Goal: Task Accomplishment & Management: Manage account settings

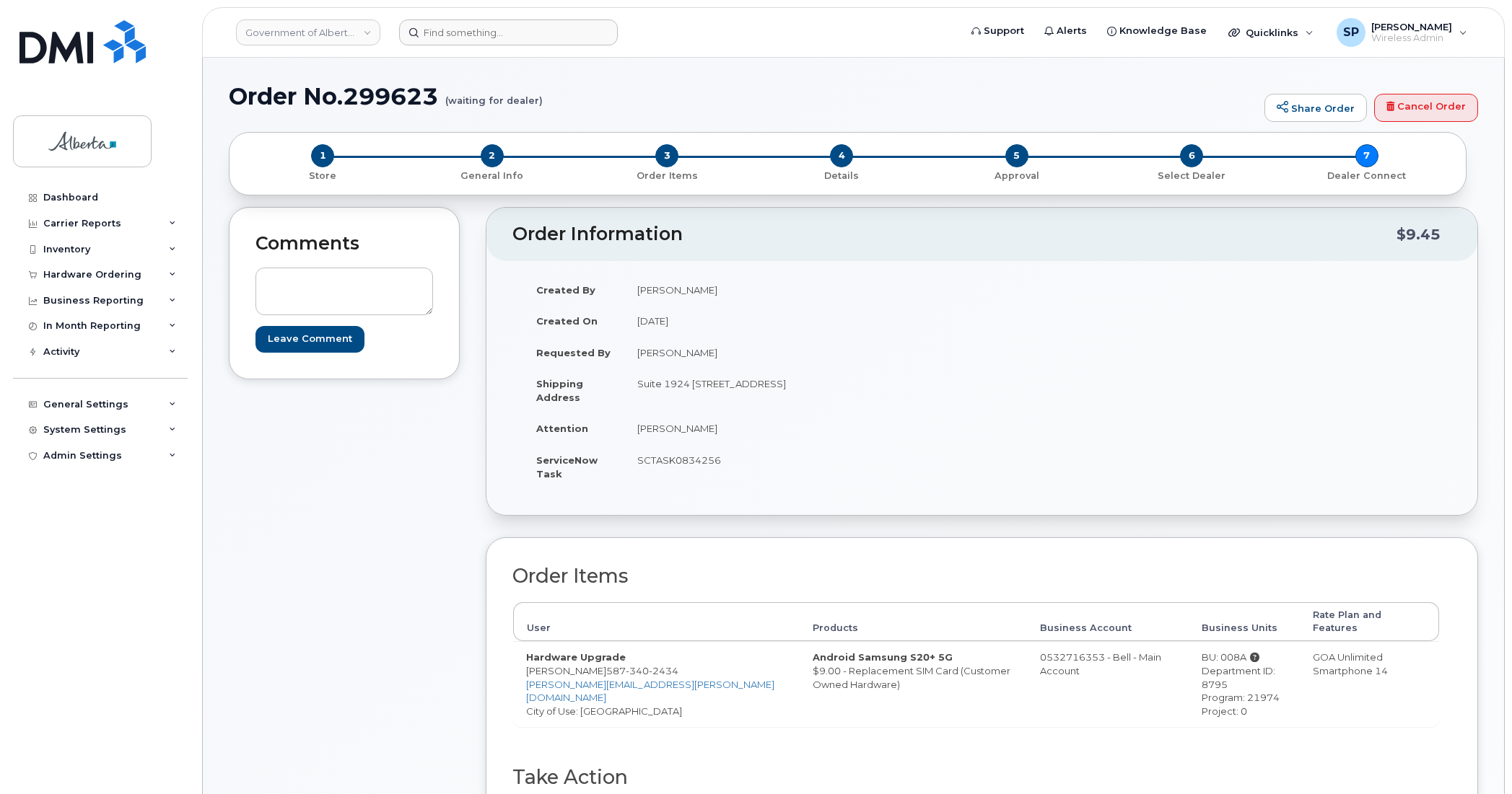
scroll to position [248, 0]
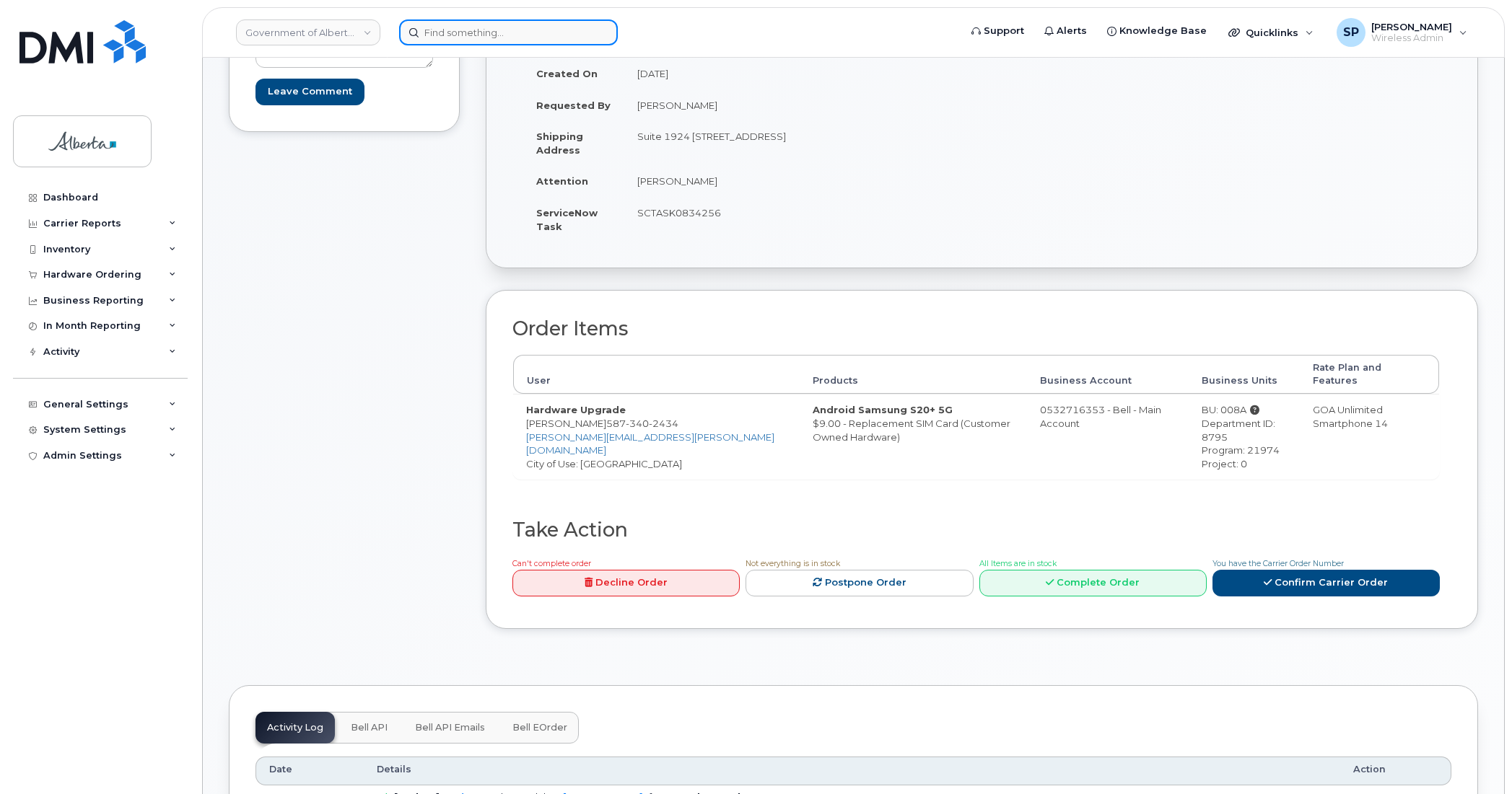
click at [439, 33] on input at bounding box center [508, 33] width 219 height 26
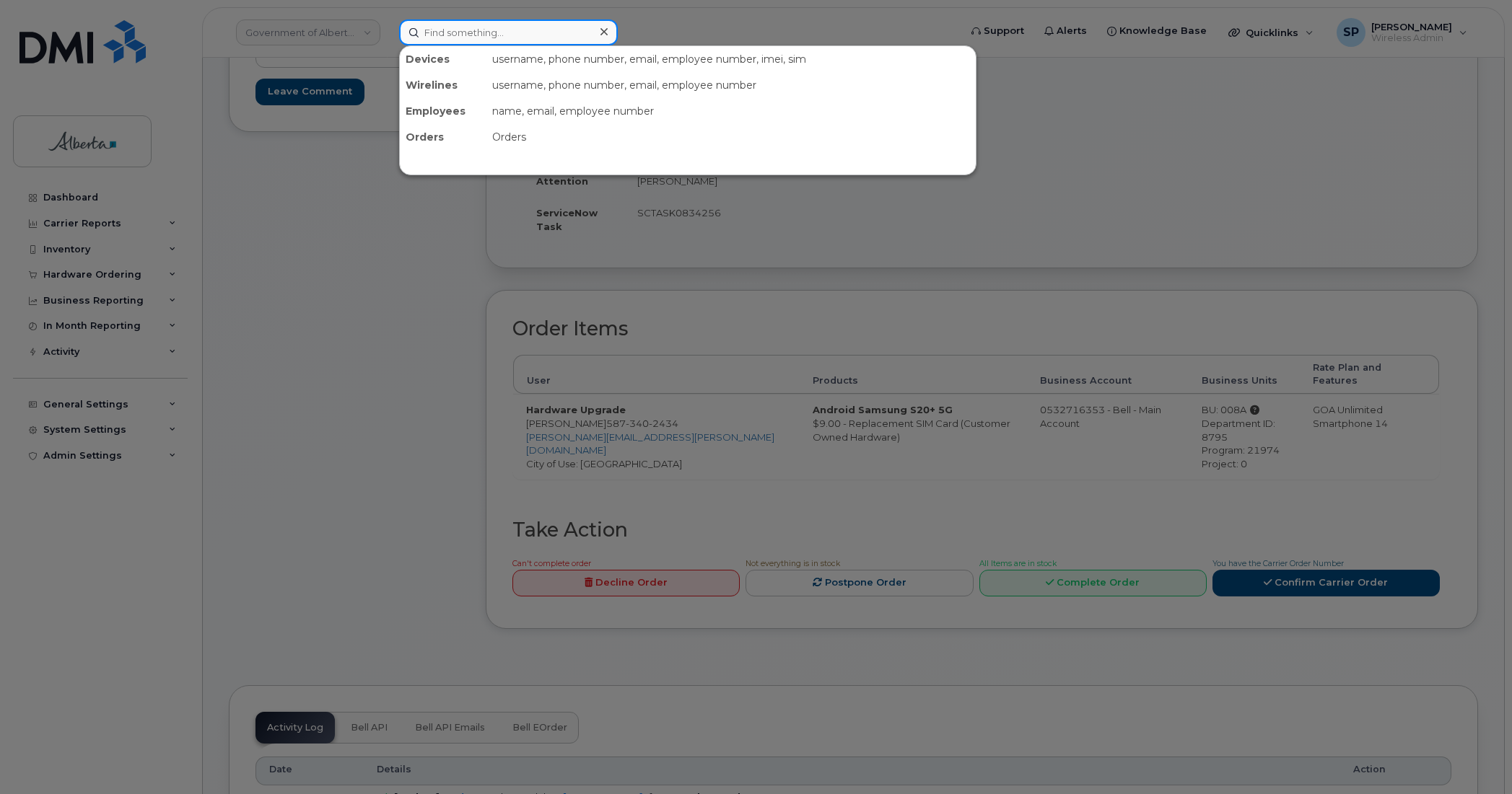
paste input "7809956886"
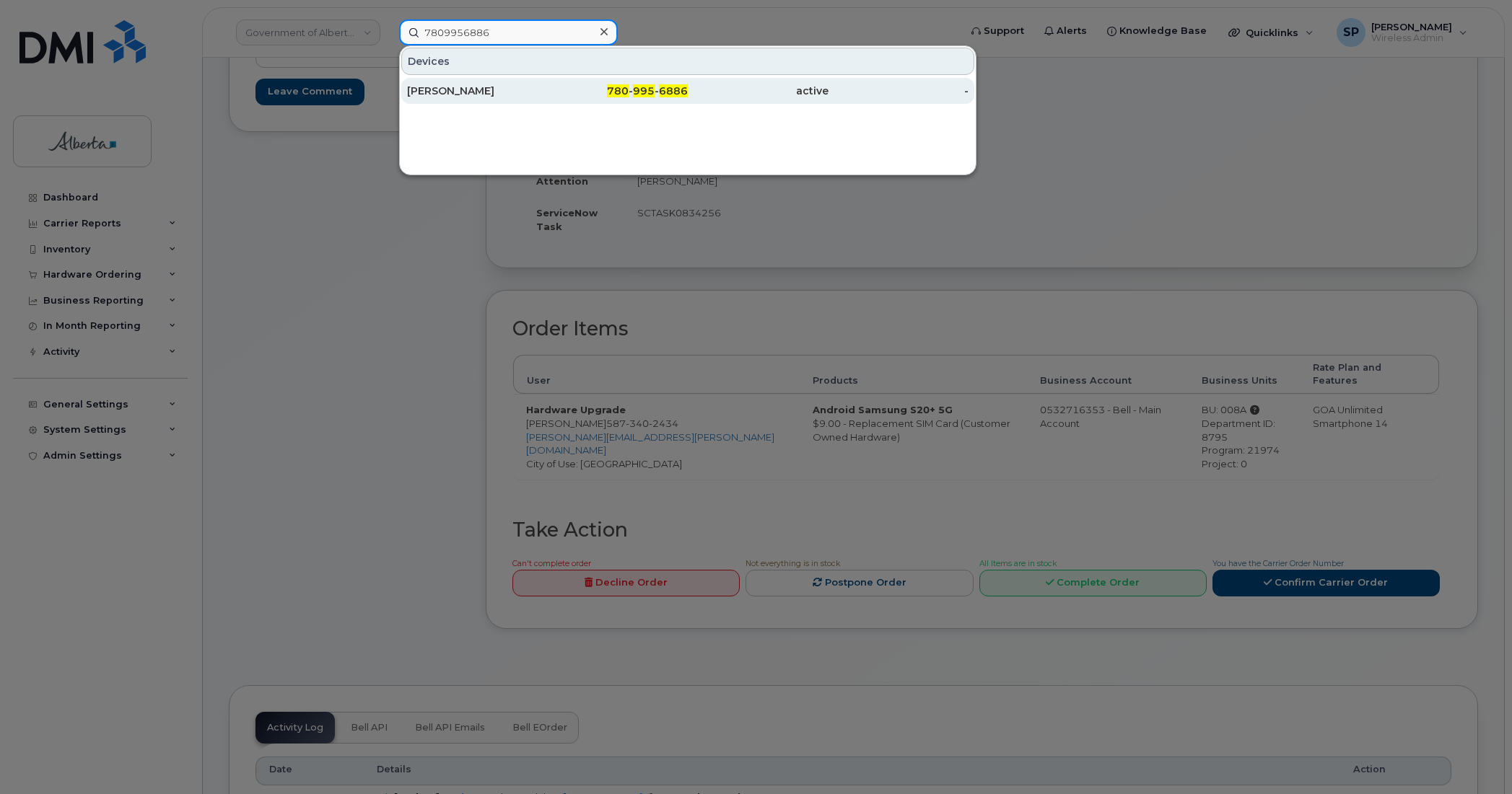
type input "7809956886"
click at [466, 91] on div "Nada Natsheh" at bounding box center [478, 91] width 141 height 14
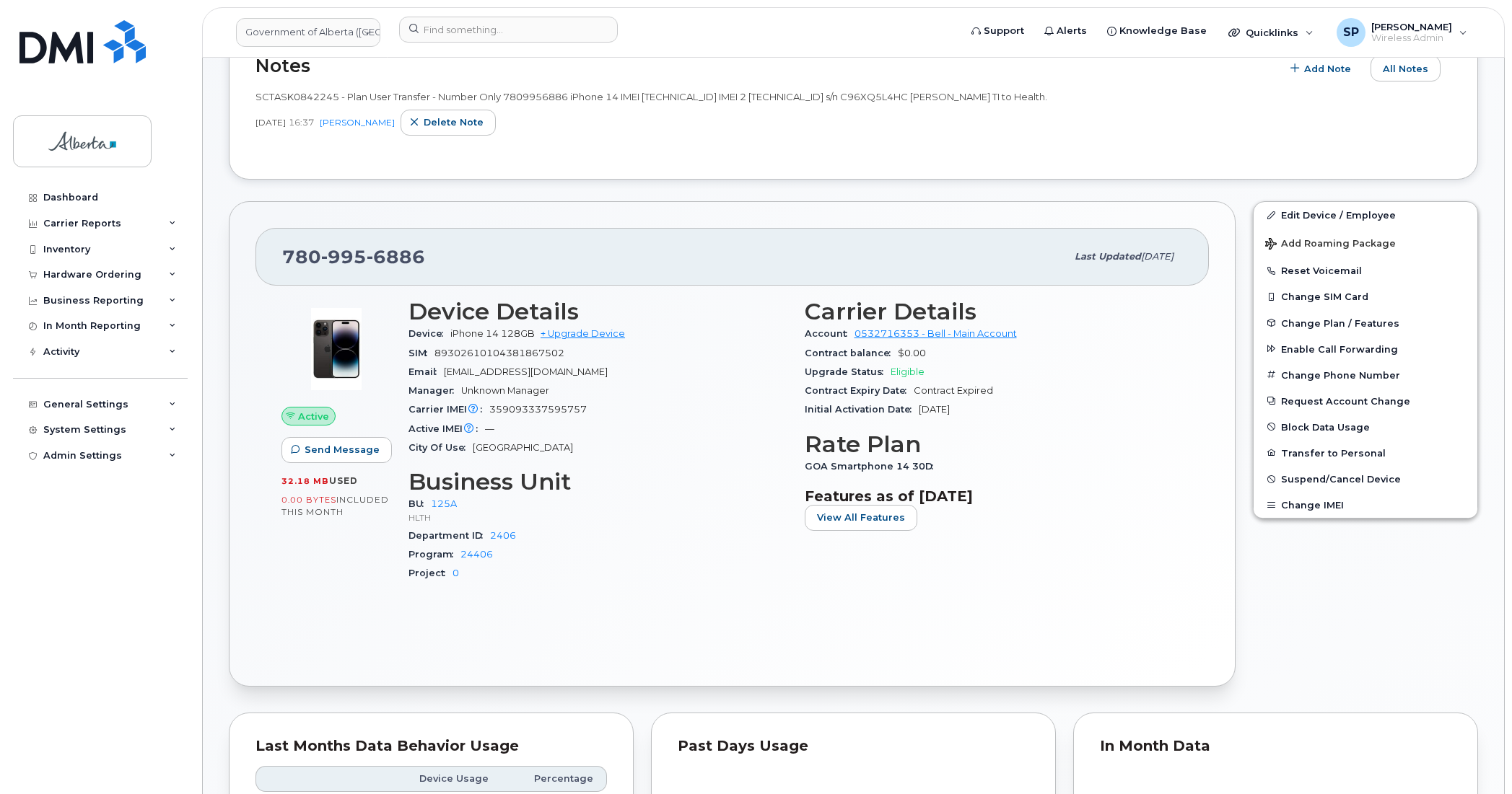
scroll to position [101, 0]
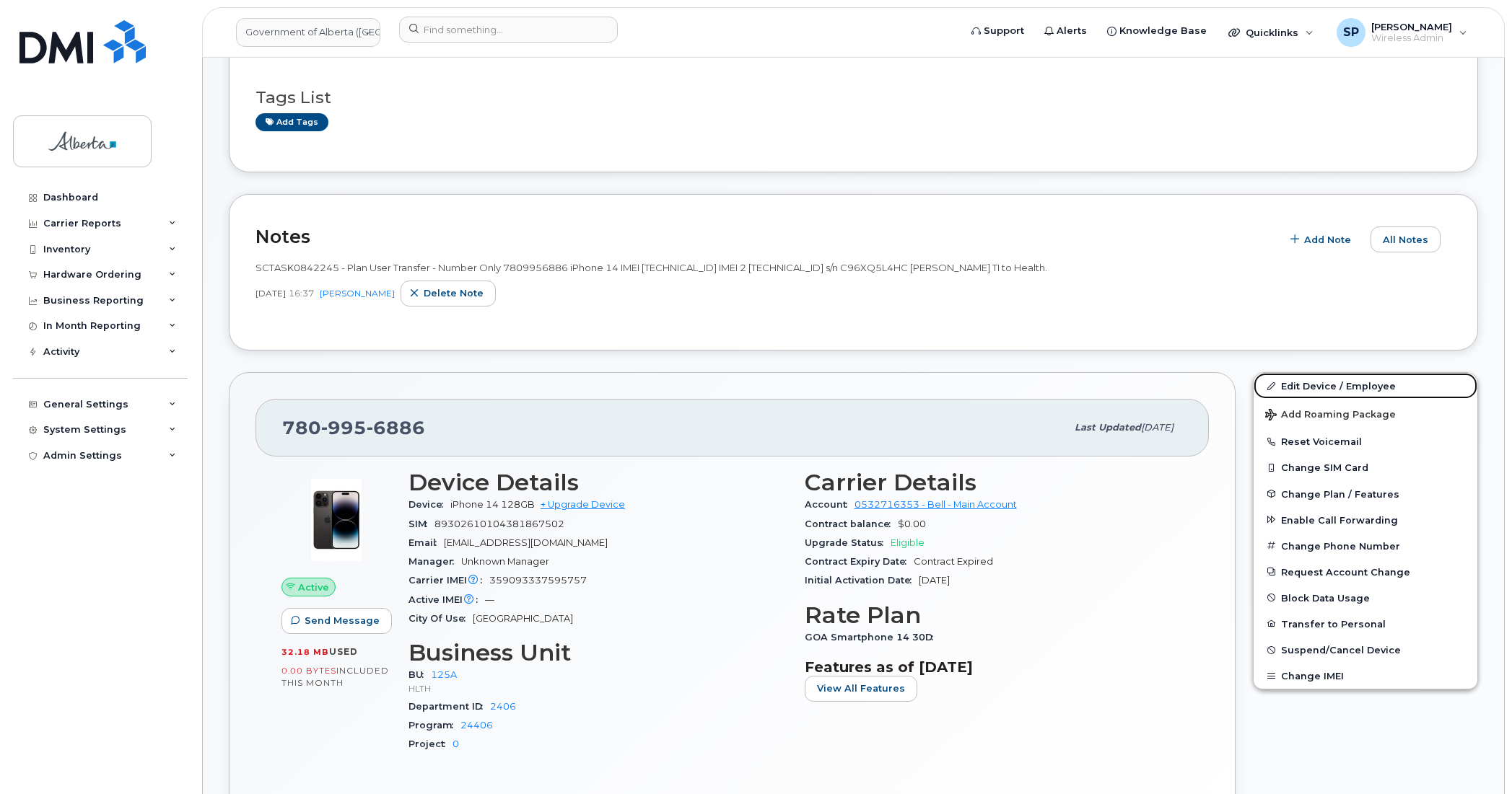
drag, startPoint x: 1298, startPoint y: 385, endPoint x: 1060, endPoint y: 355, distance: 239.9
click at [1298, 385] on link "Edit Device / Employee" at bounding box center [1365, 386] width 223 height 26
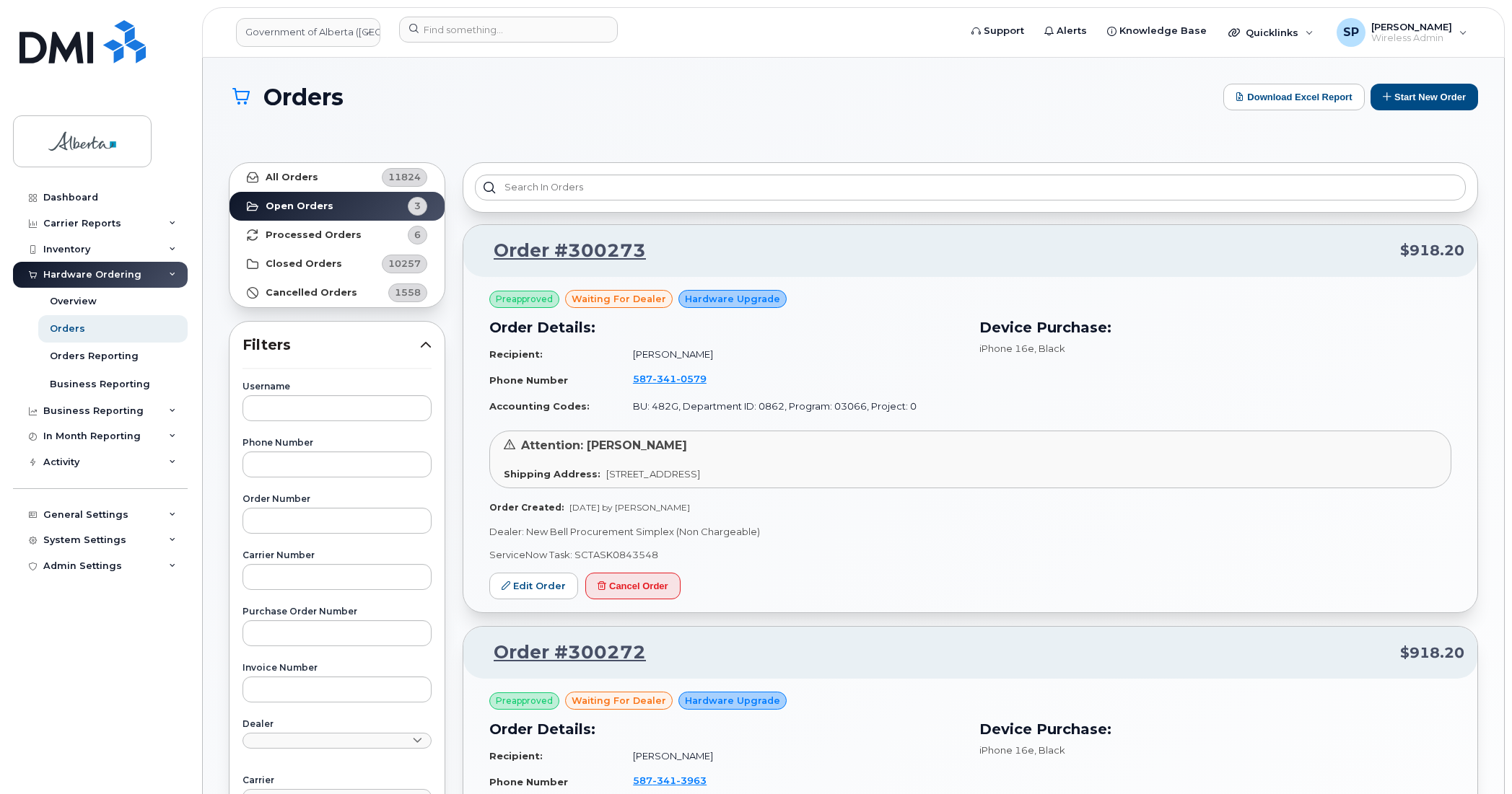
scroll to position [23, 0]
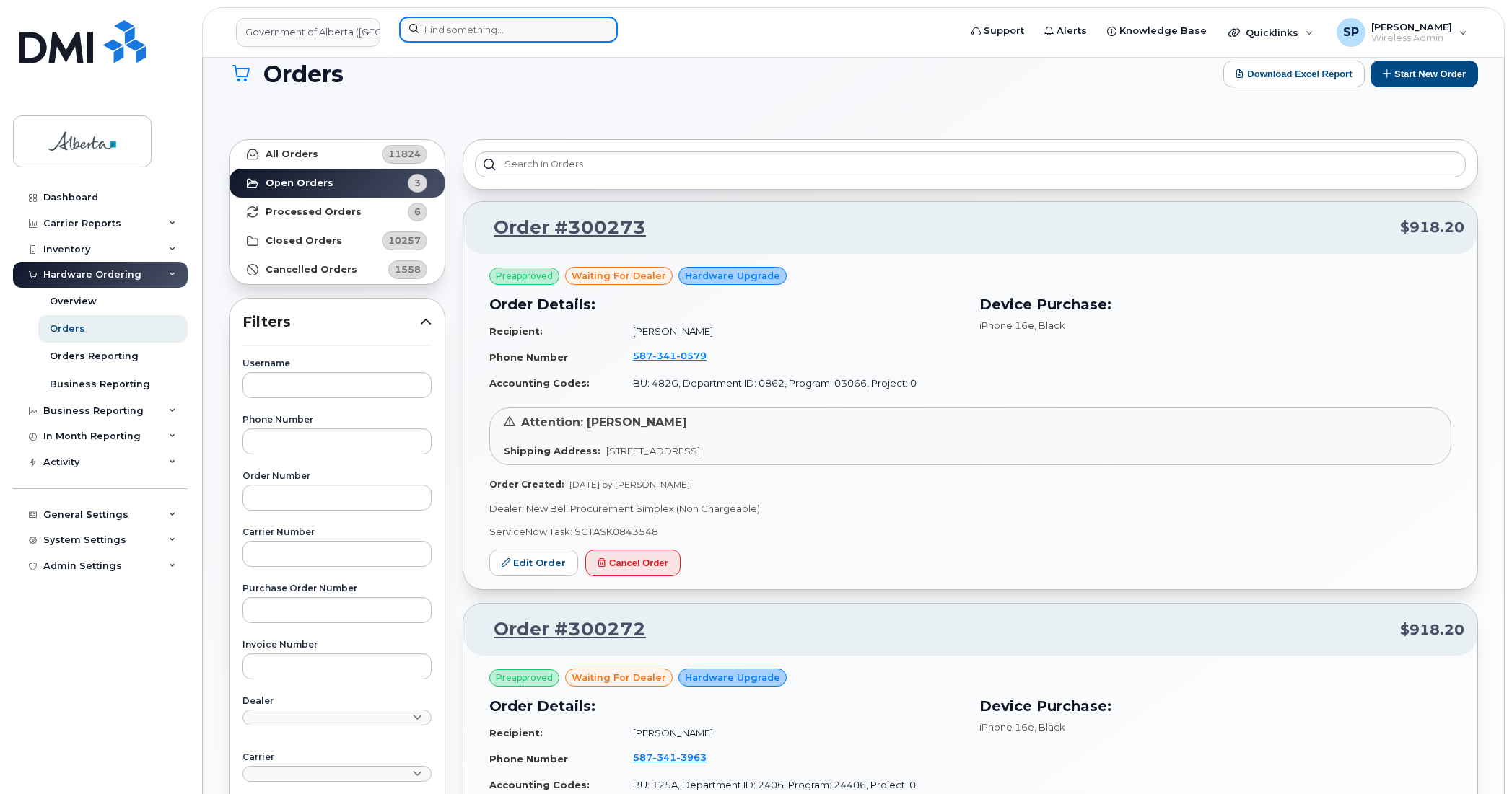
click at [516, 27] on input at bounding box center [508, 30] width 219 height 26
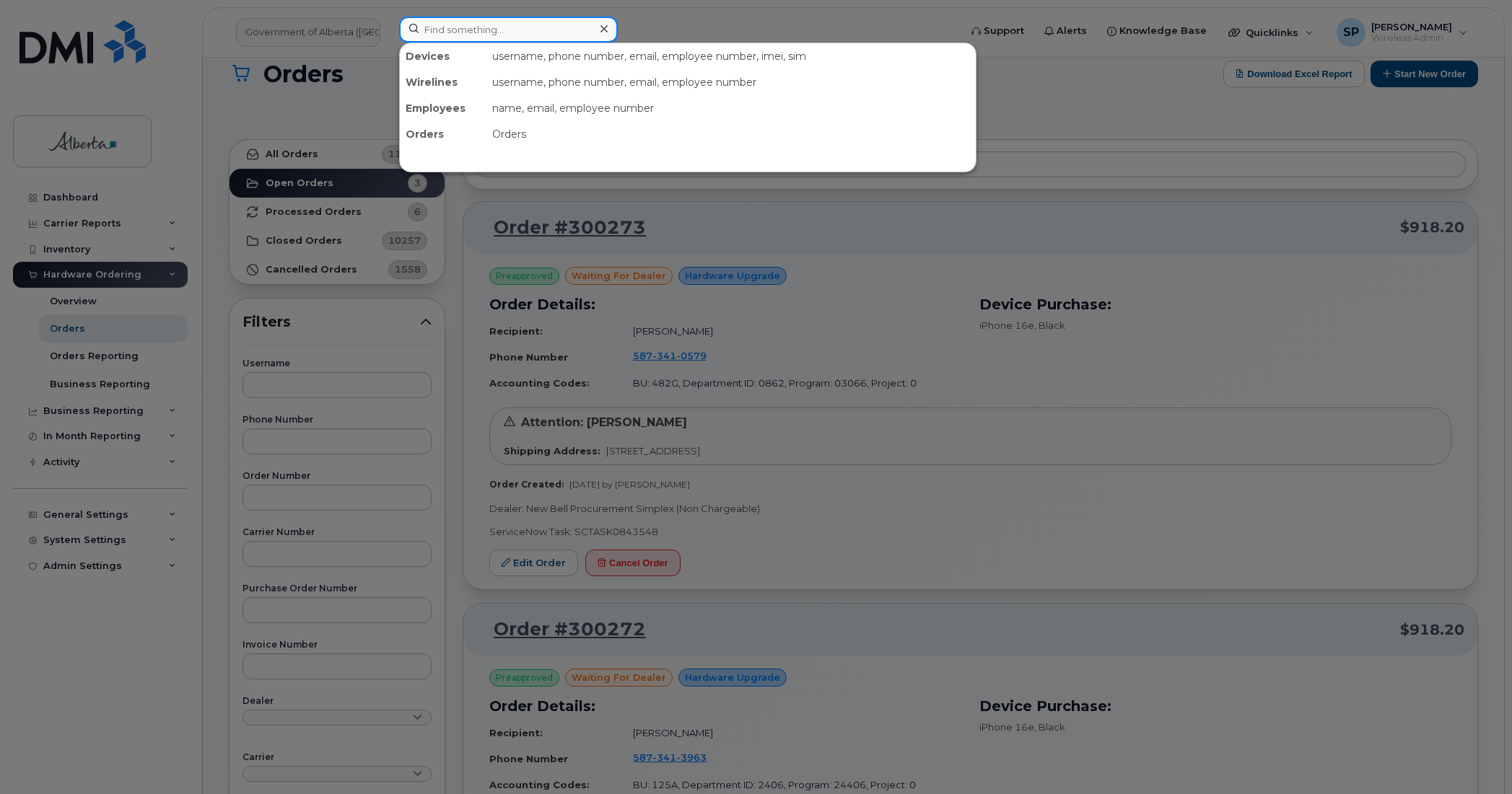
paste input "7809956886"
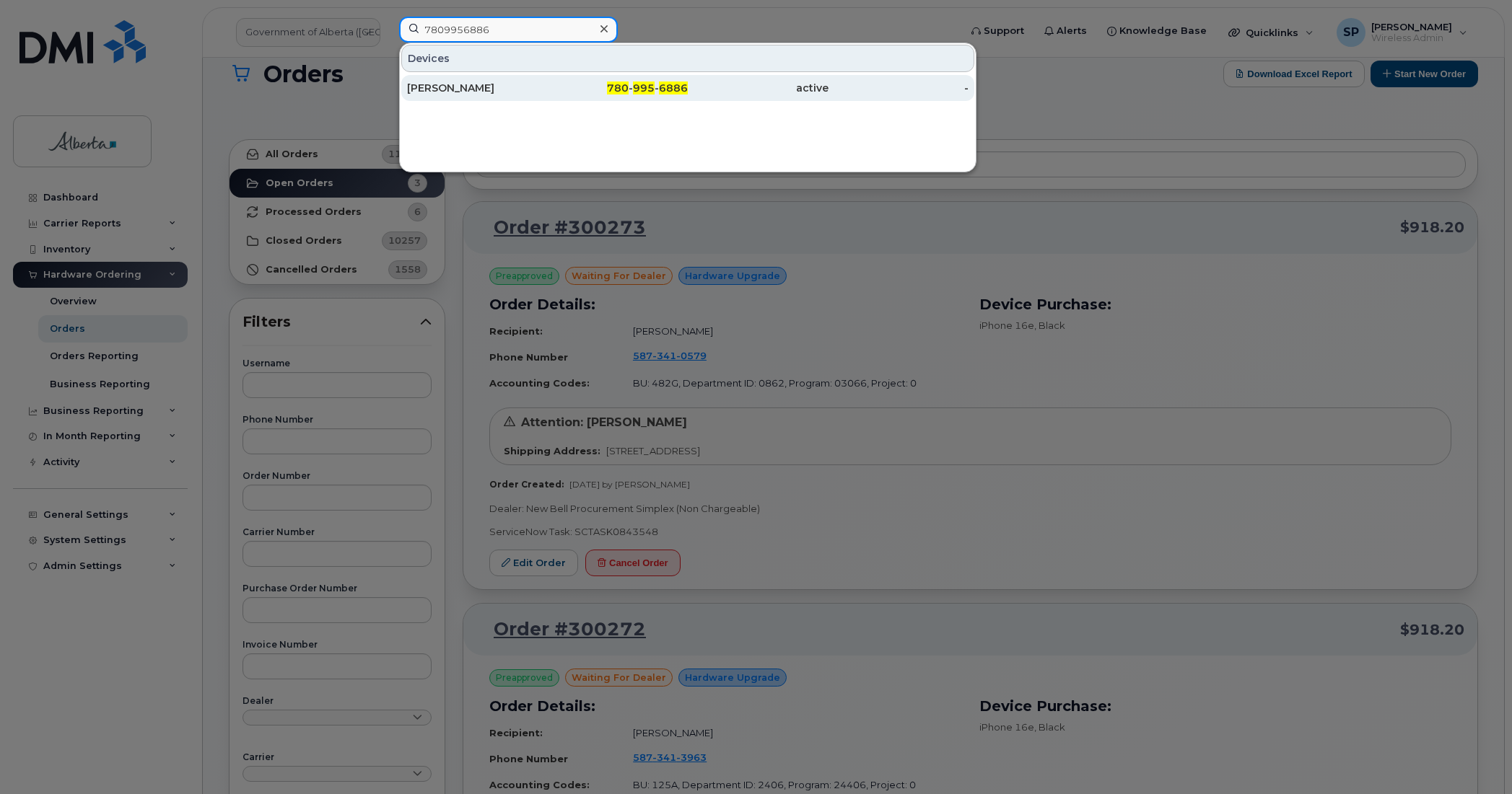
type input "7809956886"
click at [478, 96] on div "Nada Natsheh" at bounding box center [478, 88] width 141 height 26
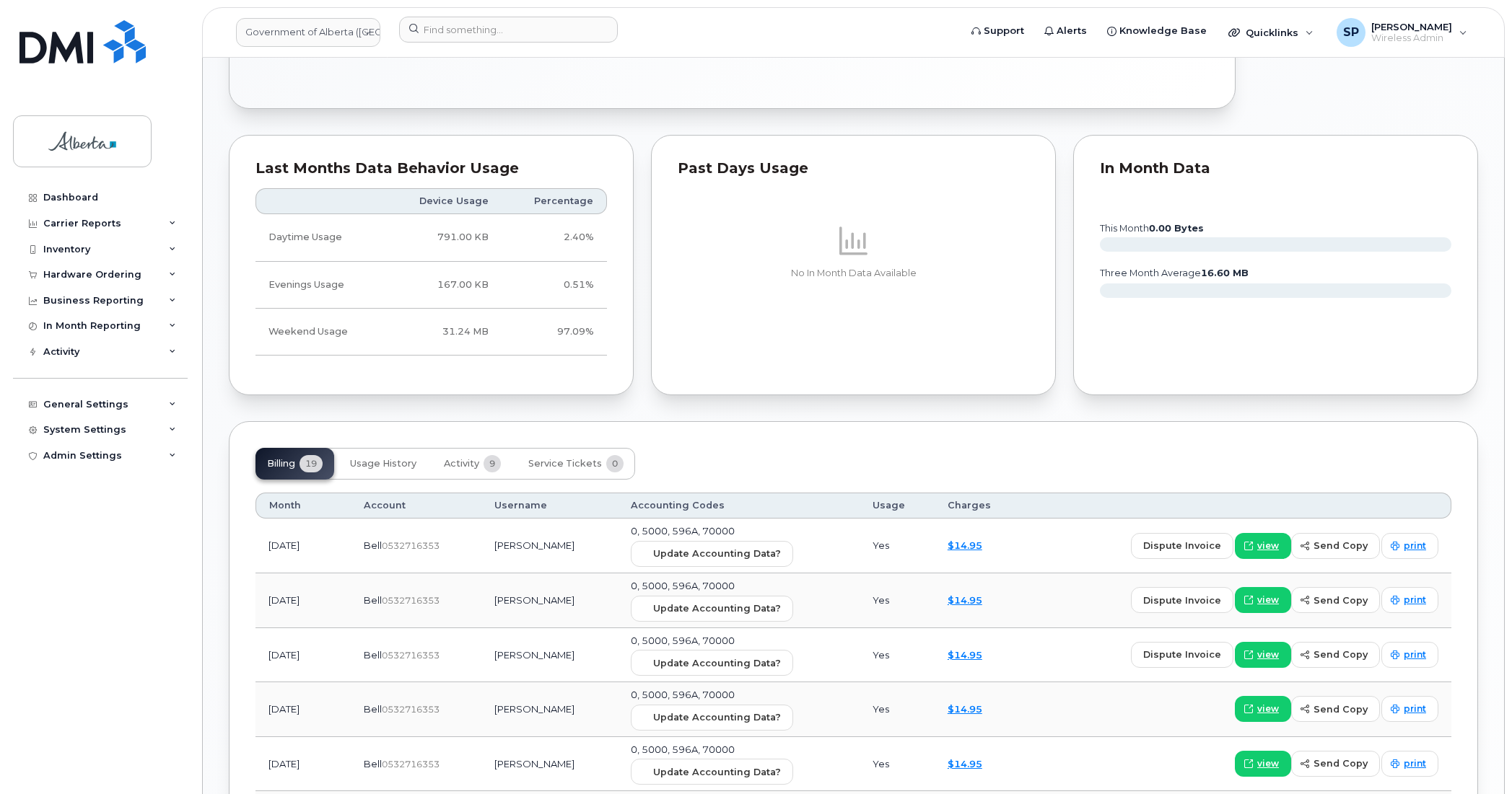
scroll to position [142, 0]
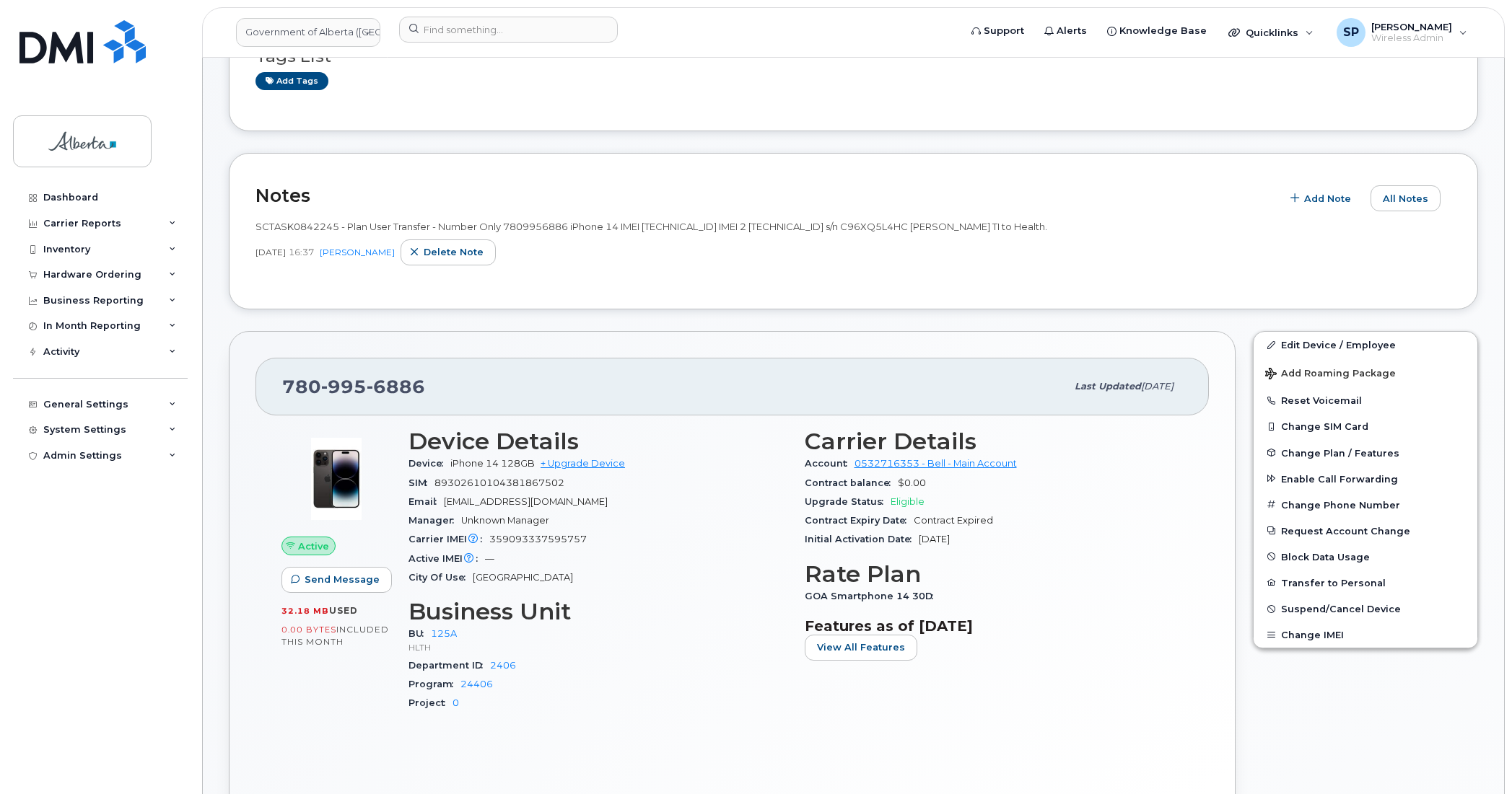
click at [516, 272] on div "SCTASK0842245 - Plan User Transfer - Number Only 7809956886 iPhone 14 IMEI 3590…" at bounding box center [853, 247] width 1196 height 71
click at [1287, 27] on span "Quicklinks" at bounding box center [1272, 33] width 52 height 11
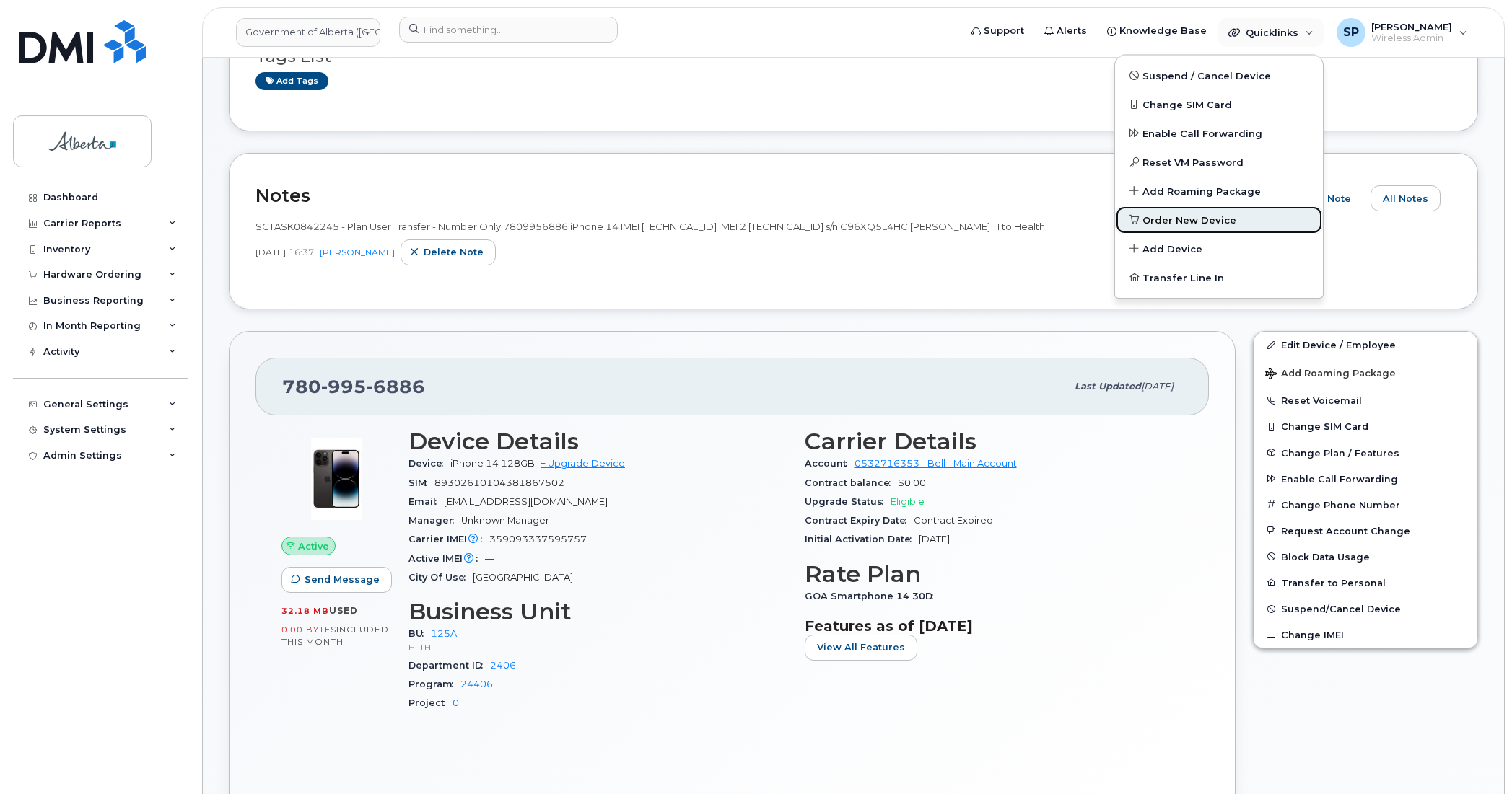
click at [1177, 218] on span "Order New Device" at bounding box center [1190, 220] width 93 height 14
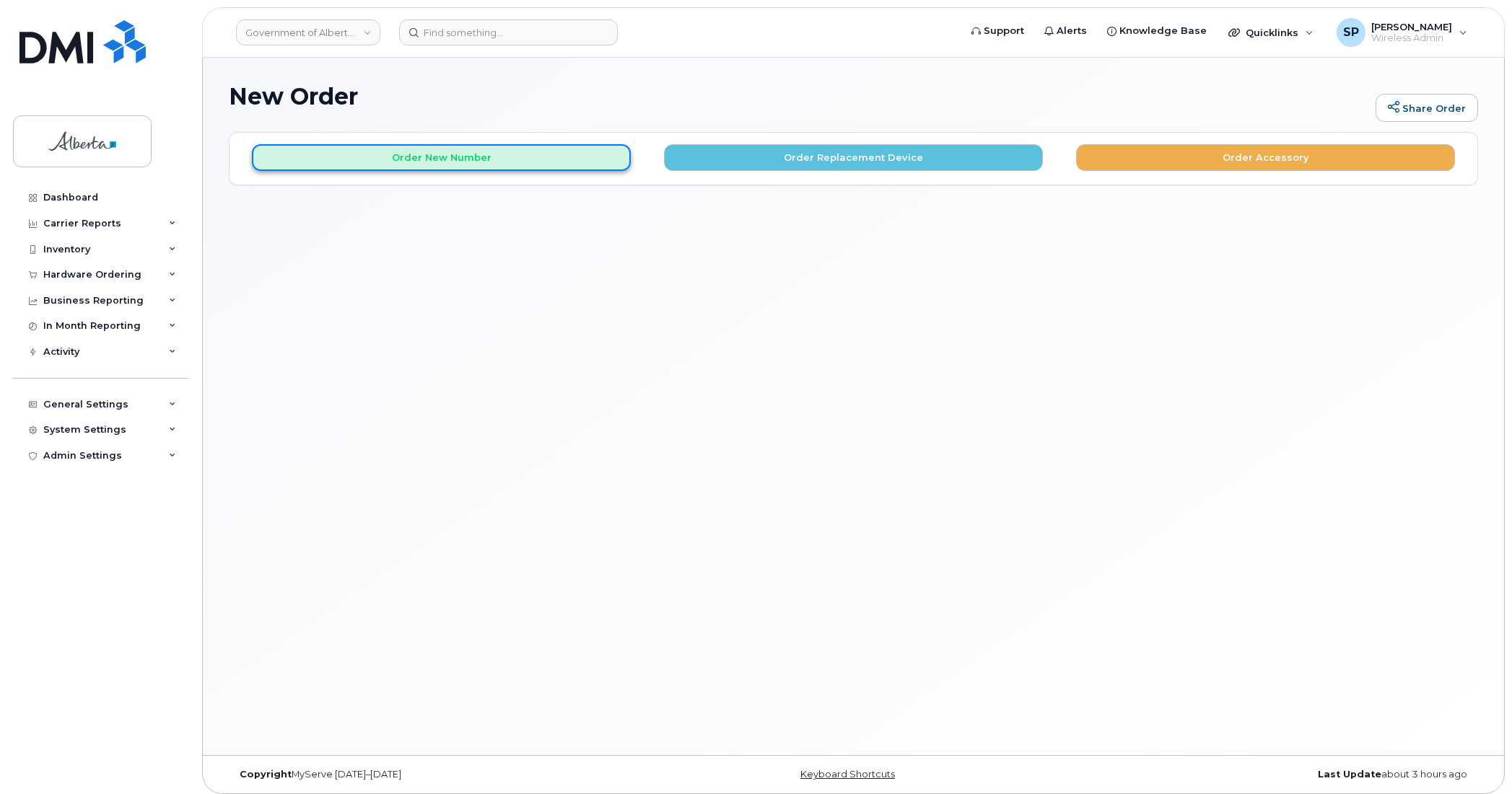
click at [494, 161] on button "Order New Number" at bounding box center [442, 157] width 379 height 27
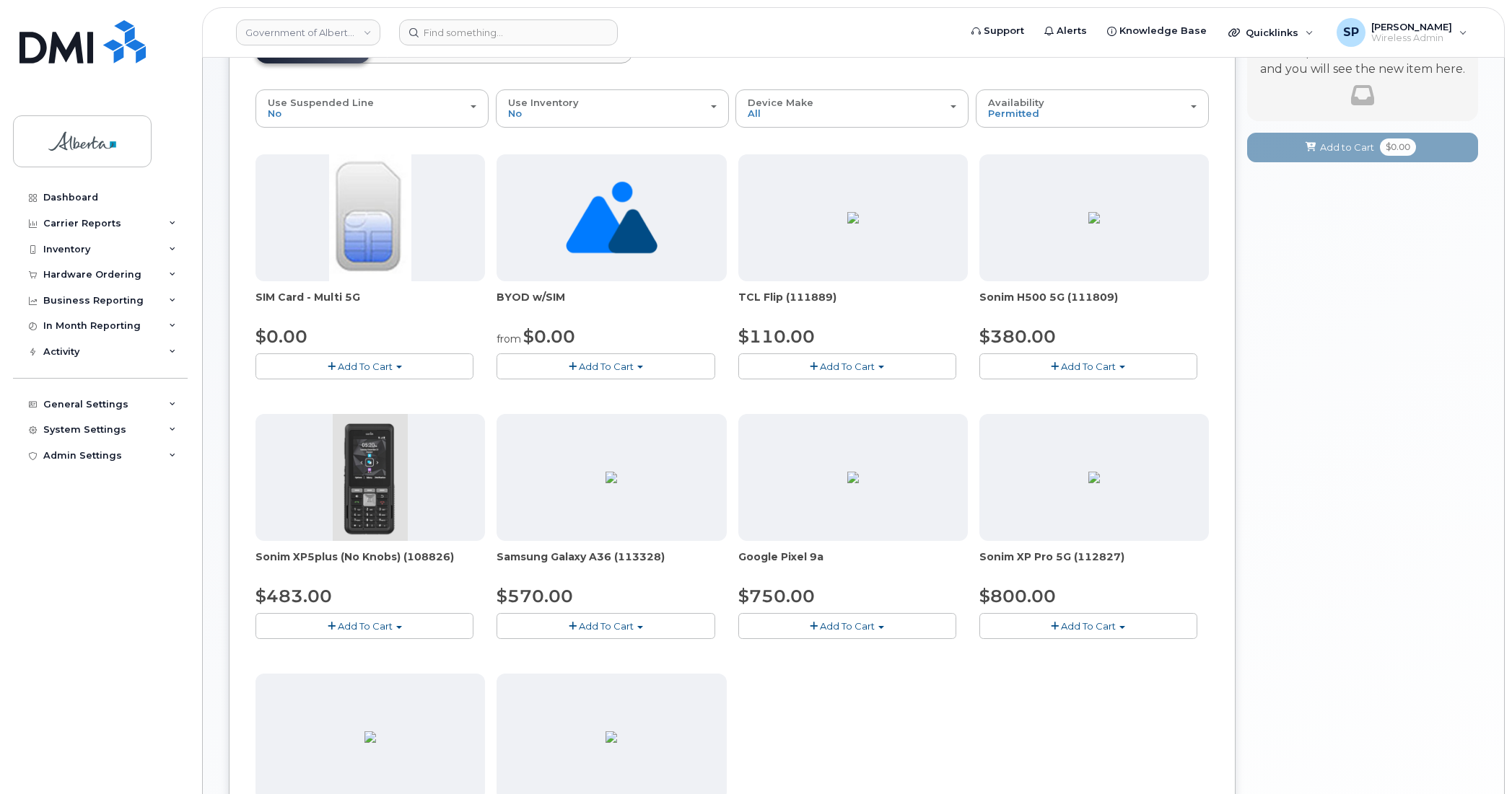
scroll to position [48, 0]
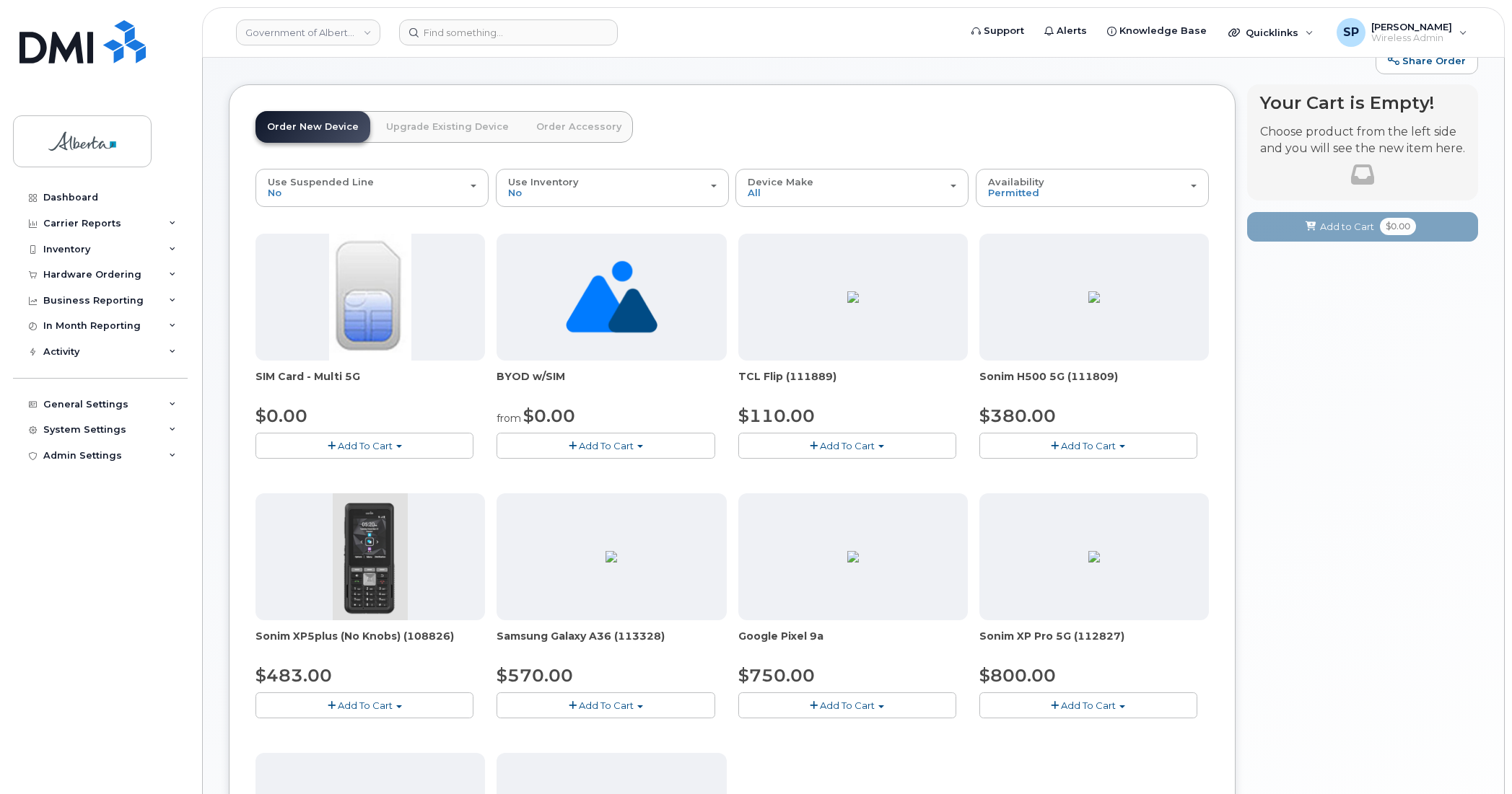
click at [842, 758] on div "SIM Card - Multi 5G $0.00 Add To Cart $0.00 - New Activation BYOD w/SIM from $0…" at bounding box center [732, 617] width 953 height 768
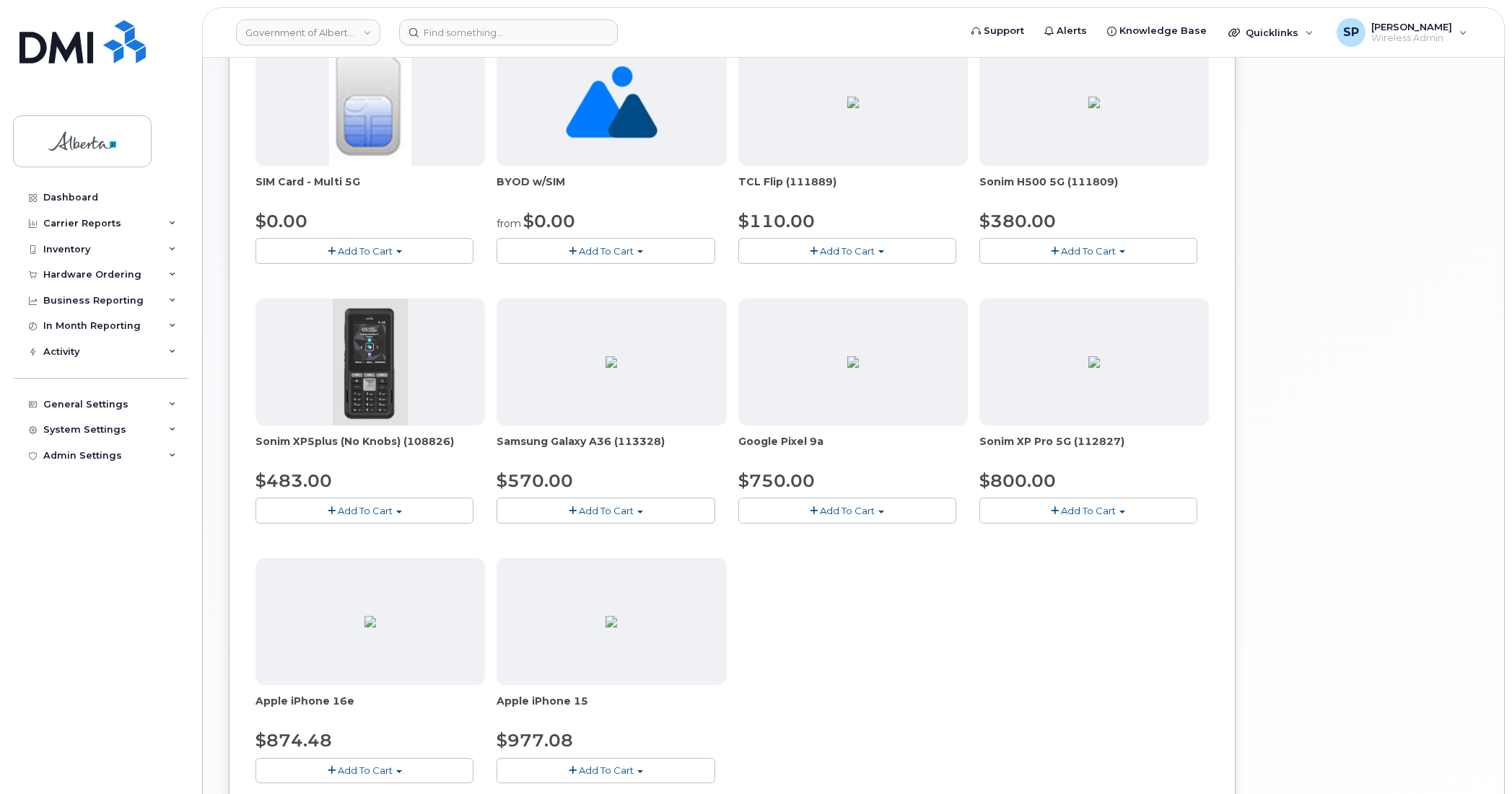
scroll to position [224, 0]
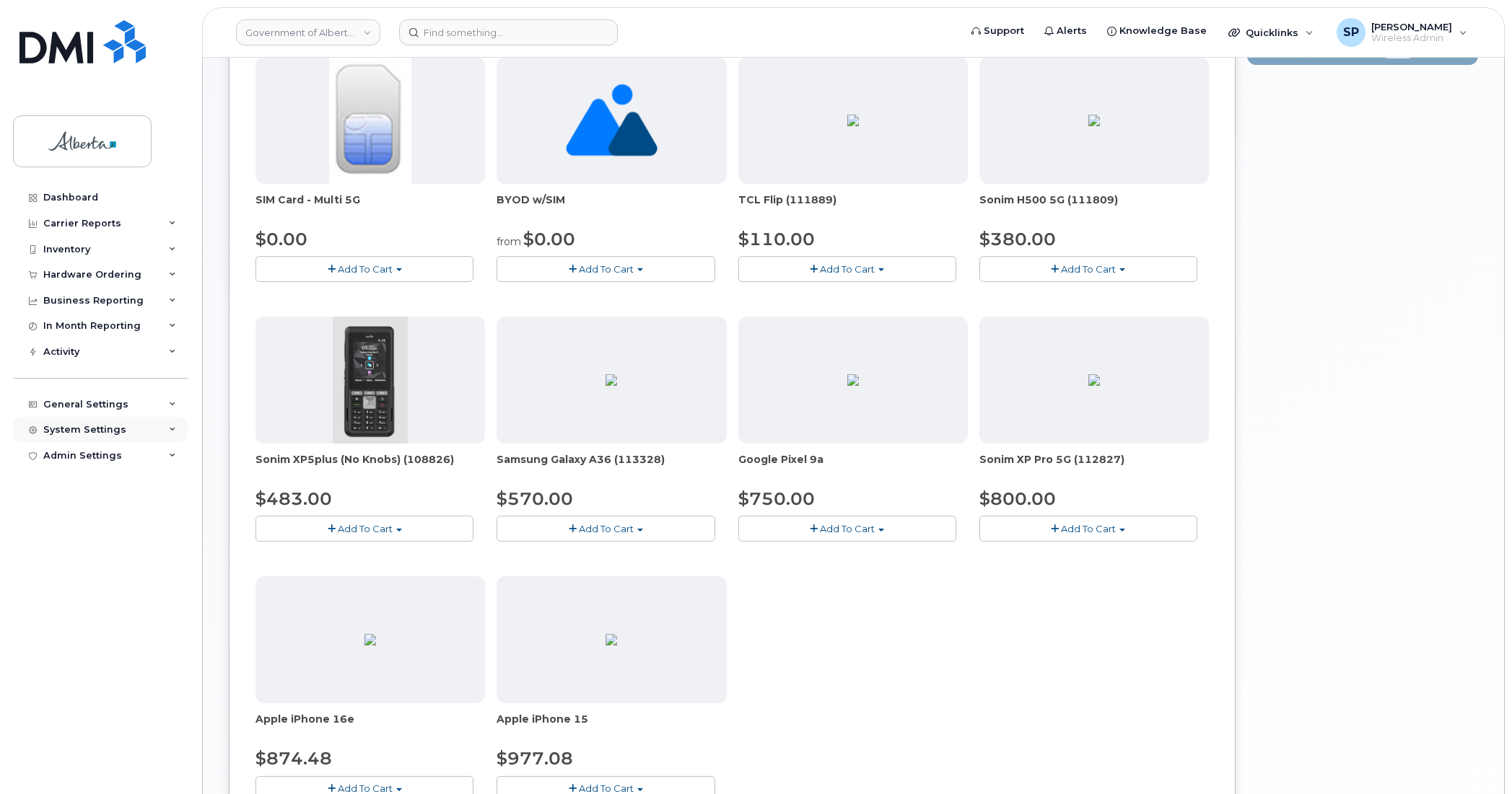
click at [79, 436] on div "System Settings" at bounding box center [84, 430] width 83 height 11
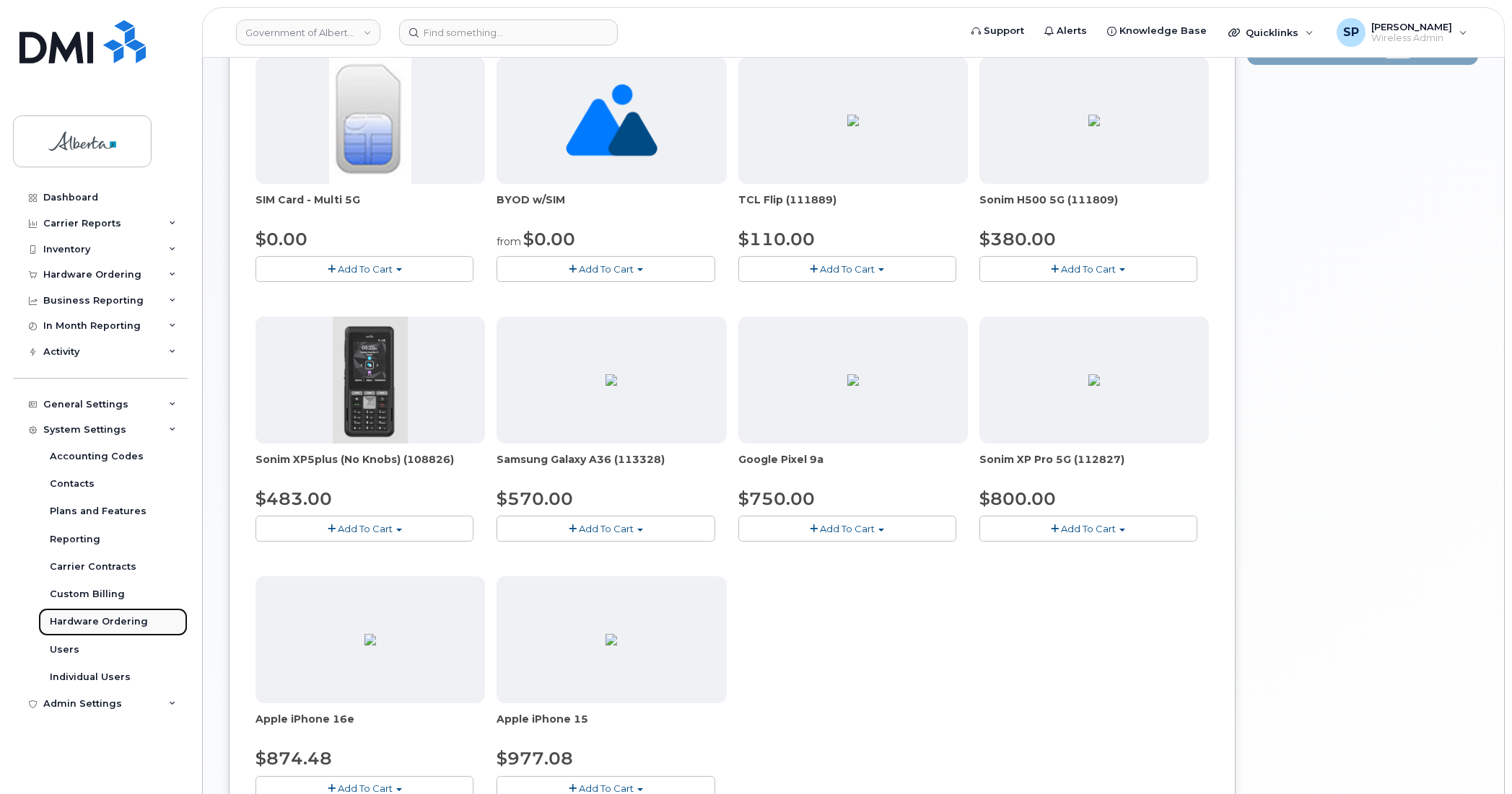
click at [88, 628] on div "Hardware Ordering" at bounding box center [98, 622] width 98 height 13
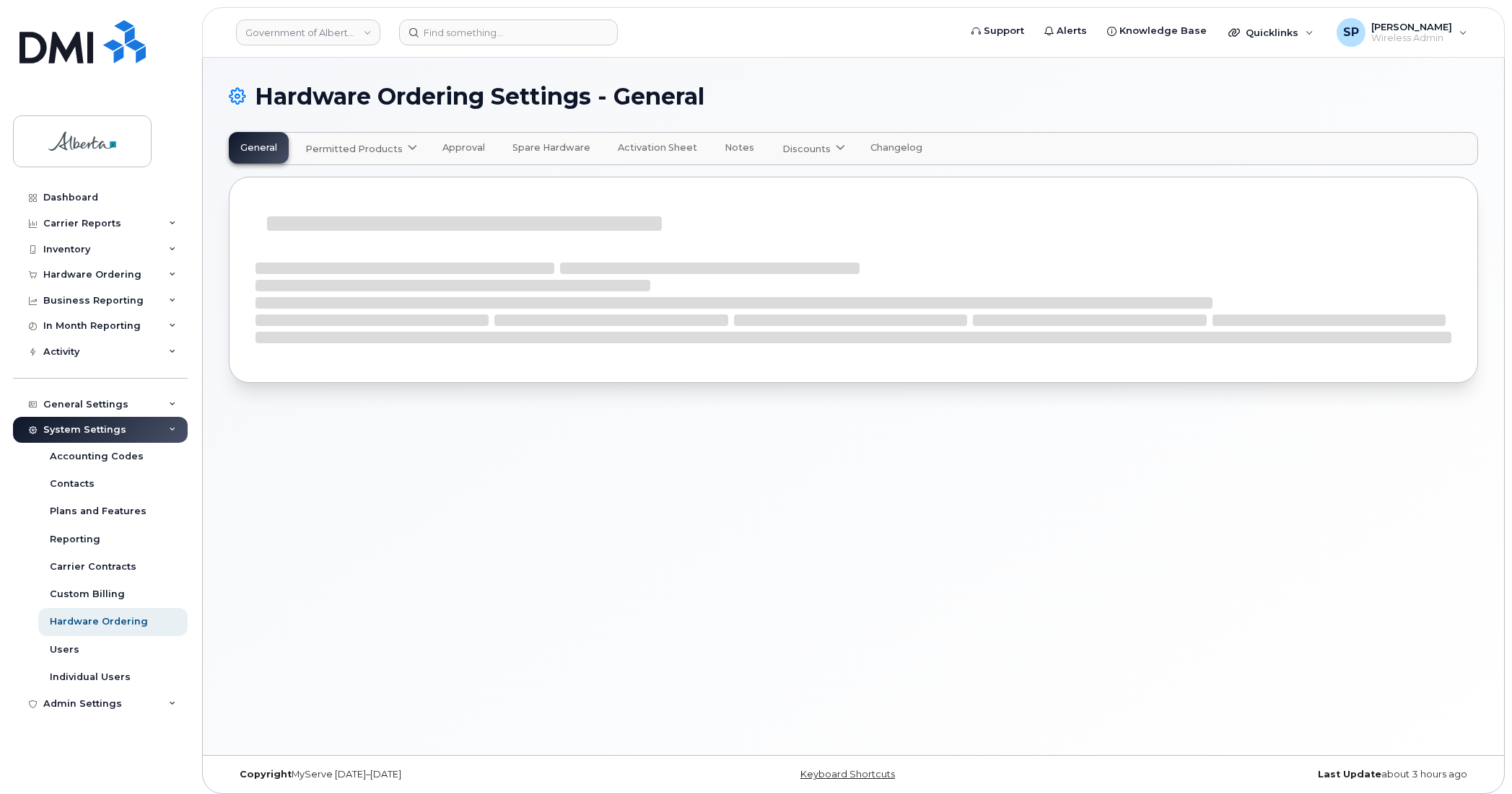
click at [362, 146] on span "Permitted Products" at bounding box center [354, 149] width 97 height 14
click at [320, 184] on span "Bell" at bounding box center [319, 184] width 19 height 15
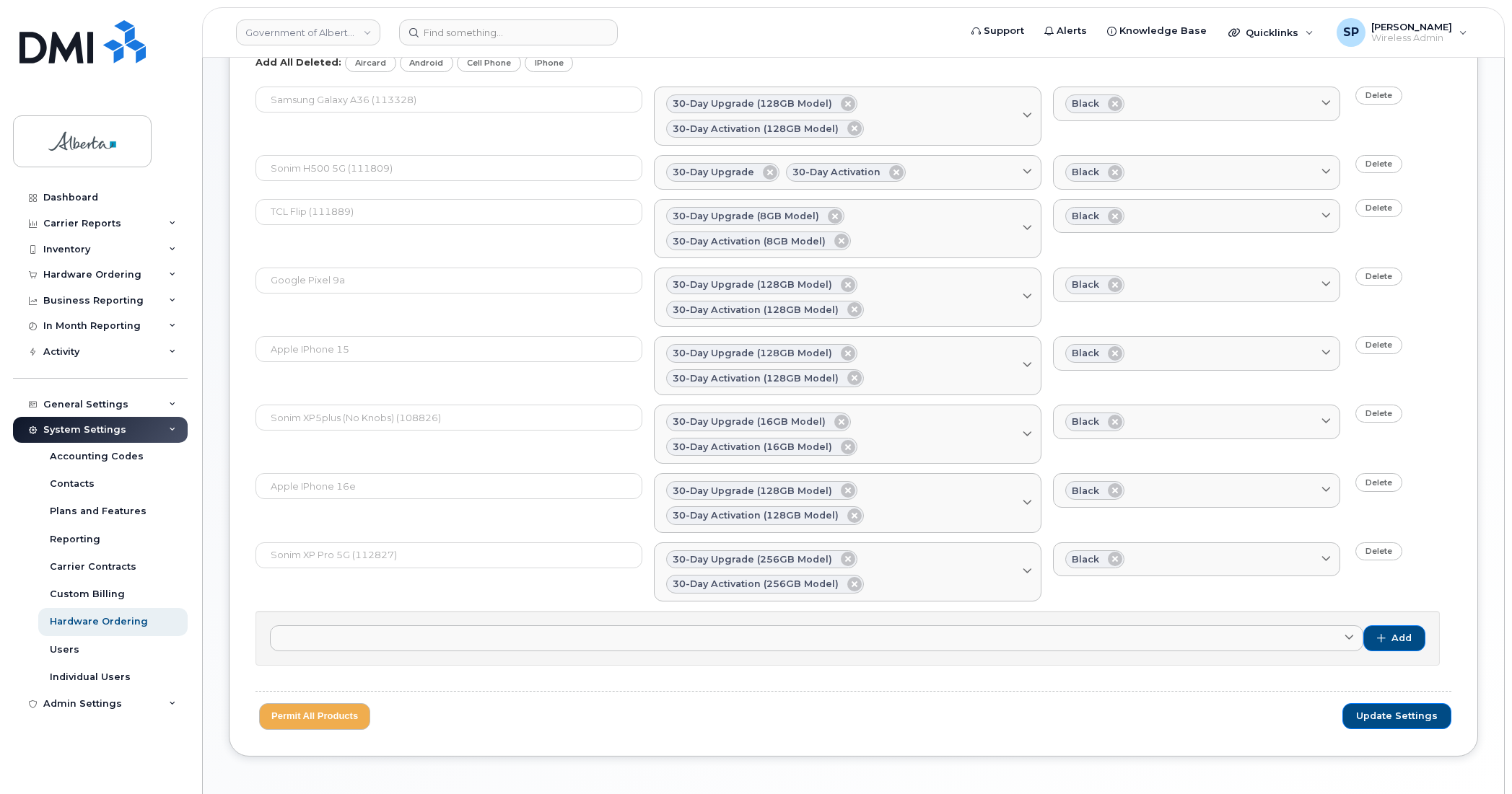
scroll to position [182, 0]
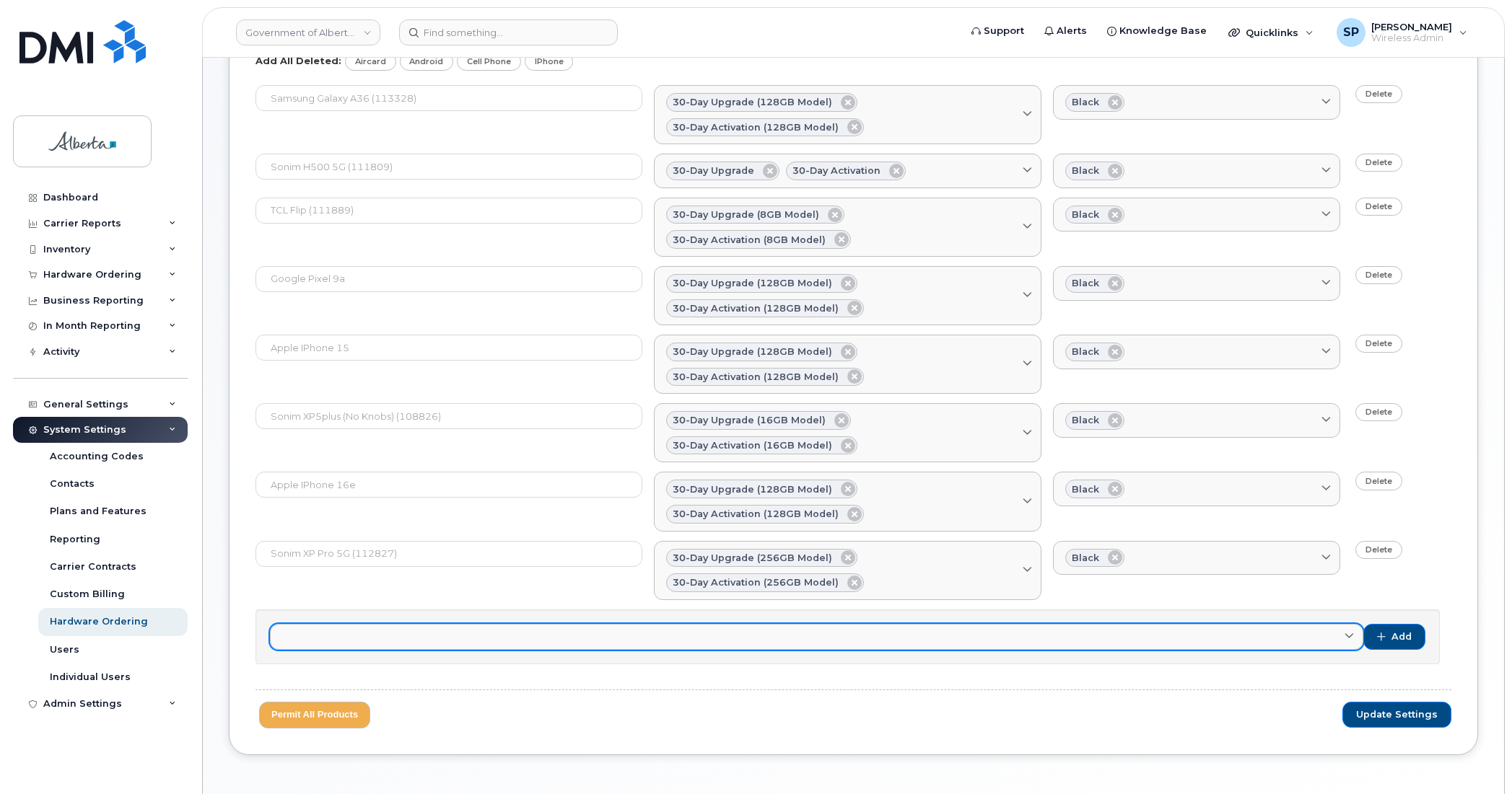
click at [747, 624] on link at bounding box center [817, 637] width 1093 height 26
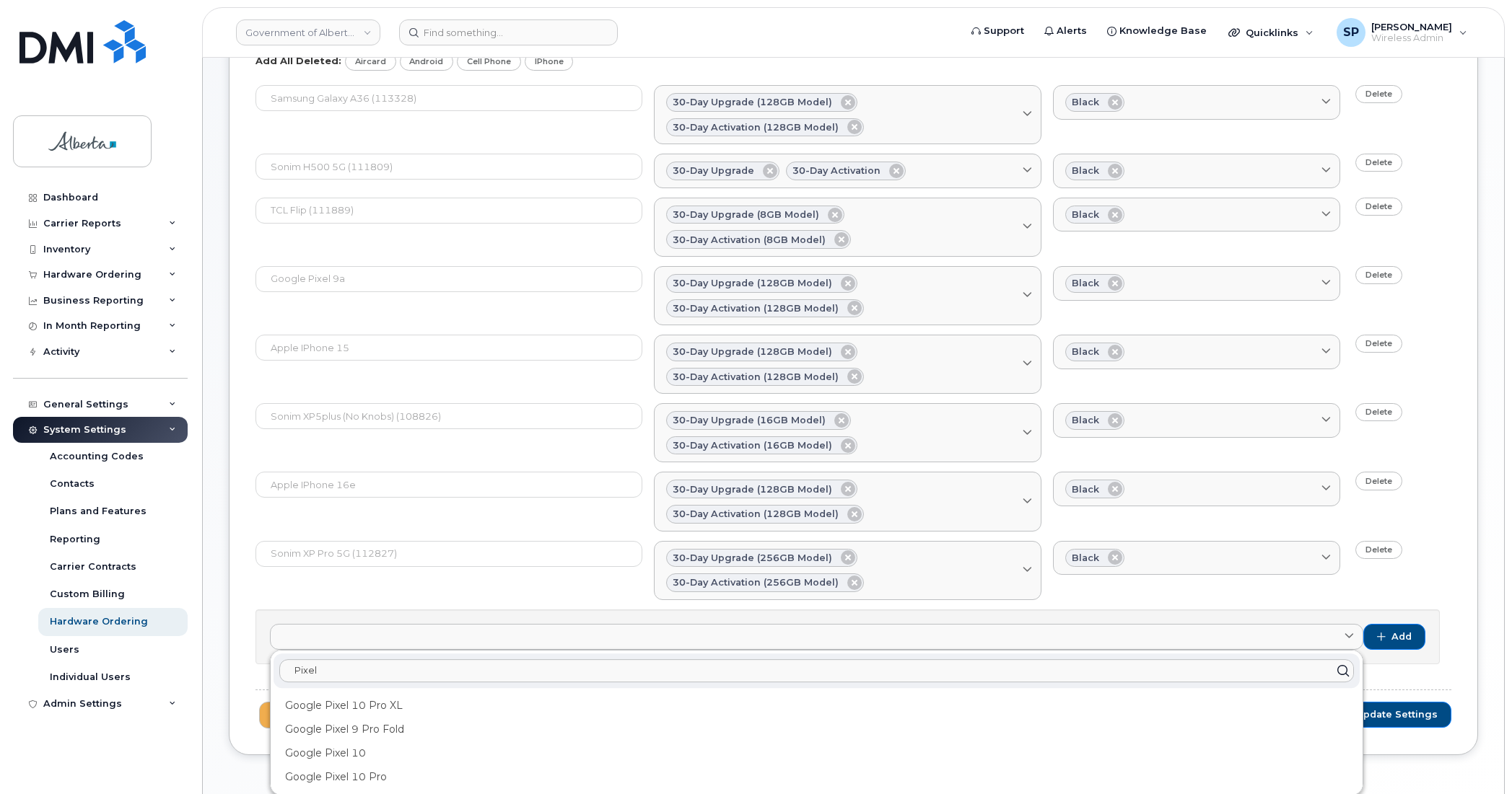
type input "Pixel 9"
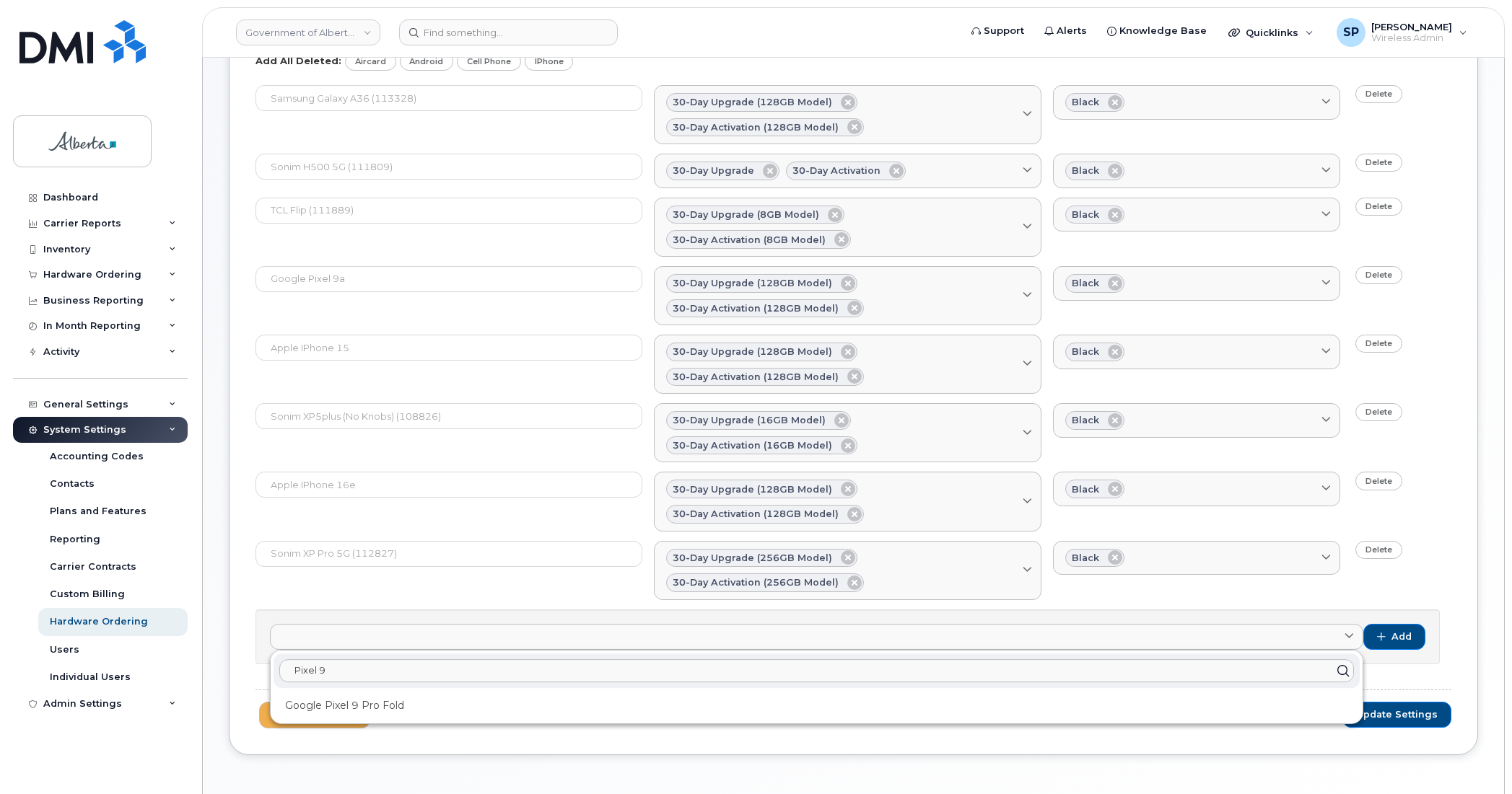
click button "Update Settings" at bounding box center [1397, 716] width 109 height 26
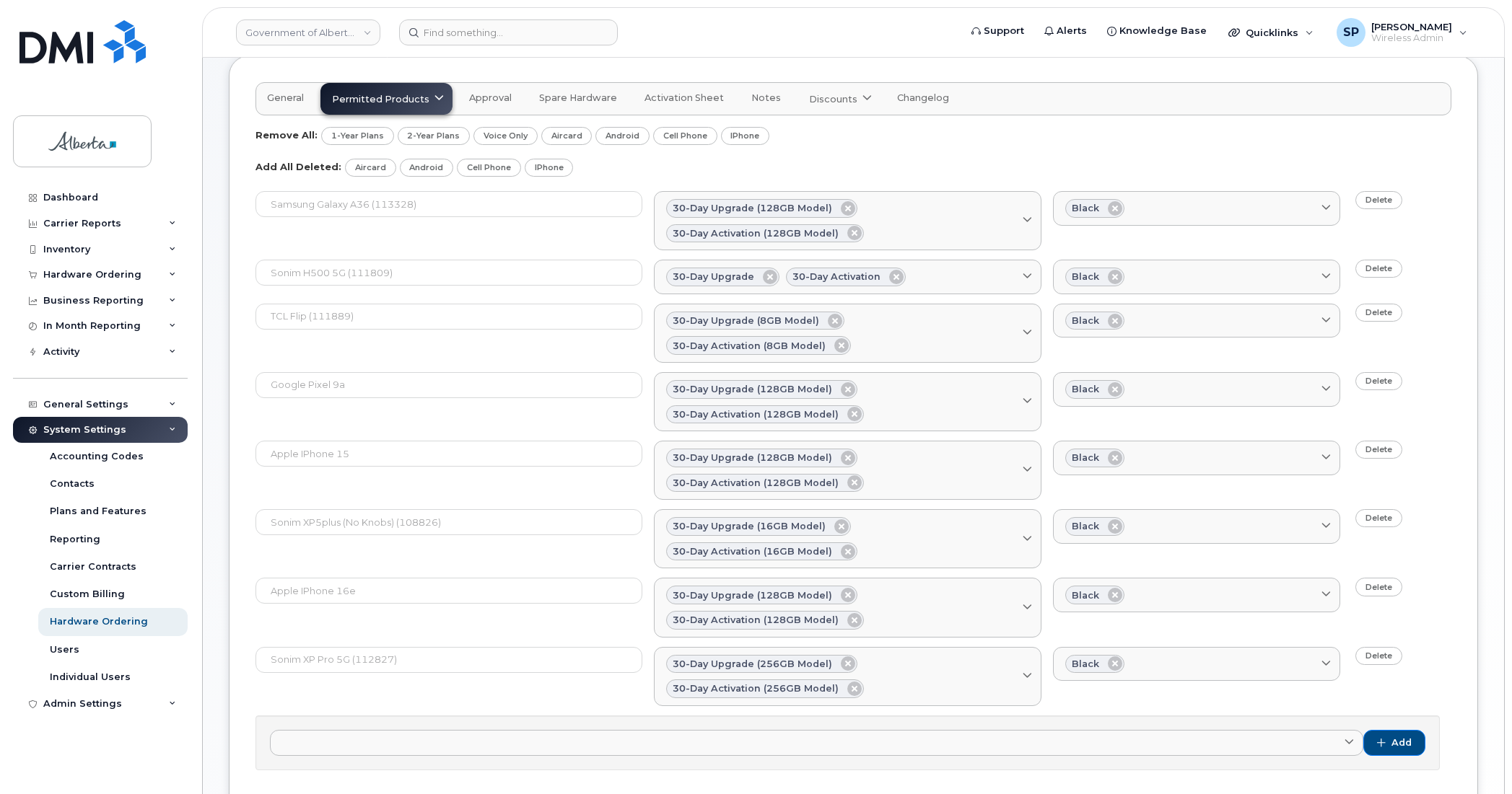
scroll to position [65, 0]
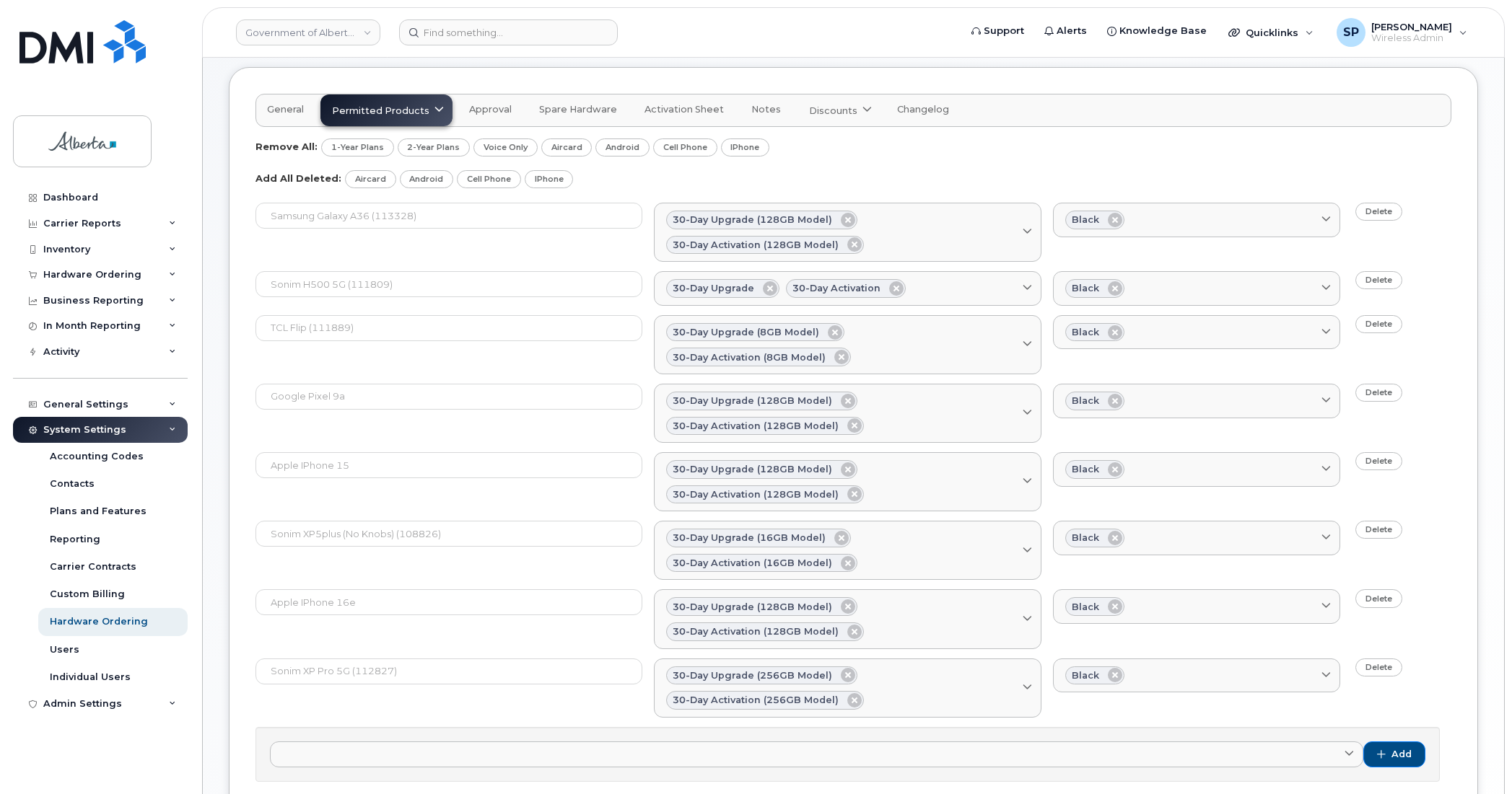
click at [435, 112] on icon at bounding box center [439, 111] width 9 height 9
click at [373, 142] on div "Bell available Telus forbidden" at bounding box center [390, 161] width 132 height 55
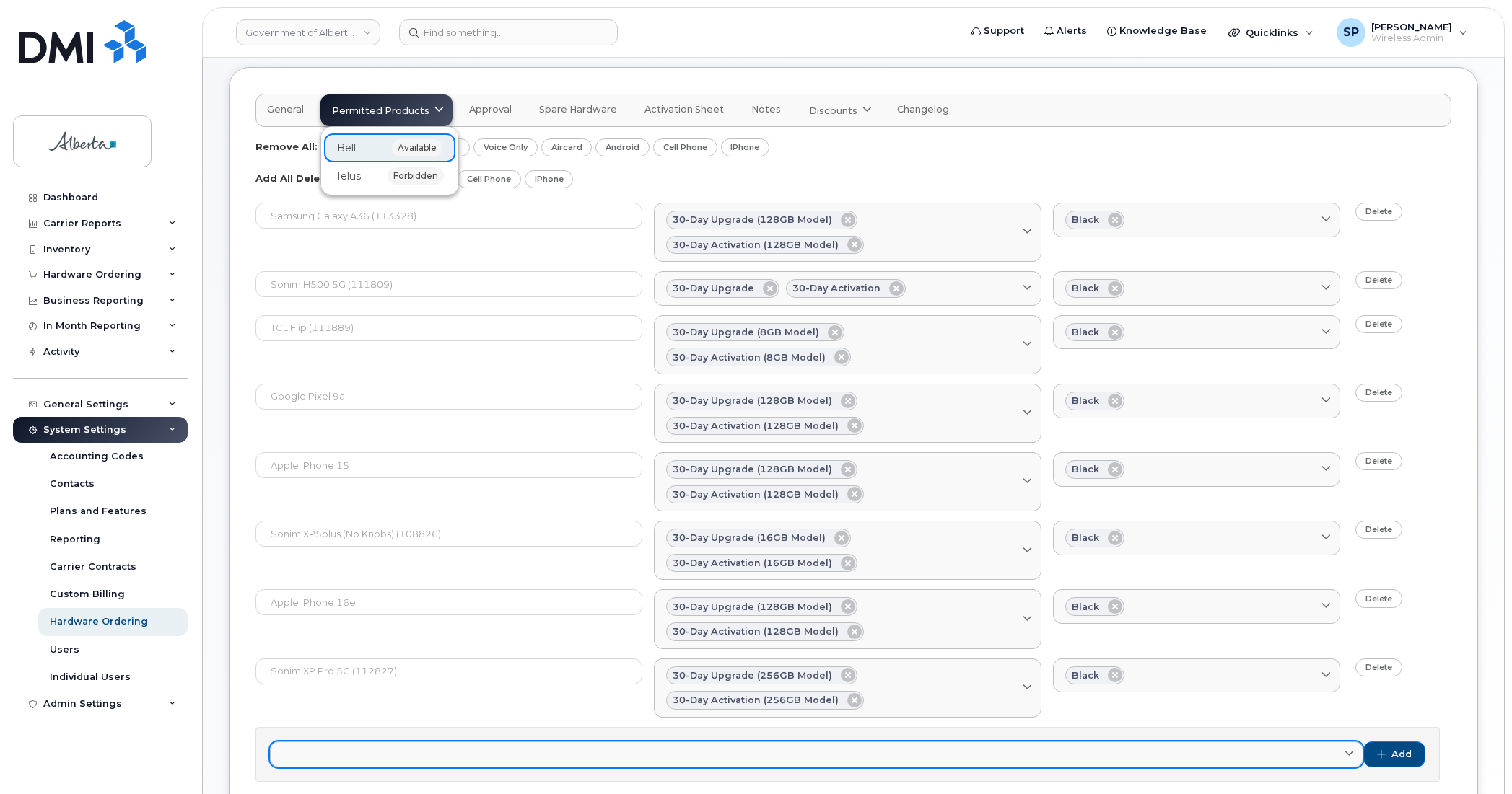
click at [452, 742] on link at bounding box center [817, 755] width 1093 height 26
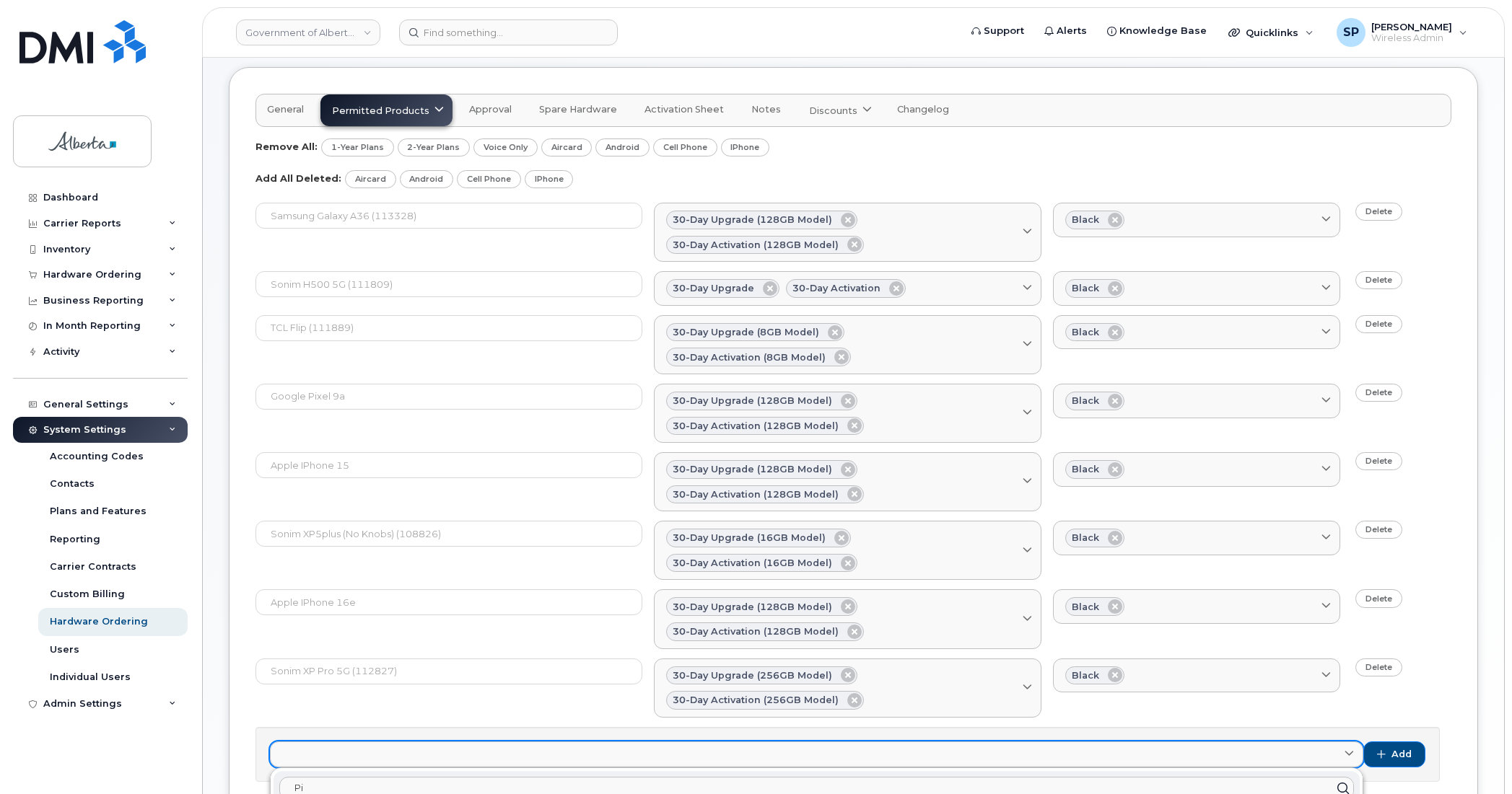
type input "P"
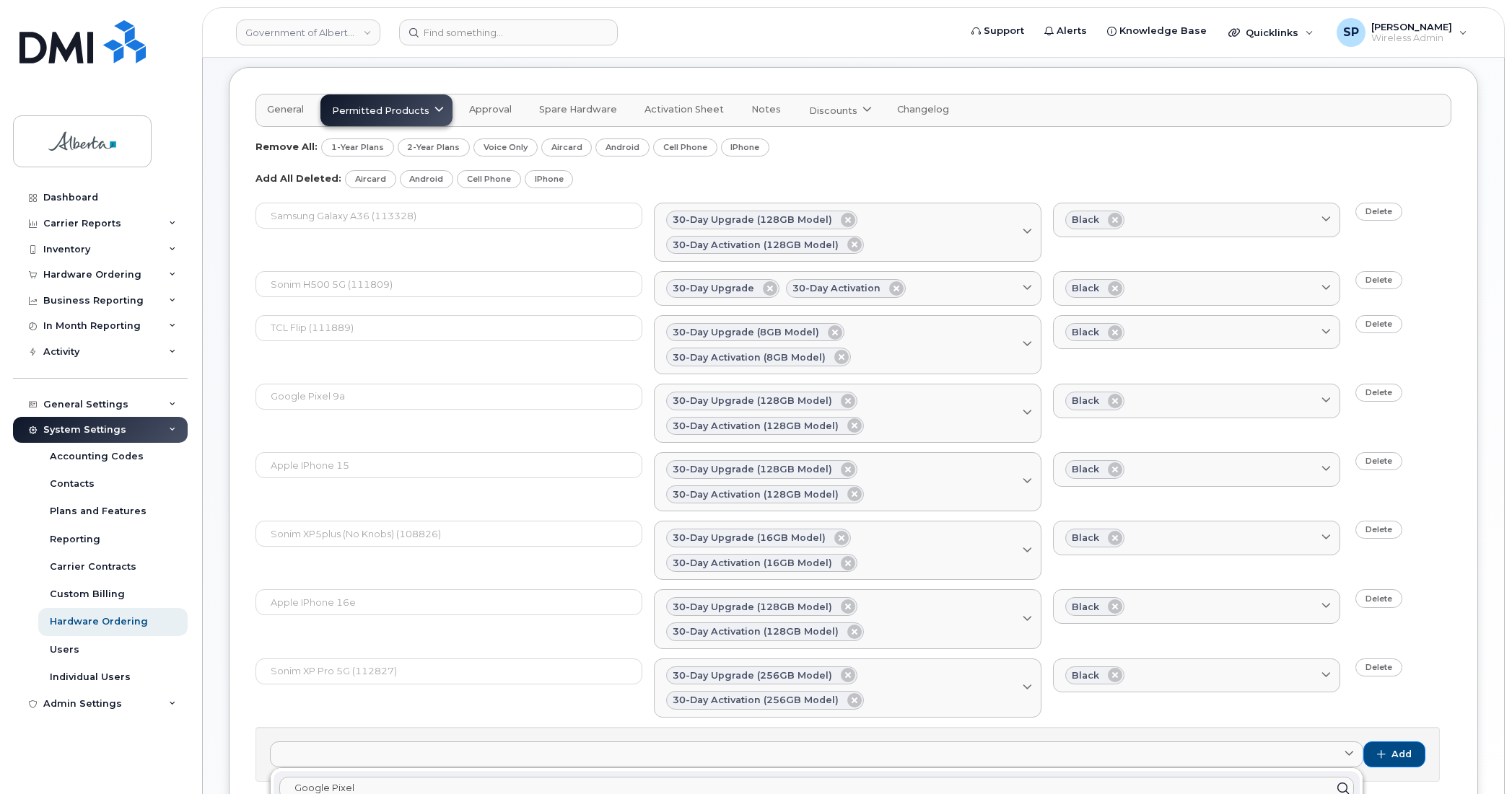
type input "Google Pixel"
click at [1341, 778] on icon at bounding box center [1343, 788] width 21 height 21
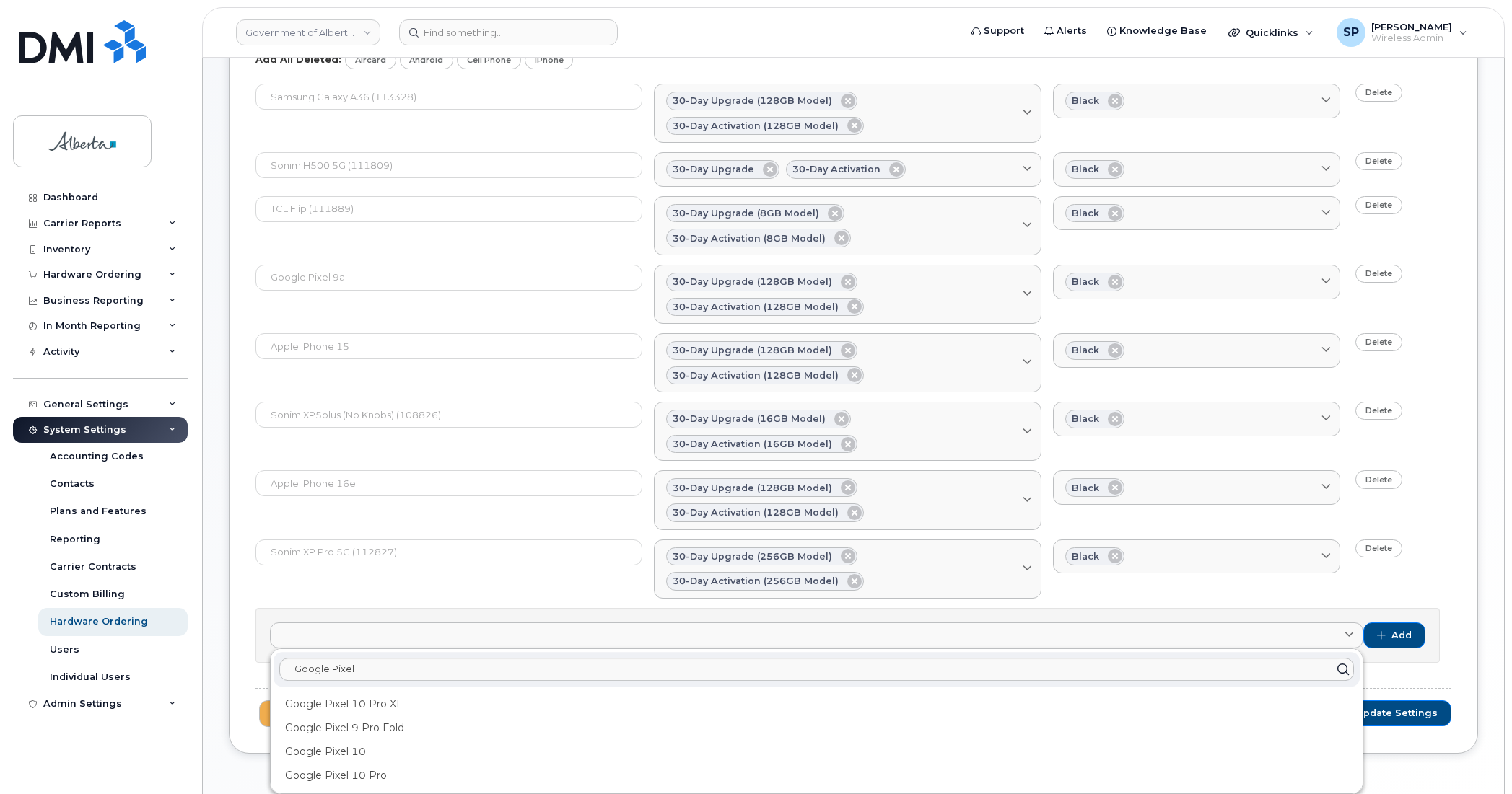
scroll to position [218, 0]
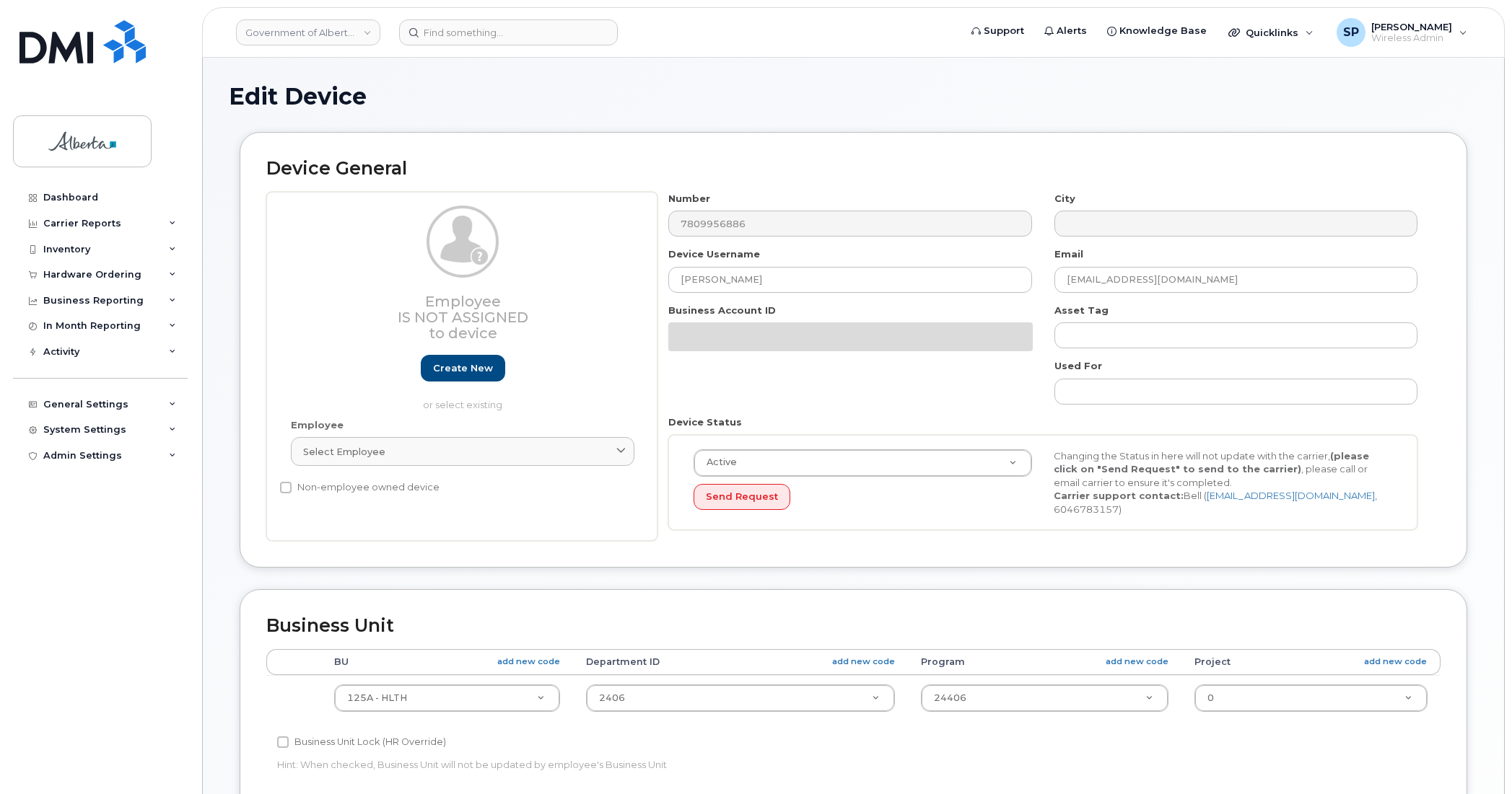
select select "4120335"
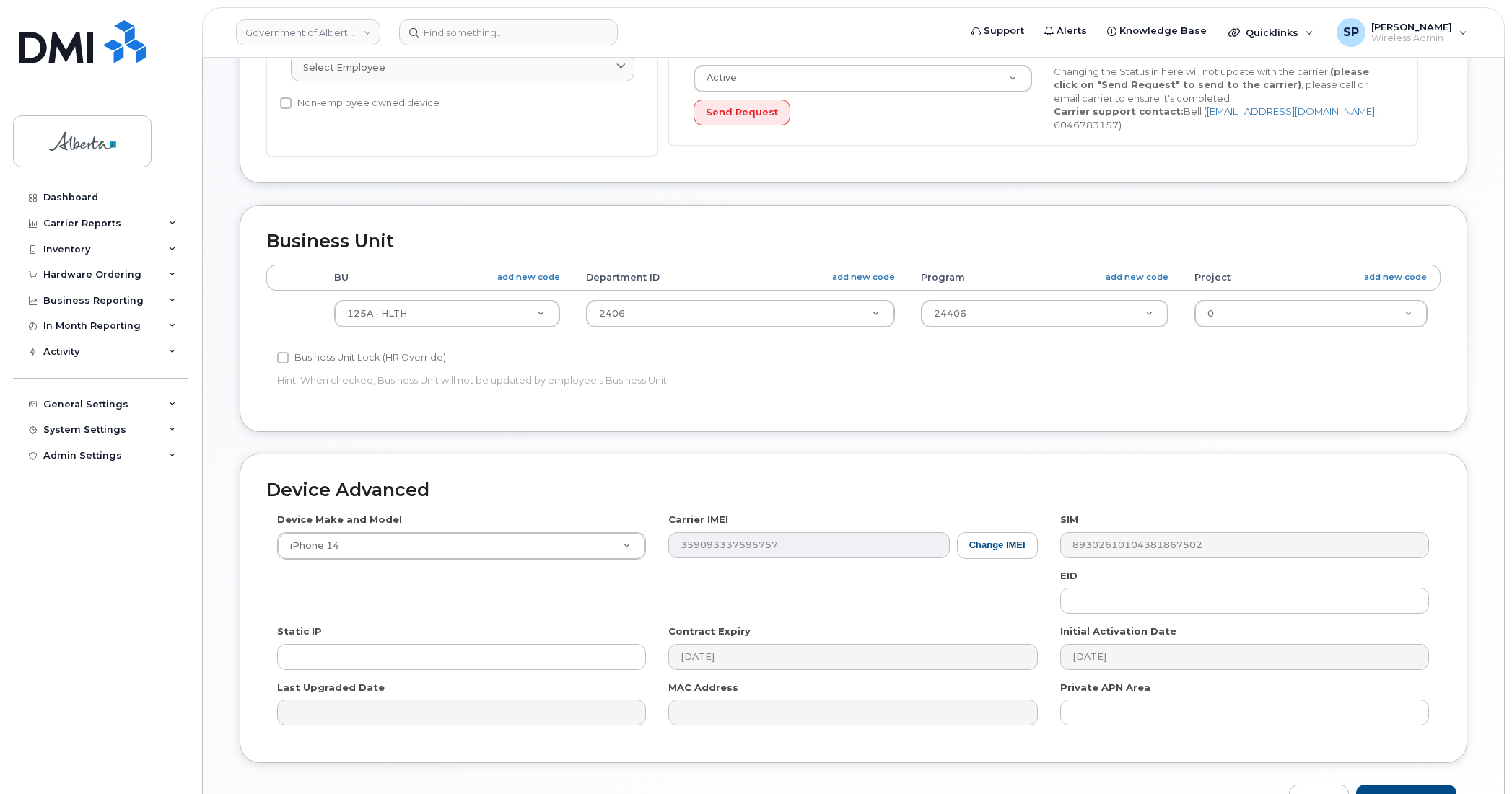
scroll to position [457, 0]
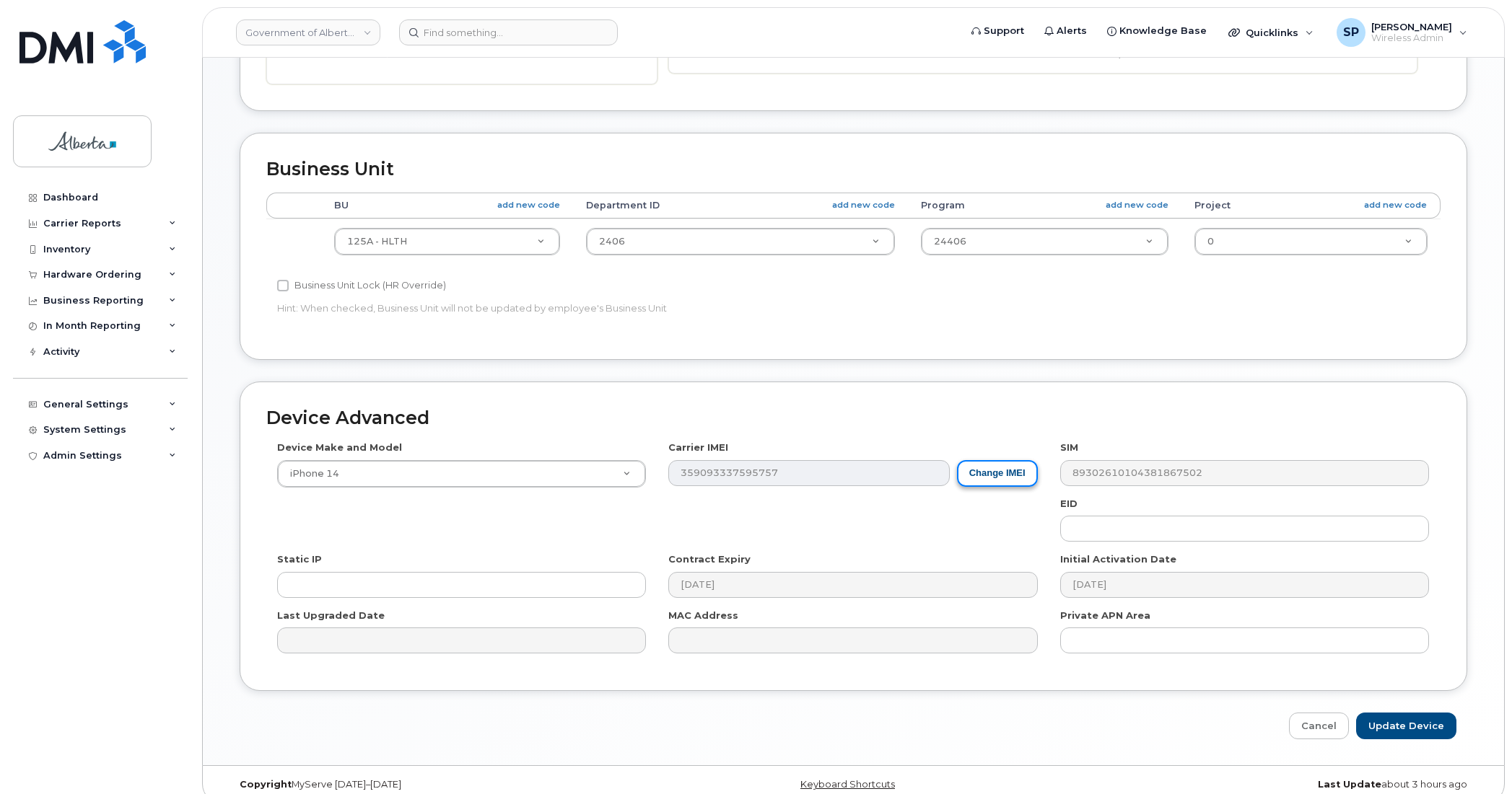
click at [998, 475] on button "Change IMEI" at bounding box center [997, 474] width 81 height 27
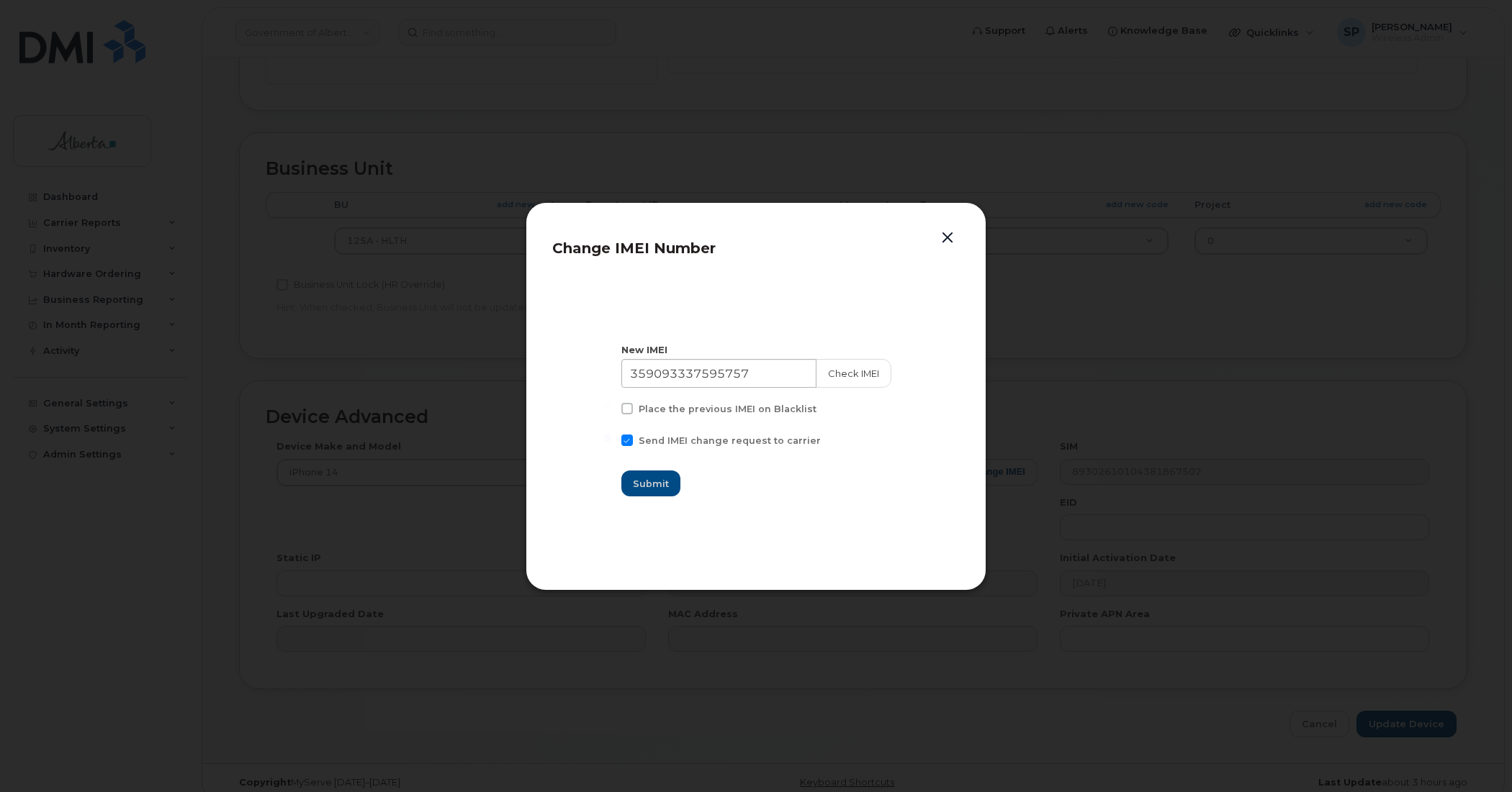
drag, startPoint x: 767, startPoint y: 358, endPoint x: 653, endPoint y: 385, distance: 117.2
click at [653, 383] on div "New IMEI [TECHNICAL_ID] Check IMEI Place the previous IMEI on Blacklist Send IM…" at bounding box center [757, 419] width 270 height 154
drag, startPoint x: 758, startPoint y: 376, endPoint x: 570, endPoint y: 368, distance: 188.2
click at [570, 368] on section "New IMEI 359093337595757 Check IMEI Place the previous IMEI on Blacklist Send I…" at bounding box center [755, 420] width 407 height 288
paste input "35909333756812"
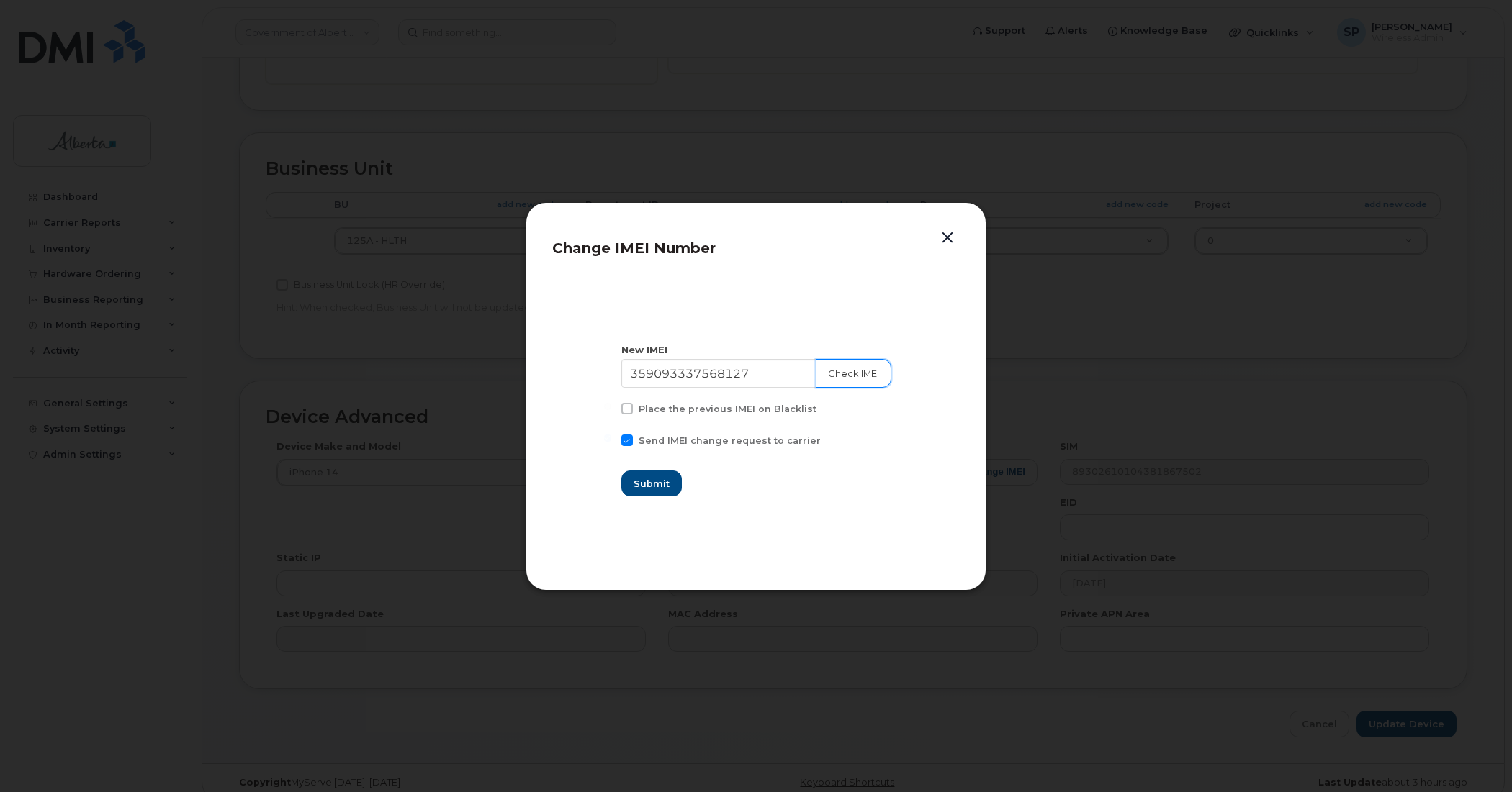
click at [856, 372] on button "Check IMEI" at bounding box center [853, 373] width 76 height 29
click at [779, 368] on input "359093337568127" at bounding box center [719, 373] width 197 height 29
type input "359093337568127"
click at [862, 378] on button "Check IMEI" at bounding box center [853, 373] width 76 height 29
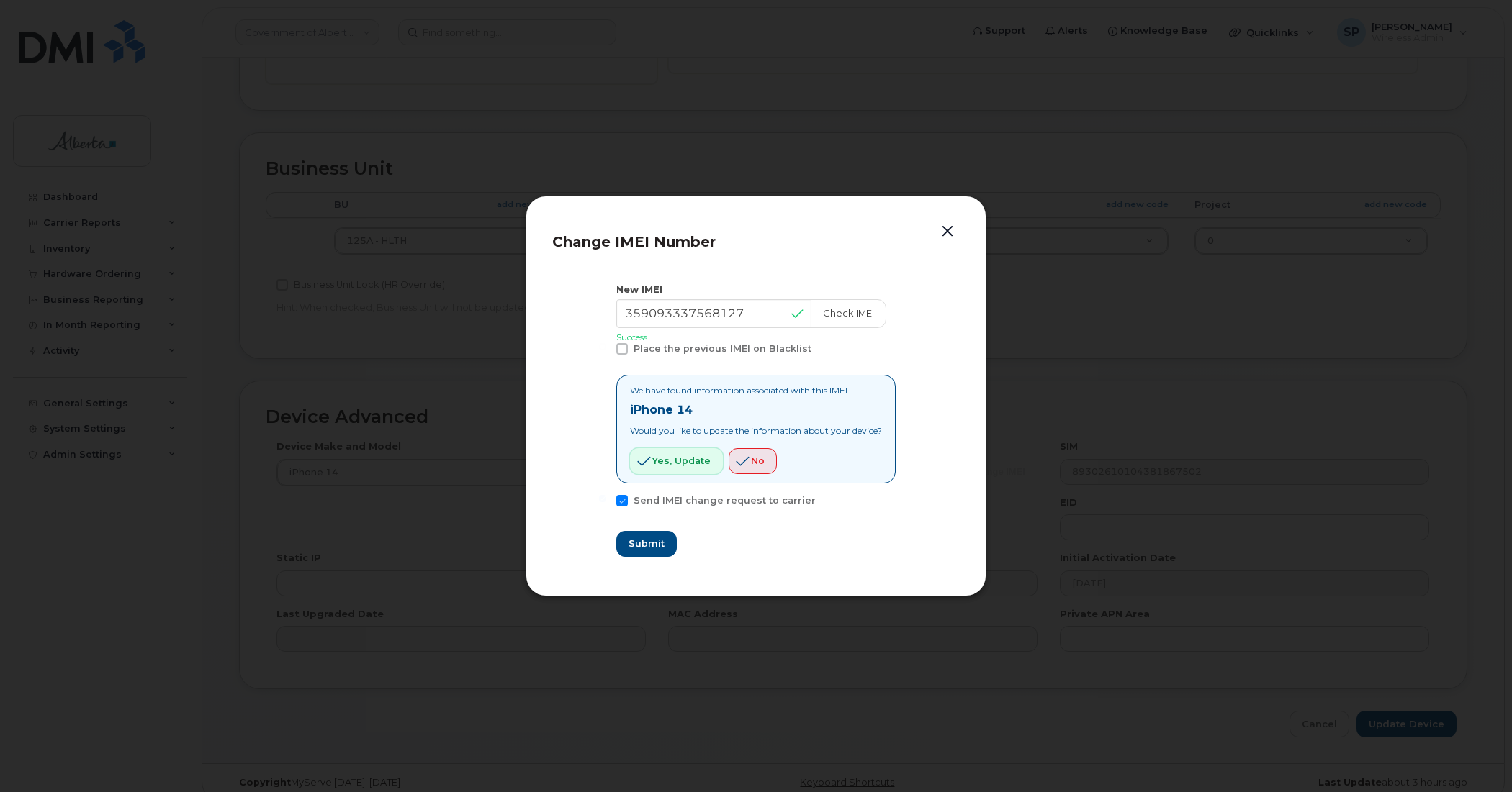
click at [682, 467] on span "Yes, update" at bounding box center [681, 460] width 59 height 14
click at [644, 545] on span "Submit" at bounding box center [646, 543] width 36 height 14
type input "359093337568127"
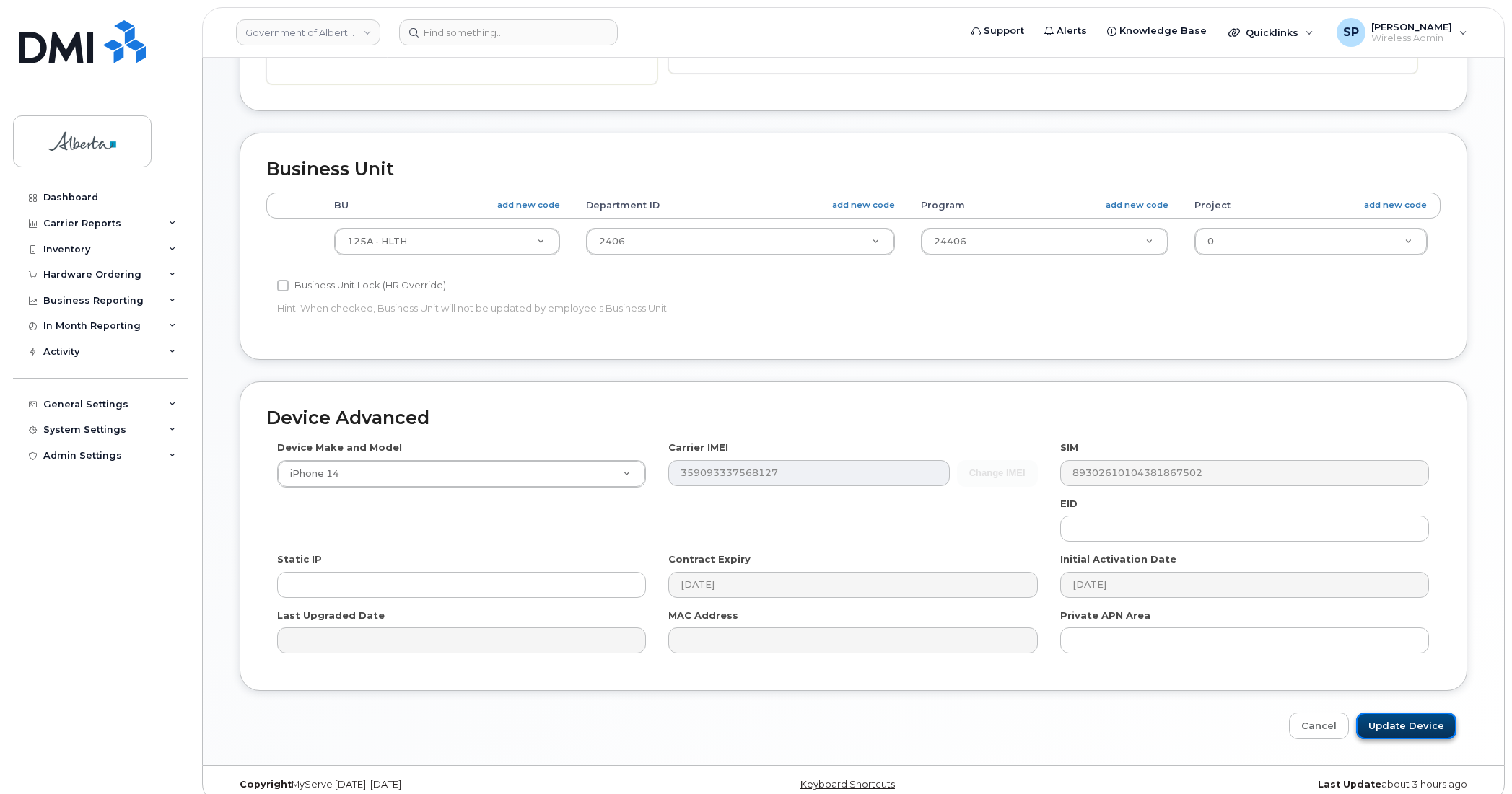
click at [1391, 719] on input "Update Device" at bounding box center [1405, 726] width 100 height 27
type input "Saving..."
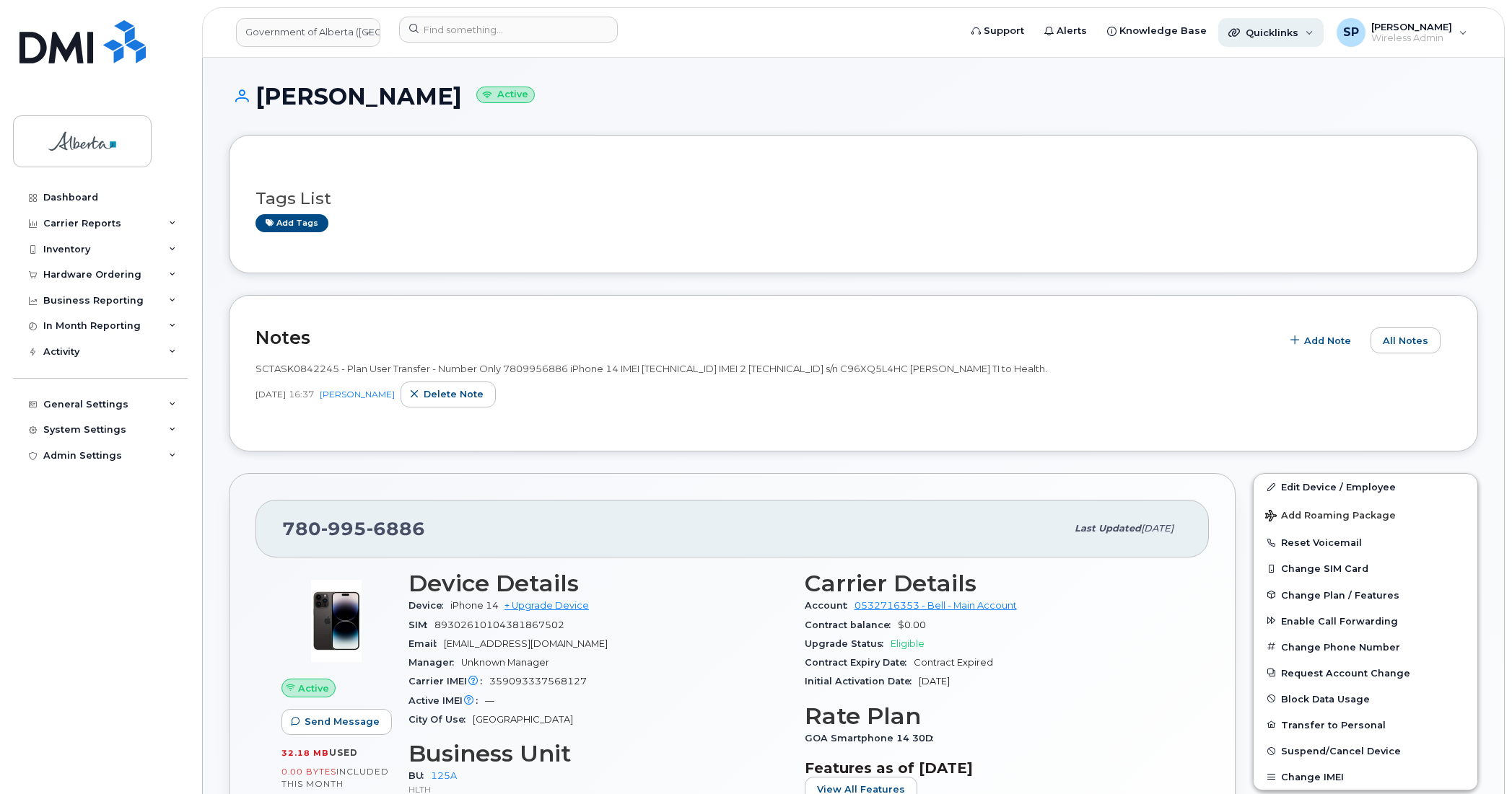
click at [1262, 33] on span "Quicklinks" at bounding box center [1272, 33] width 52 height 11
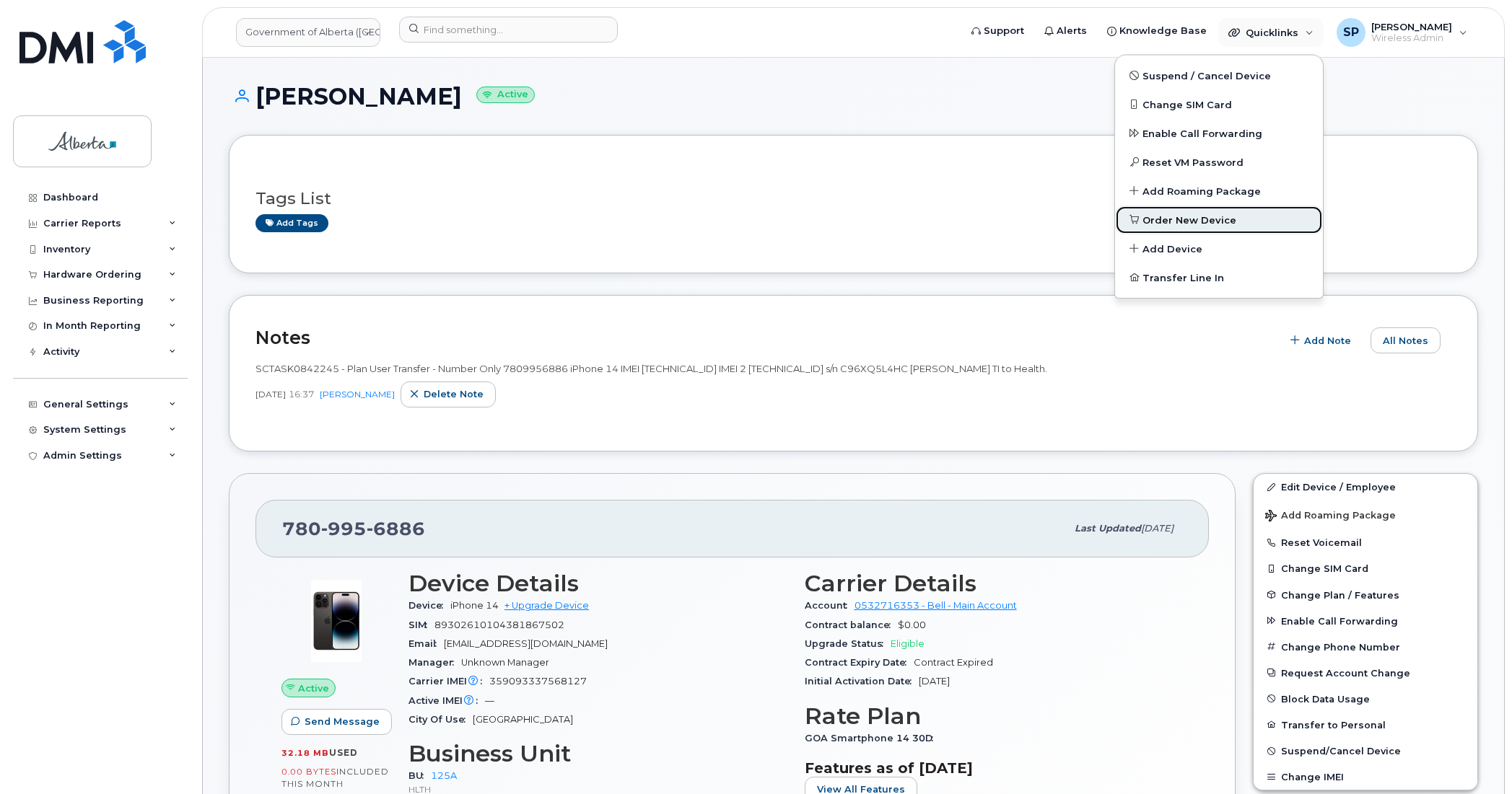
click at [1174, 222] on span "Order New Device" at bounding box center [1190, 220] width 93 height 14
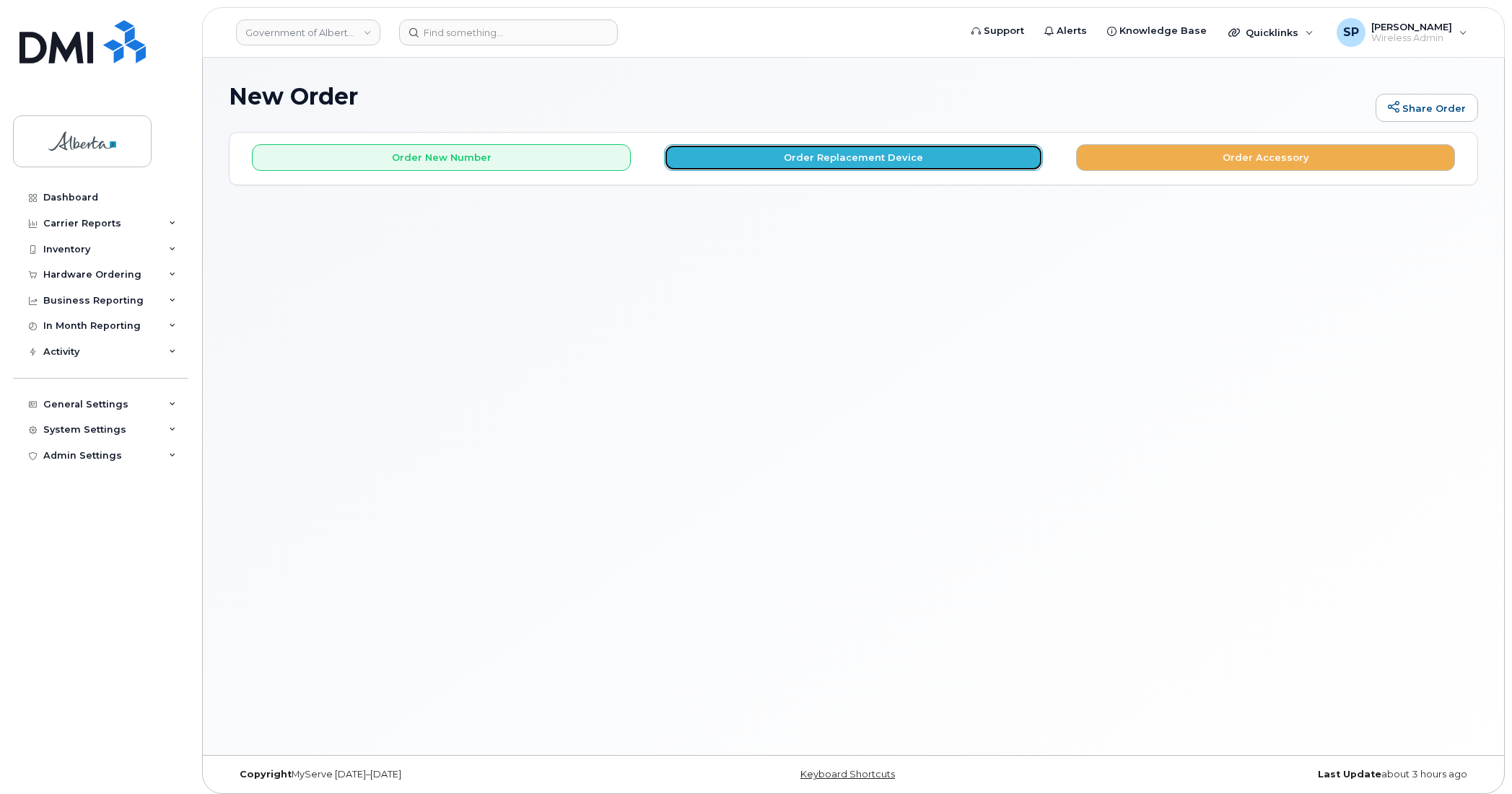
click at [874, 157] on button "Order Replacement Device" at bounding box center [854, 157] width 379 height 27
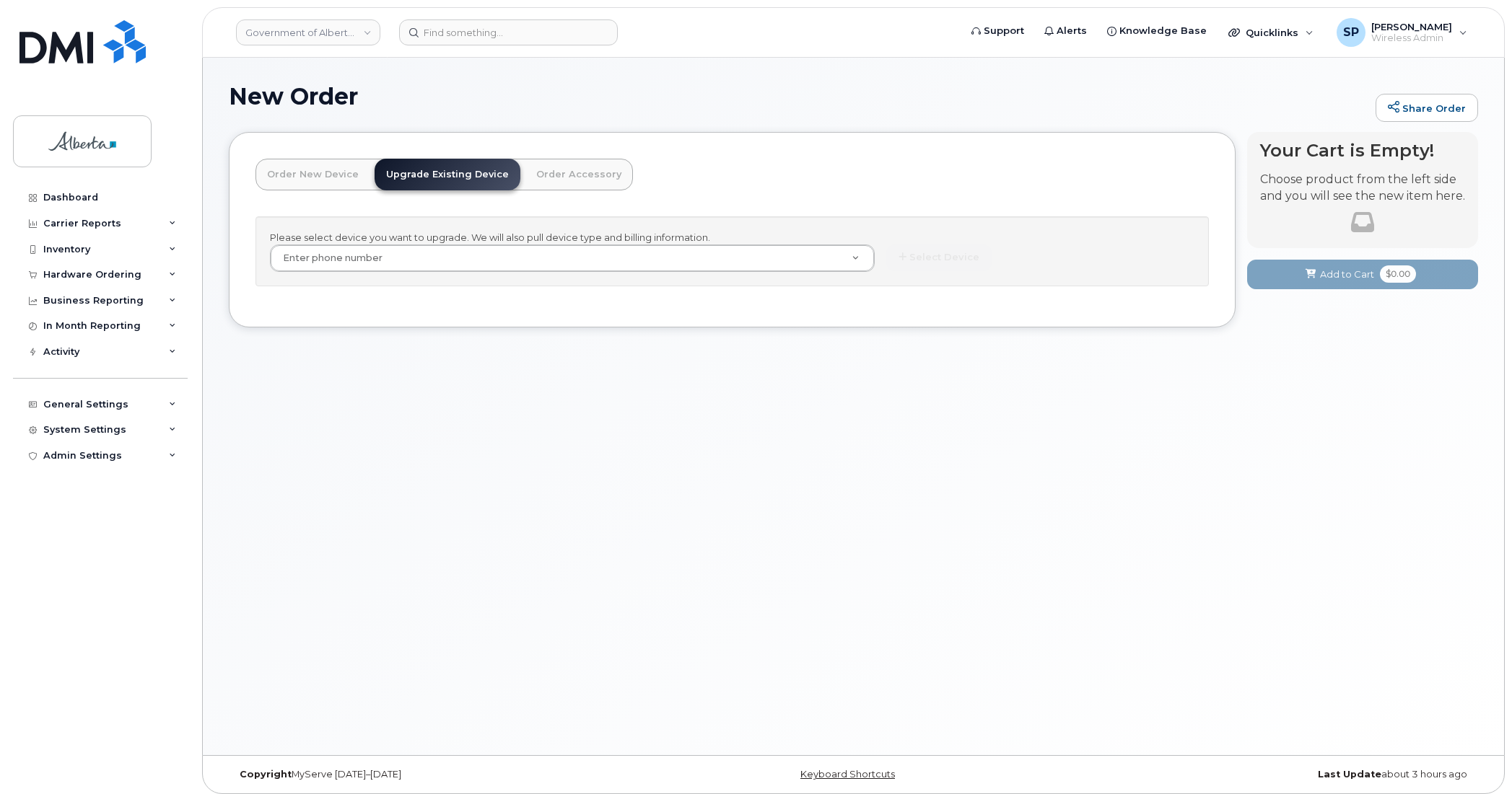
click at [493, 393] on div "New Order Share Order × Share This Order If you want to allow others to create …" at bounding box center [853, 406] width 1302 height 698
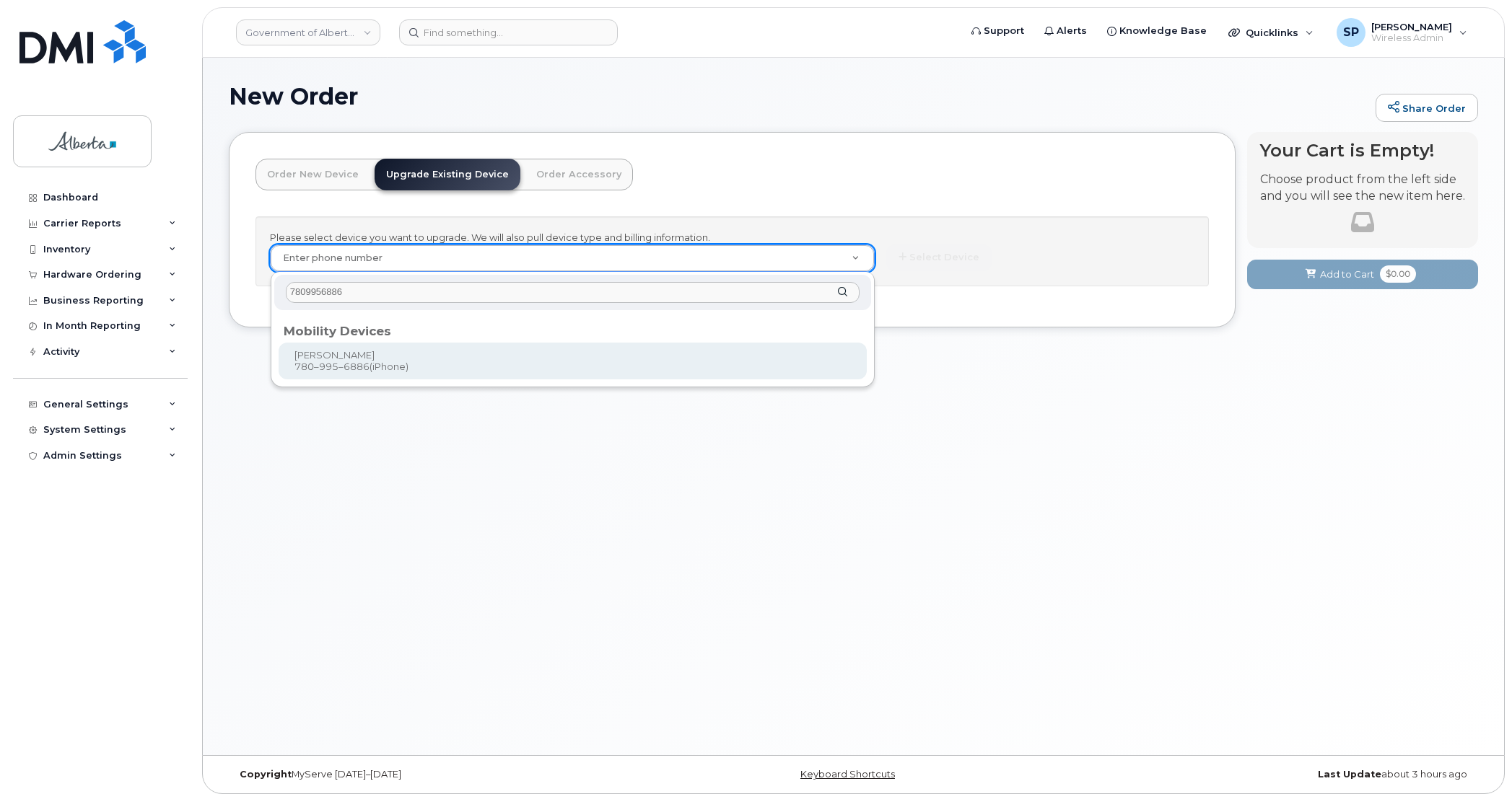
type input "7809956886"
type input "992563"
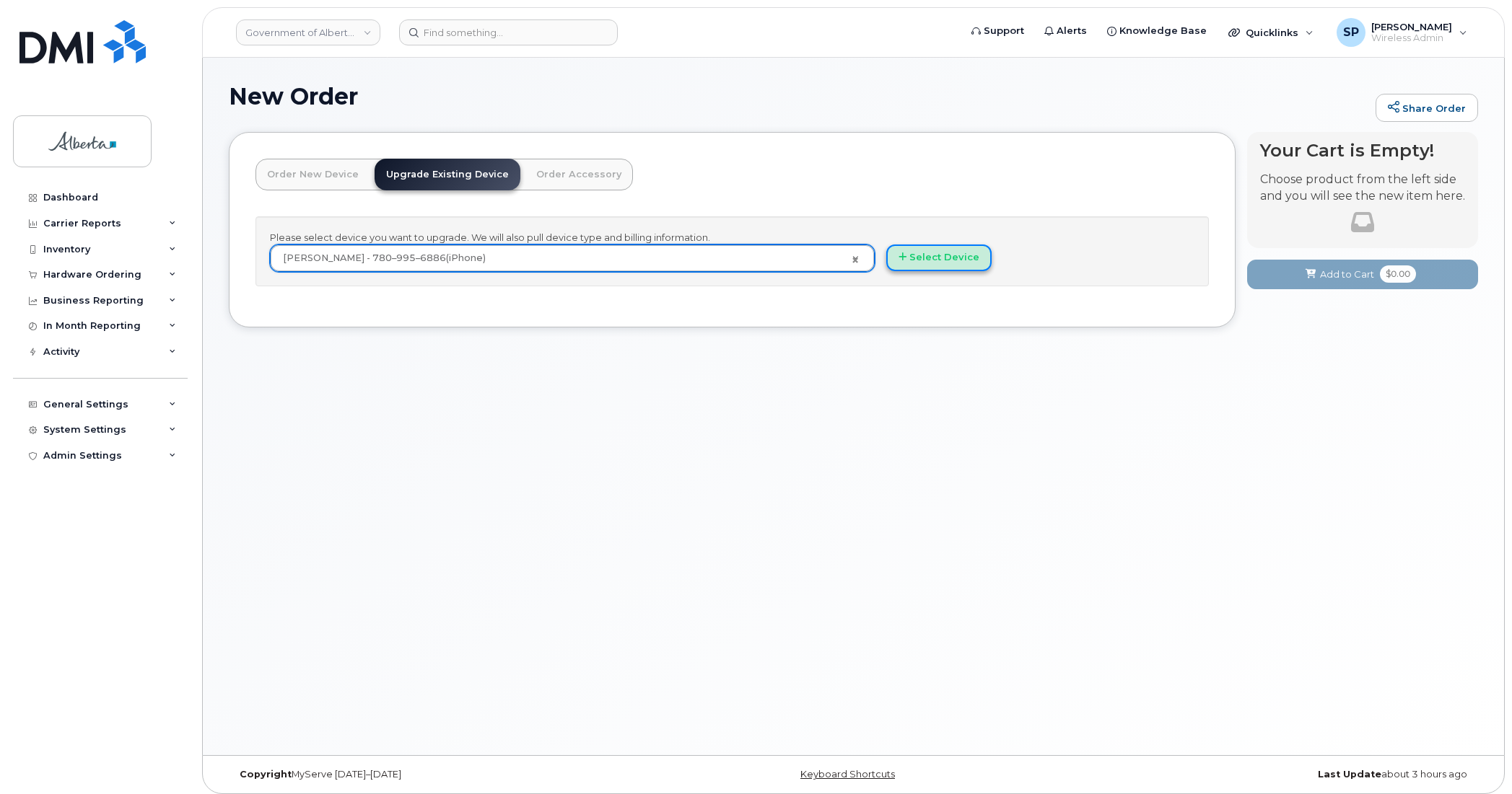
click at [926, 262] on button "Select Device" at bounding box center [939, 258] width 106 height 27
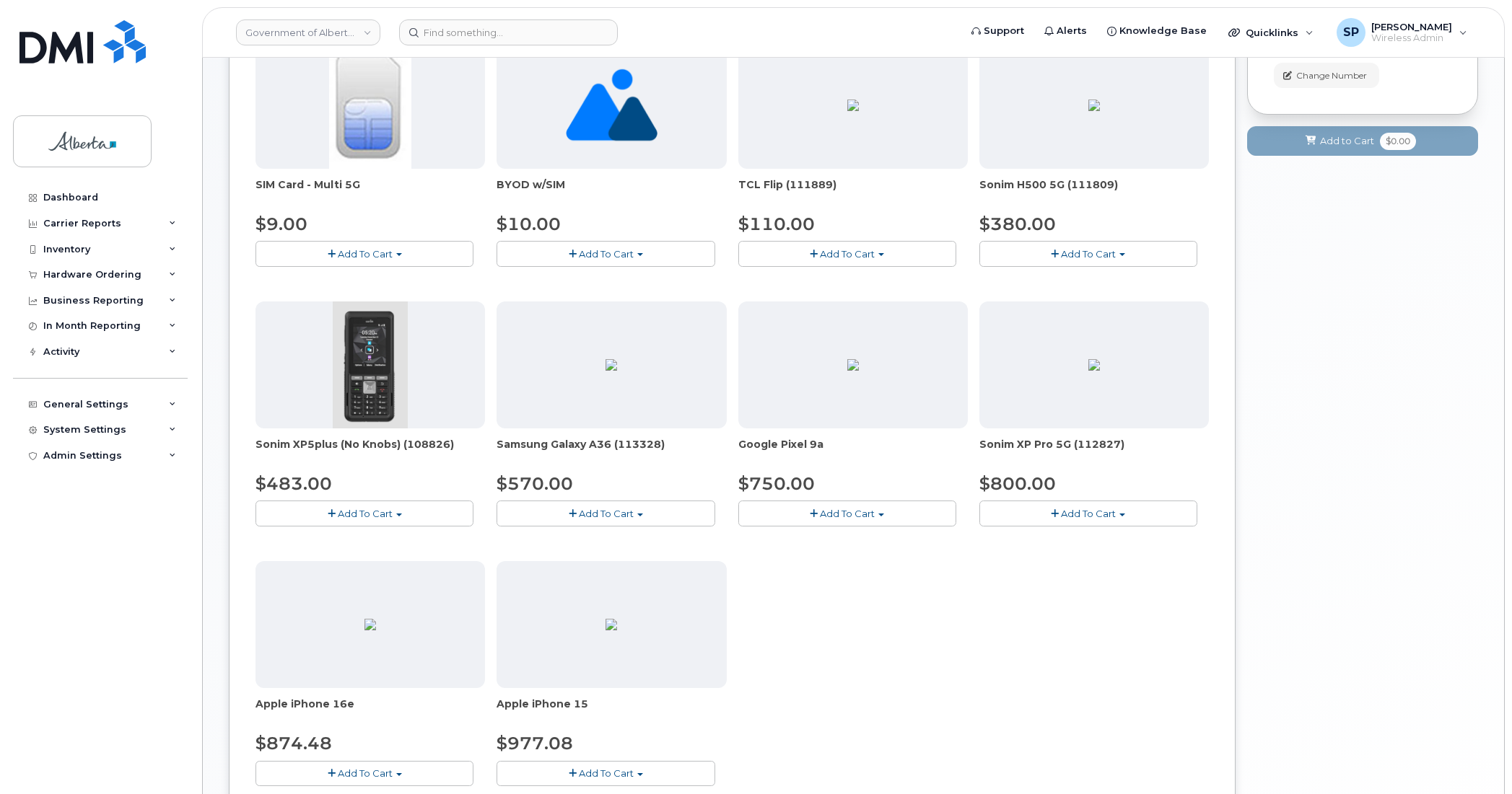
scroll to position [293, 0]
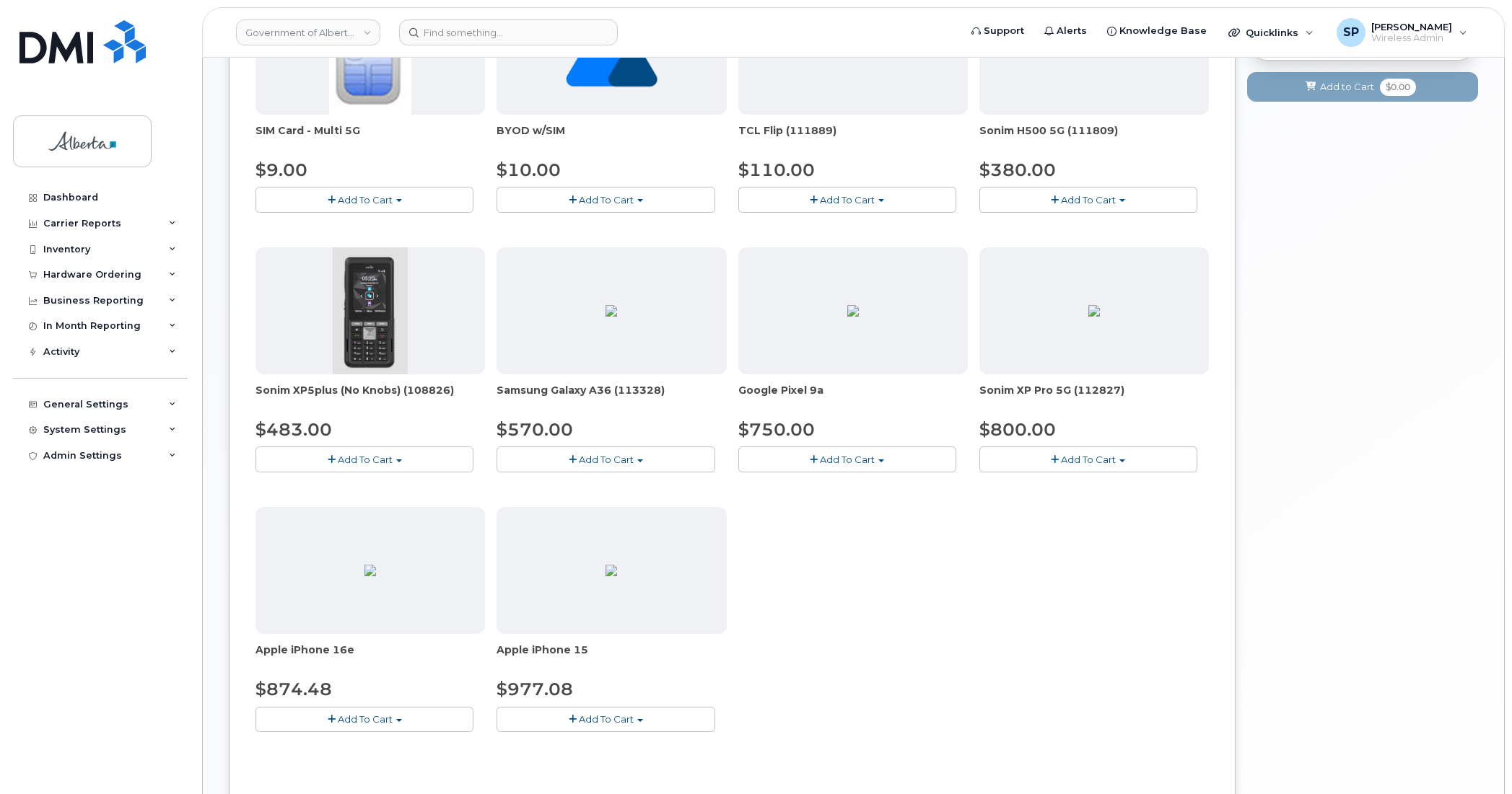
click at [366, 718] on span "Add To Cart" at bounding box center [365, 719] width 55 height 11
click at [338, 766] on link "$874.48 - 30-day upgrade (128GB model)" at bounding box center [374, 764] width 230 height 18
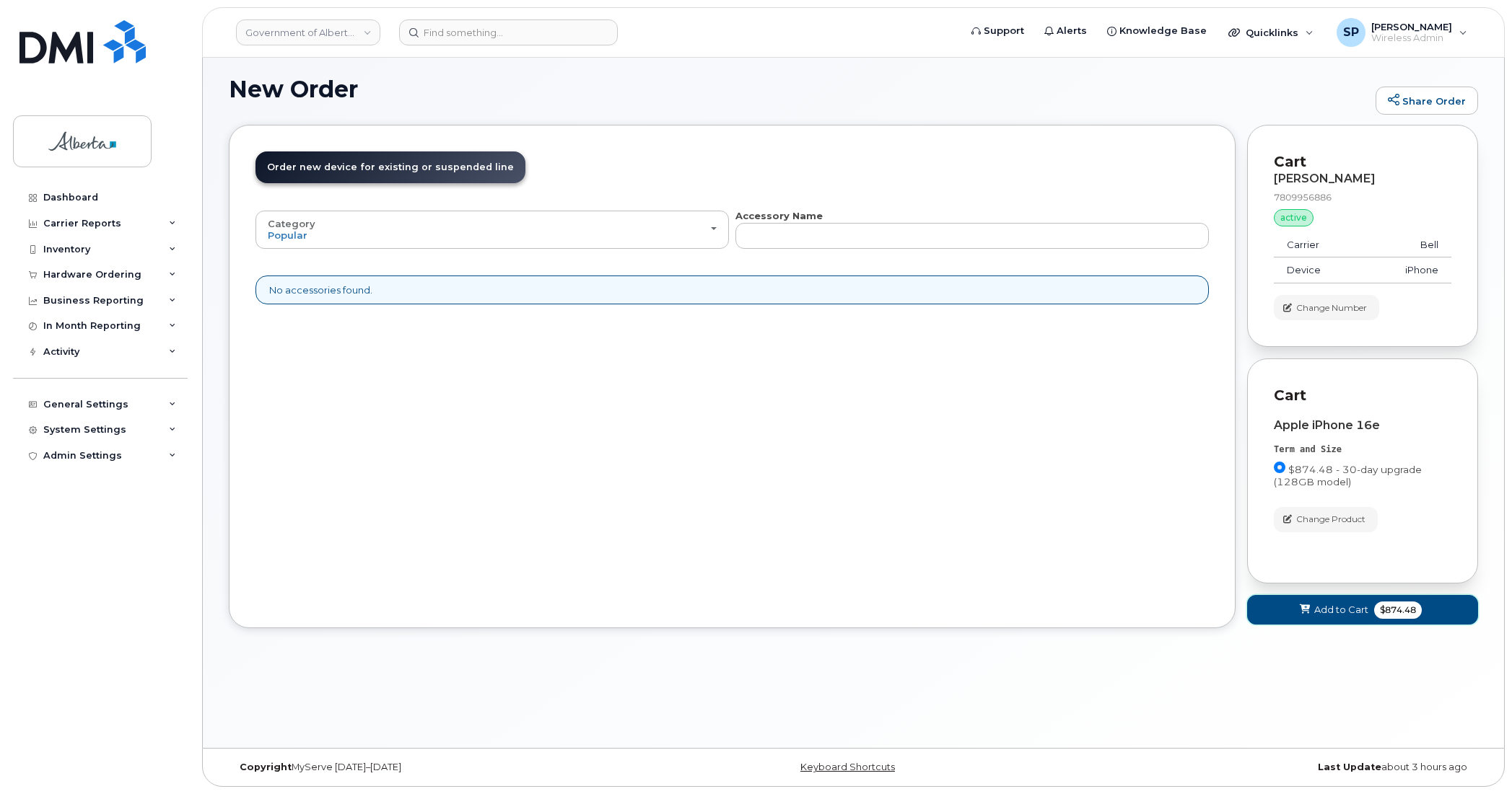
click at [1340, 612] on span "Add to Cart" at bounding box center [1342, 610] width 54 height 14
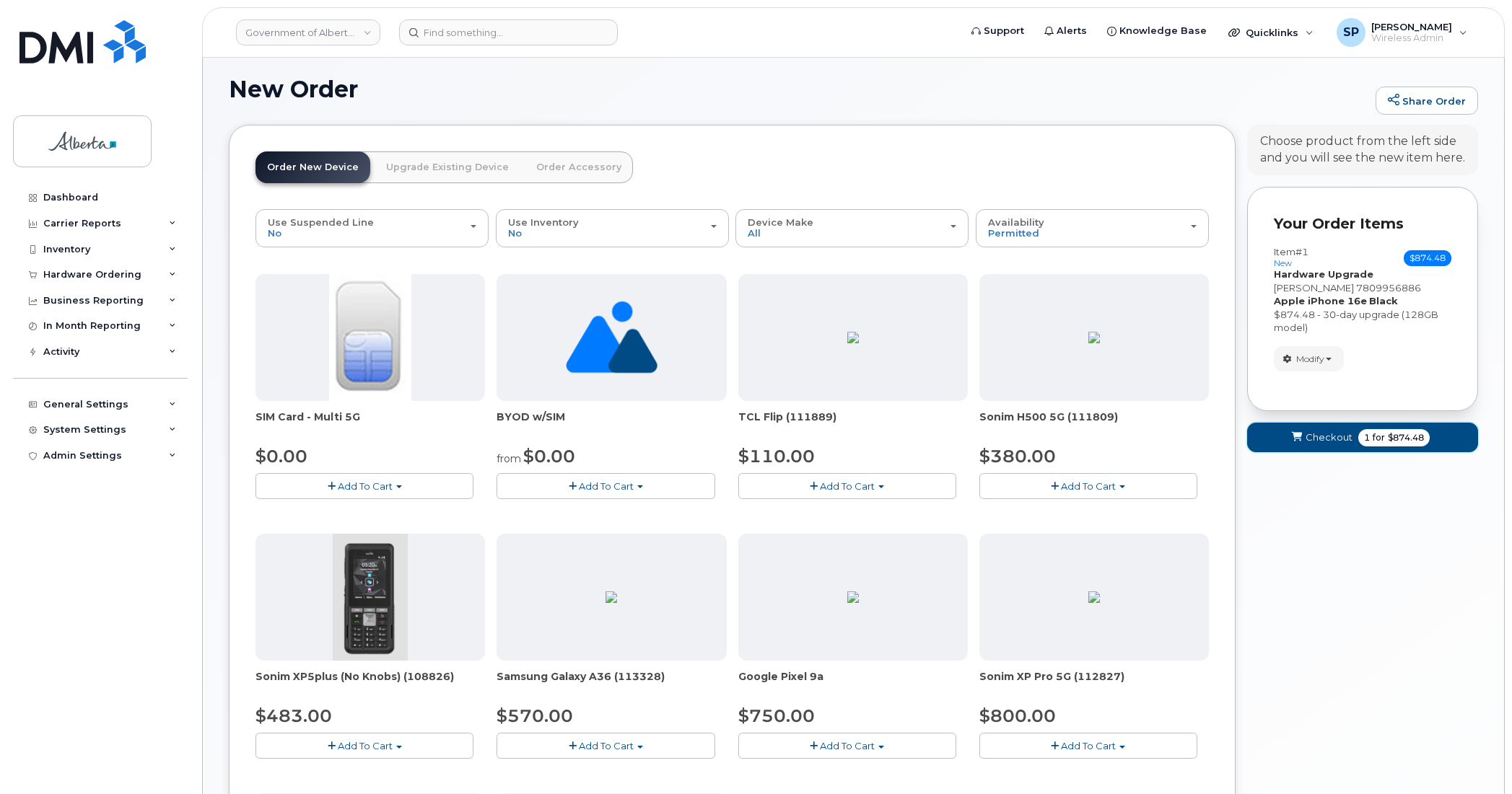
click at [1277, 443] on button "Checkout 1 for $874.48" at bounding box center [1362, 438] width 231 height 30
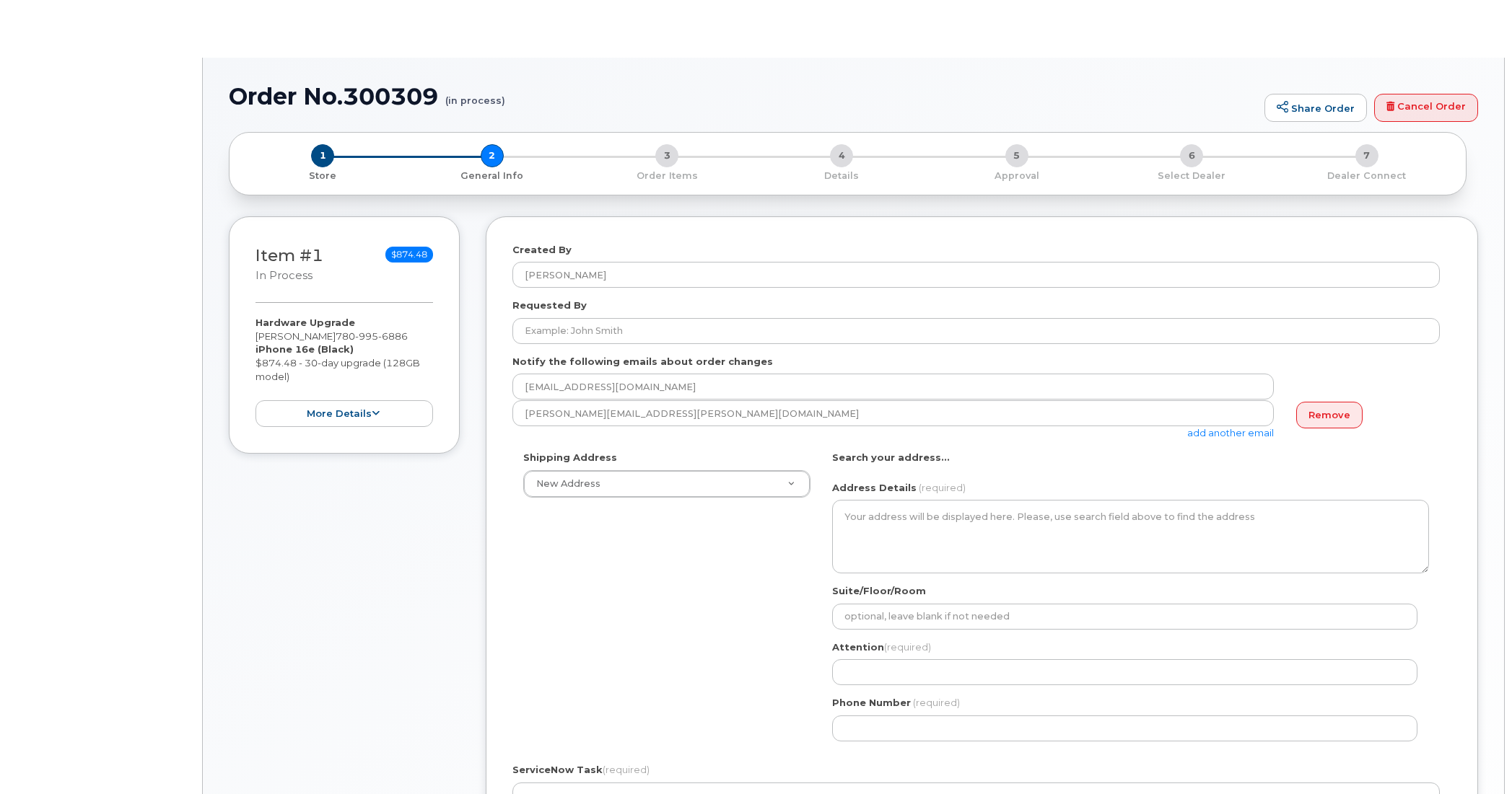
select select
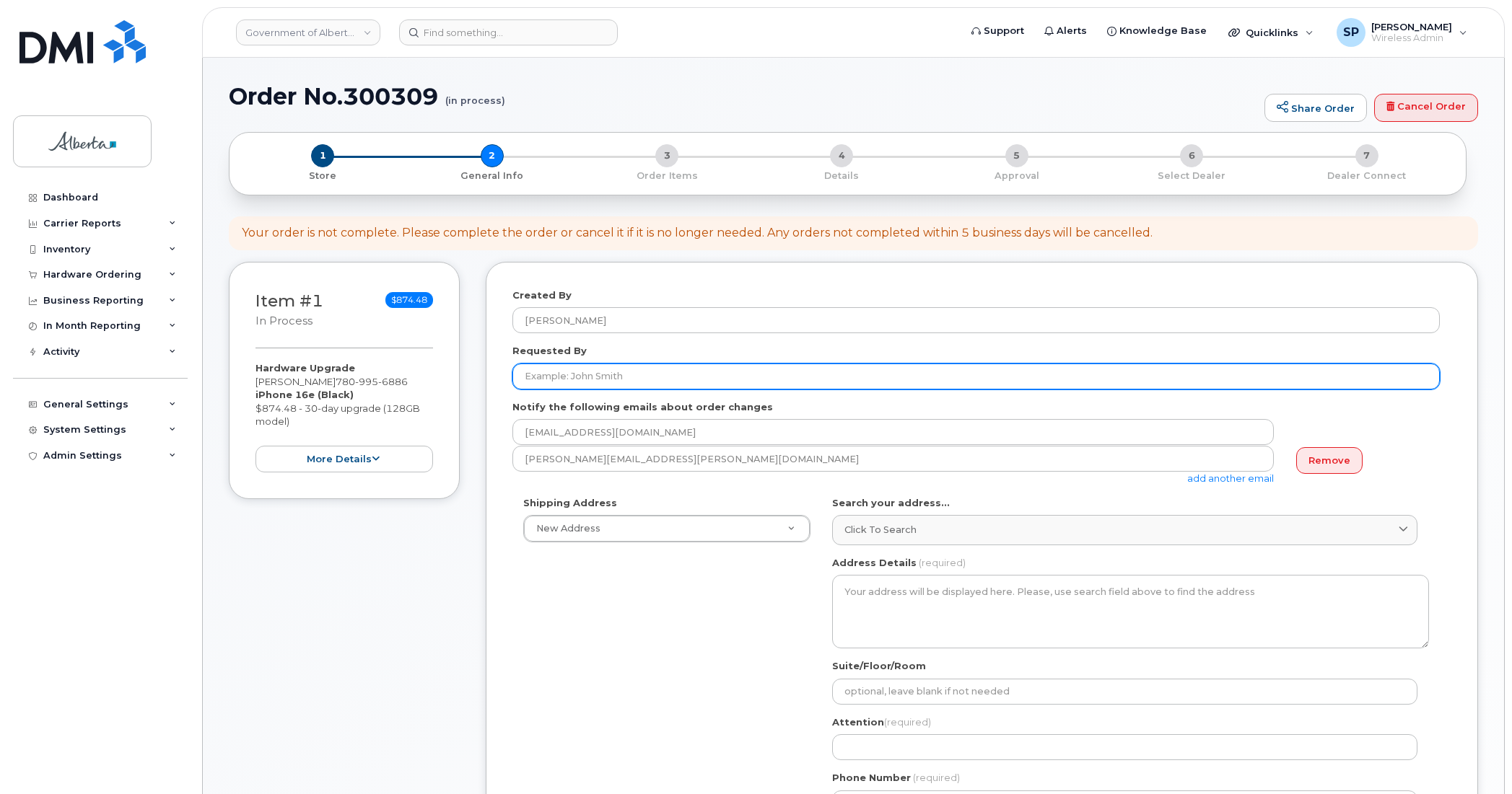
click at [611, 379] on input "Requested By" at bounding box center [976, 376] width 928 height 26
paste input "[PERSON_NAME]"
type input "[PERSON_NAME]"
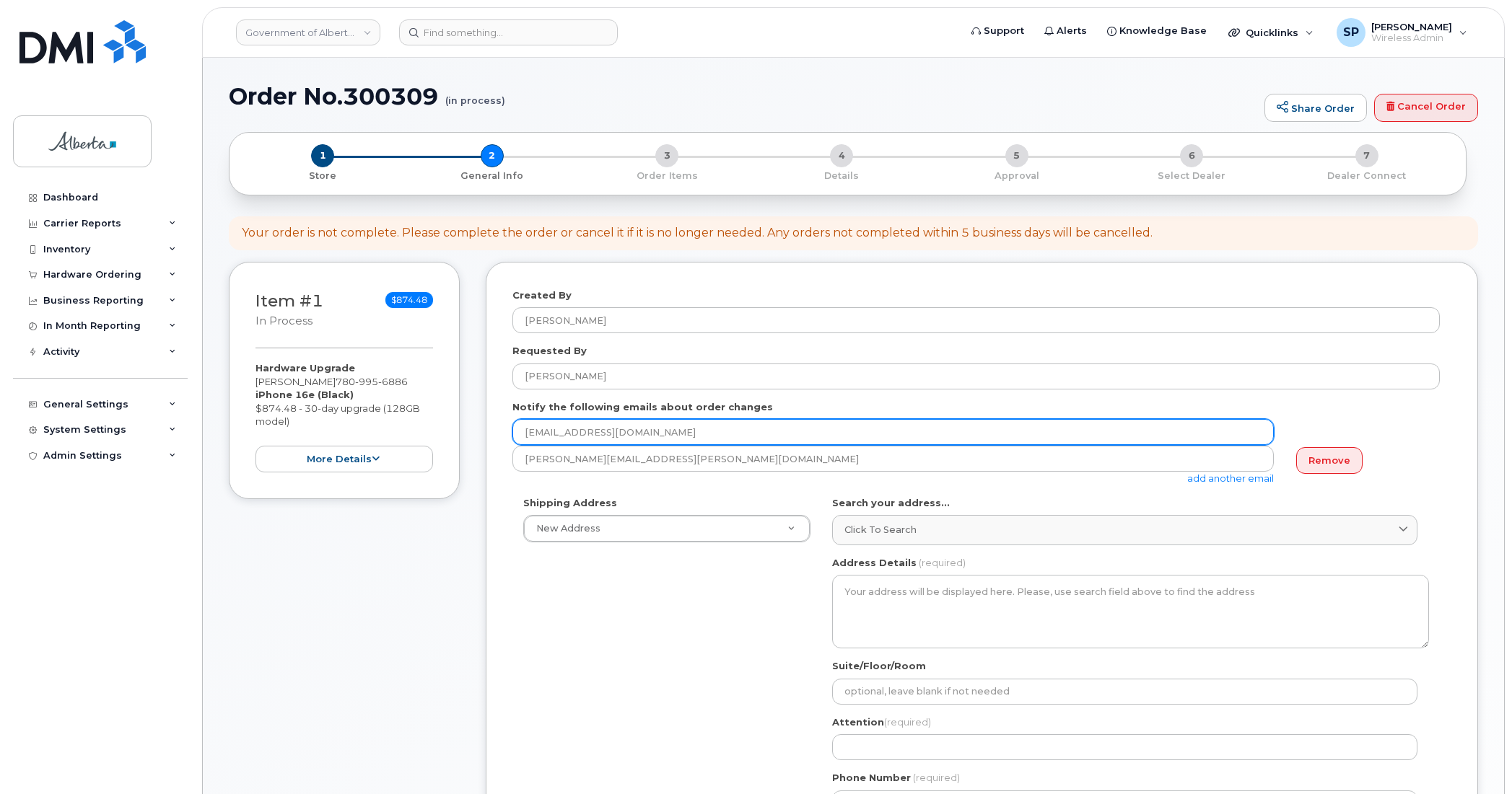
drag, startPoint x: 664, startPoint y: 431, endPoint x: 446, endPoint y: 432, distance: 218.0
click at [446, 432] on div "Item #1 in process $874.48 Hardware Upgrade Nada Natsheh 780 995 6886 iPhone 16…" at bounding box center [853, 700] width 1249 height 876
paste input "anne-marie.mannella"
type input "anne-marie.mannella@gov.ab.ca"
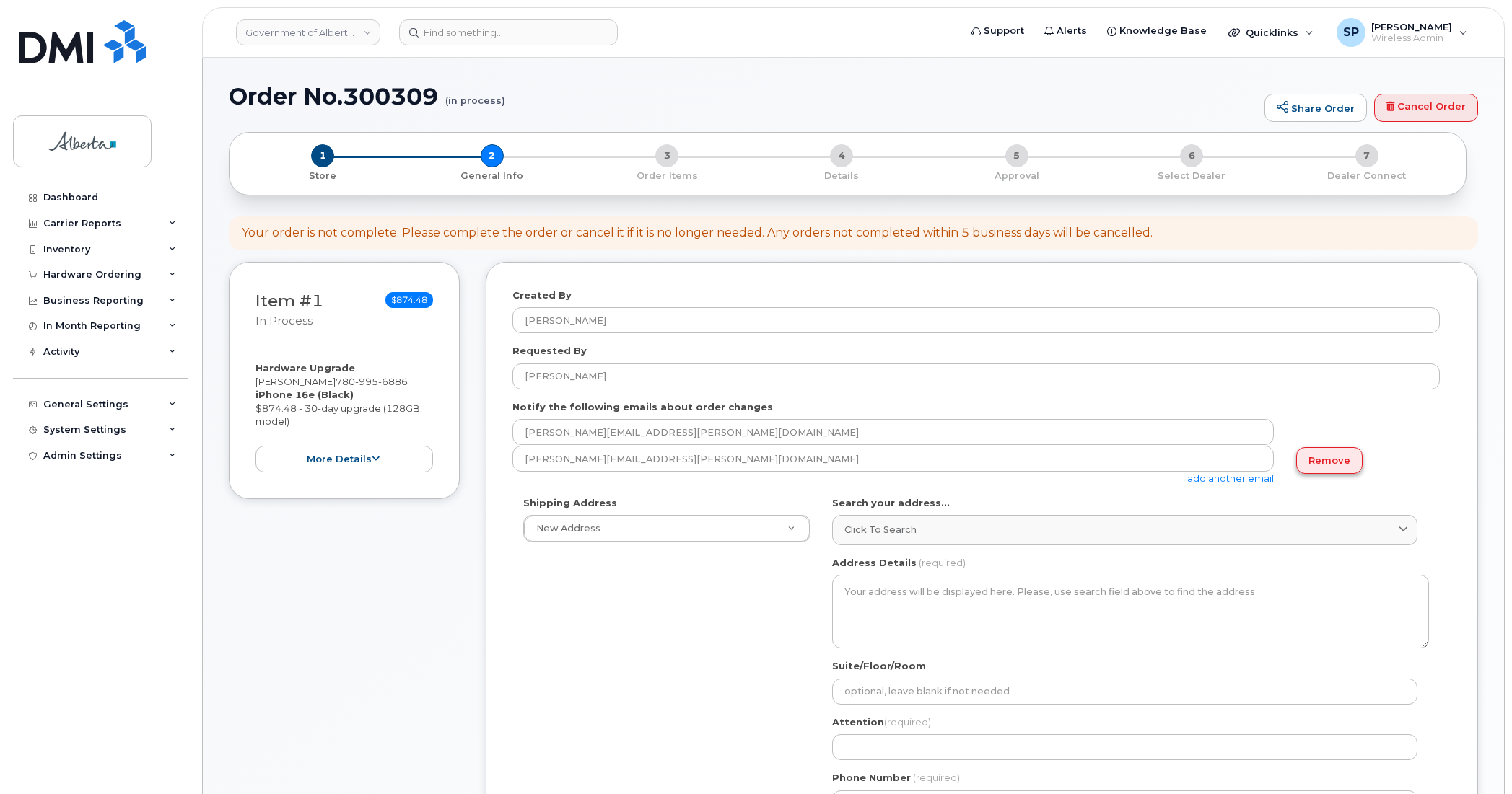
click at [1318, 464] on link "Remove" at bounding box center [1329, 461] width 66 height 27
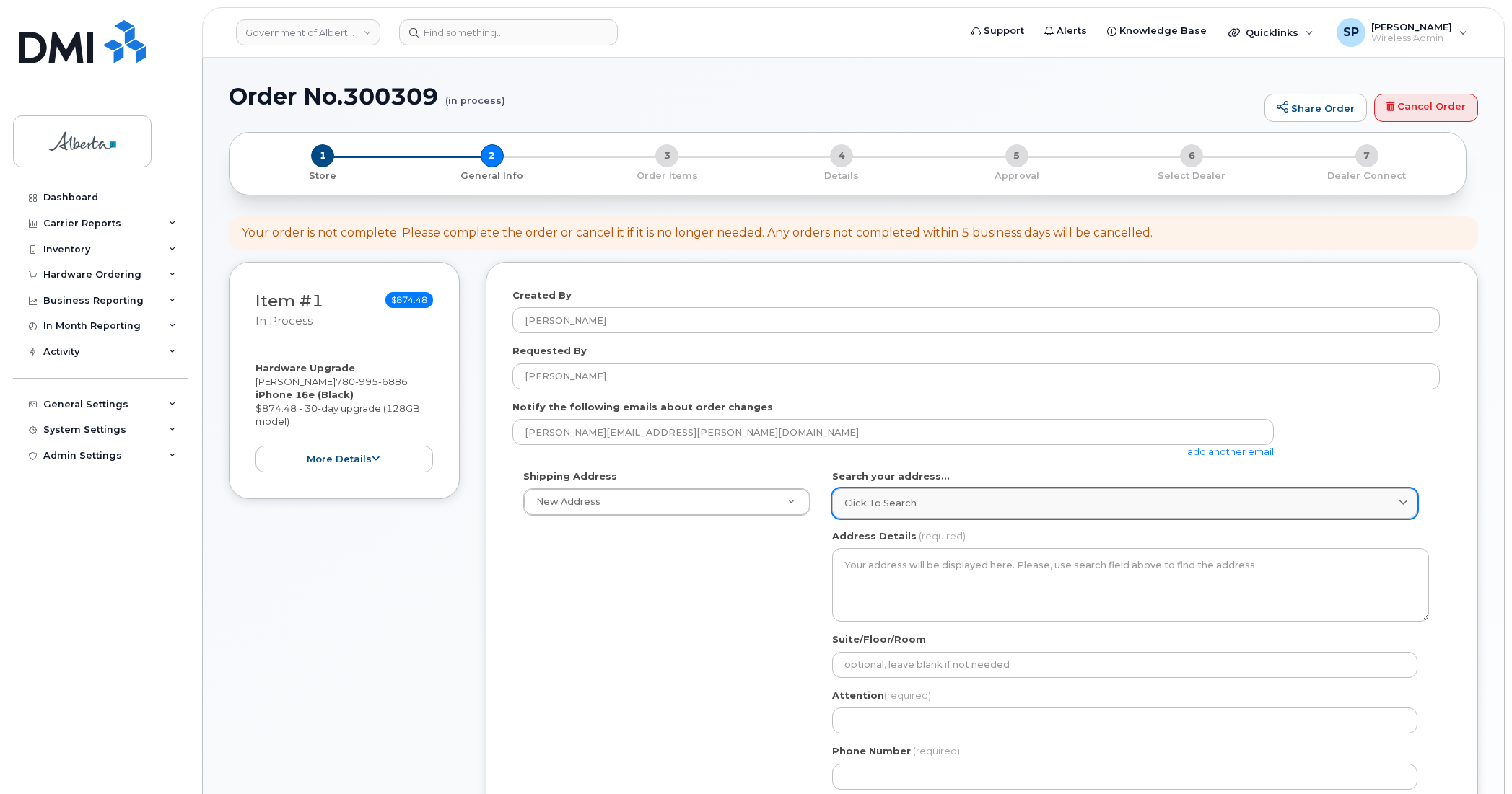
click at [890, 505] on span "Click to search" at bounding box center [880, 503] width 72 height 14
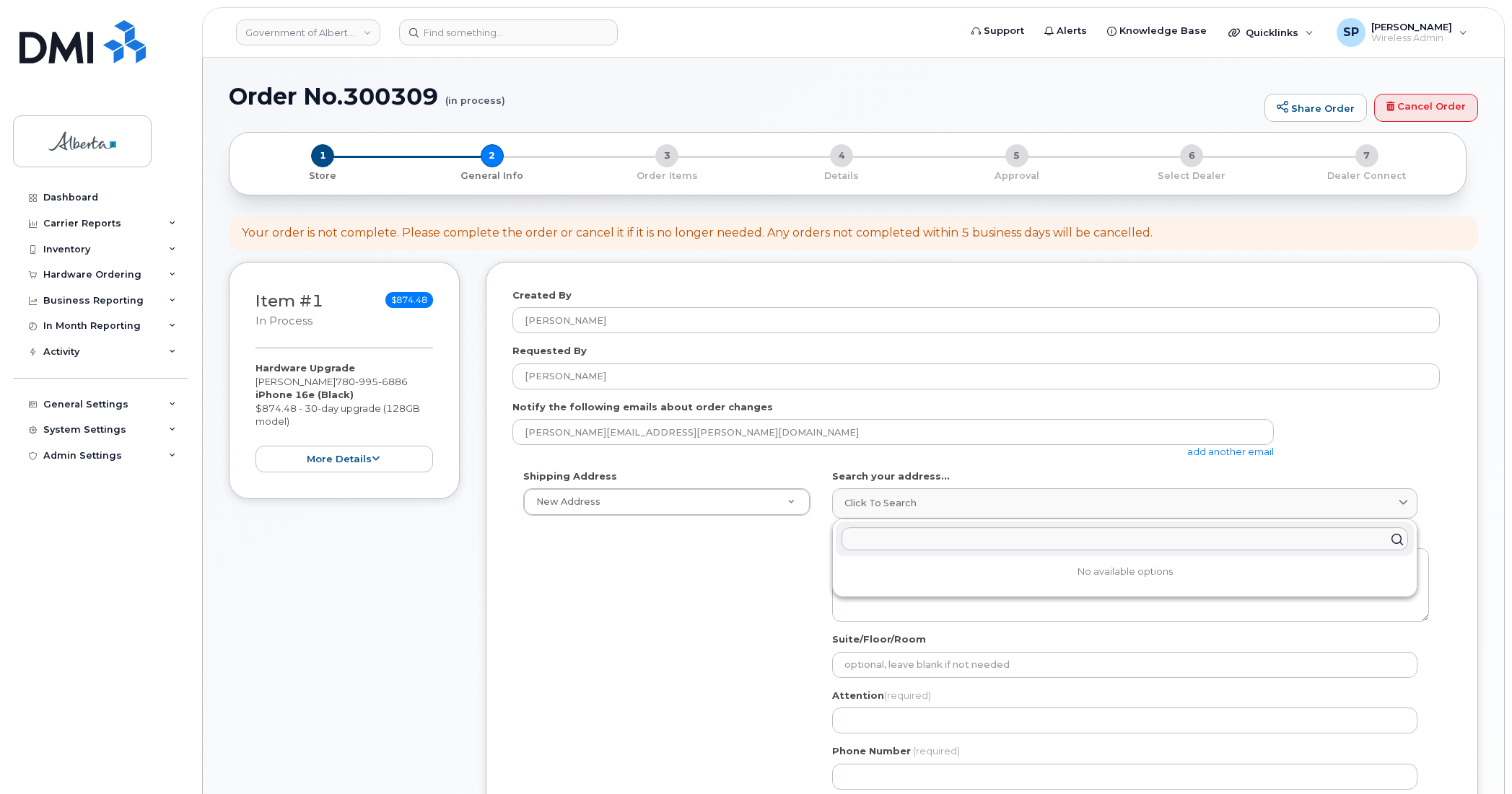
click at [925, 540] on input "text" at bounding box center [1125, 539] width 566 height 23
paste input "10025 Jasper Avenue"
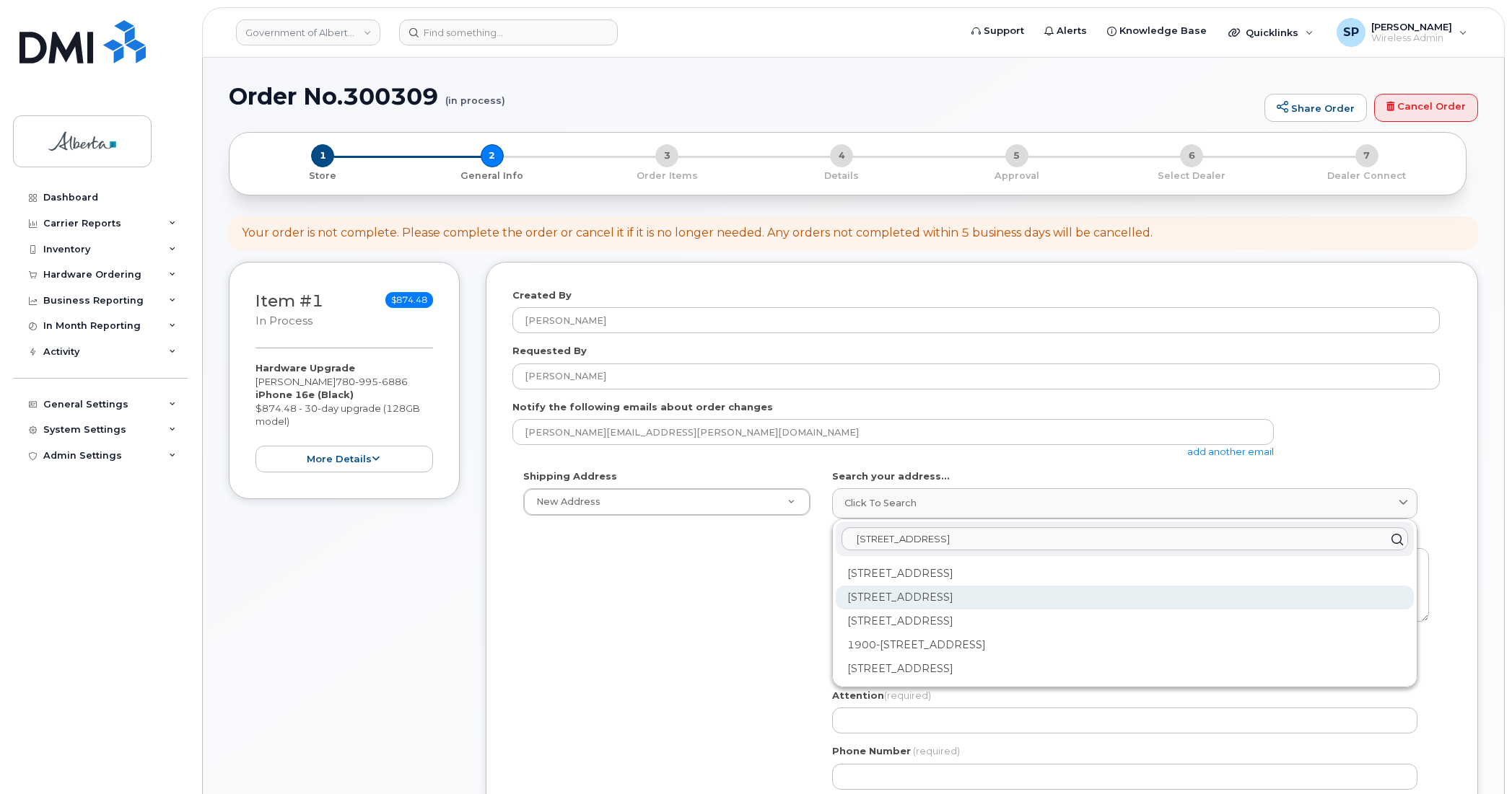
click at [878, 596] on div "10025 Jasper Ave NW Edmonton AB T5J 1S6" at bounding box center [1125, 597] width 578 height 23
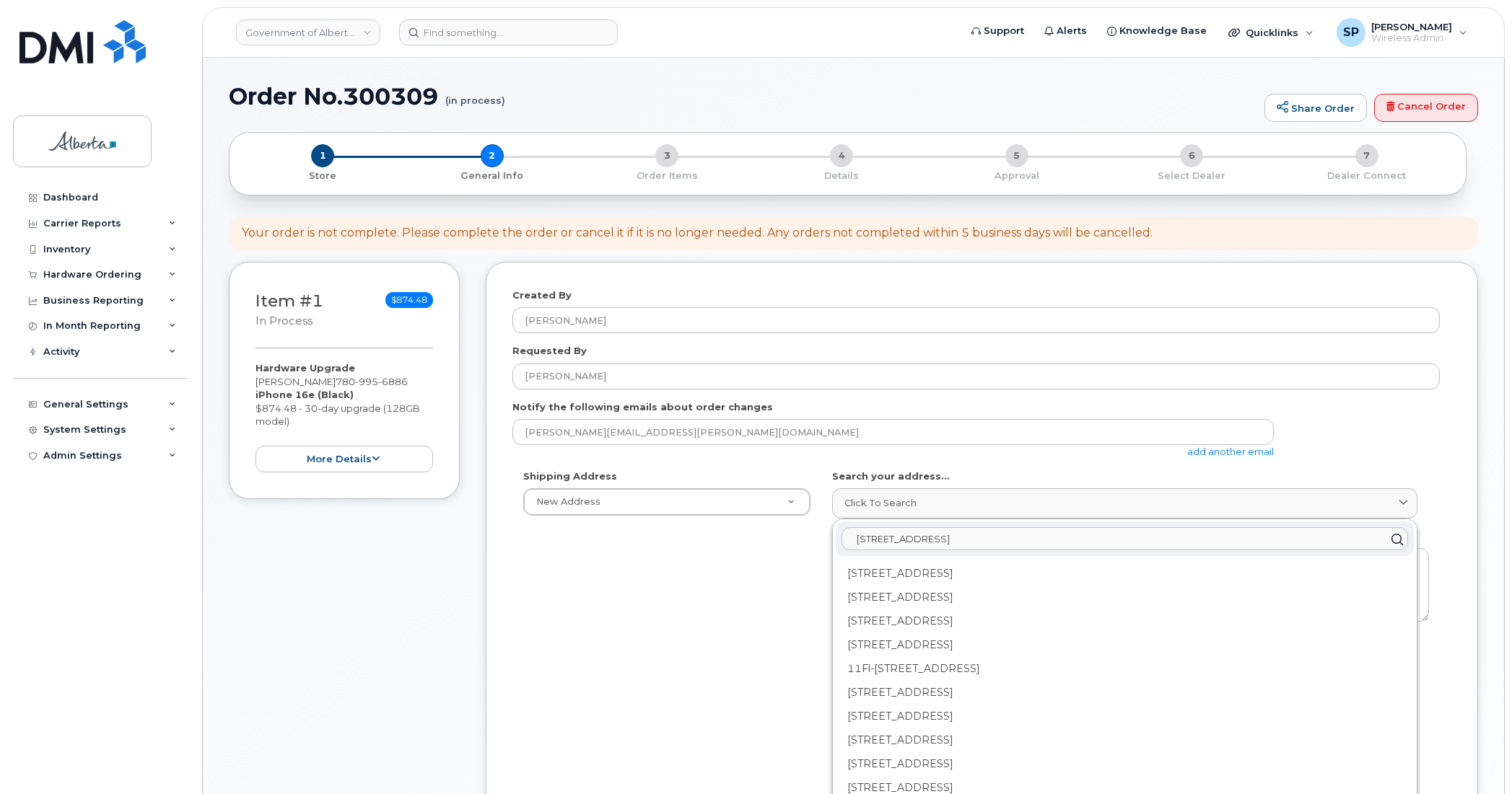
click at [989, 537] on input "10025 Jasper Avenue" at bounding box center [1125, 539] width 566 height 23
type input "1"
click at [896, 493] on link "Click to search" at bounding box center [1125, 503] width 585 height 30
paste input "10025 Jasper Avenue"
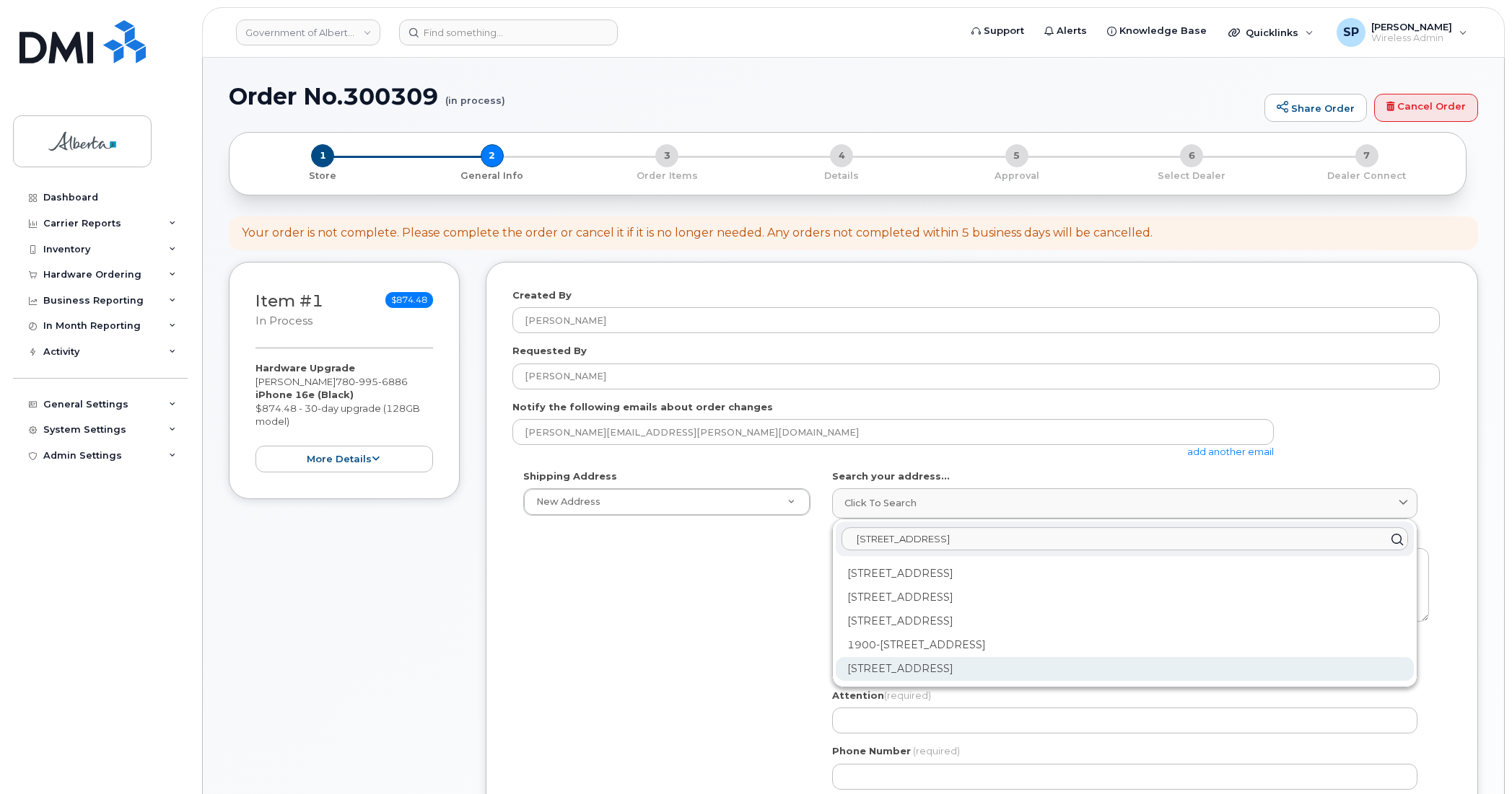
type input "10025 Jasper Avenue"
click at [982, 673] on div "10025 Jasper Ave NW Edmonton AB T5J 1S6" at bounding box center [1125, 669] width 578 height 23
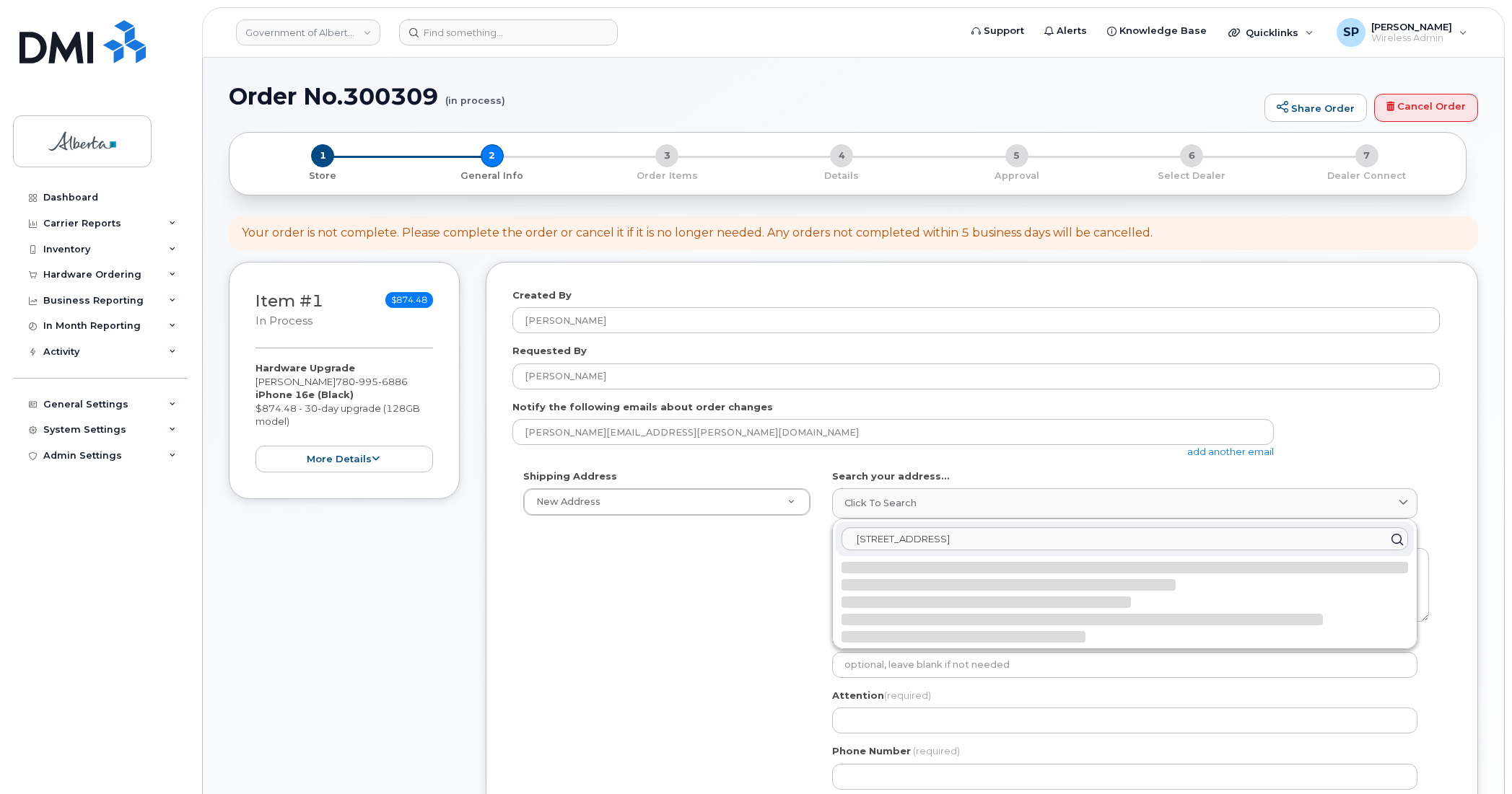
select select
type textarea "10025 Jasper Ave NW EDMONTON AB T5J 1S6 CANADA"
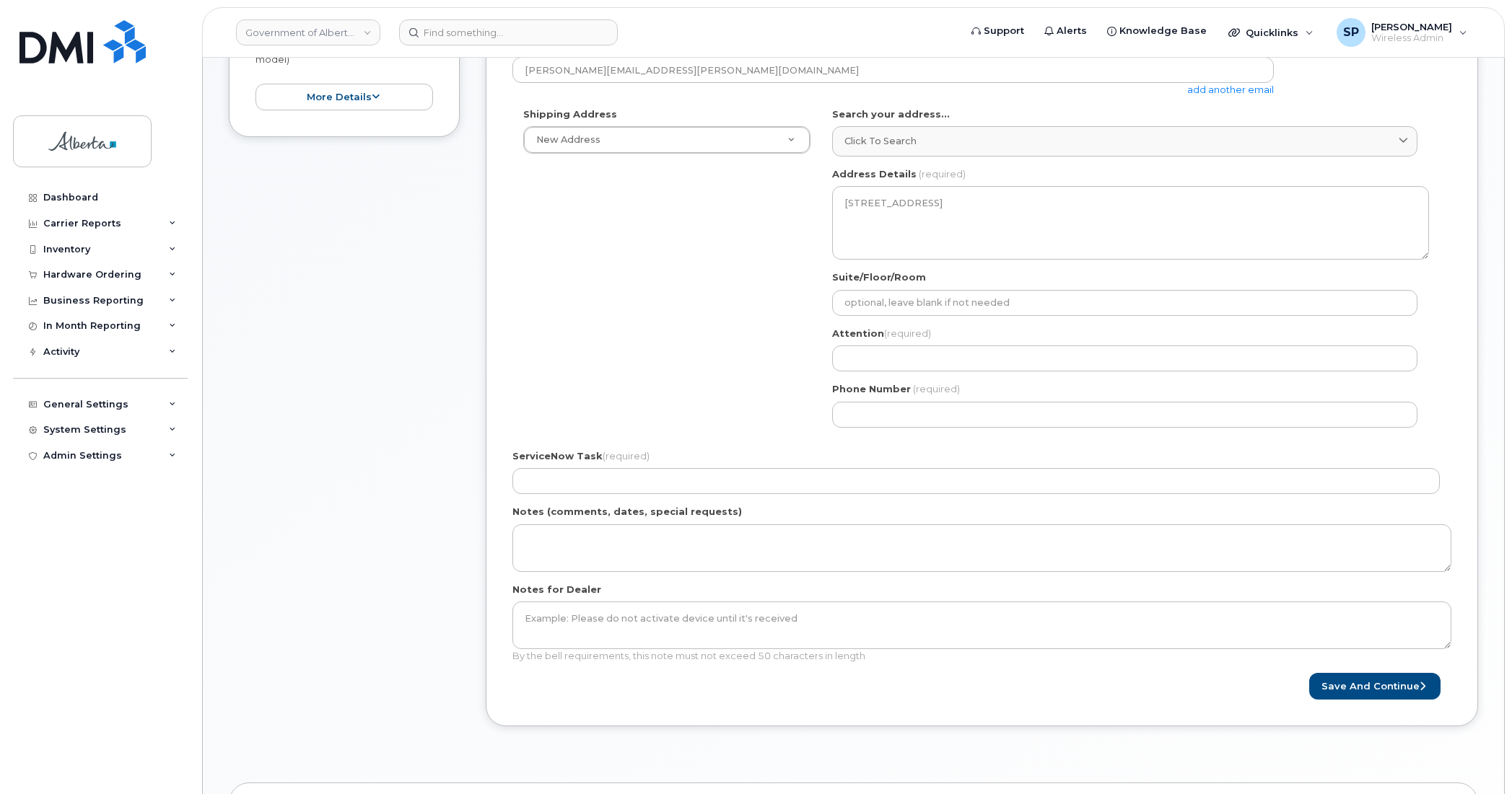
scroll to position [364, 0]
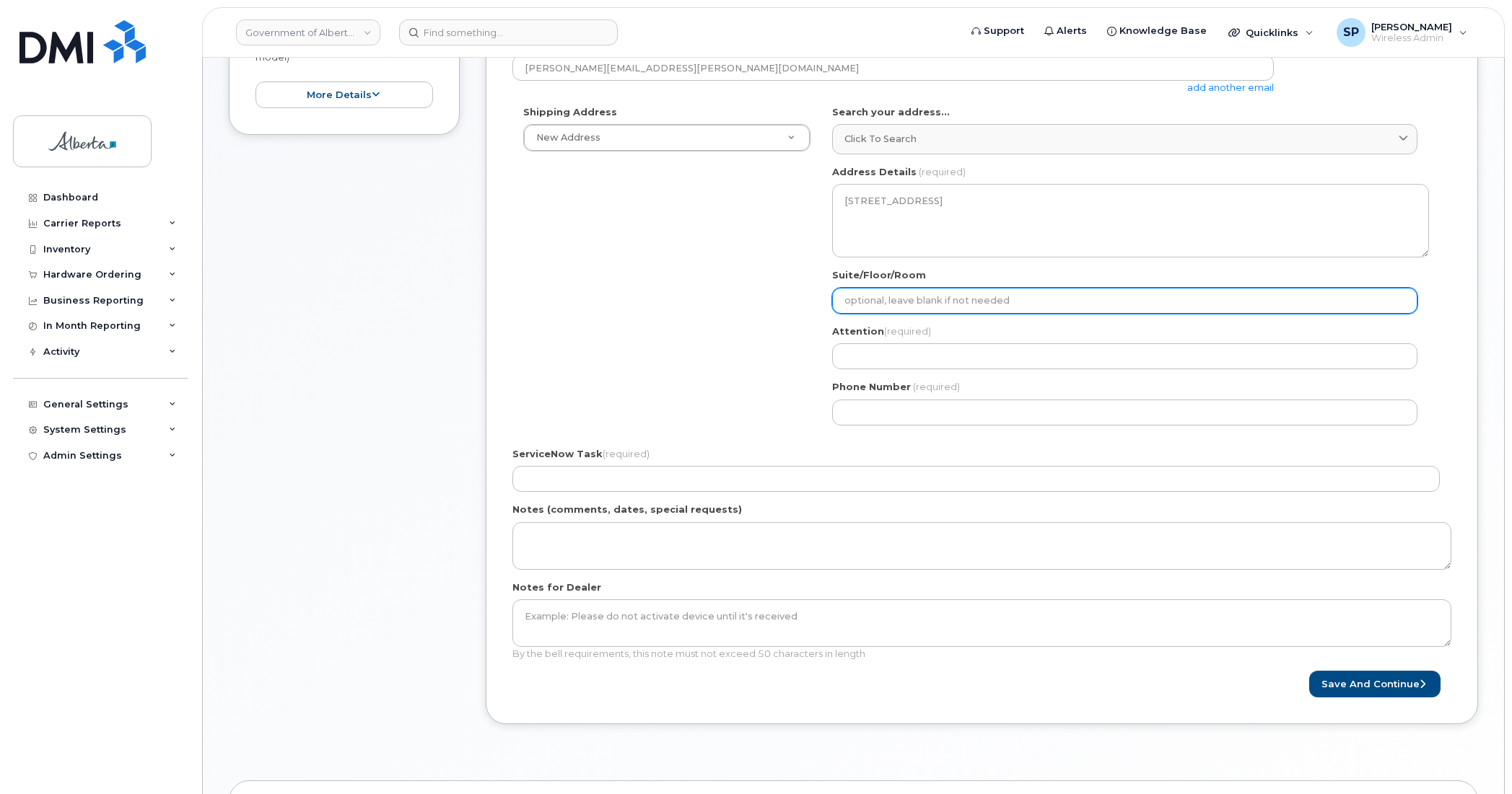
click at [854, 304] on input "Suite/Floor/Room" at bounding box center [1125, 301] width 585 height 26
select select
type input "M"
select select
type input "Ma"
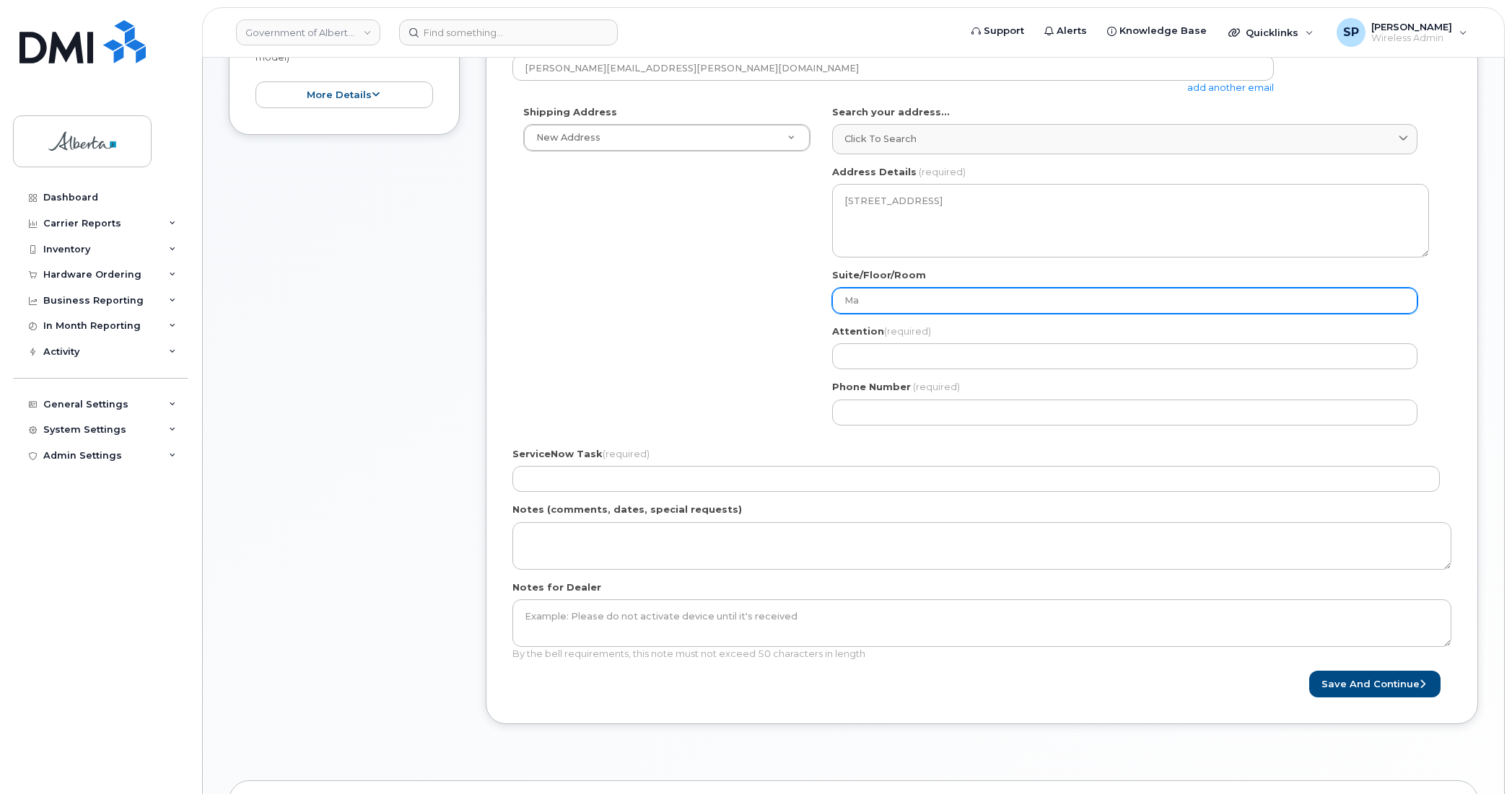
select select
type input "Mai"
select select
type input "Main"
select select
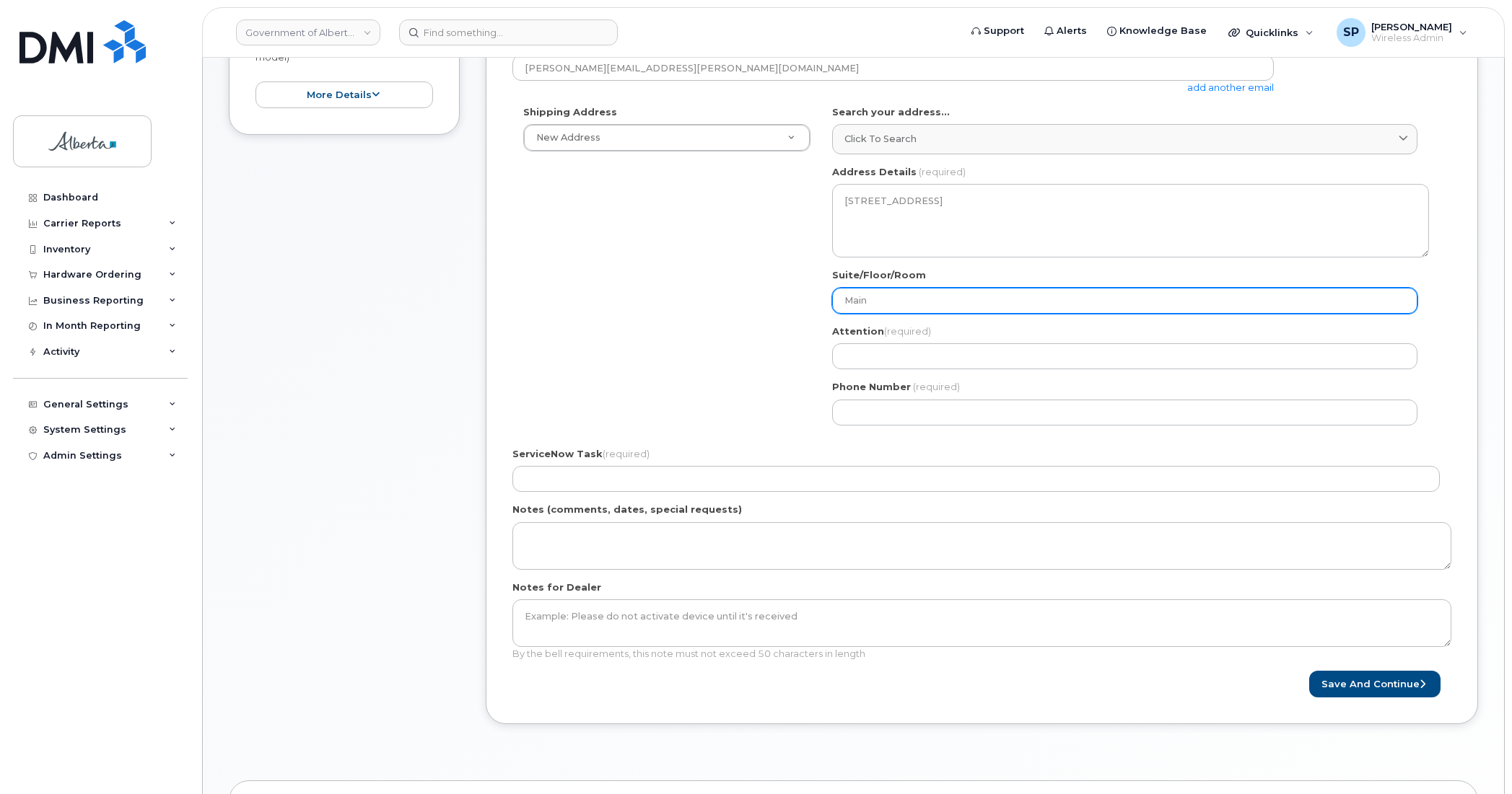
type input "Main F"
select select
type input "Main Fl"
select select
type input "Main Flo"
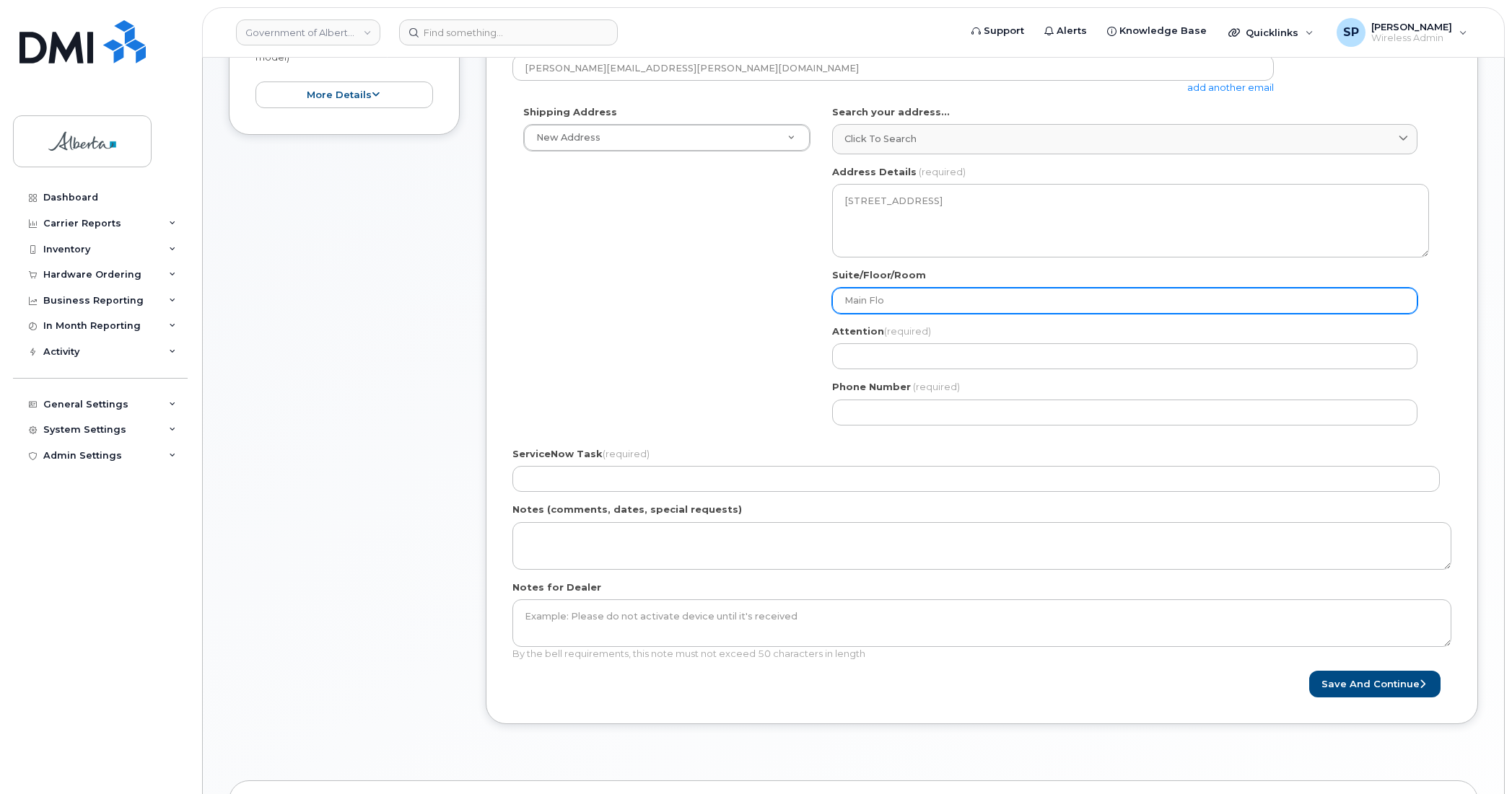
select select
type input "Main Floor"
select select
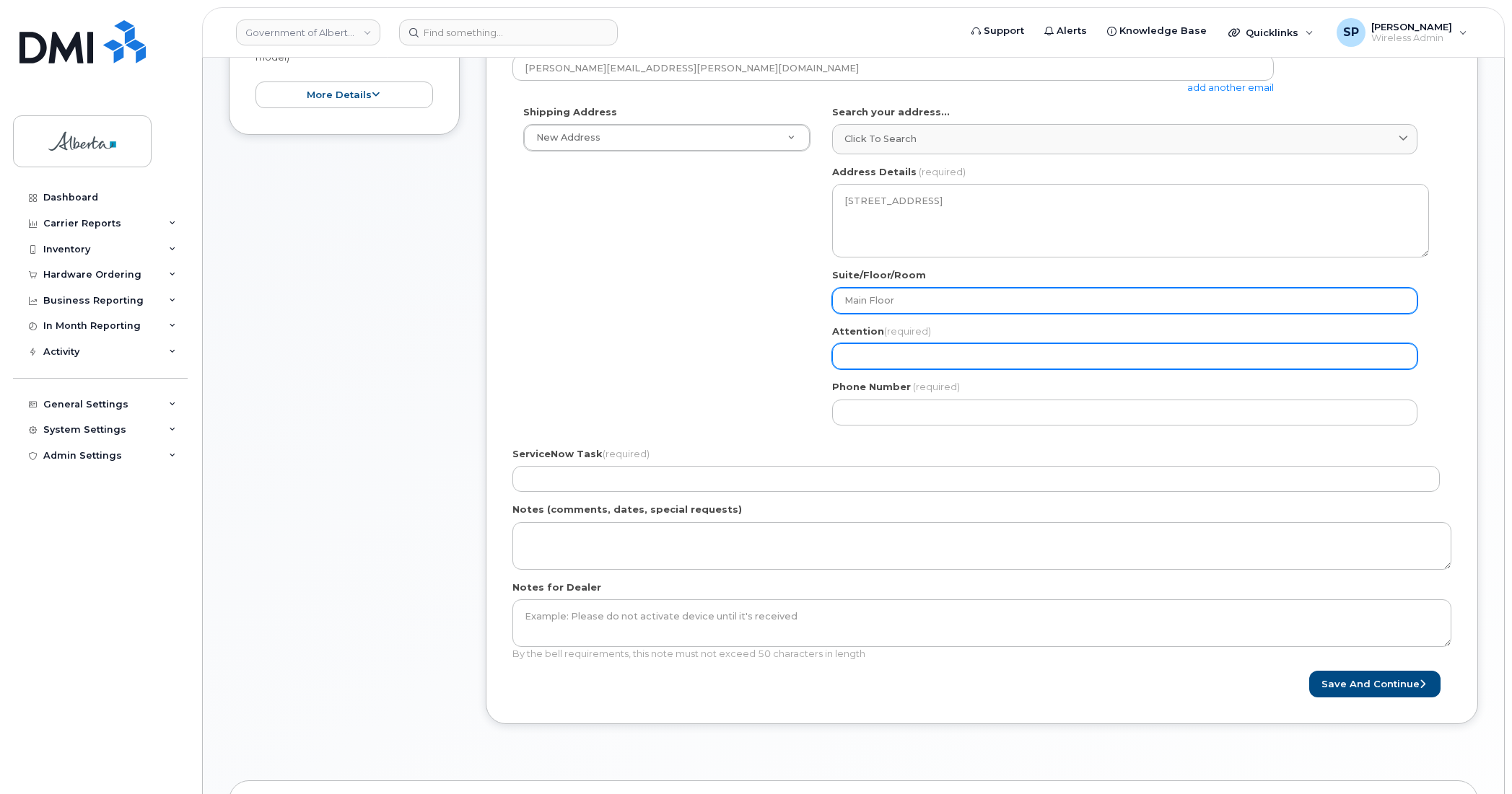
type input "Main Floor"
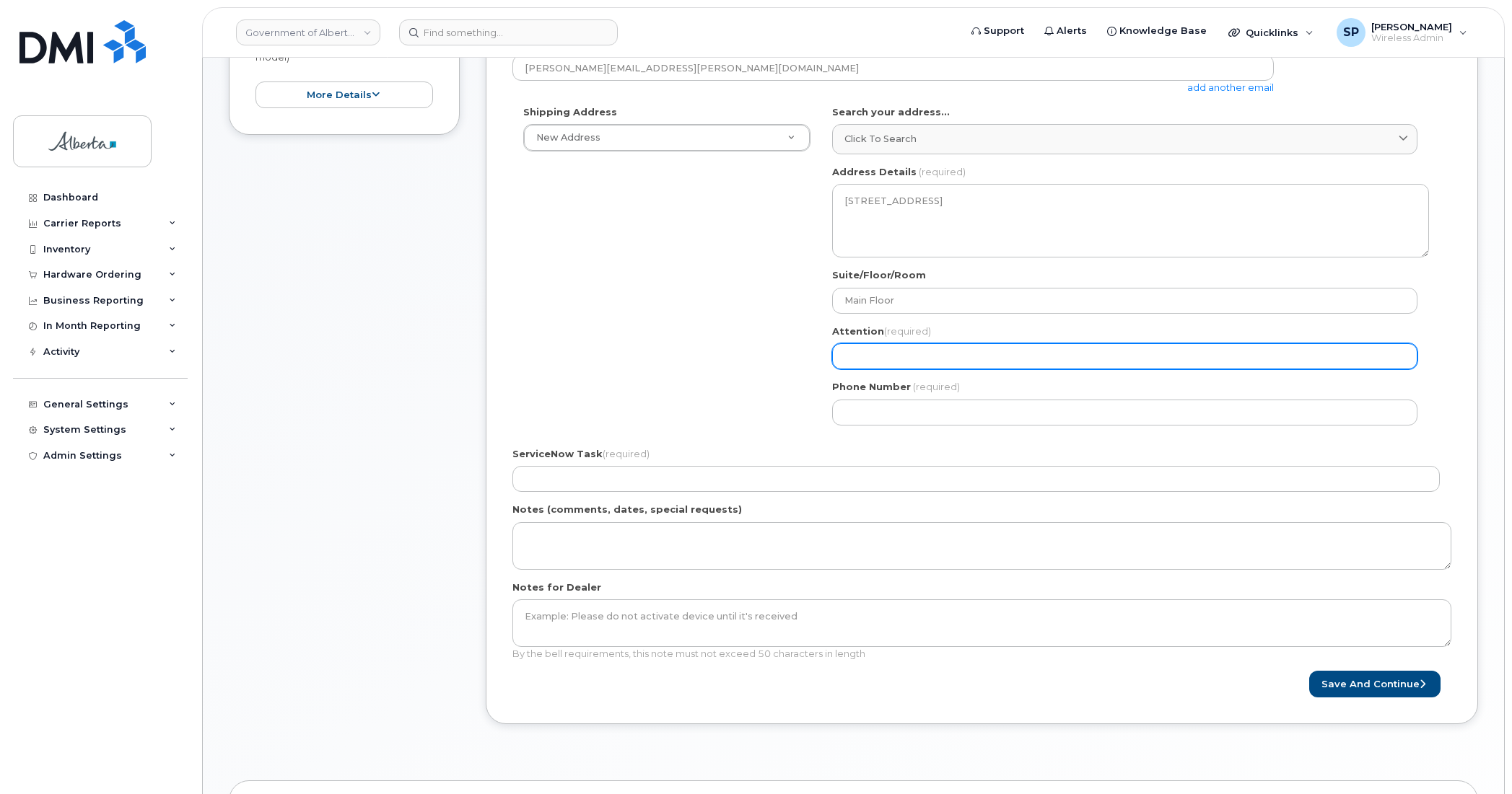
drag, startPoint x: 899, startPoint y: 352, endPoint x: 849, endPoint y: 354, distance: 50.0
click at [899, 352] on input "Attention (required)" at bounding box center [1125, 357] width 585 height 26
click at [892, 360] on input "Attention (required)" at bounding box center [1125, 357] width 585 height 26
paste input "Anne-Marie Mannella"
select select
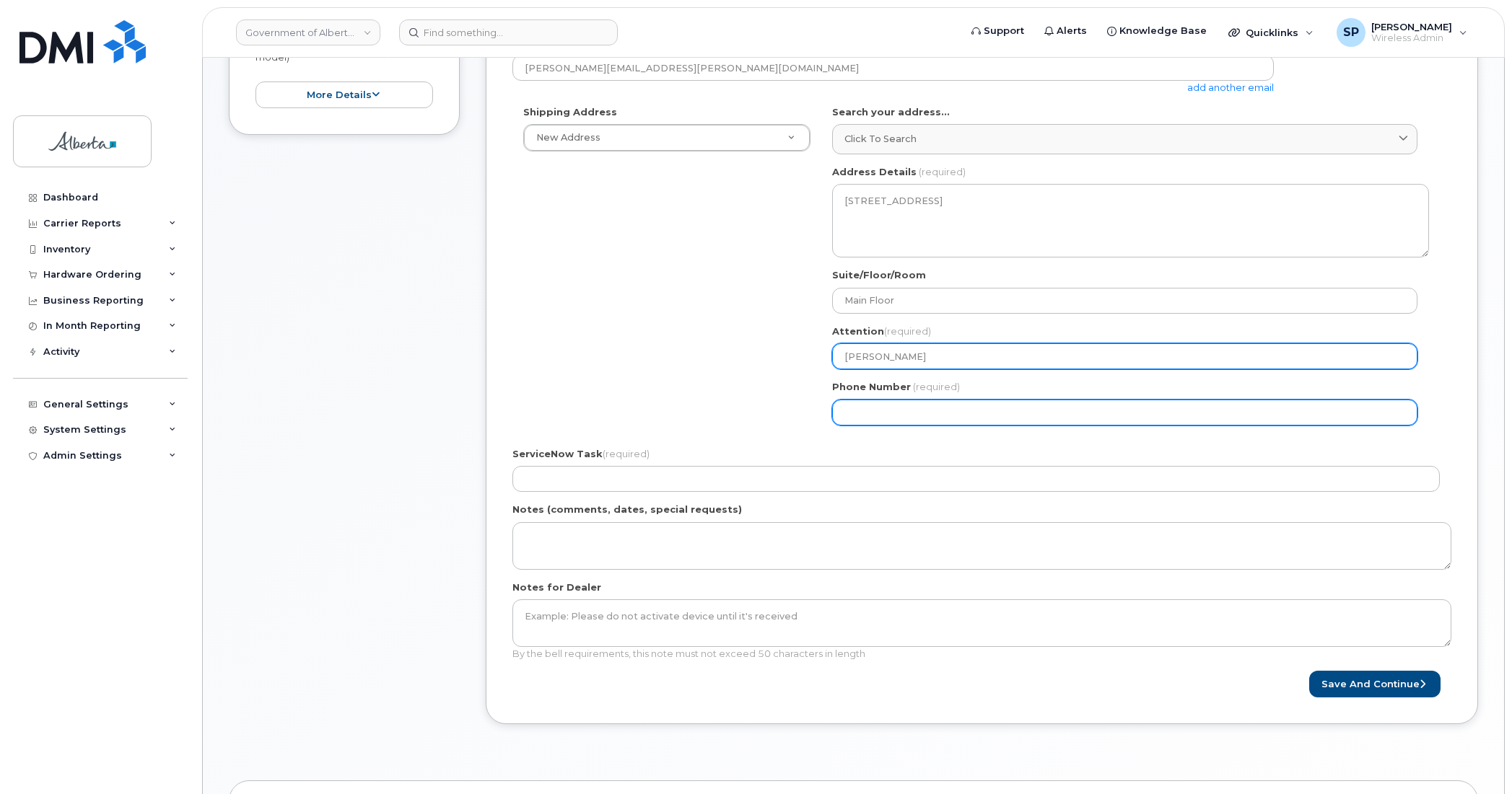
type input "Anne-Marie Mannella"
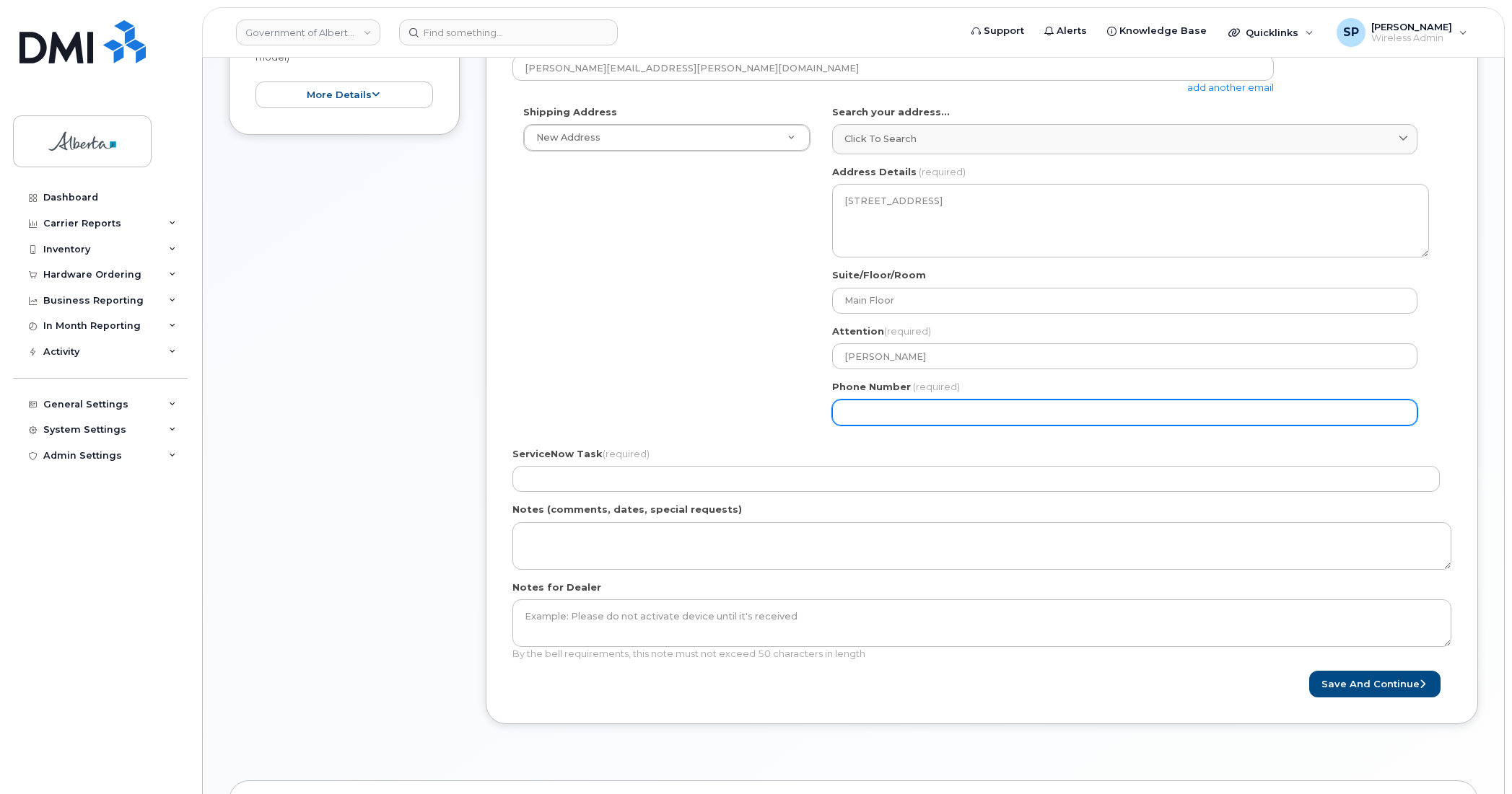
click at [854, 417] on input "Phone Number" at bounding box center [1125, 413] width 585 height 26
click at [963, 413] on input "Phone Number" at bounding box center [1125, 413] width 585 height 26
paste input "7806383259"
select select
type input "7806383259"
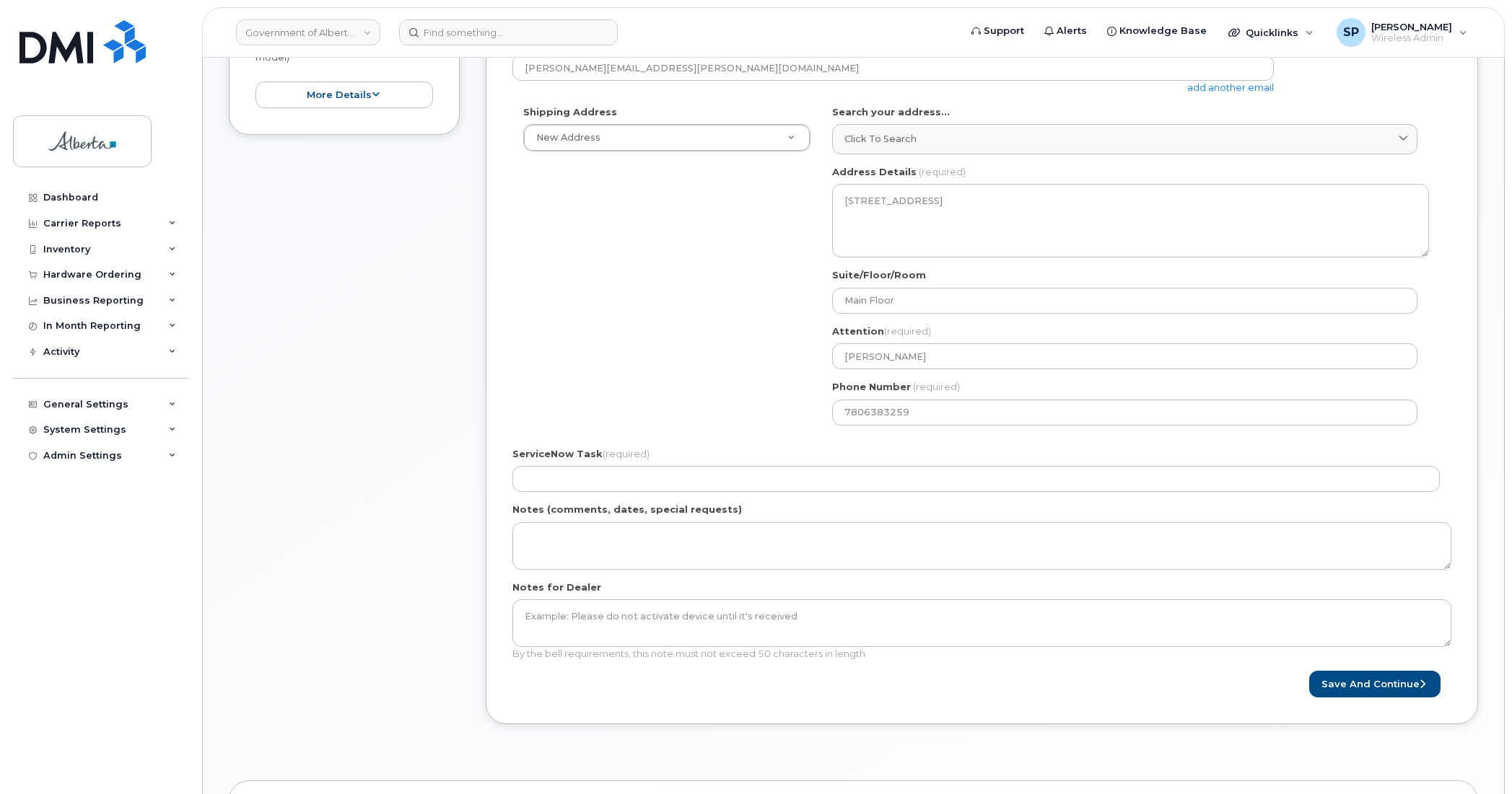
click at [805, 441] on form "Created By Susannah Parlee Requested By Anne-Marie Mannella Notify the followin…" at bounding box center [981, 311] width 939 height 774
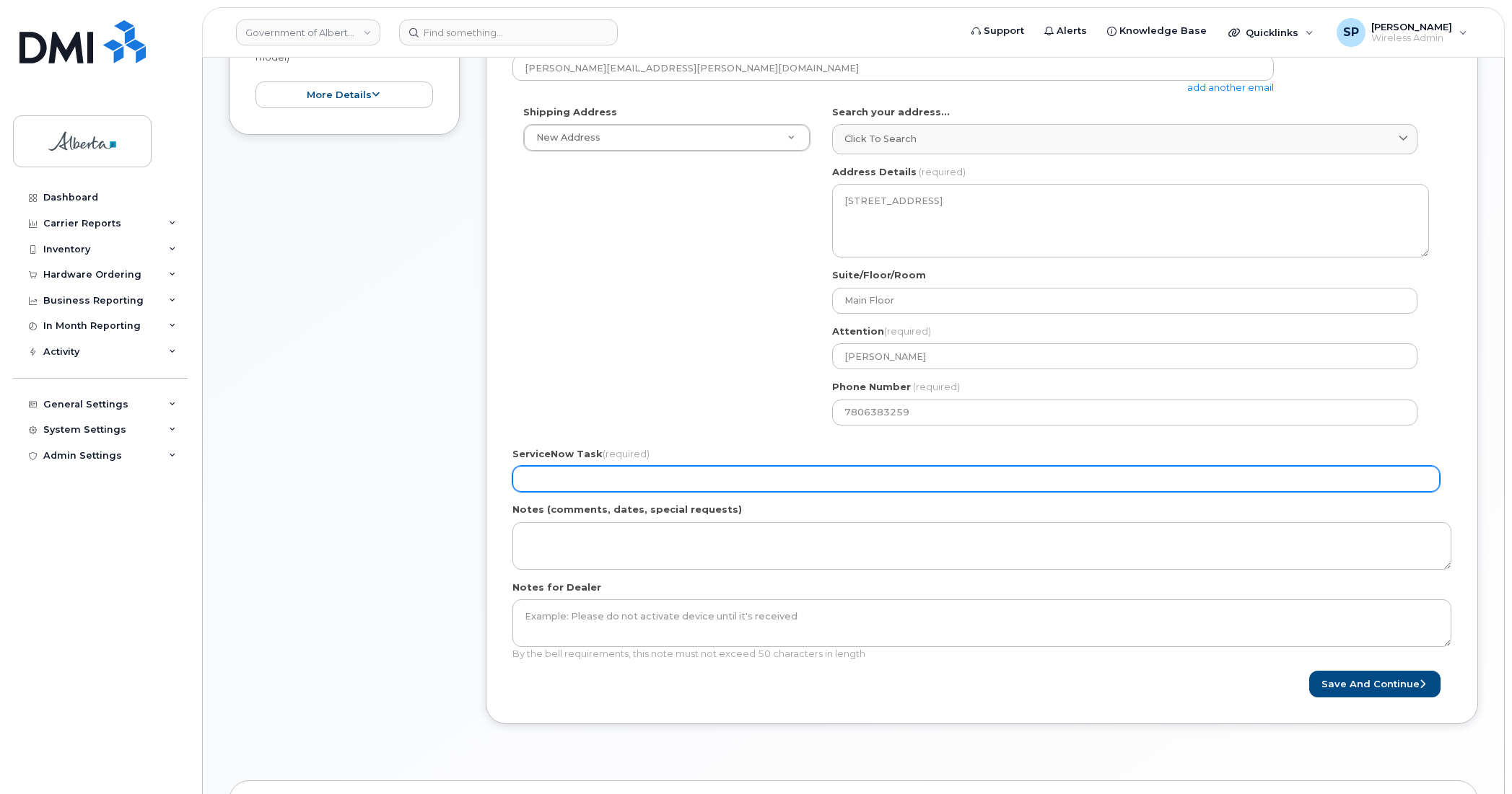
drag, startPoint x: 741, startPoint y: 484, endPoint x: 719, endPoint y: 477, distance: 23.1
click at [741, 484] on input "ServiceNow Task (required)" at bounding box center [976, 479] width 928 height 26
click at [566, 477] on input "ServiceNow Task (required)" at bounding box center [976, 479] width 928 height 26
paste input "SCTASK0843902"
type input "SCTASK0843902"
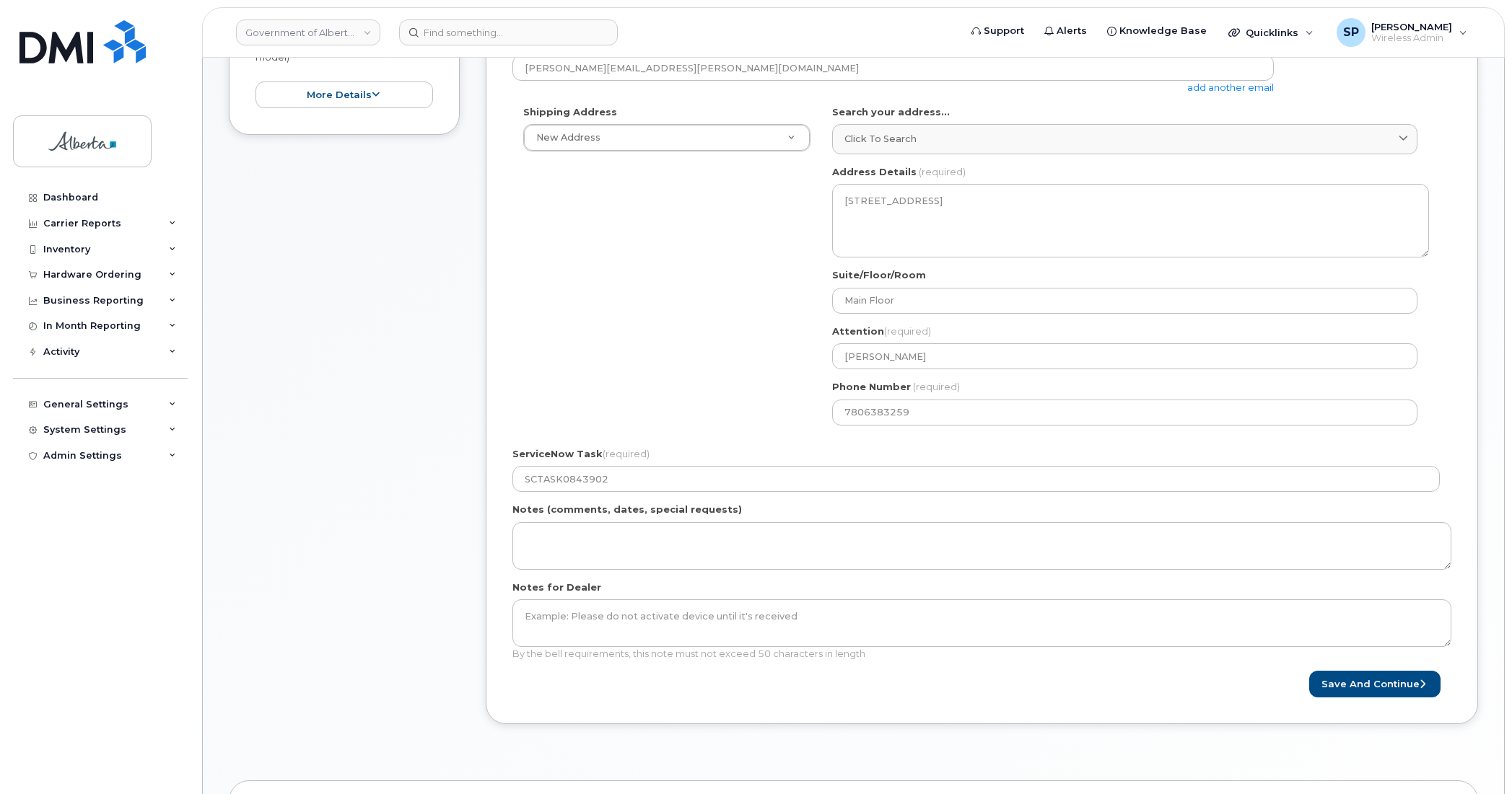
click at [427, 581] on div "Item #1 in process $874.48 Hardware Upgrade Nada Natsheh 780 995 6886 iPhone 16…" at bounding box center [344, 321] width 231 height 849
click at [1395, 687] on button "Save and Continue" at bounding box center [1375, 684] width 132 height 27
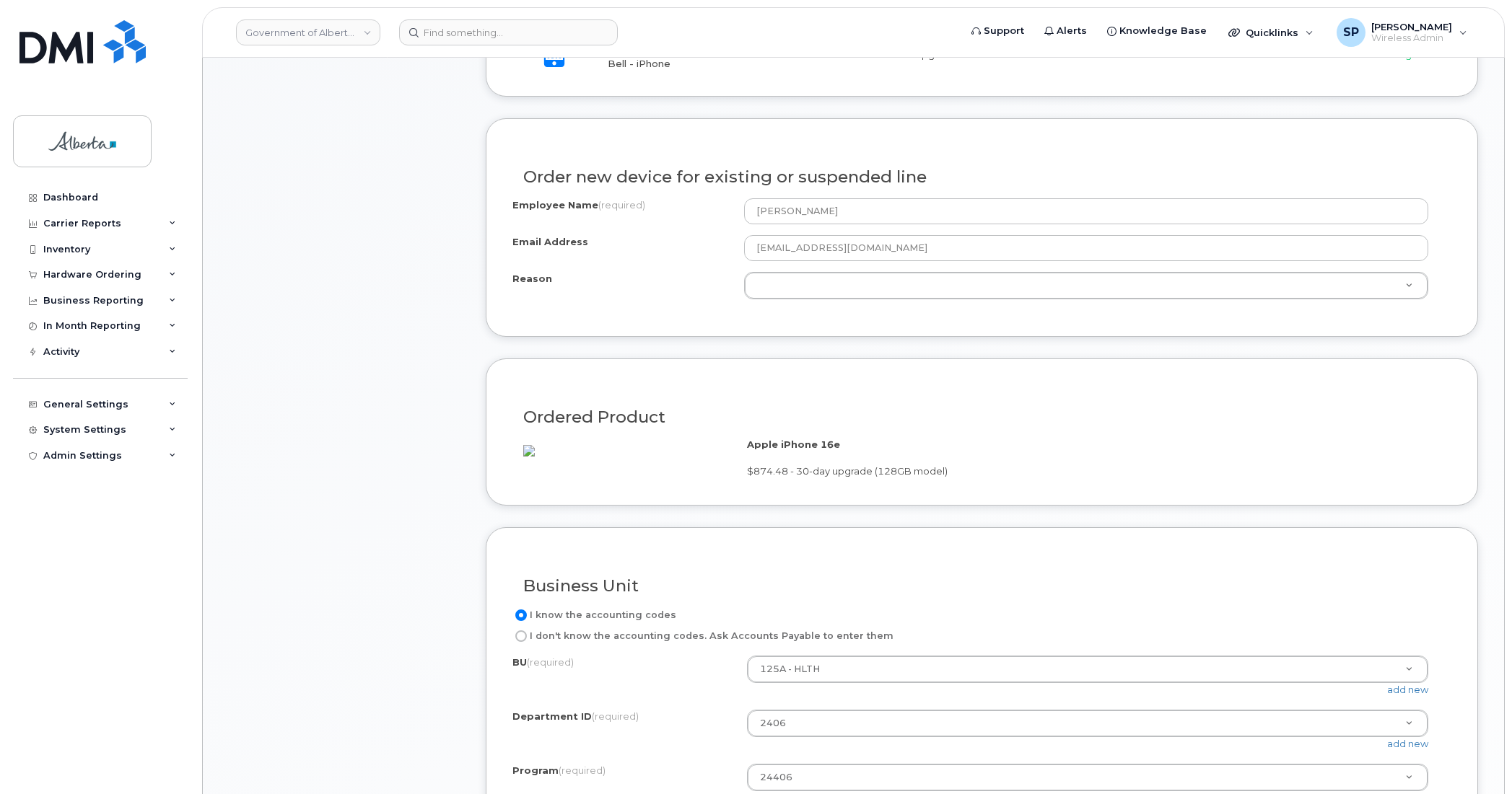
scroll to position [693, 0]
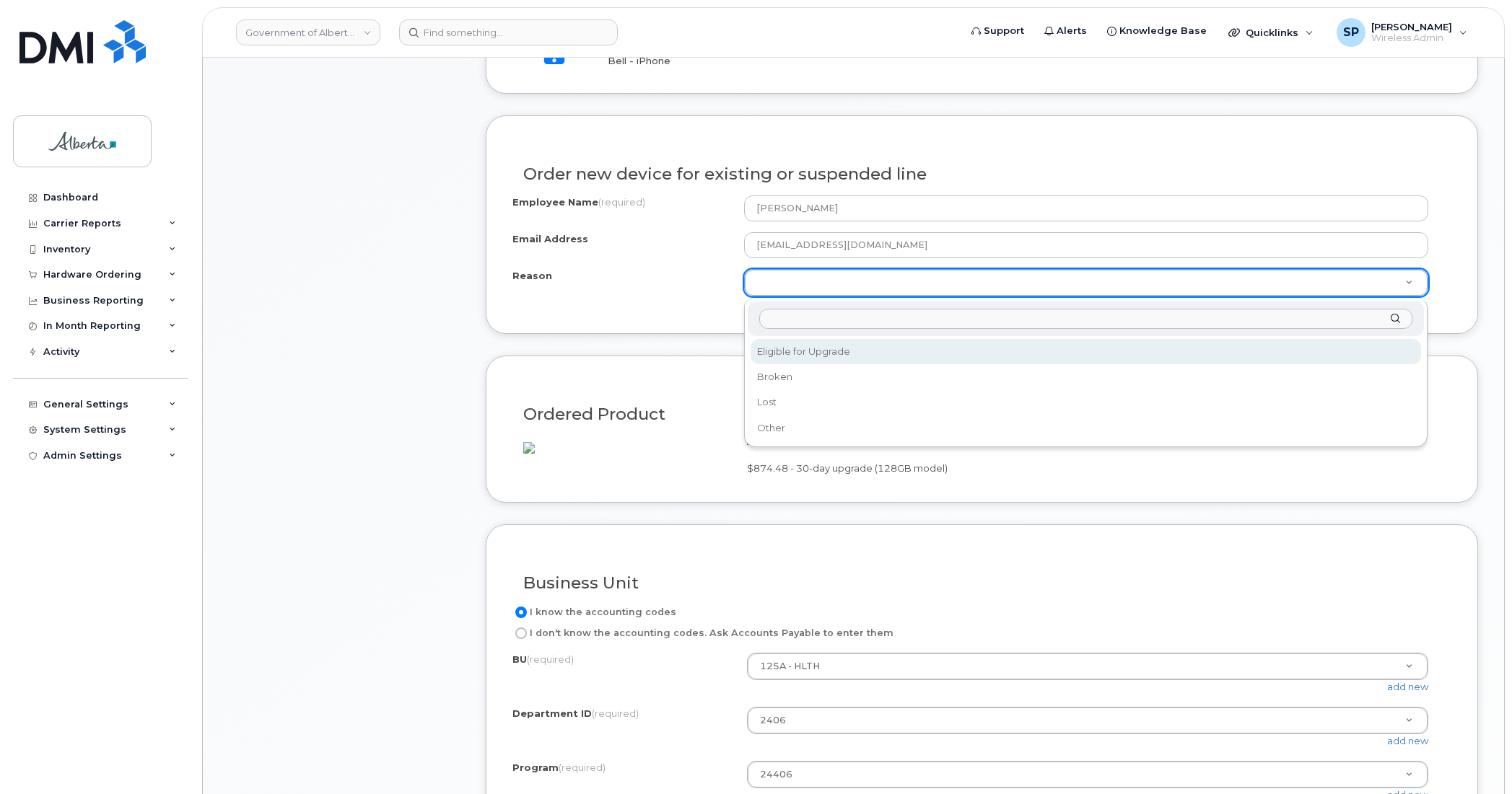
select select "eligible_for_upgrade"
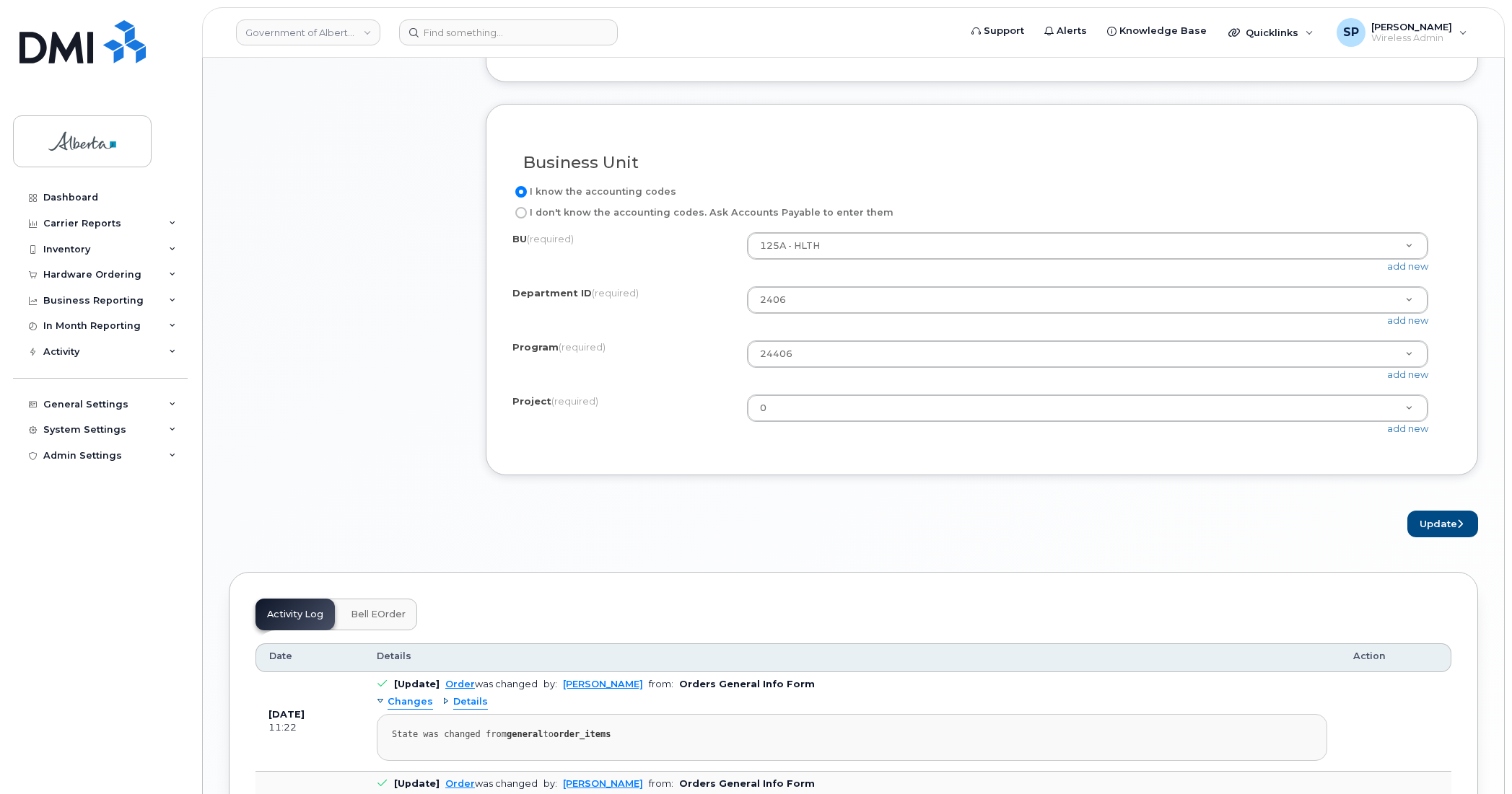
scroll to position [1143, 0]
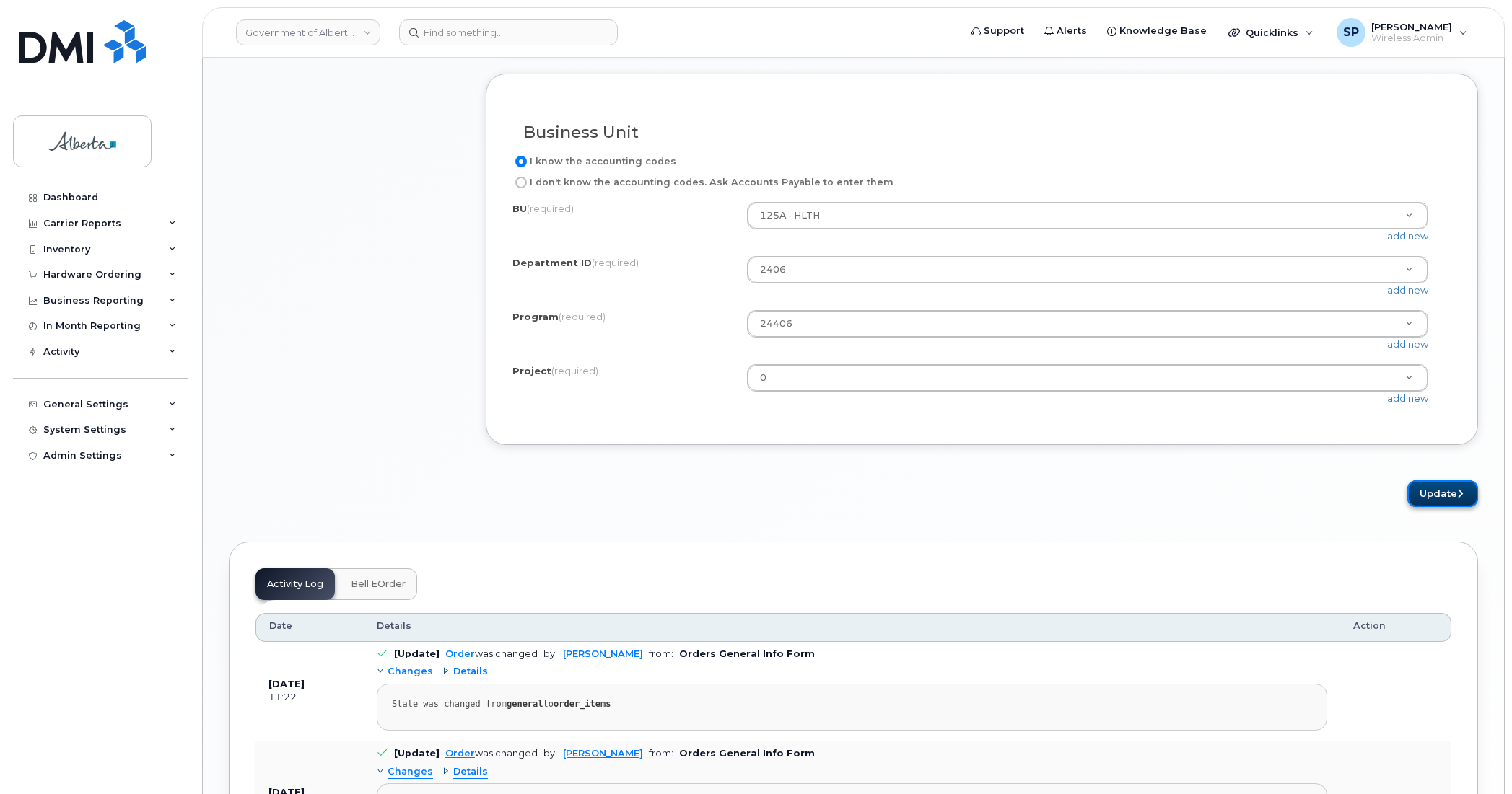
click at [1432, 507] on button "Update" at bounding box center [1443, 493] width 71 height 27
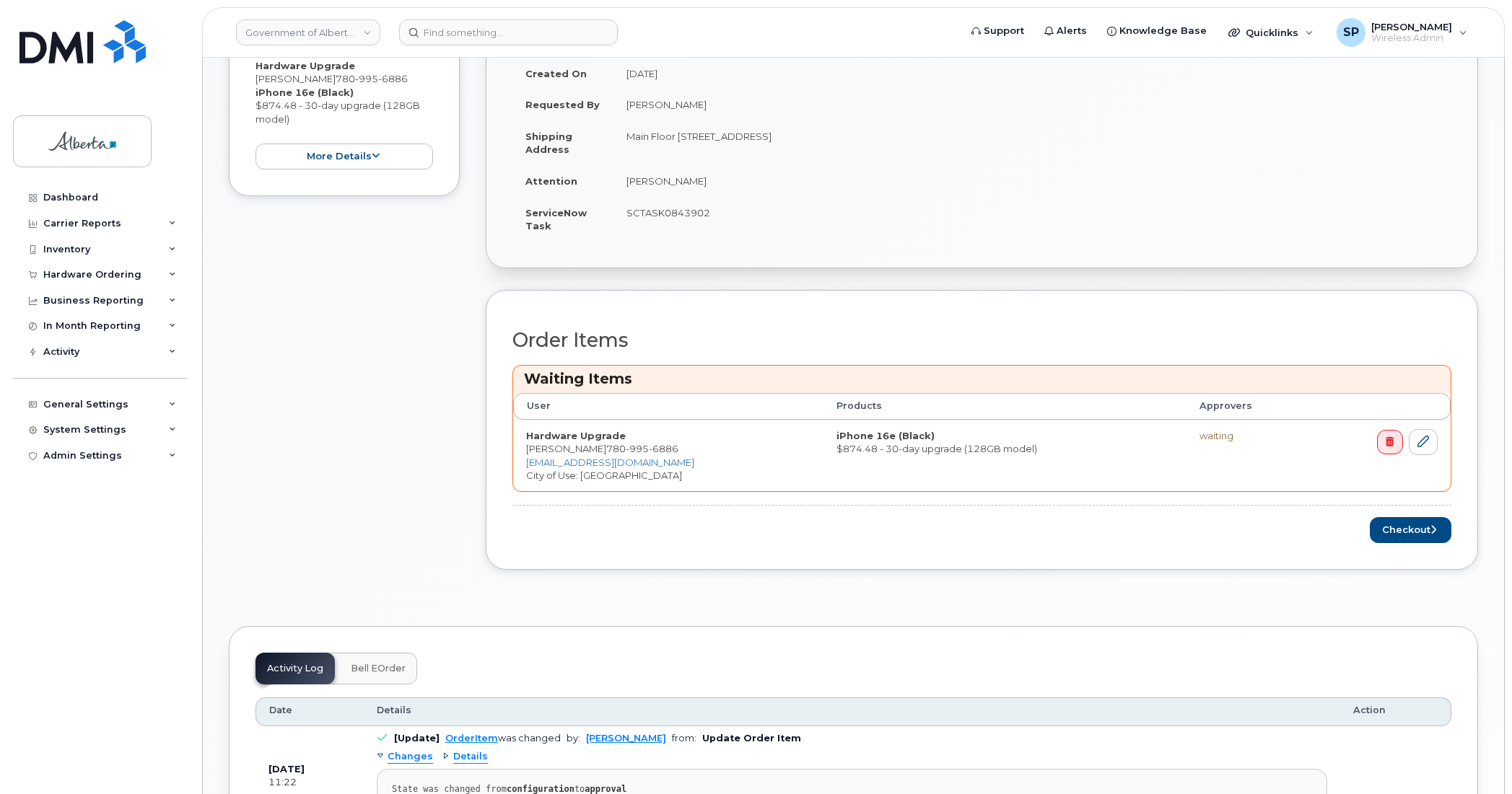
scroll to position [383, 0]
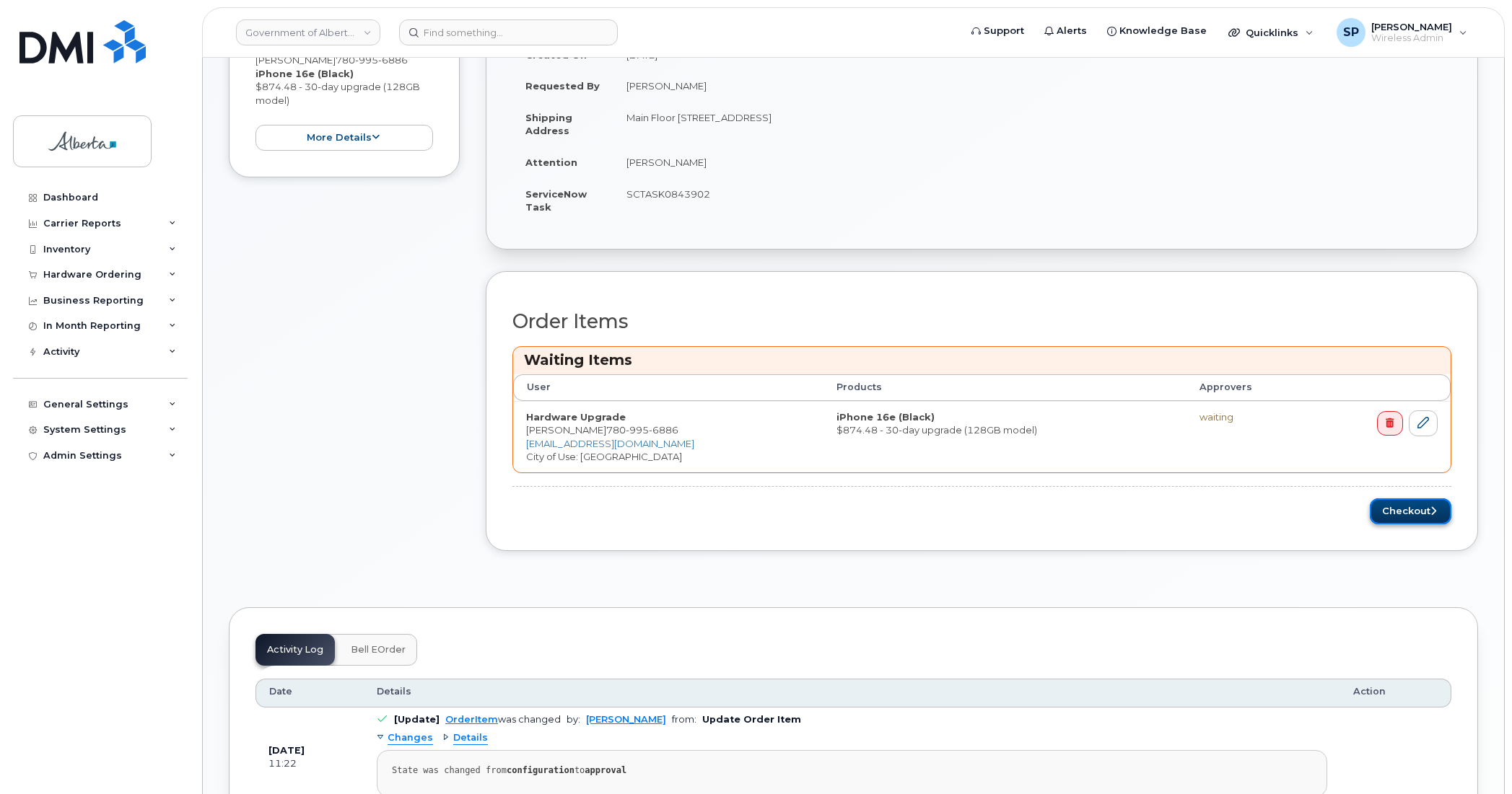
click at [1404, 512] on button "Checkout" at bounding box center [1410, 512] width 81 height 27
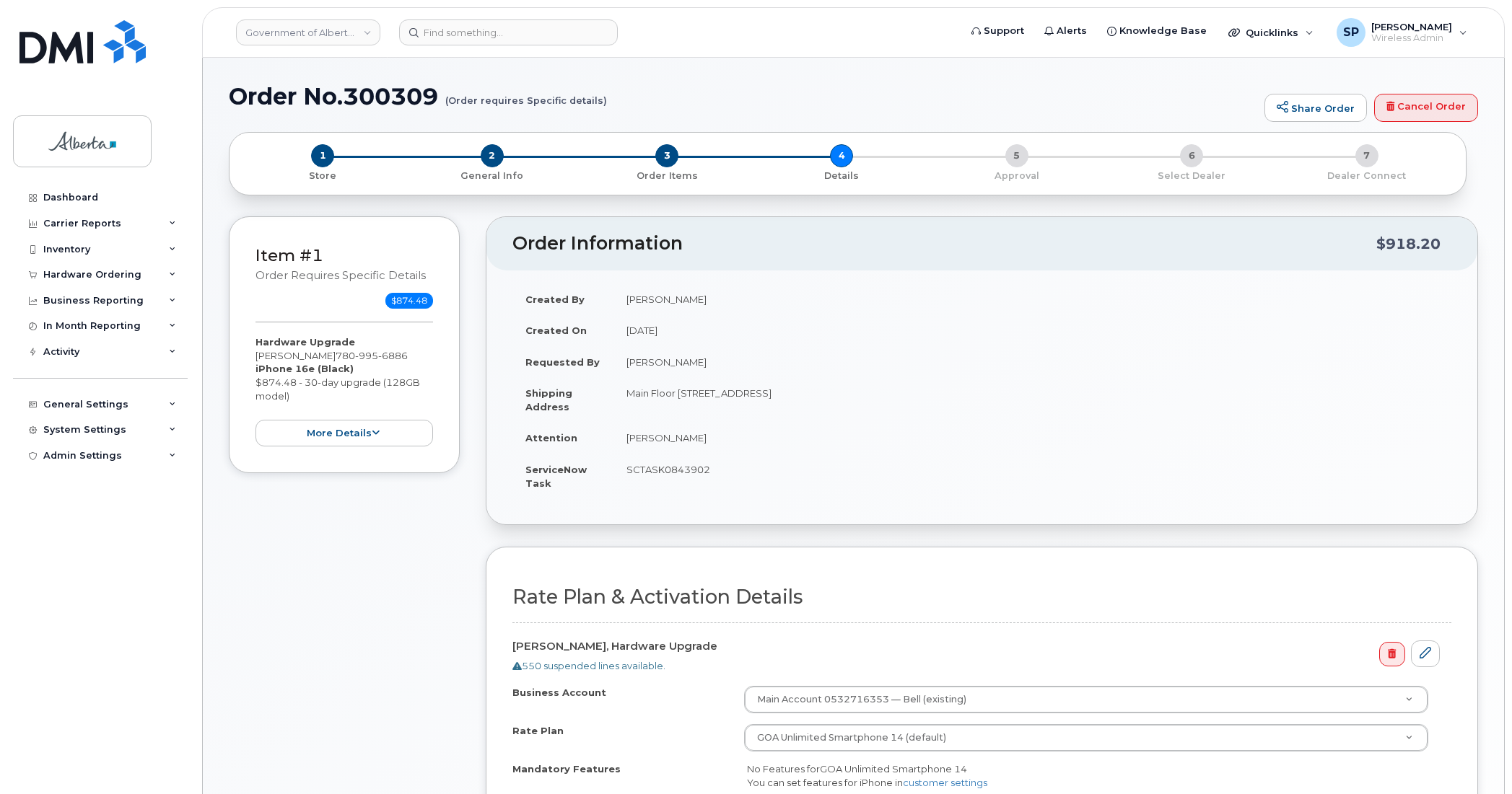
select select
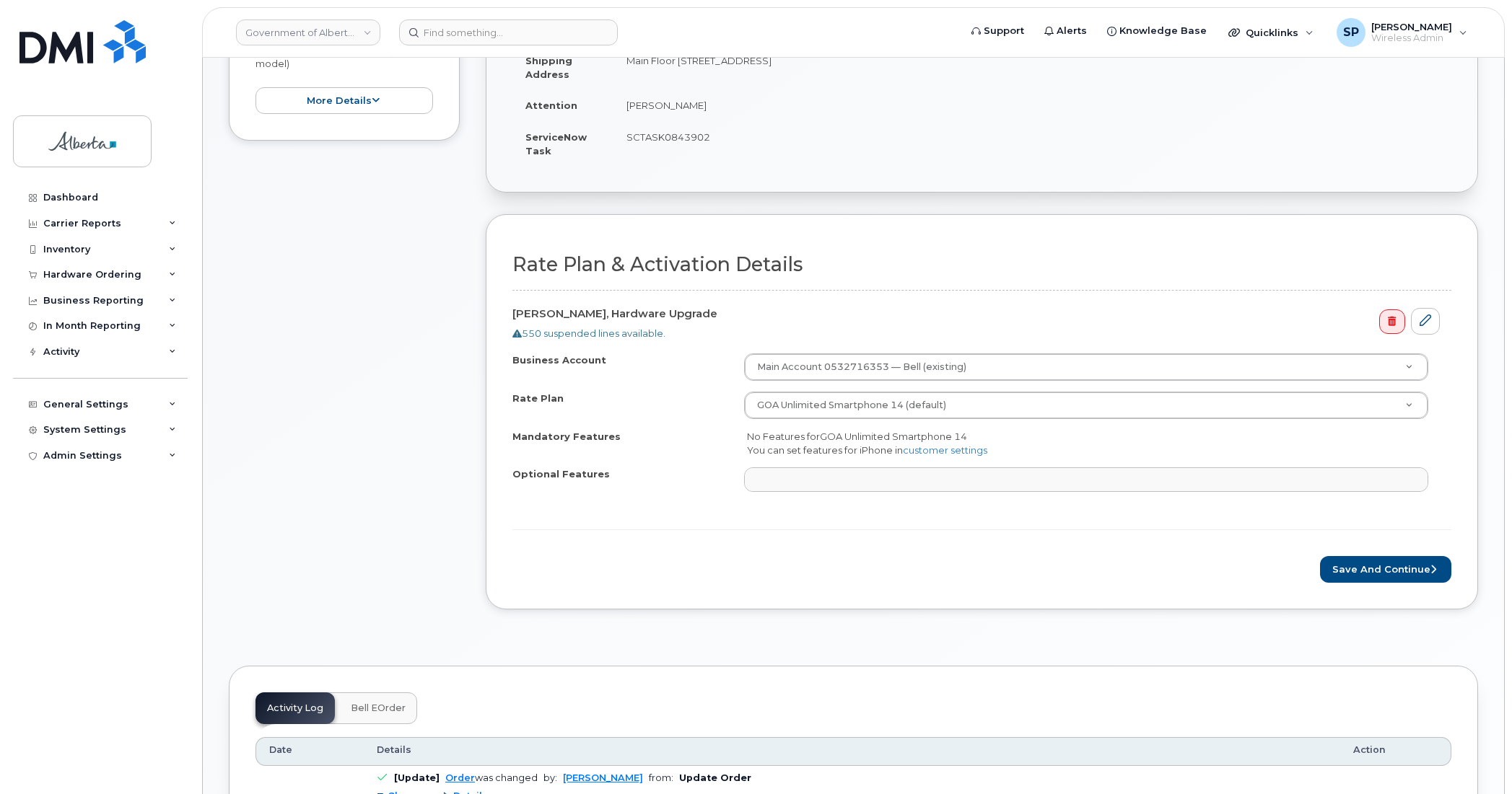
scroll to position [359, 0]
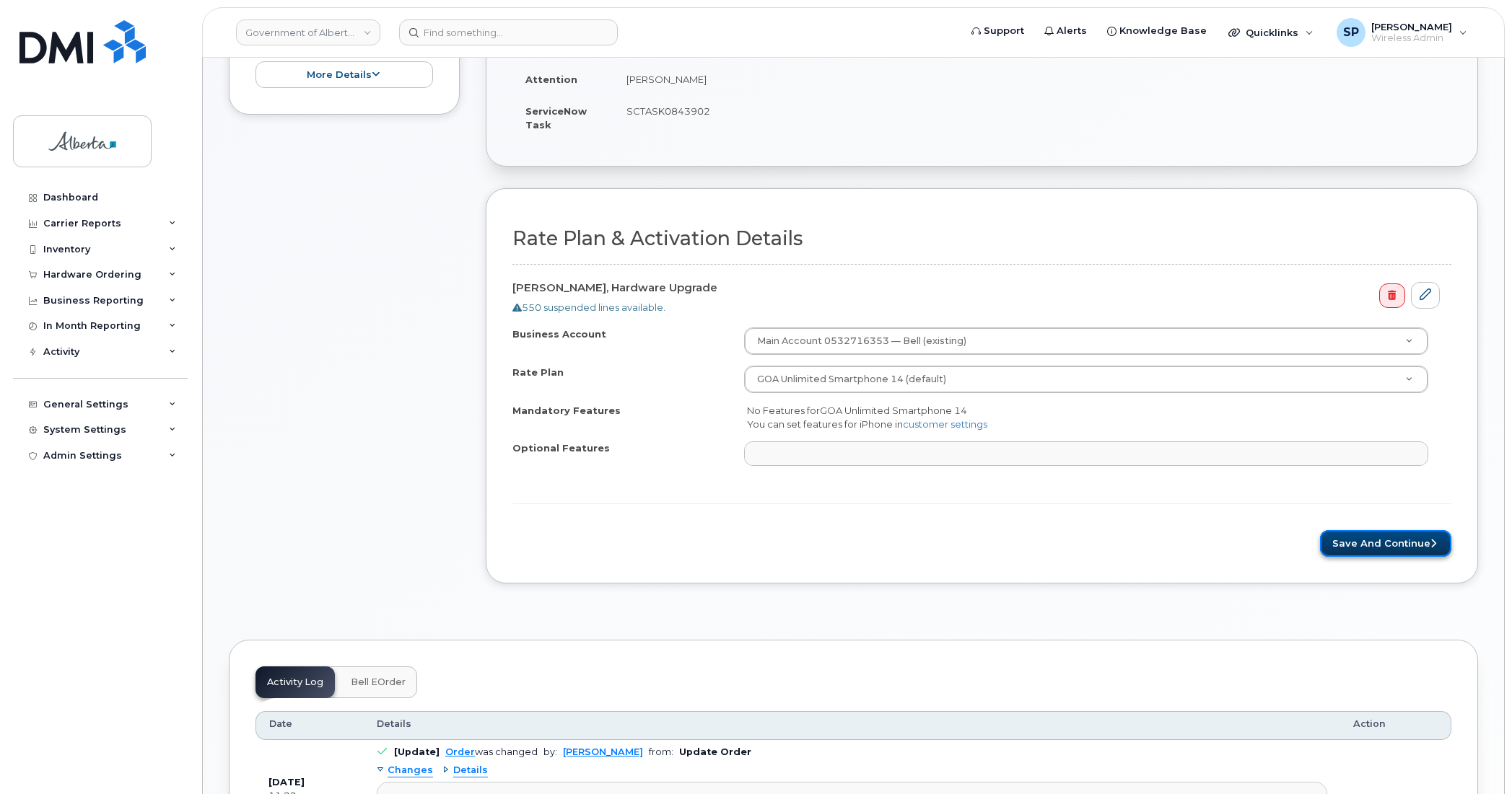
click at [1394, 547] on button "Save and Continue" at bounding box center [1386, 544] width 132 height 27
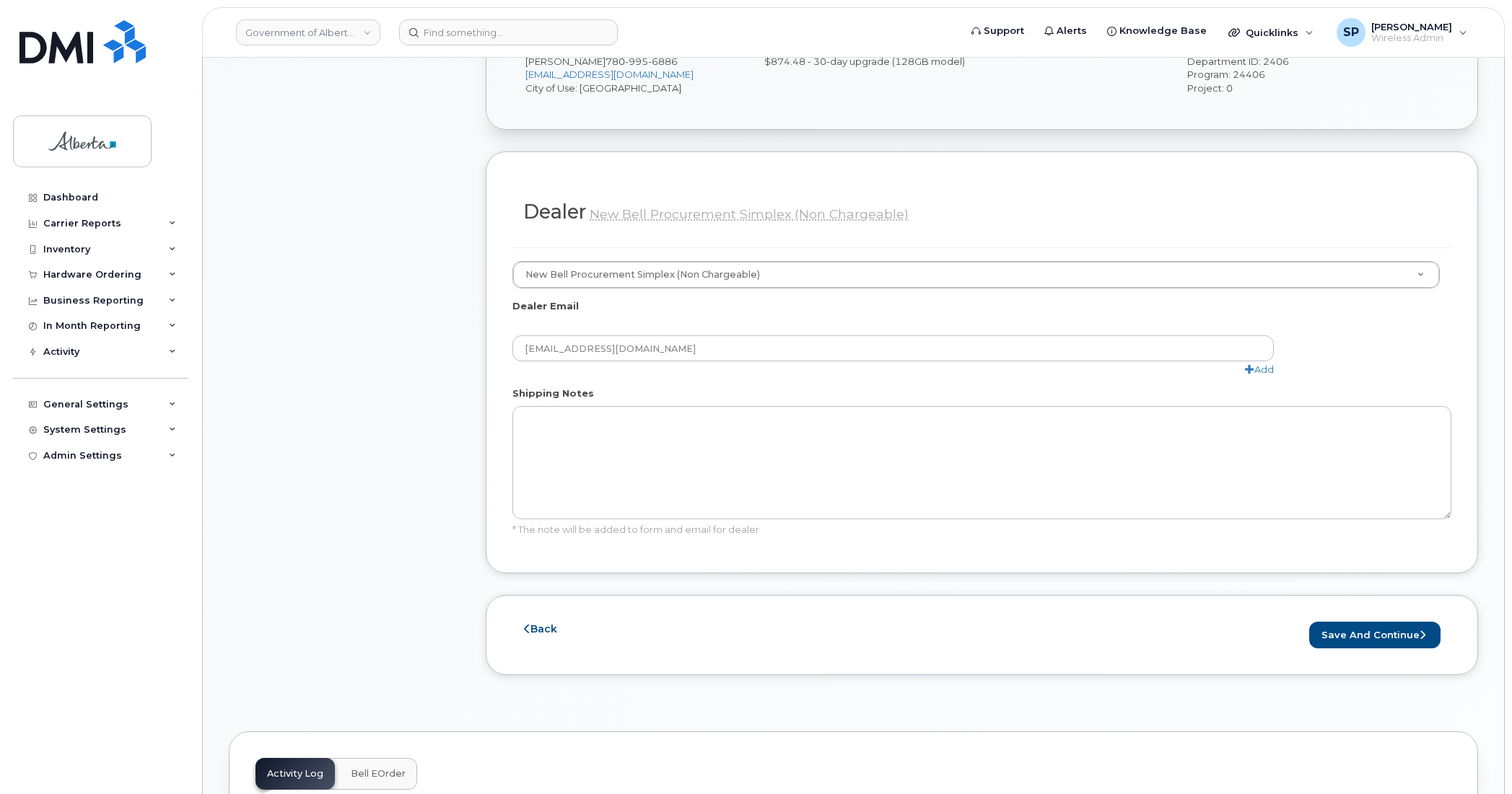
scroll to position [642, 0]
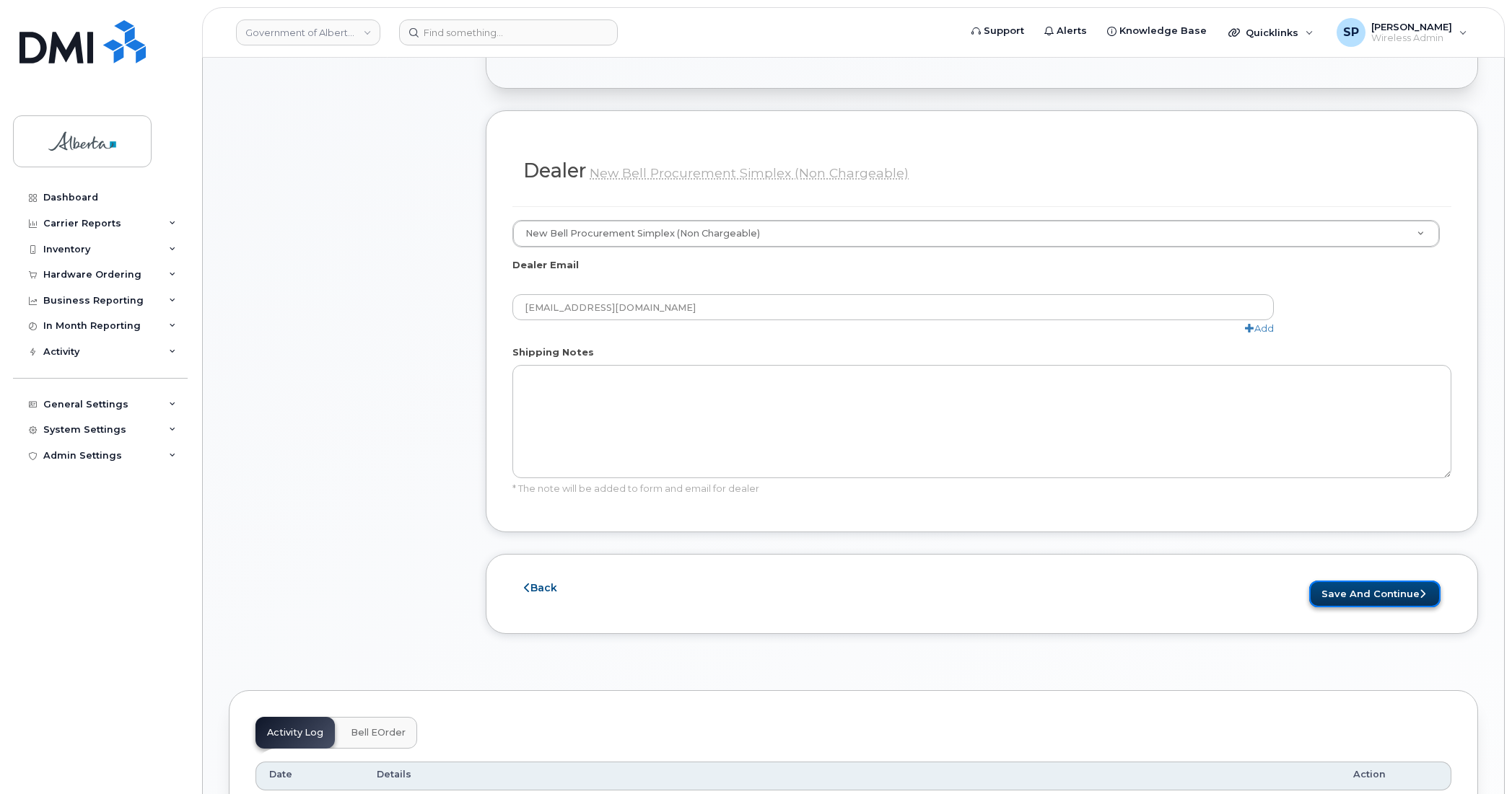
click at [1347, 587] on button "Save and Continue" at bounding box center [1375, 594] width 132 height 27
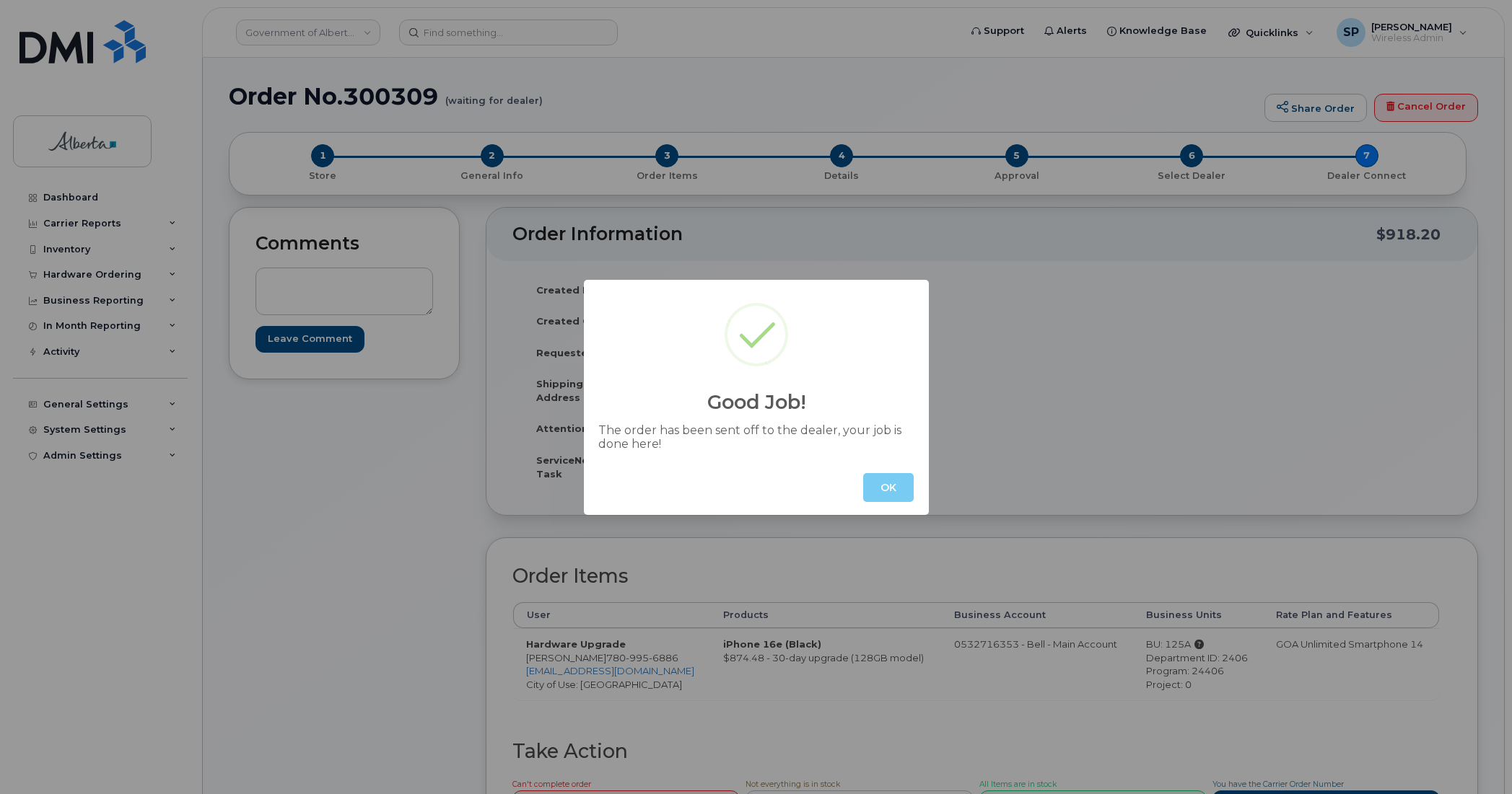
click at [893, 489] on button "OK" at bounding box center [889, 488] width 50 height 29
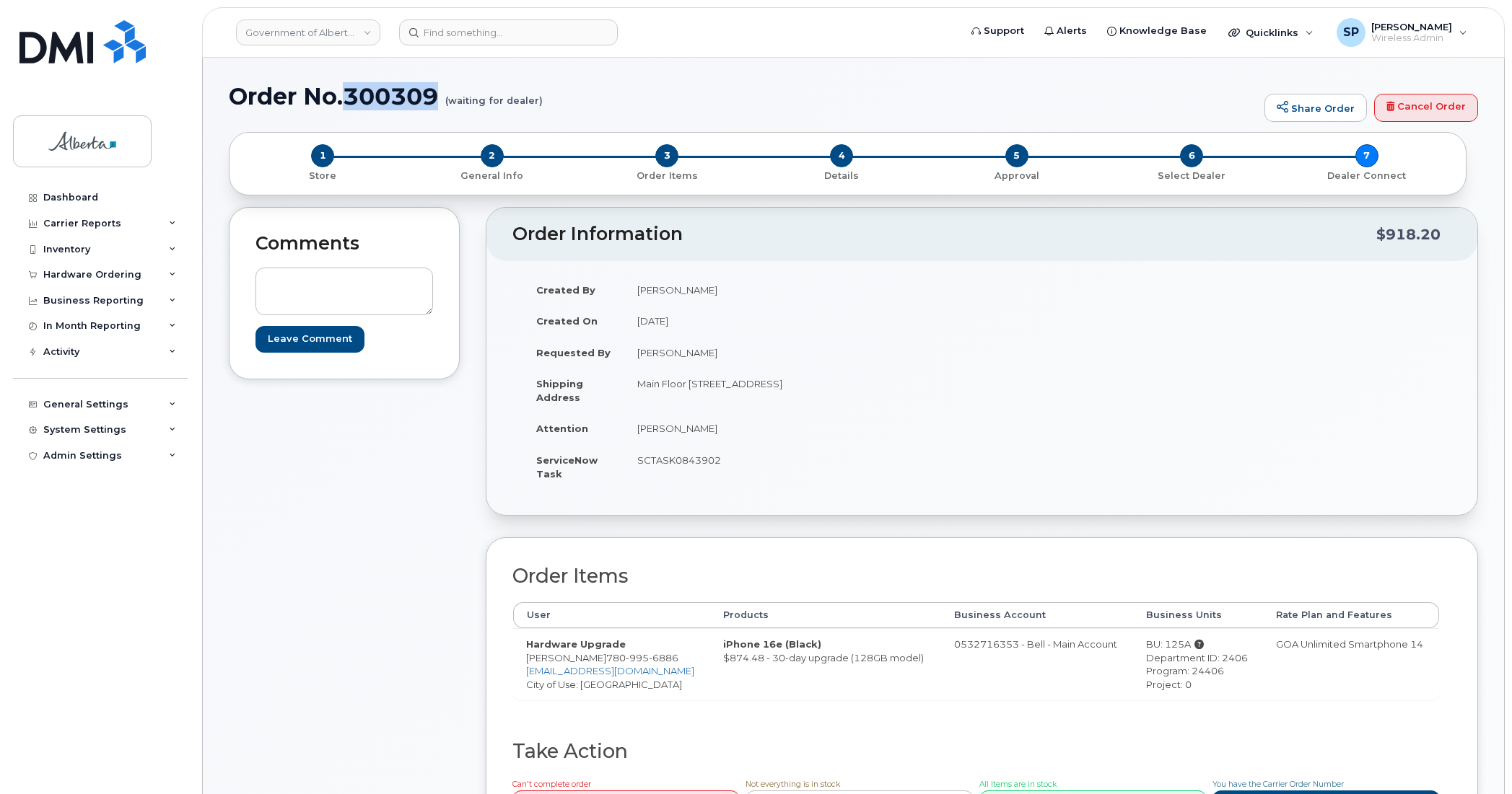
drag, startPoint x: 443, startPoint y: 92, endPoint x: 352, endPoint y: 103, distance: 91.7
click at [352, 103] on h1 "Order No.300309 (waiting for dealer)" at bounding box center [743, 96] width 1029 height 25
copy h1 "300309"
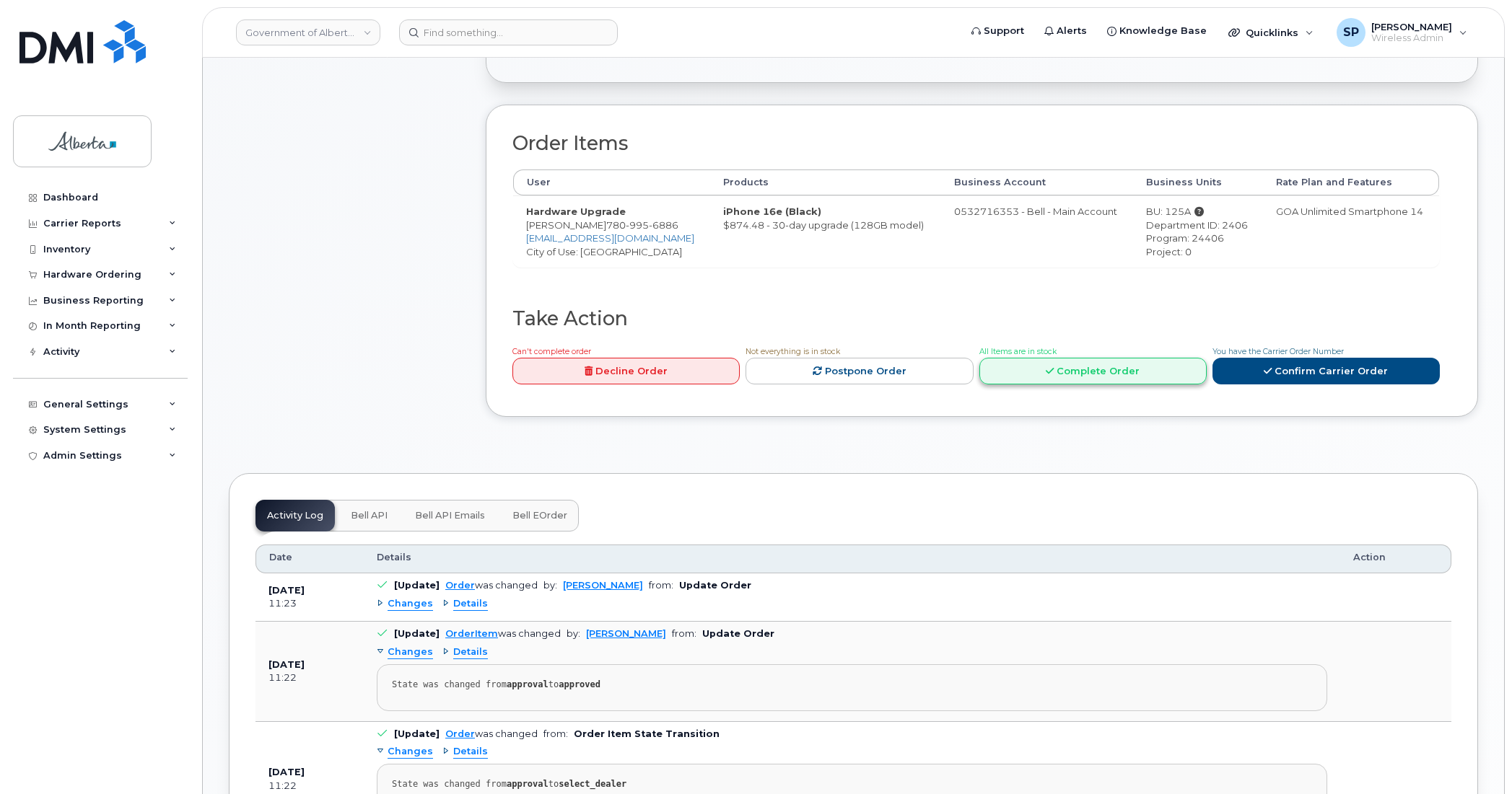
scroll to position [435, 0]
click at [369, 515] on span "Bell API" at bounding box center [368, 514] width 36 height 11
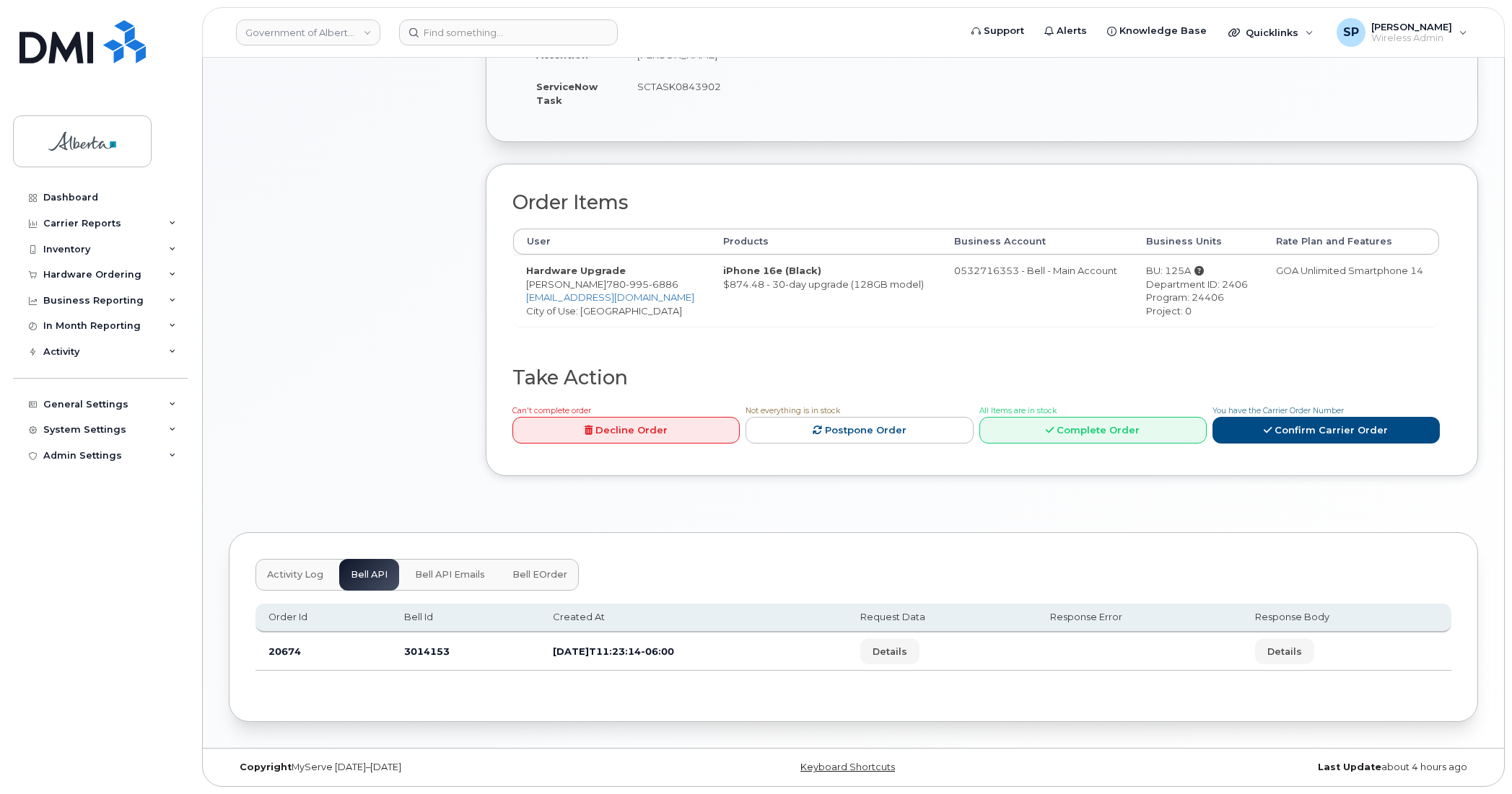
scroll to position [376, 0]
drag, startPoint x: 449, startPoint y: 645, endPoint x: 397, endPoint y: 654, distance: 52.8
click at [397, 654] on td "3014153" at bounding box center [466, 651] width 150 height 38
copy td "3014153"
click at [1397, 296] on td "GOA Unlimited Smartphone 14" at bounding box center [1351, 291] width 176 height 71
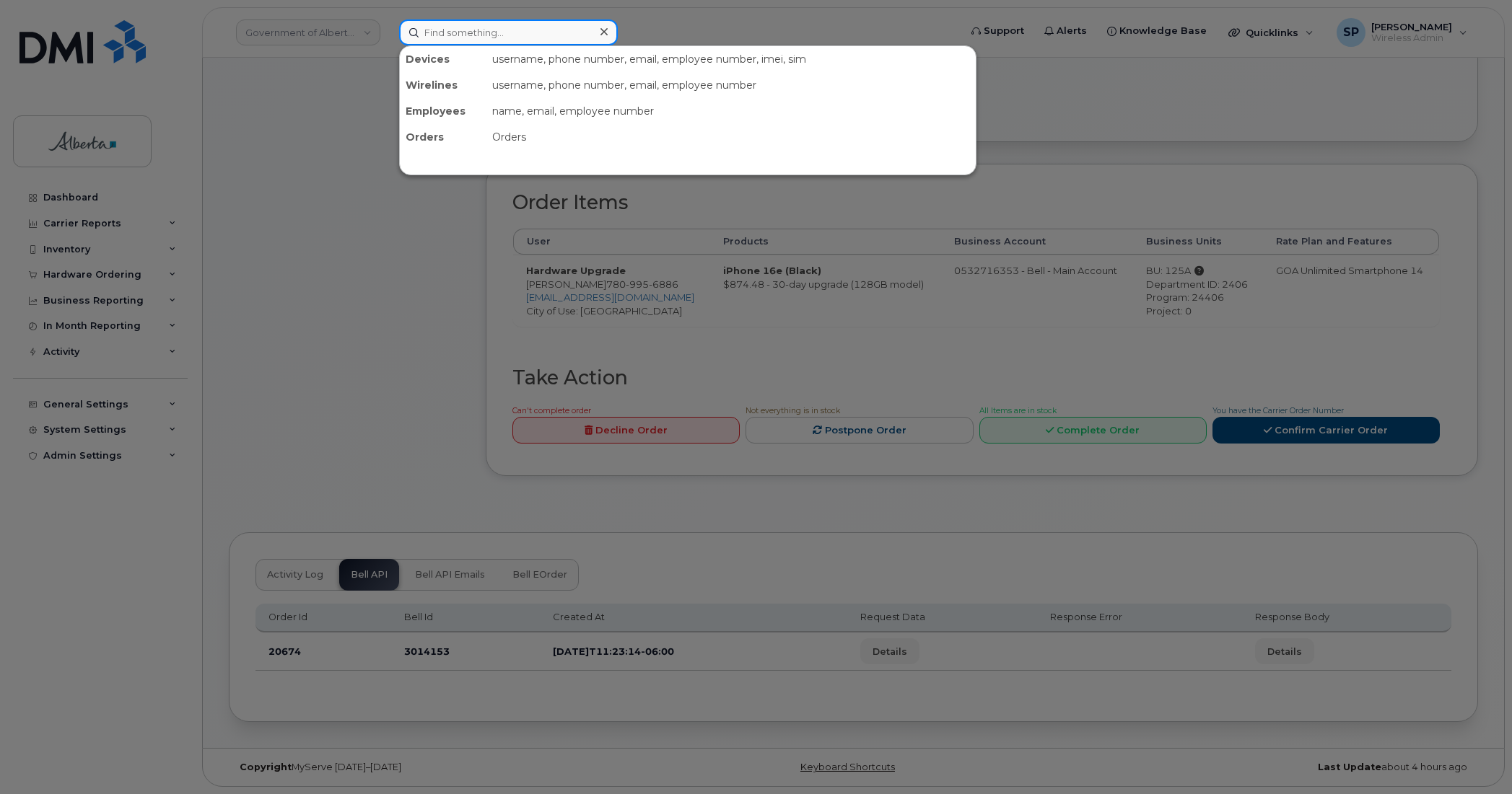
click at [453, 27] on input at bounding box center [508, 33] width 219 height 26
paste input "7802421277"
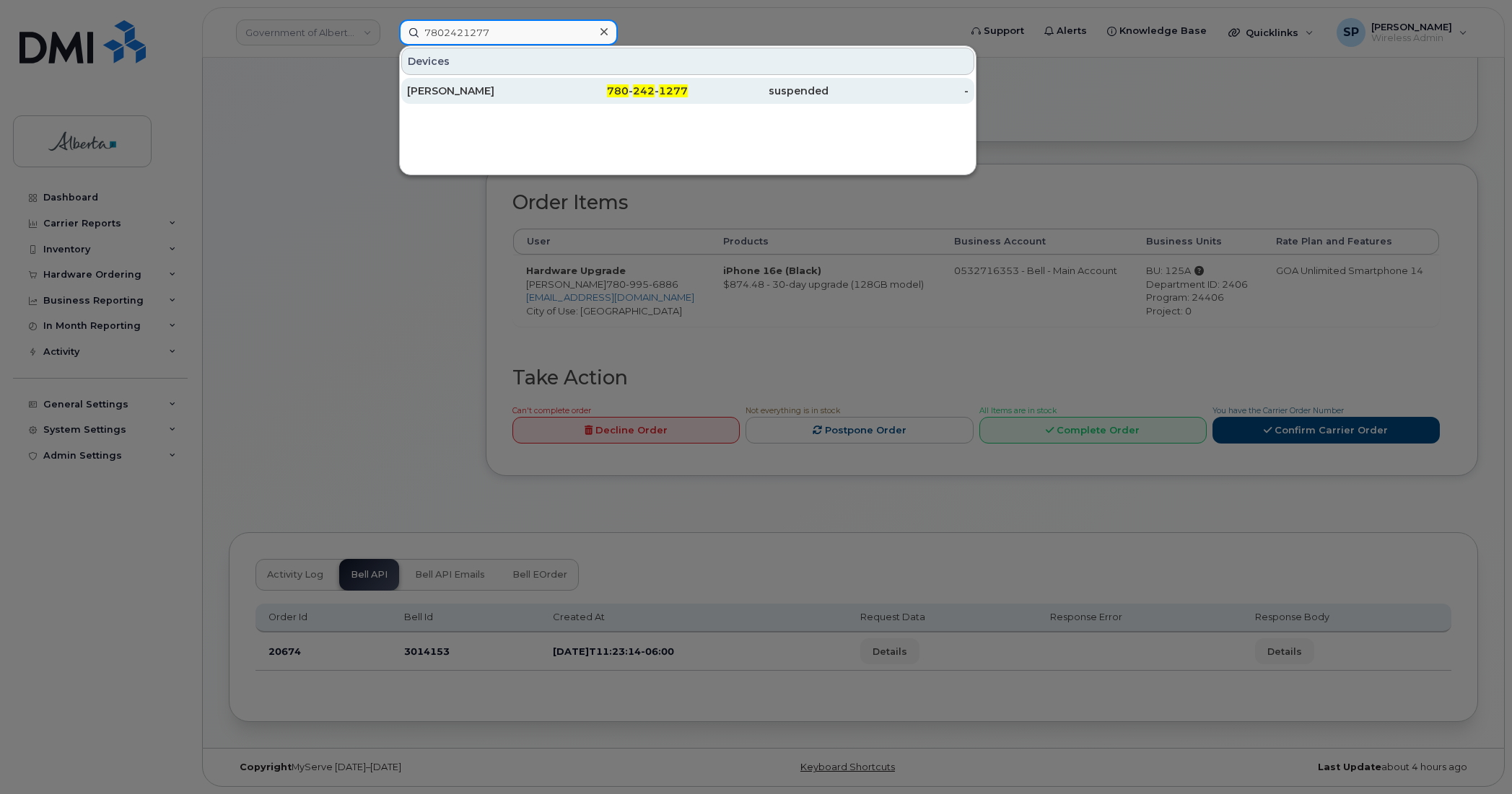
type input "7802421277"
click at [461, 89] on div "[PERSON_NAME]" at bounding box center [478, 91] width 141 height 14
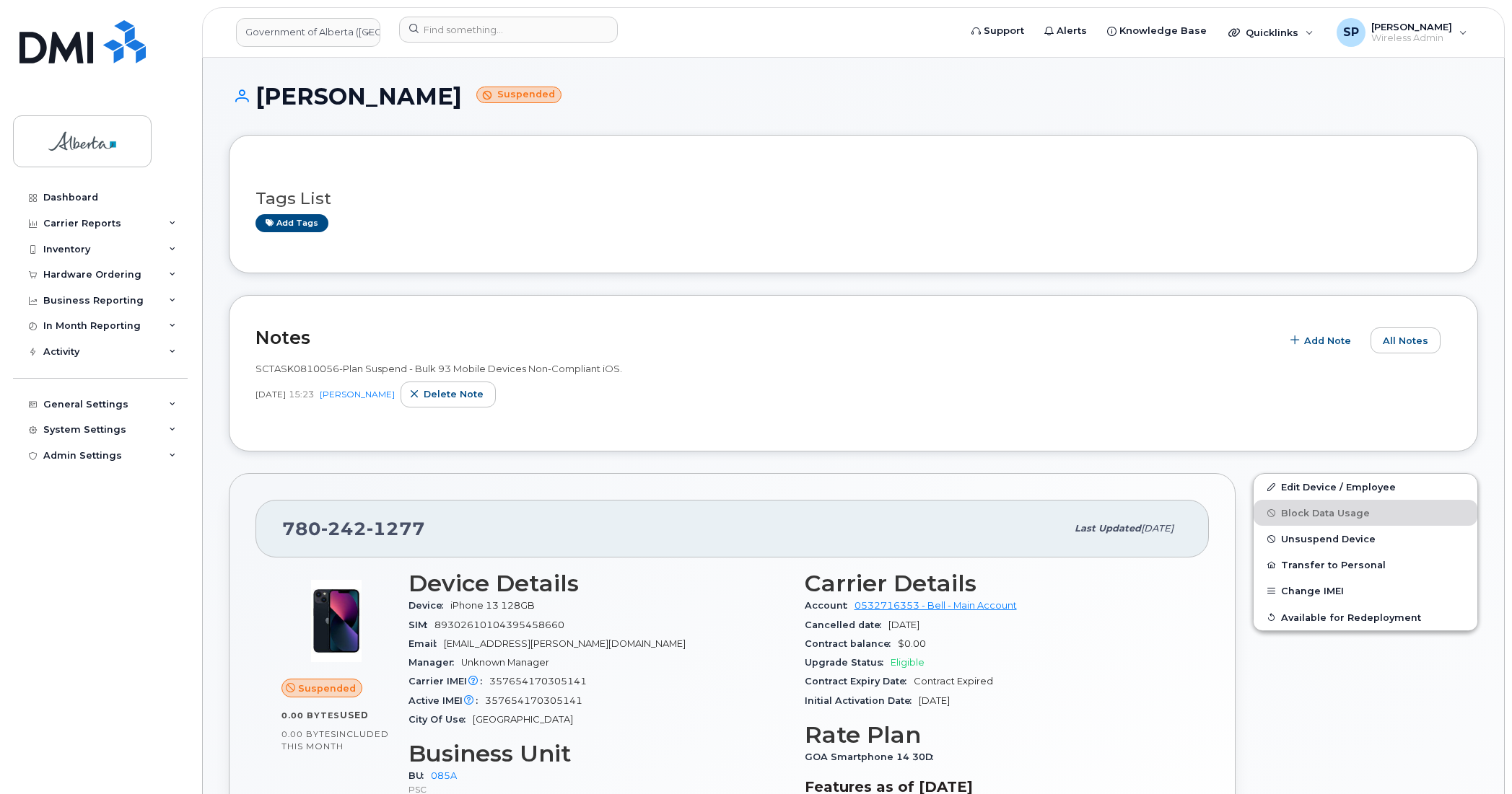
drag, startPoint x: 1322, startPoint y: 163, endPoint x: 1344, endPoint y: 195, distance: 38.8
click at [1324, 166] on div "Tags List Add tags" at bounding box center [853, 204] width 1196 height 85
click at [1318, 344] on span "Add Note" at bounding box center [1328, 341] width 47 height 14
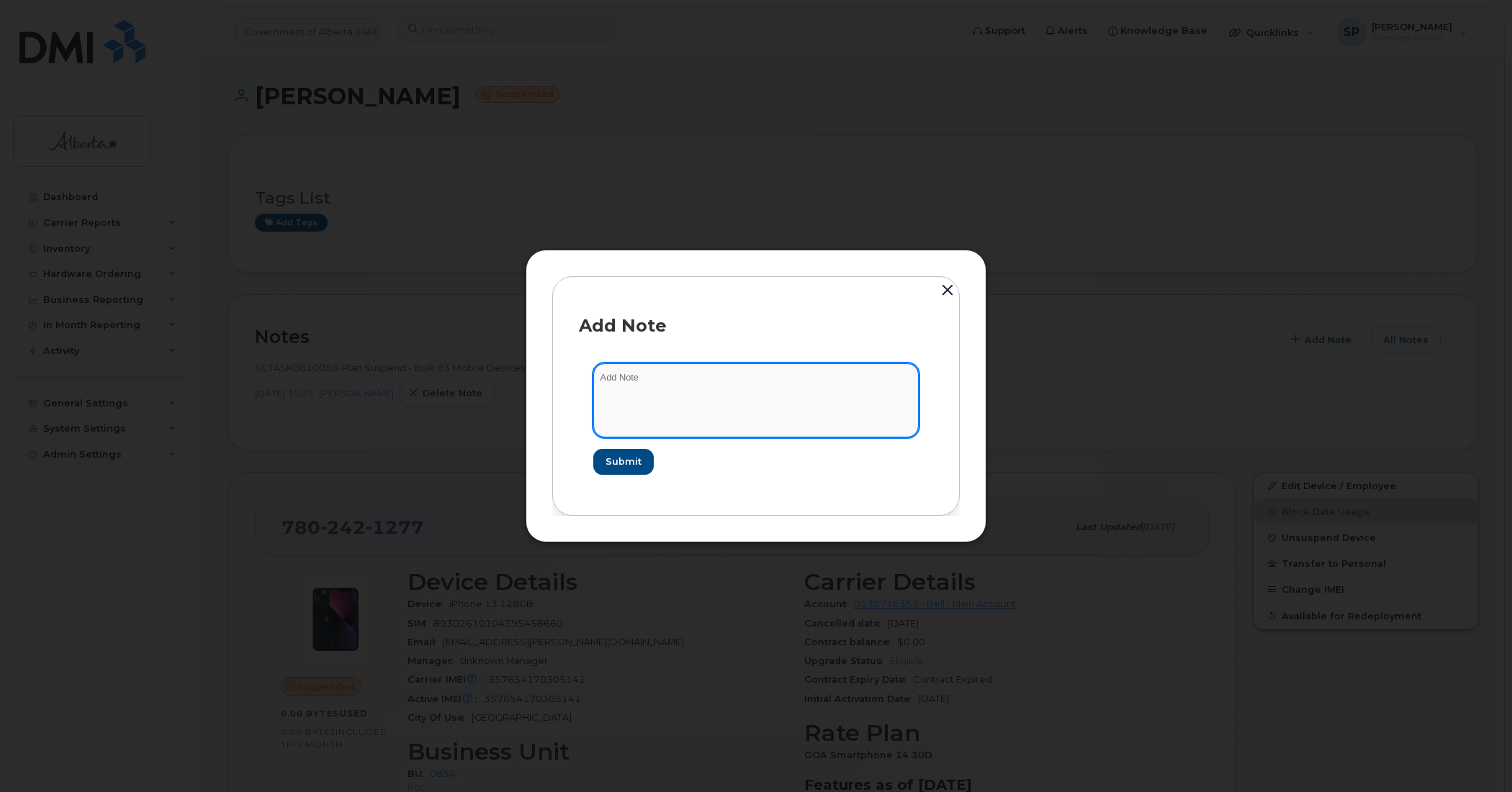
click at [761, 397] on textarea at bounding box center [756, 400] width 325 height 74
paste textarea "SCTASK0844704 Plan Cancel - (1) 7802421277 Repurpose Edmonton"
type textarea "SCTASK0844704 Plan Cancel - (1) 7802421277 Repurpose Edmonton"
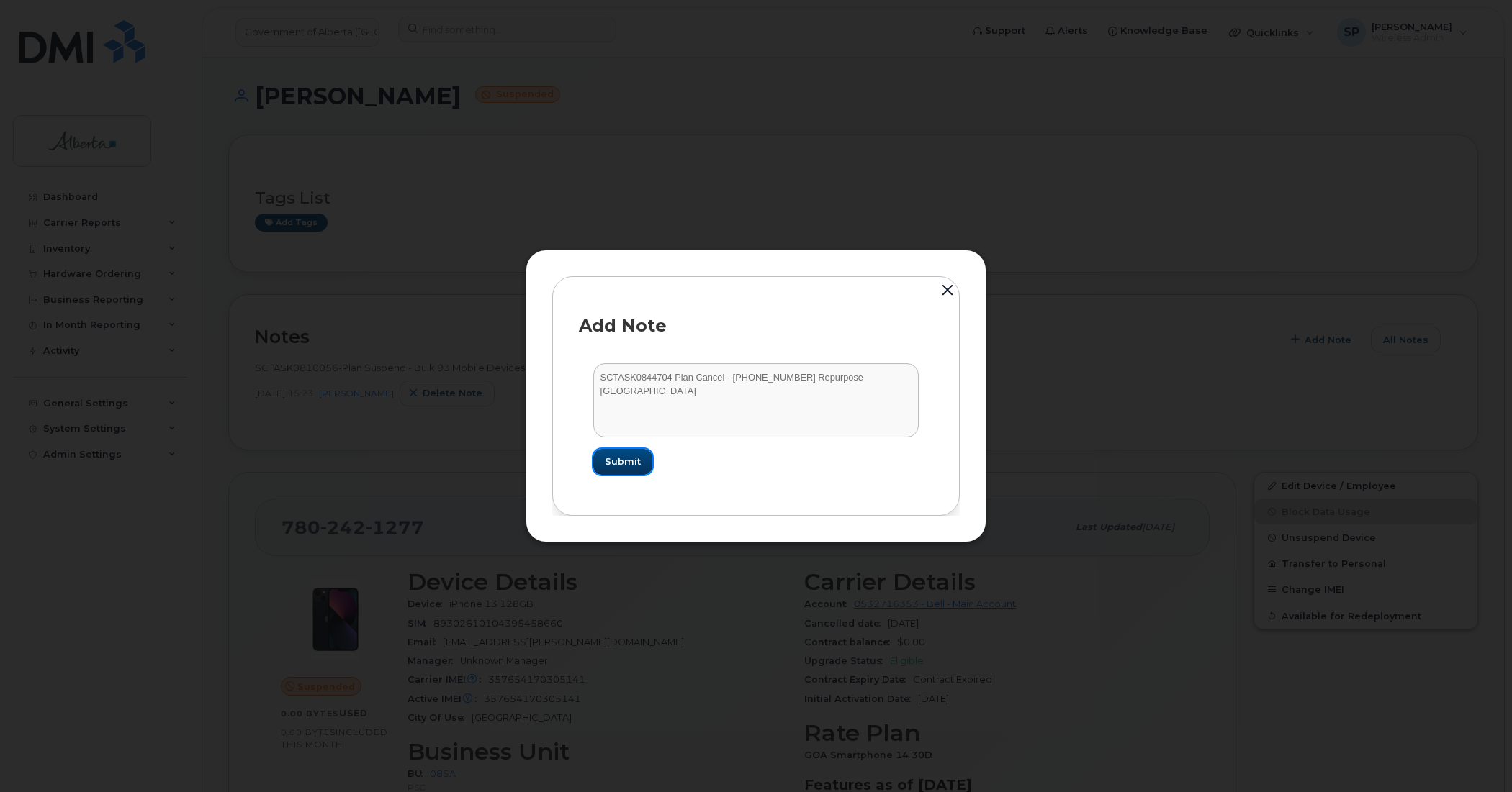
click at [626, 461] on span "Submit" at bounding box center [623, 461] width 36 height 14
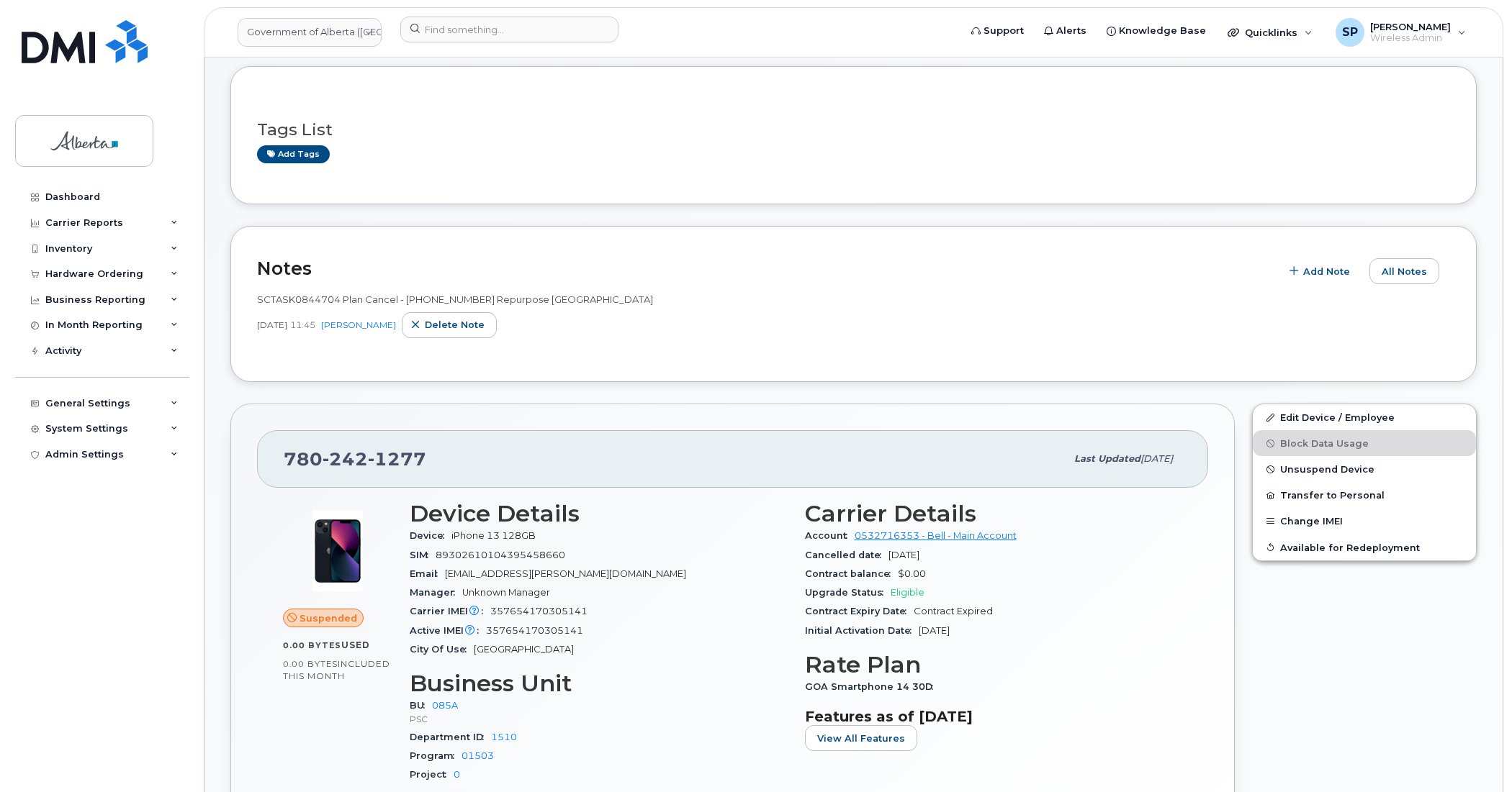
scroll to position [62, 0]
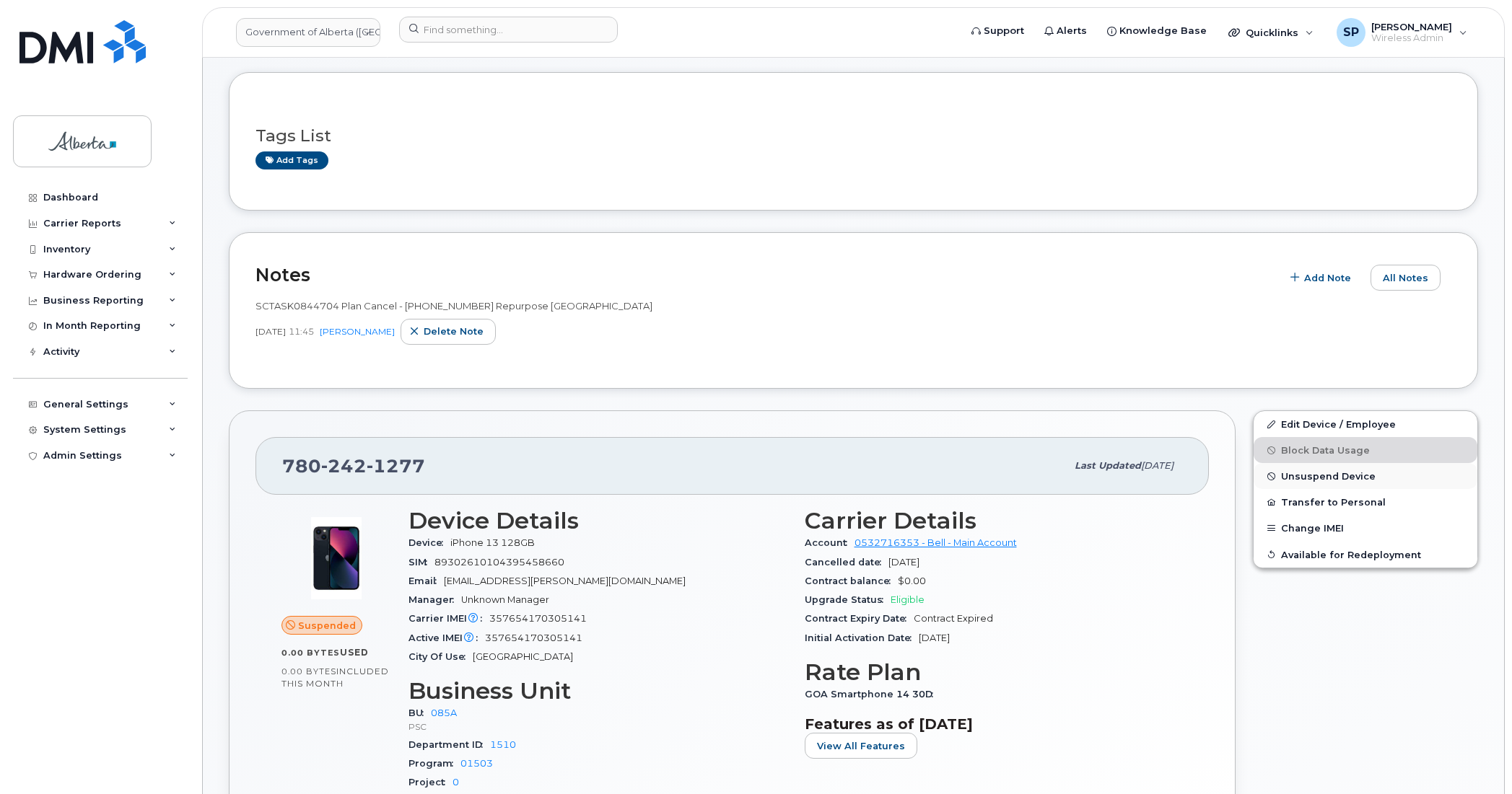
click at [1321, 477] on span "Unsuspend Device" at bounding box center [1328, 476] width 94 height 11
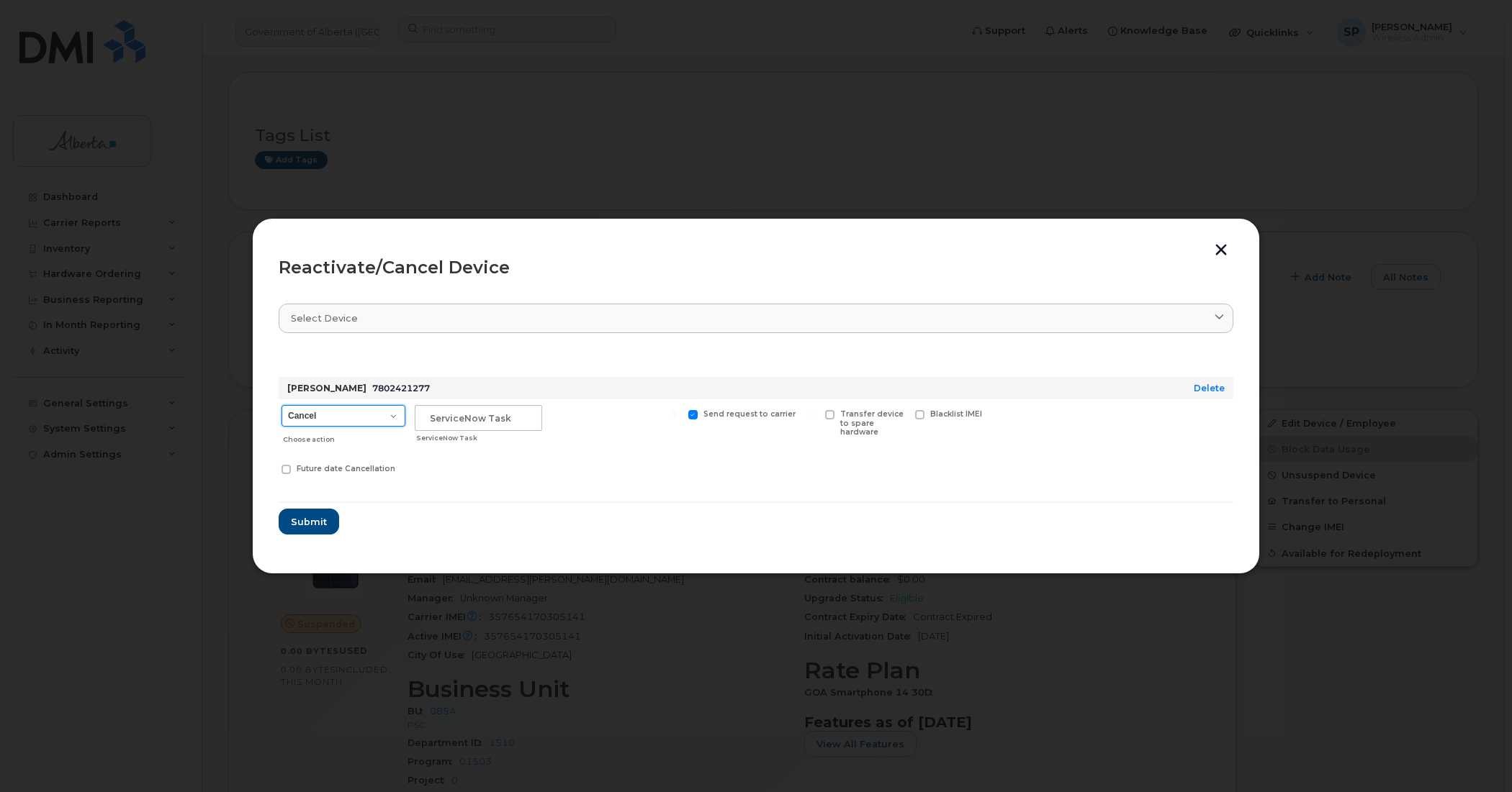
click at [335, 416] on select "Cancel Suspend - Extend Suspension Reactivate" at bounding box center [343, 416] width 124 height 21
select select "[object Object]"
click at [282, 405] on select "Cancel Suspend - Extend Suspension Reactivate" at bounding box center [343, 416] width 124 height 21
click at [436, 416] on input "text" at bounding box center [478, 418] width 128 height 26
paste input "SCTASK0844704"
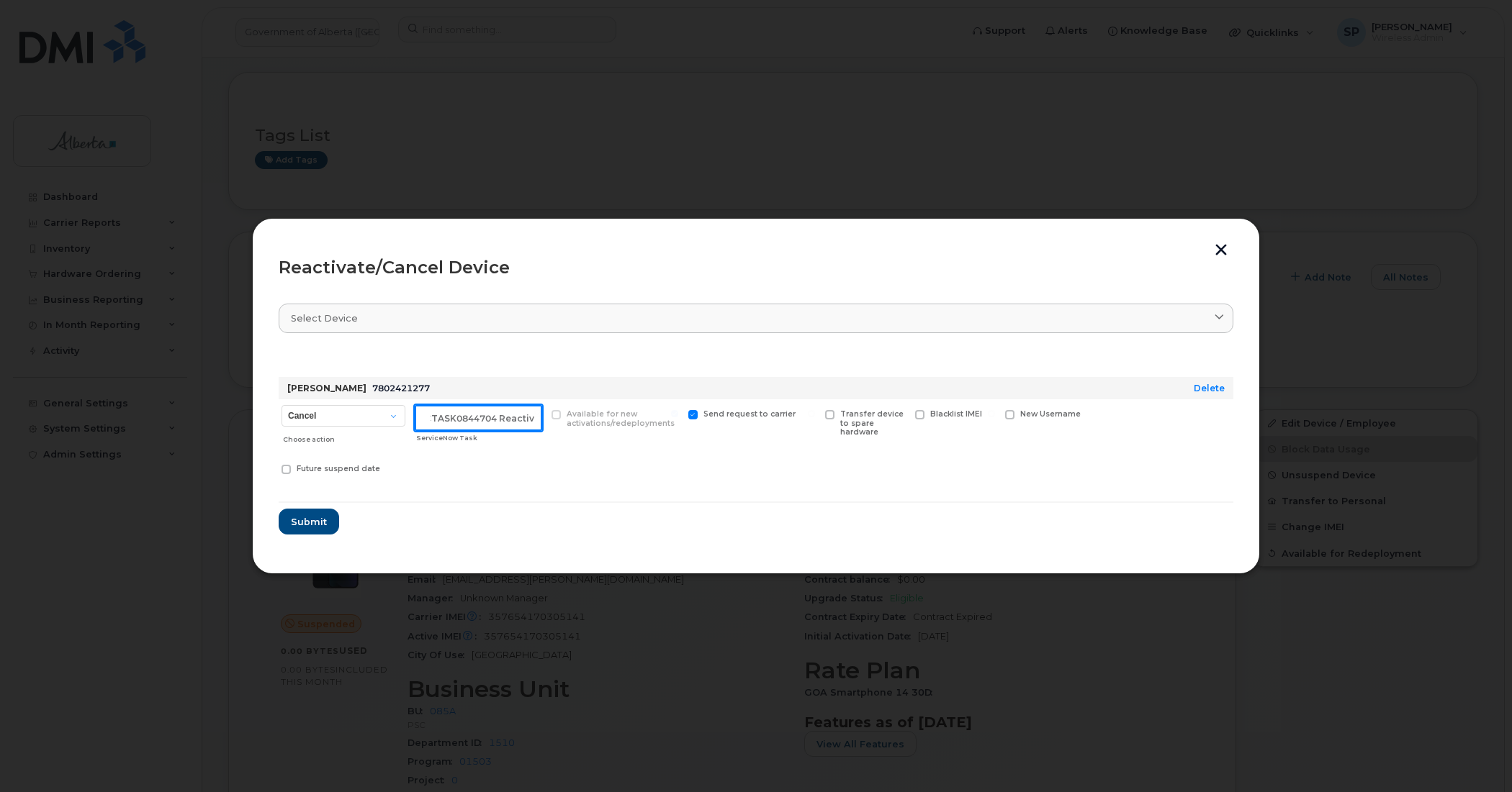
scroll to position [0, 21]
type input "SCTASK0844704 Reactivate"
click at [319, 519] on span "Submit" at bounding box center [308, 522] width 36 height 14
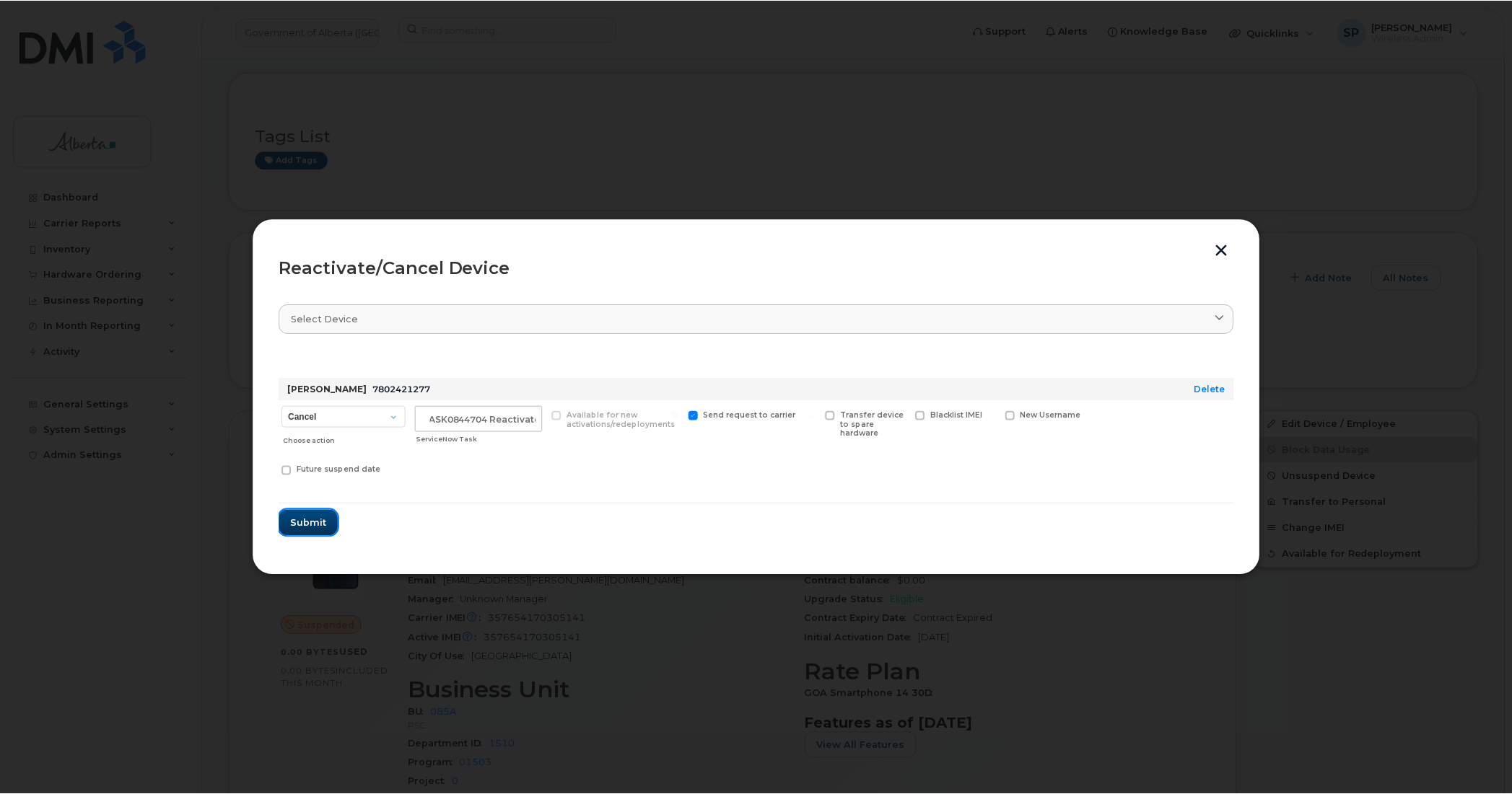
scroll to position [0, 0]
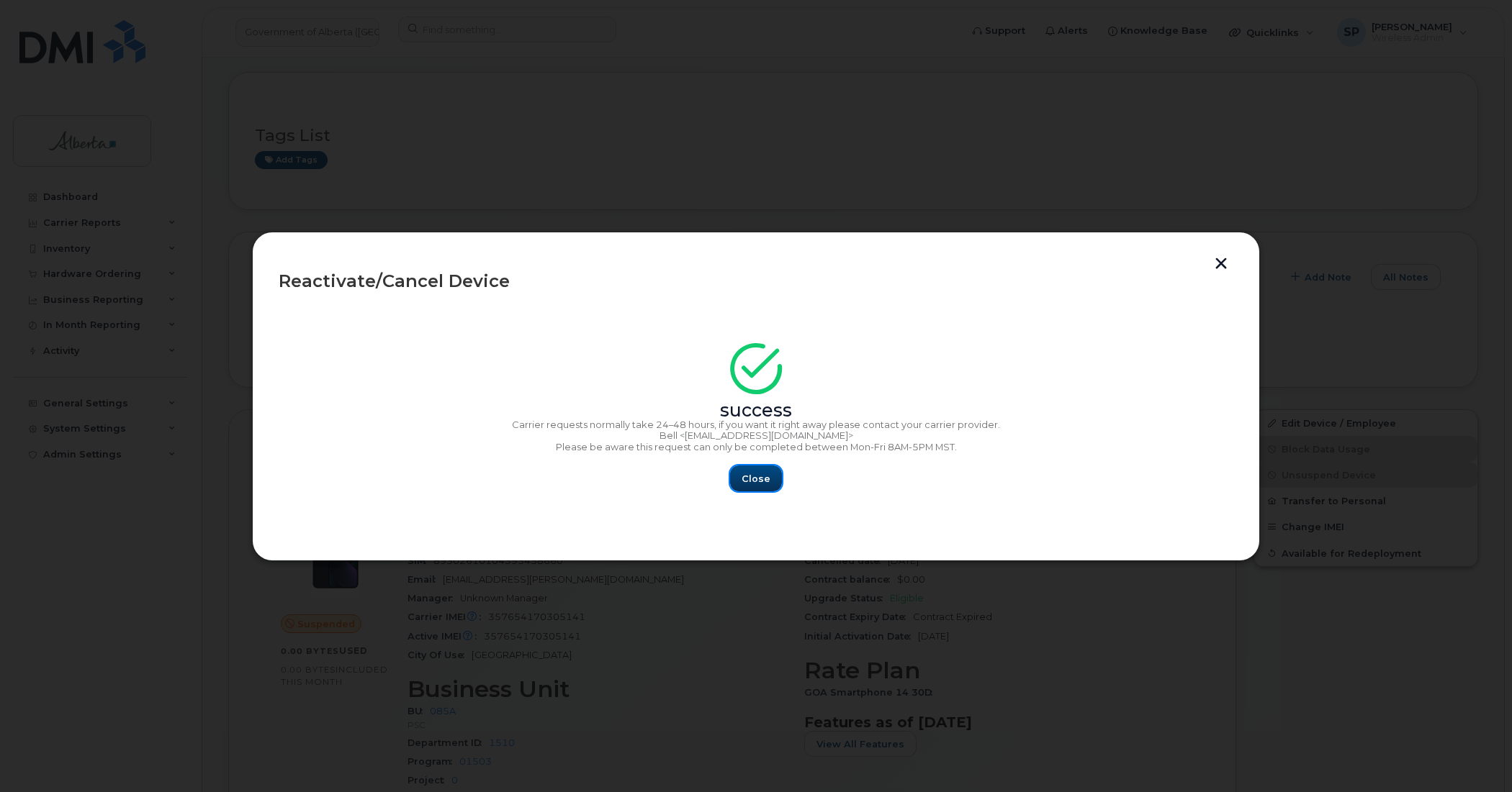
click at [758, 479] on span "Close" at bounding box center [756, 479] width 29 height 14
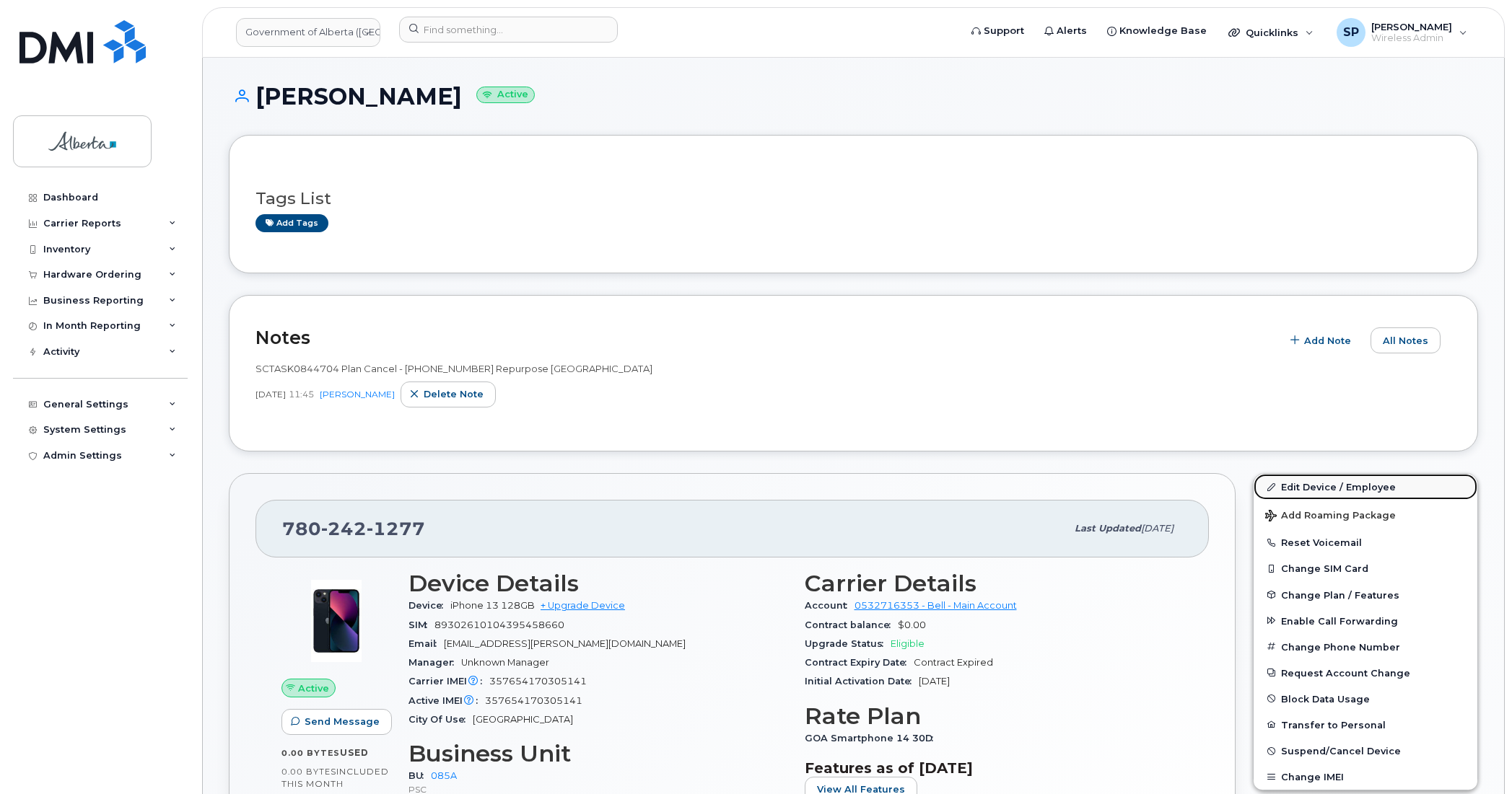
click at [1315, 485] on link "Edit Device / Employee" at bounding box center [1365, 488] width 223 height 26
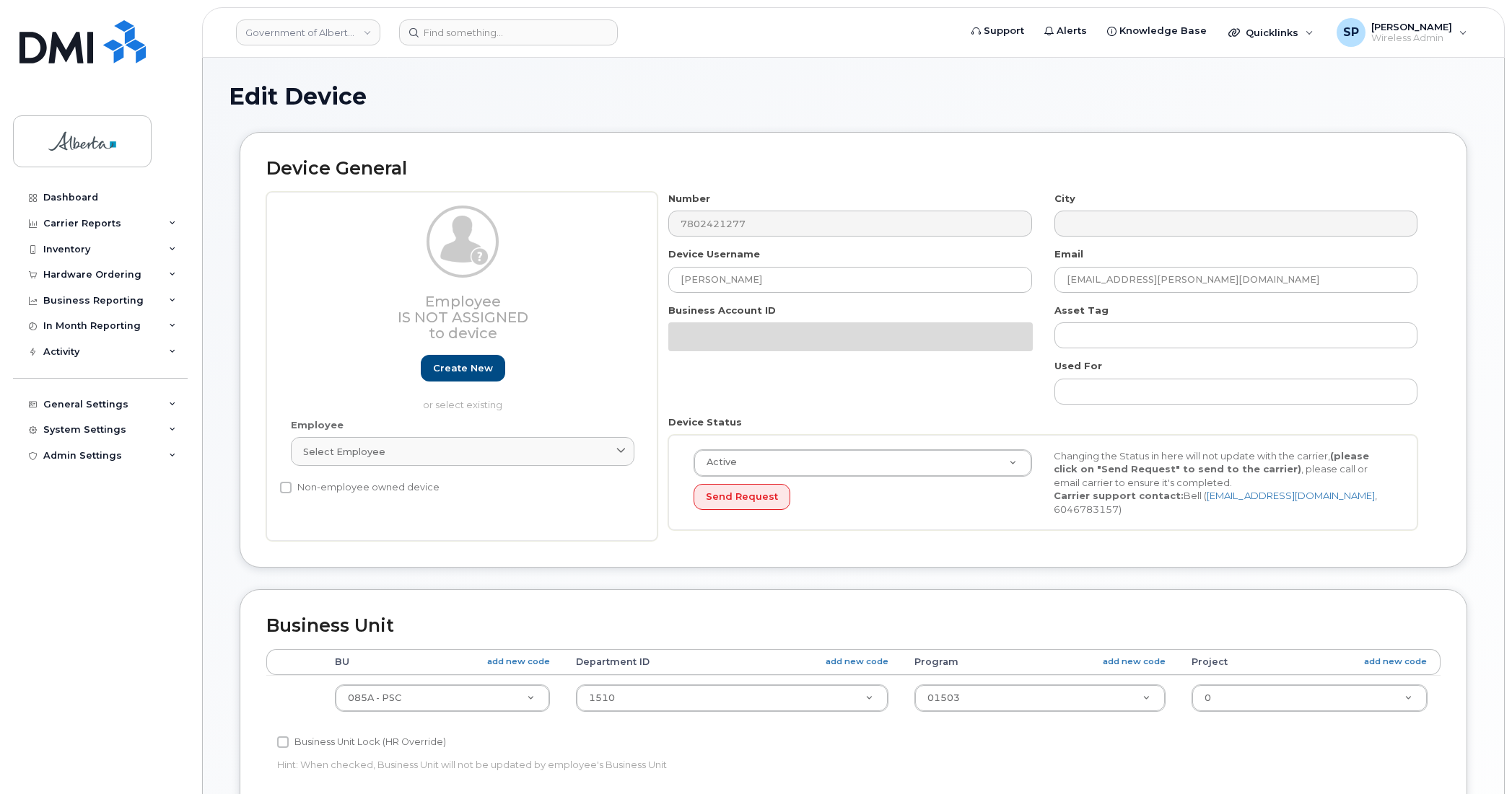
select select "4749745"
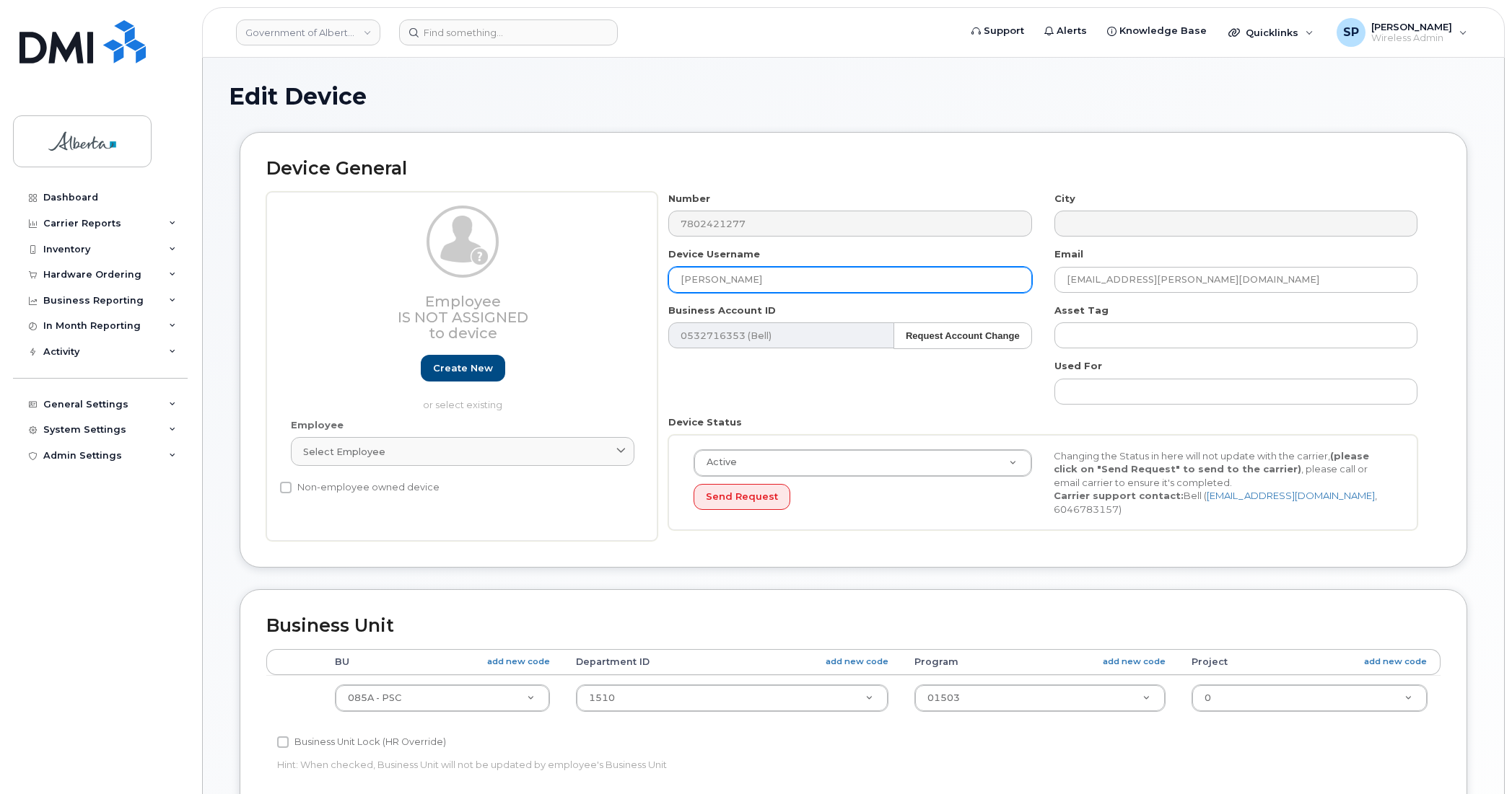
drag, startPoint x: 776, startPoint y: 276, endPoint x: 592, endPoint y: 280, distance: 184.0
click at [592, 280] on div "Employee Is not assigned to device Create new or select existing Employee Selec…" at bounding box center [853, 366] width 1175 height 350
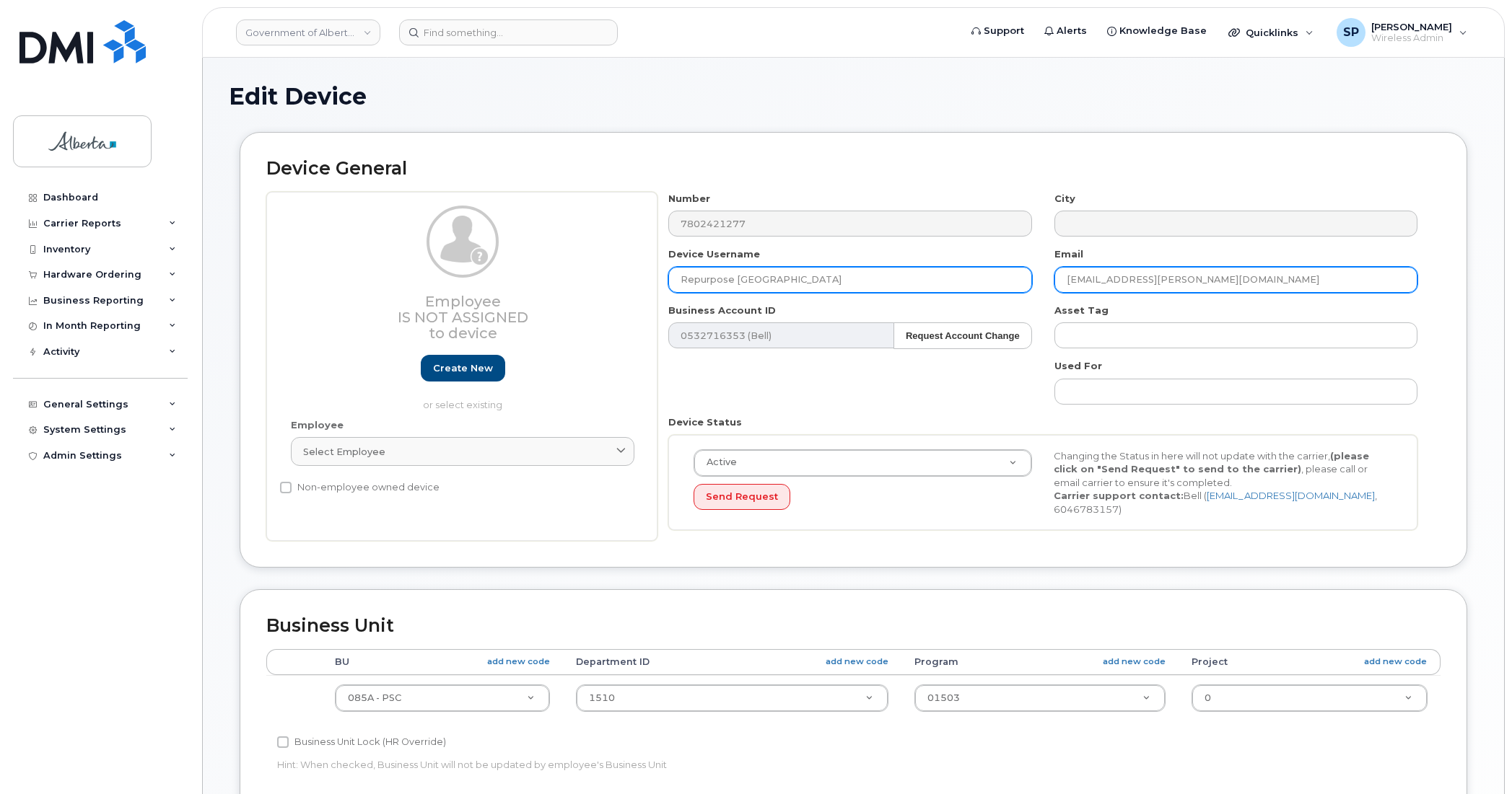
type input "Repurpose [GEOGRAPHIC_DATA]"
drag, startPoint x: 1171, startPoint y: 281, endPoint x: 1039, endPoint y: 281, distance: 132.0
click at [1039, 281] on div "Number 7802421277 City Device Username Repurpose [GEOGRAPHIC_DATA] Email [EMAIL…" at bounding box center [1044, 366] width 772 height 350
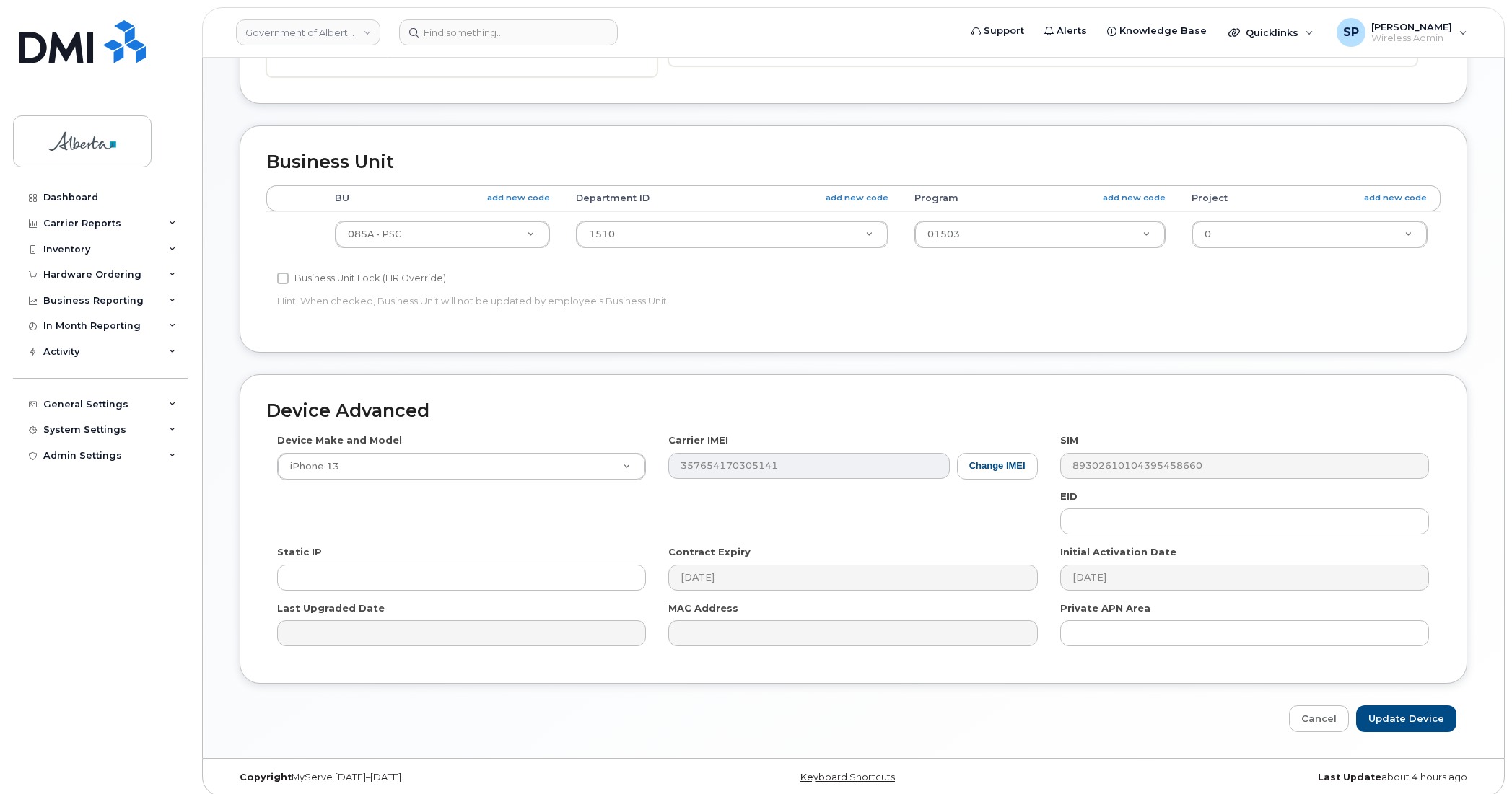
scroll to position [471, 0]
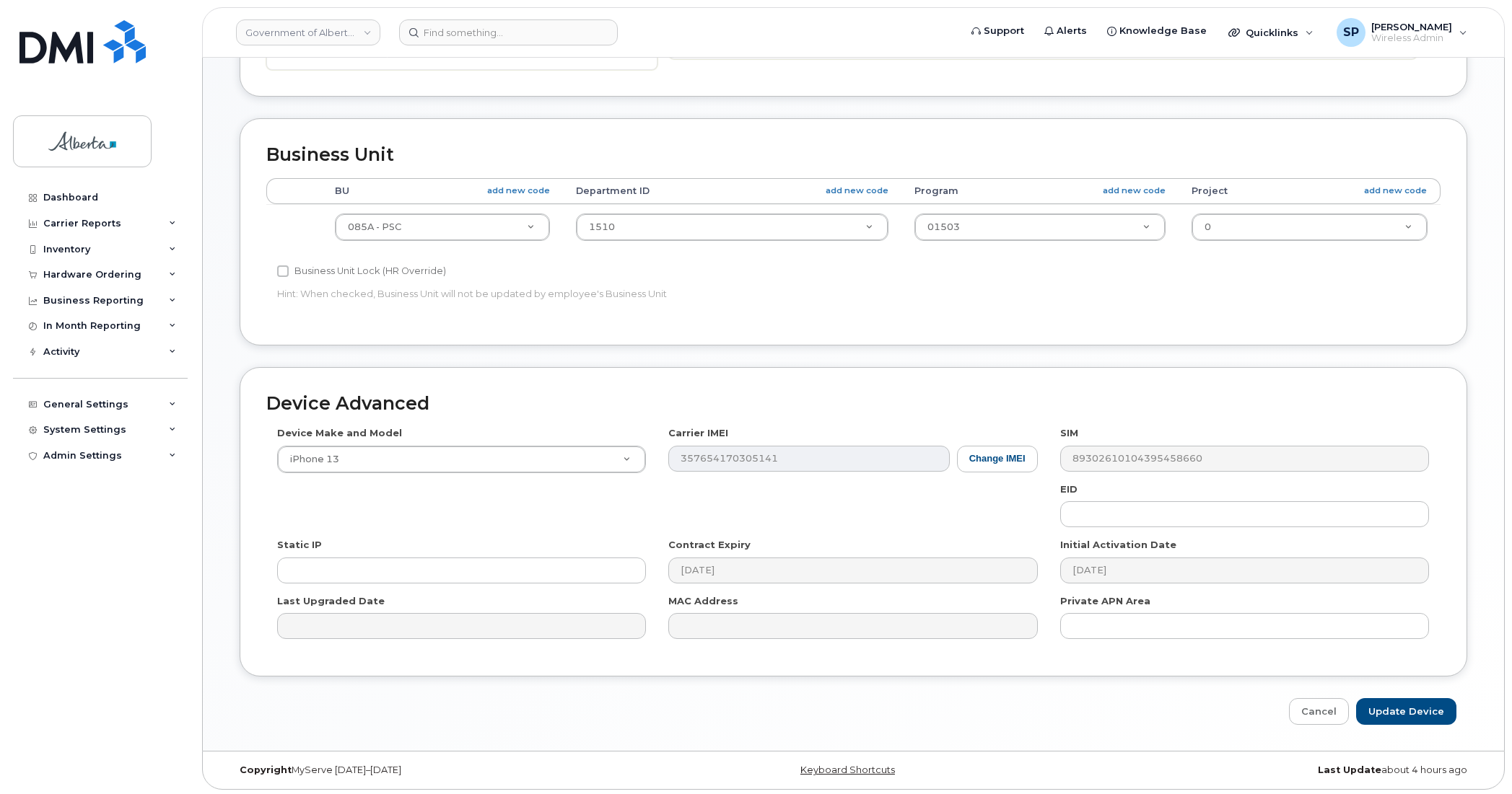
click at [1328, 318] on div "Business Unit Accounting Categories Rules BU add new code Department ID add new…" at bounding box center [853, 232] width 1228 height 227
type input "596a"
select select "4797729"
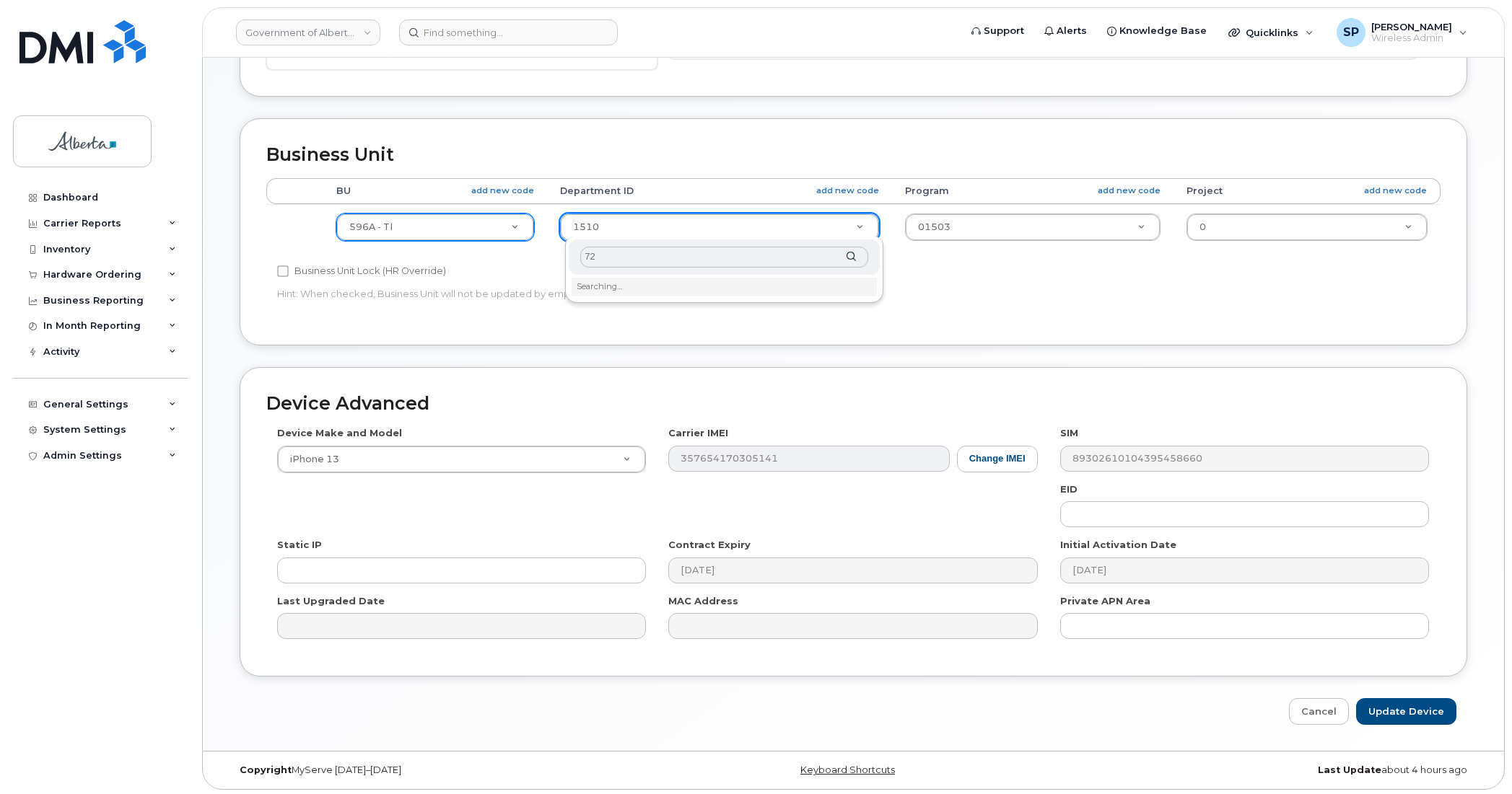
type input "7"
type input "5220"
type input "4802987"
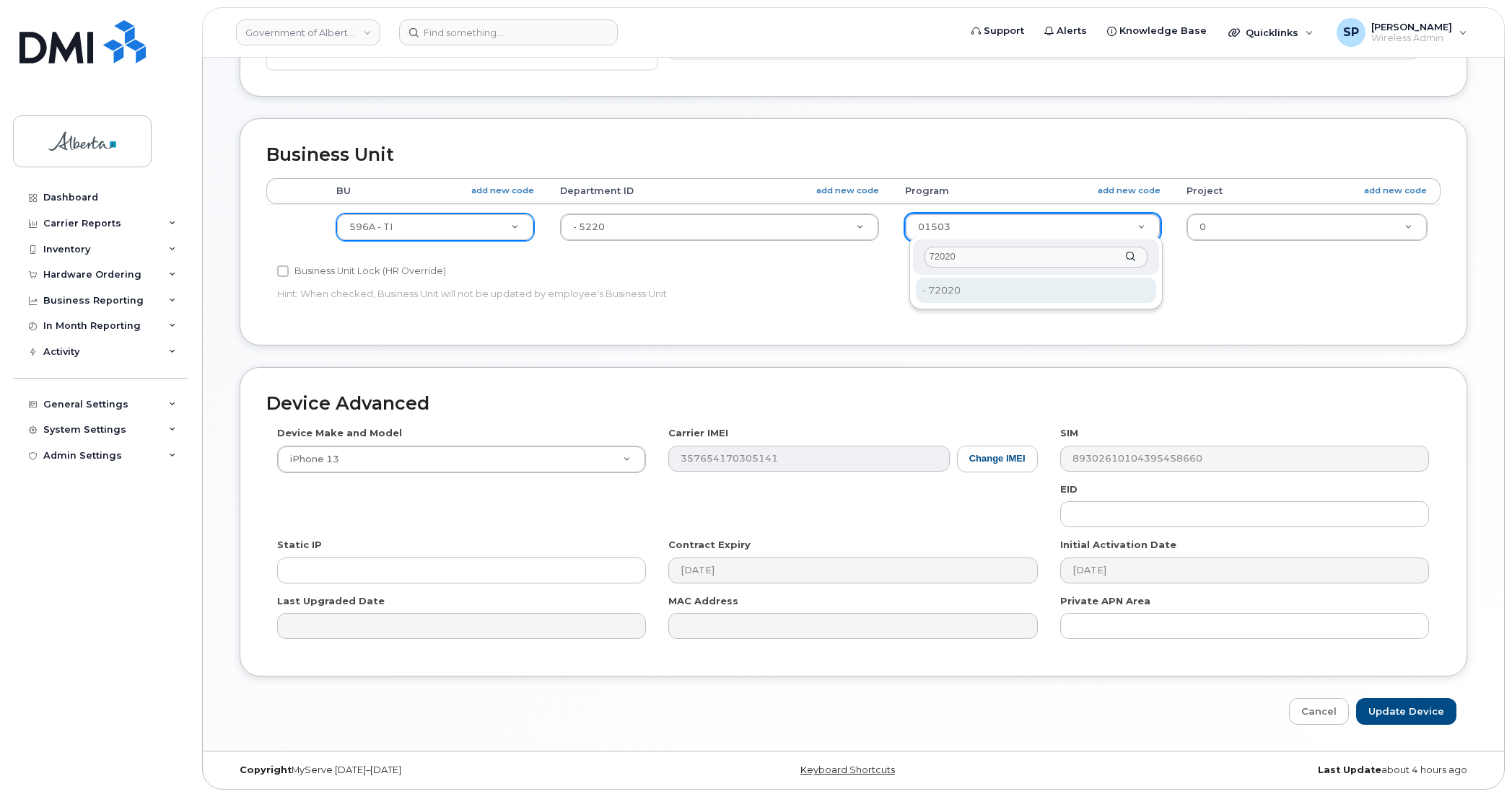
type input "72020"
type input "4803008"
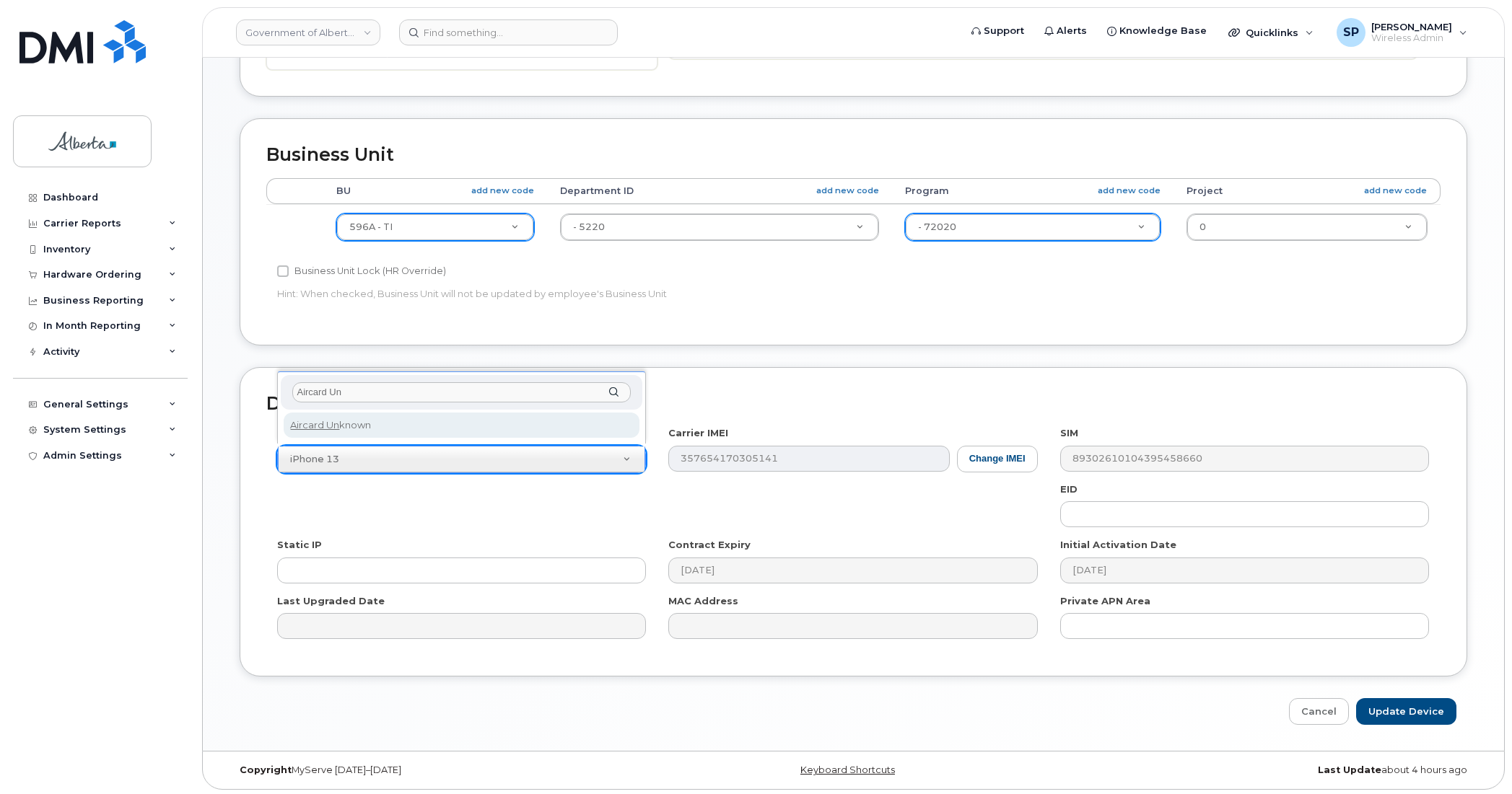
type input "Aircard Un"
select select "971"
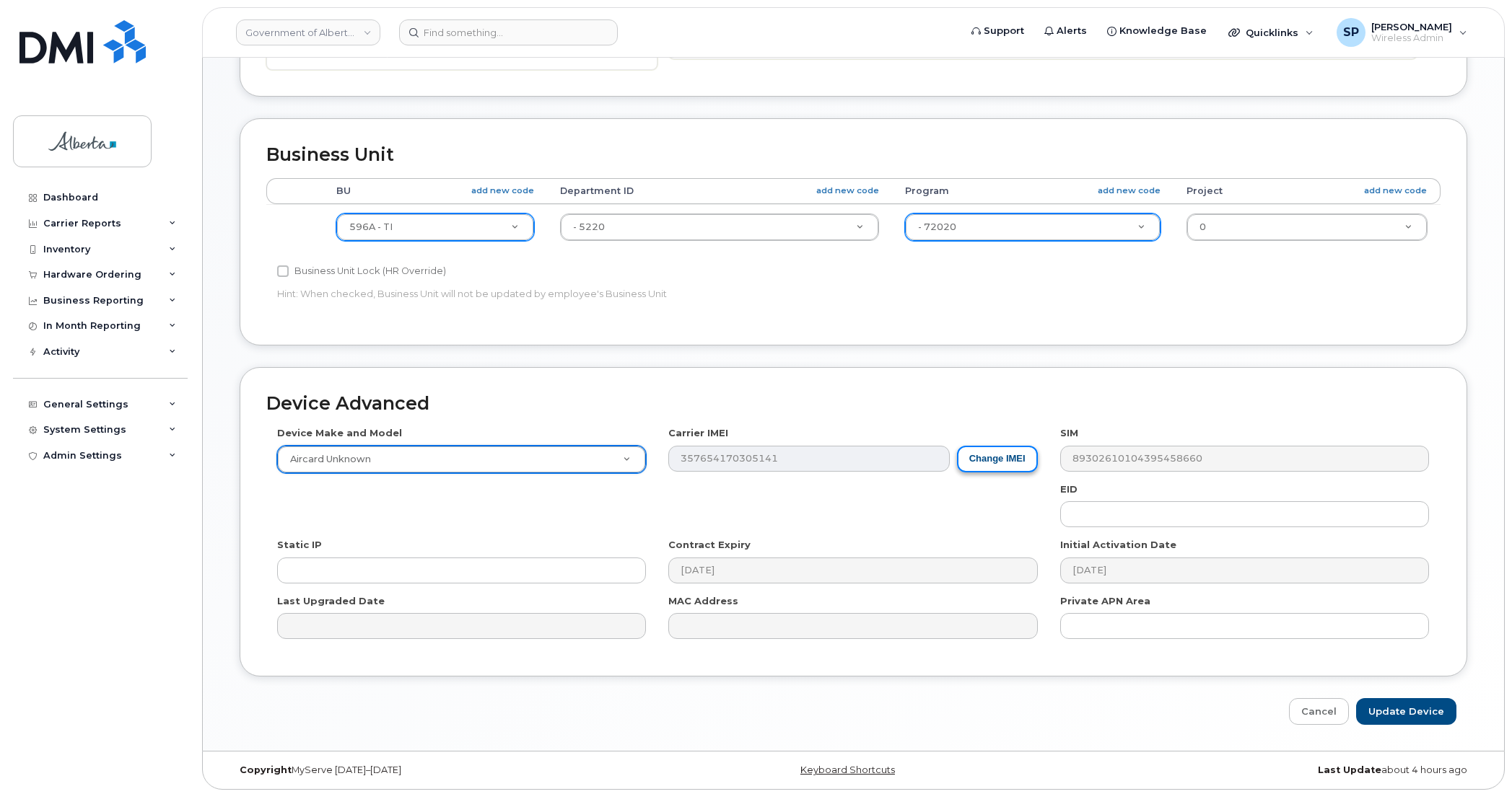
click at [992, 452] on button "Change IMEI" at bounding box center [997, 459] width 81 height 27
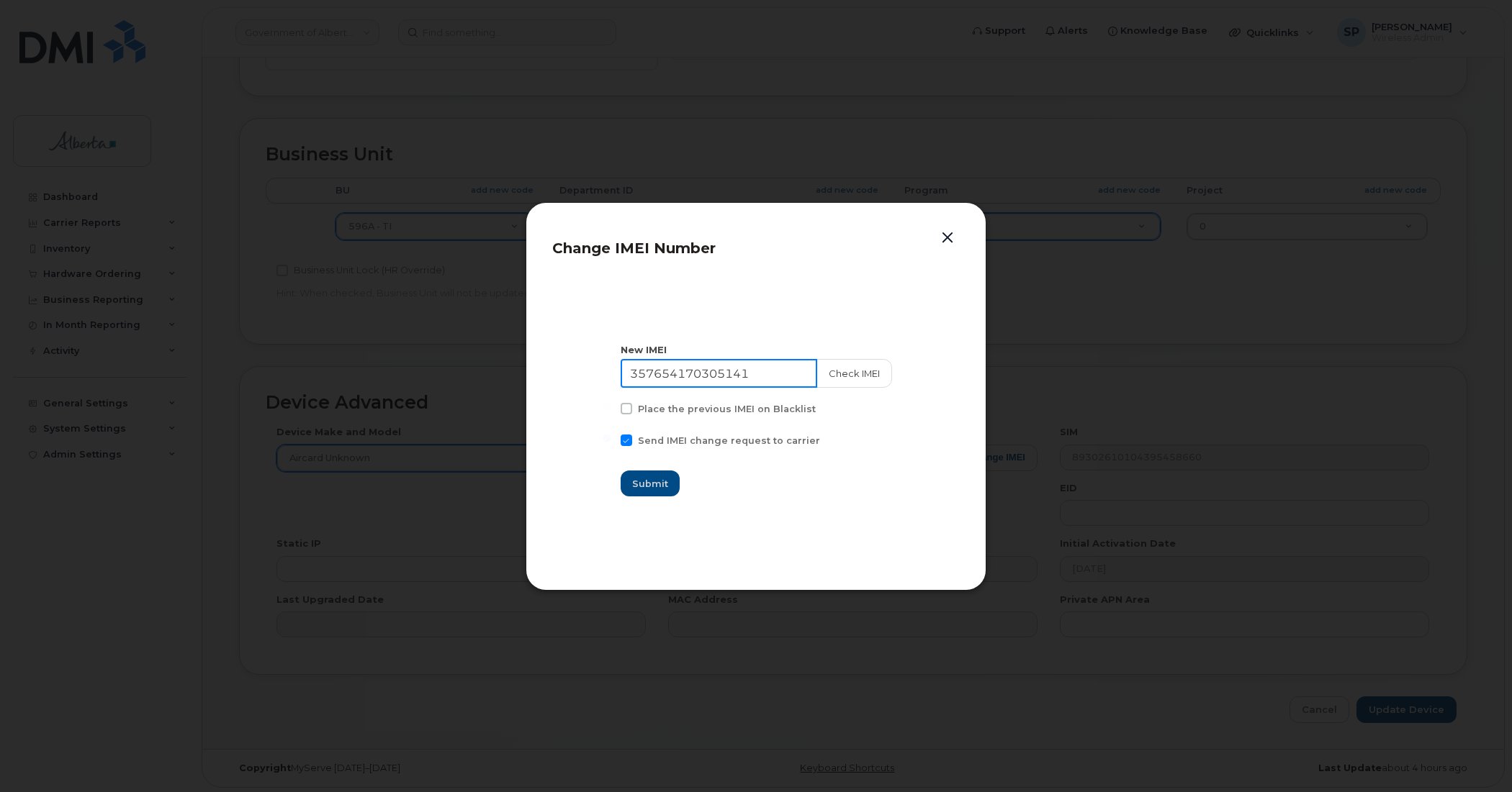
drag, startPoint x: 765, startPoint y: 372, endPoint x: 483, endPoint y: 384, distance: 282.3
click at [483, 384] on div "Change IMEI Number New IMEI [TECHNICAL_ID] Check IMEI Place the previous IMEI o…" at bounding box center [756, 396] width 1512 height 792
type input "111111111111111"
click at [638, 481] on button "Submit" at bounding box center [651, 484] width 59 height 26
type input "111111111111111"
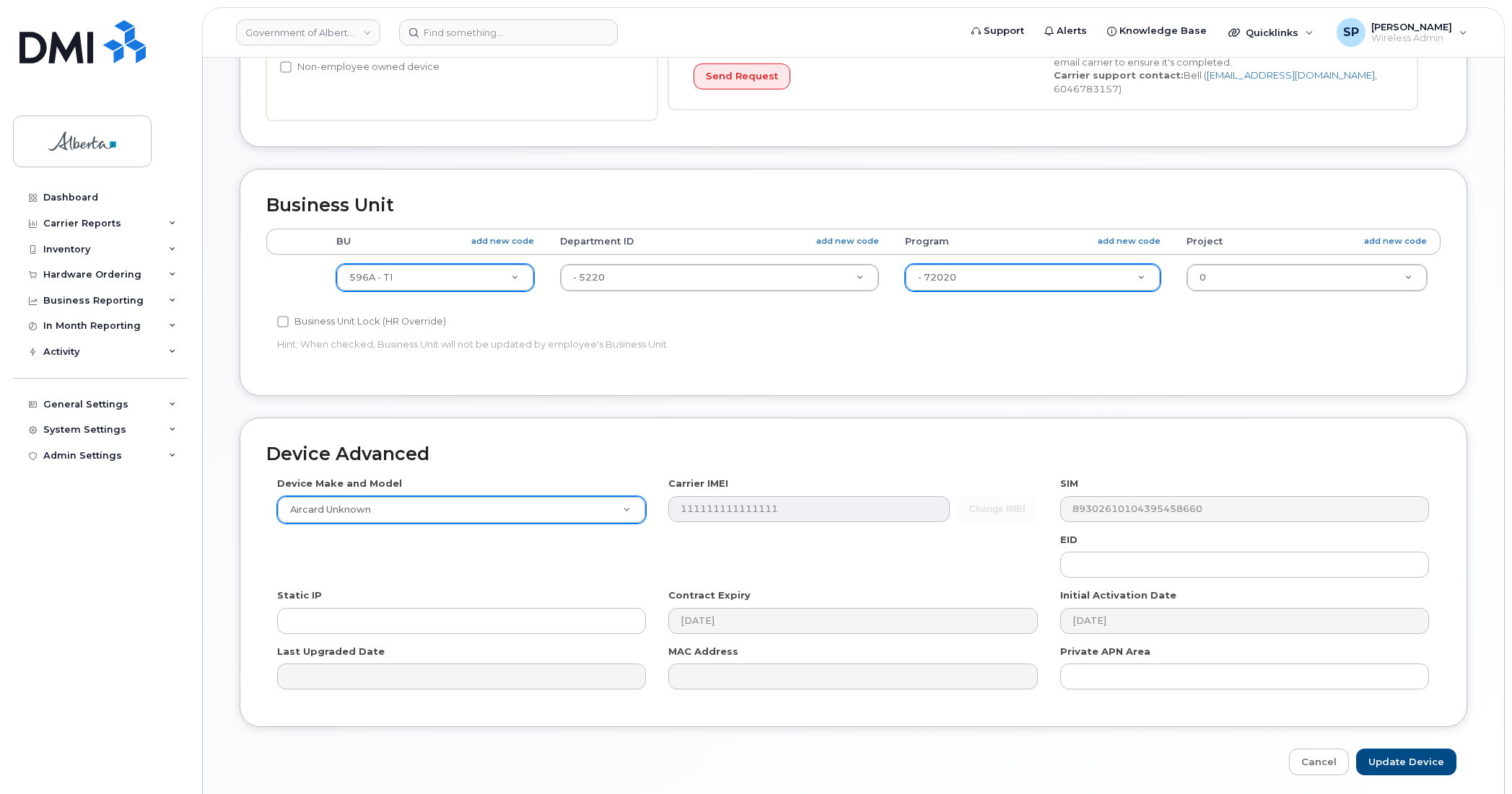
scroll to position [459, 0]
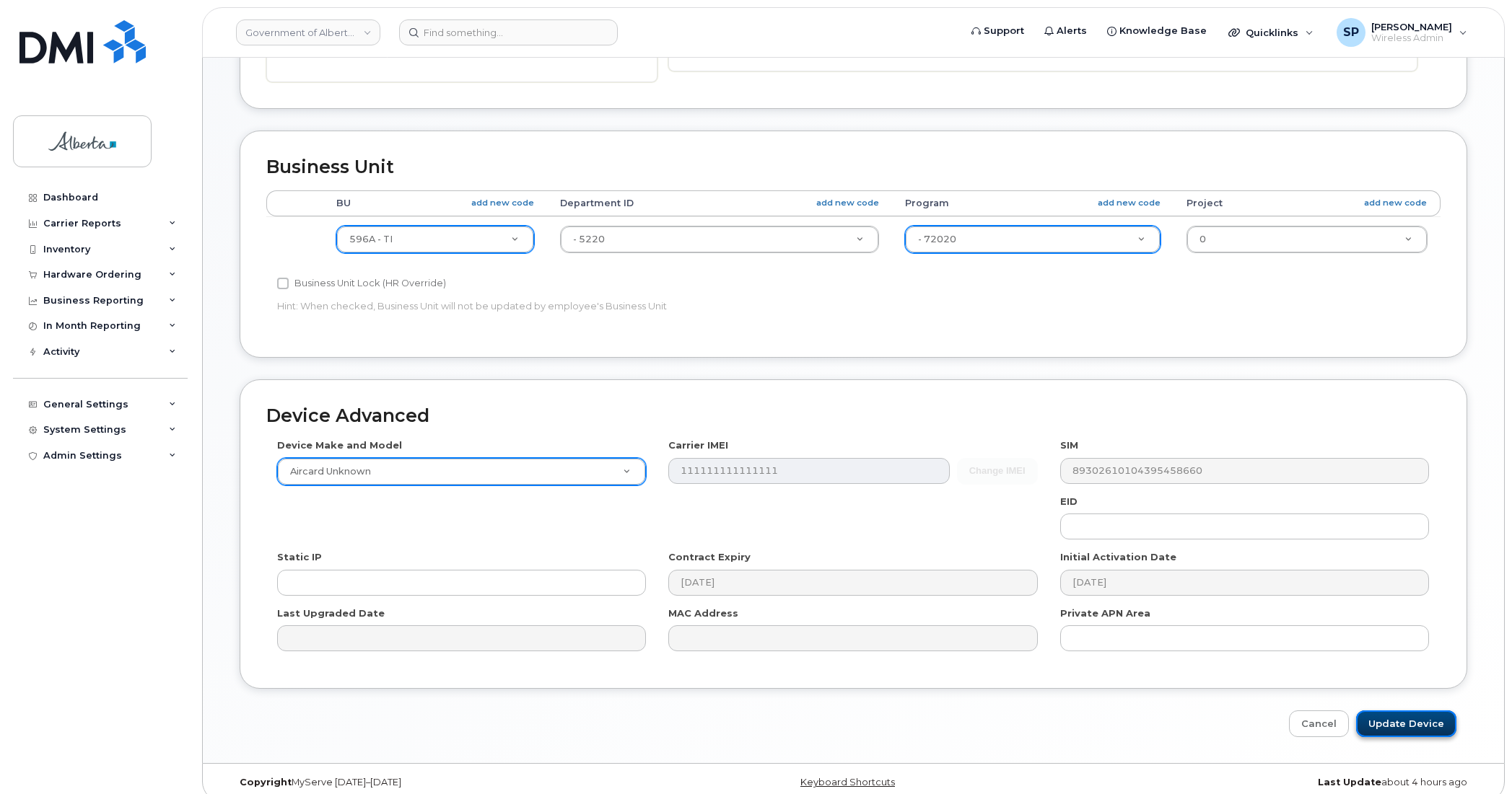
click at [1388, 725] on input "Update Device" at bounding box center [1405, 724] width 100 height 27
type input "Saving..."
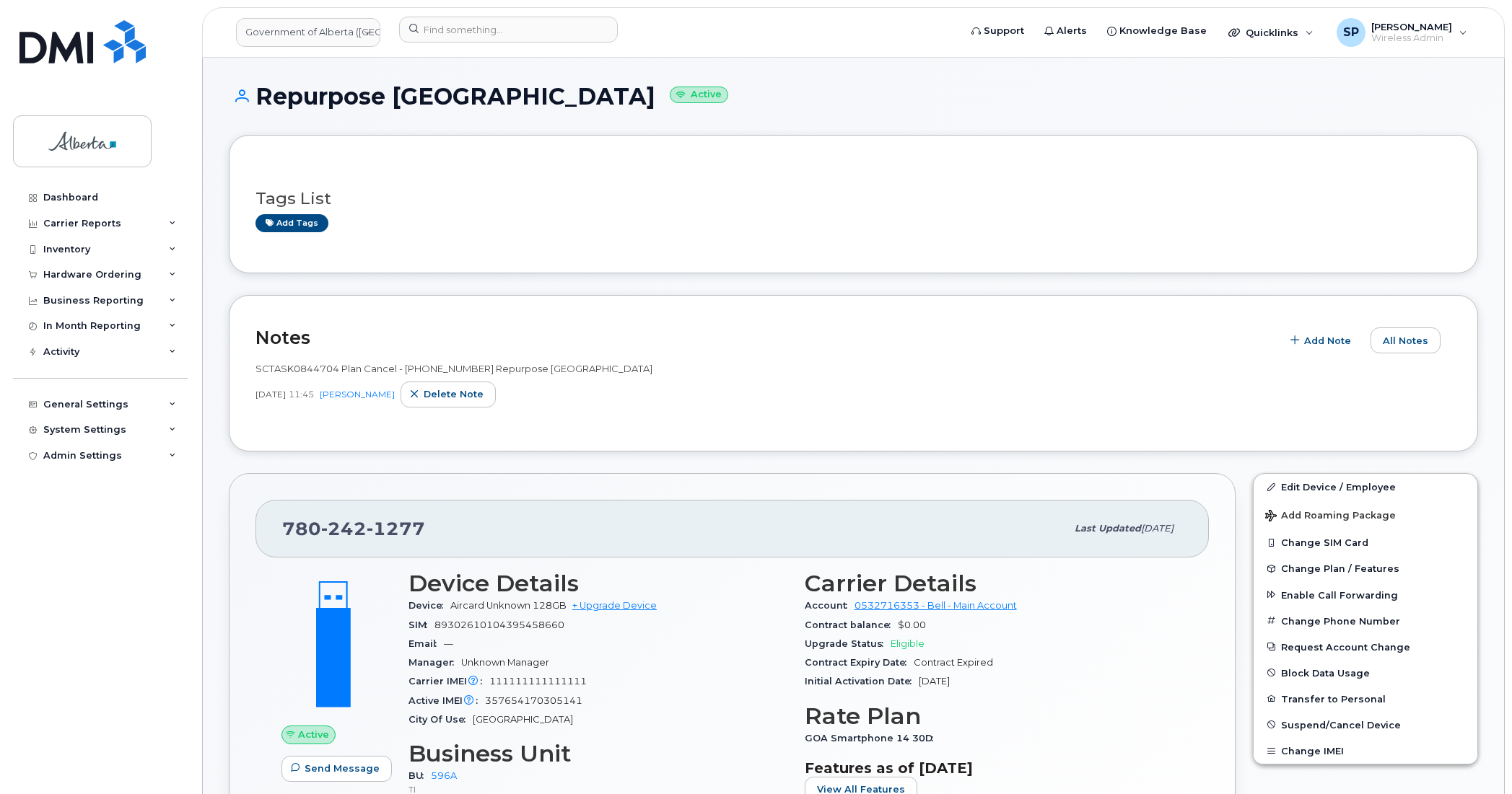
click at [63, 564] on div "Dashboard Carrier Reports Monthly Billing Data Daily Data Pooling Data Behavior…" at bounding box center [102, 479] width 178 height 588
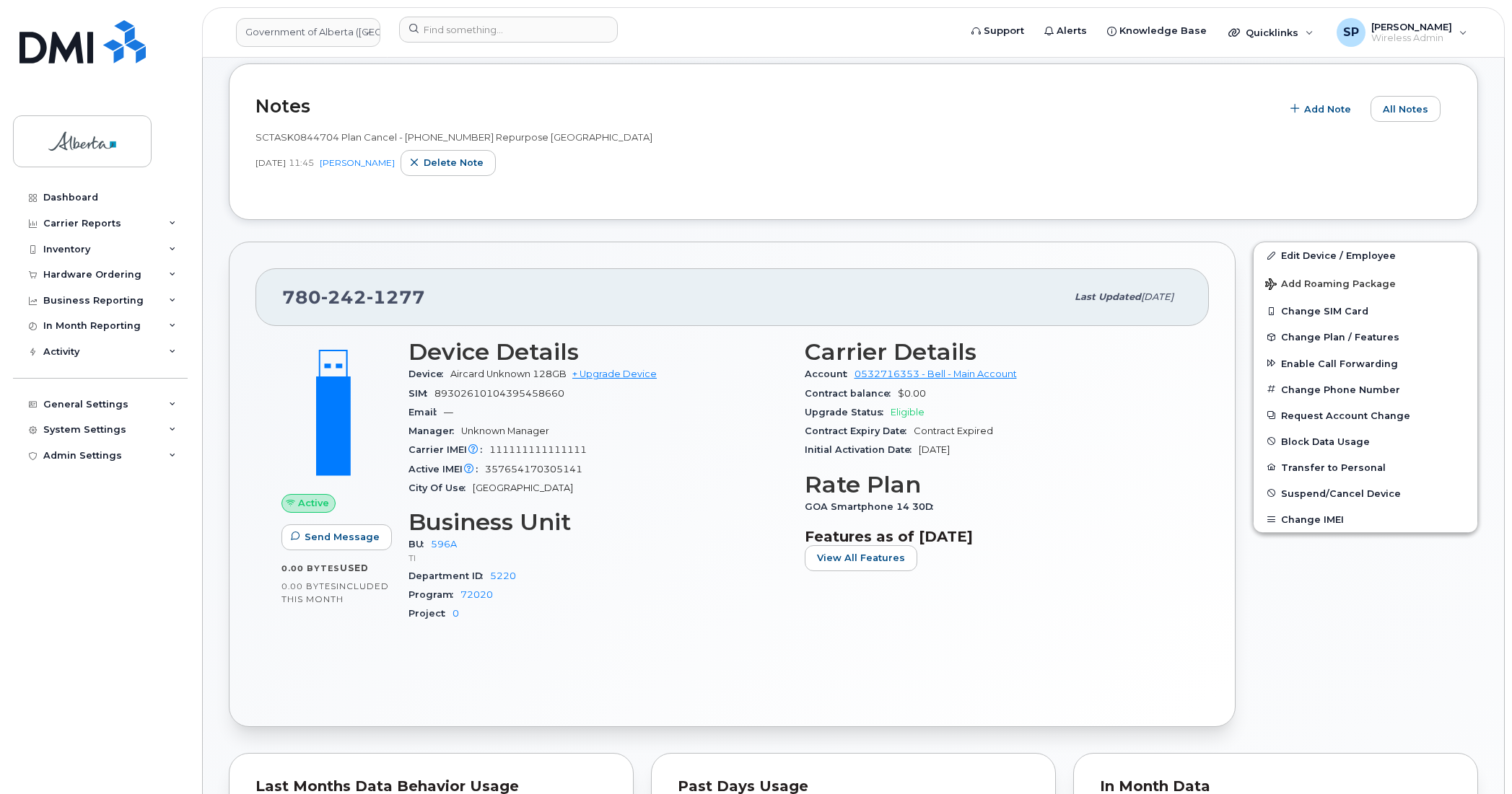
scroll to position [259, 0]
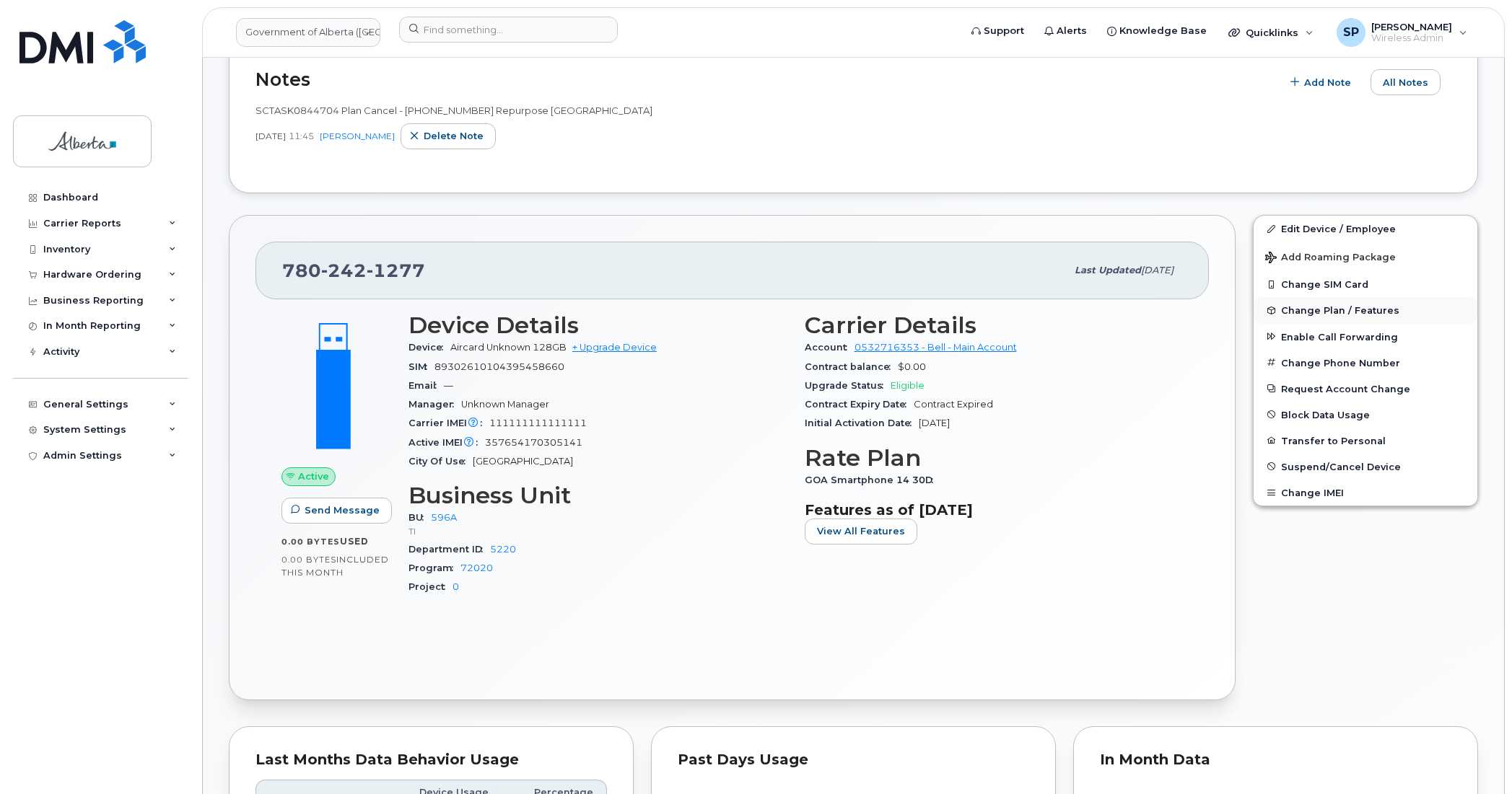
click at [1304, 312] on span "Change Plan / Features" at bounding box center [1340, 311] width 119 height 11
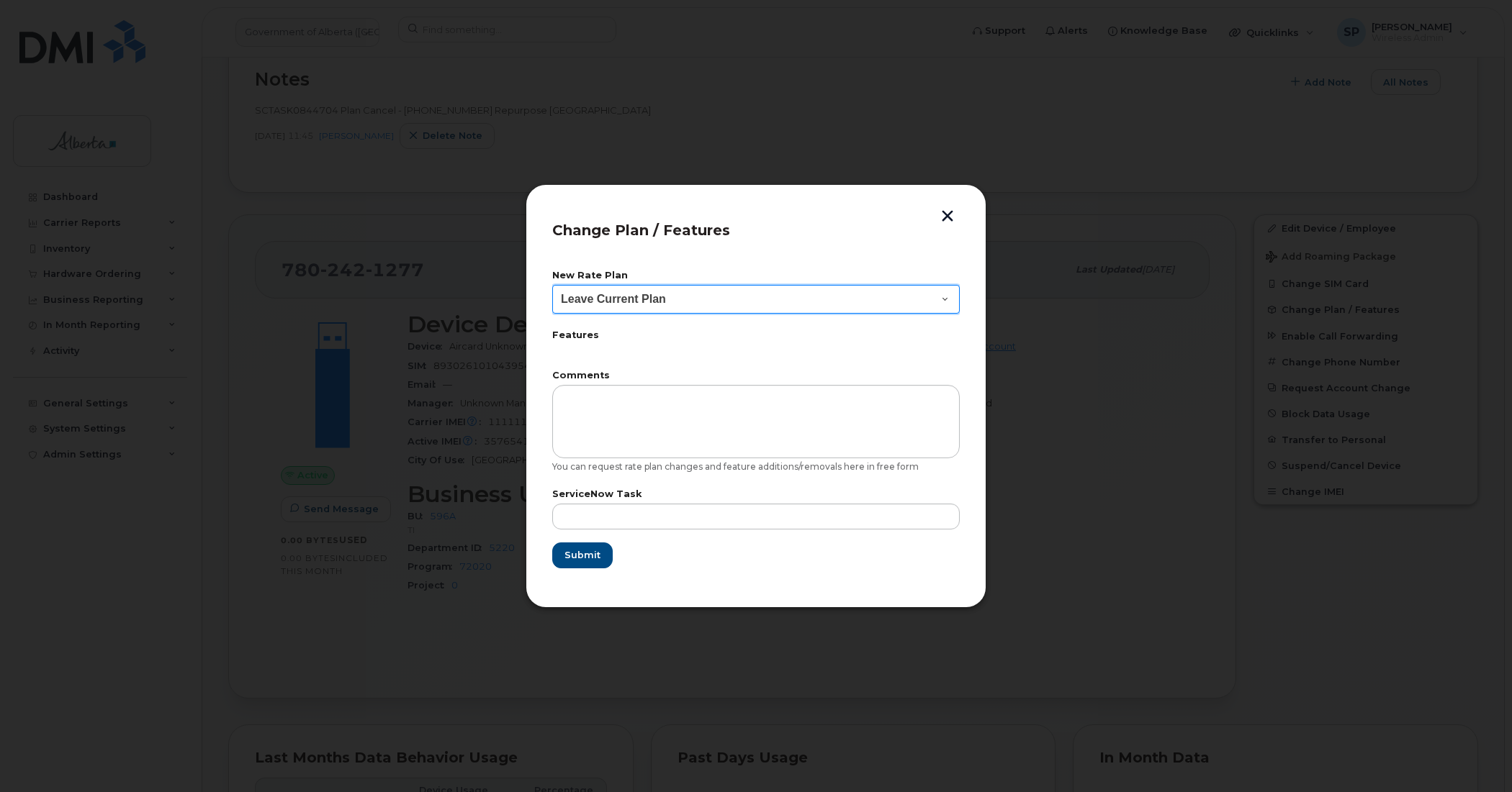
click at [615, 303] on select "Leave Current Plan GOA Data plan 9 30 d GOA–Unlimited Data Plan 9" at bounding box center [755, 299] width 407 height 29
select select "1790211"
click at [552, 285] on select "Leave Current Plan GOA Data plan 9 30 d GOA–Unlimited Data Plan 9" at bounding box center [755, 299] width 407 height 29
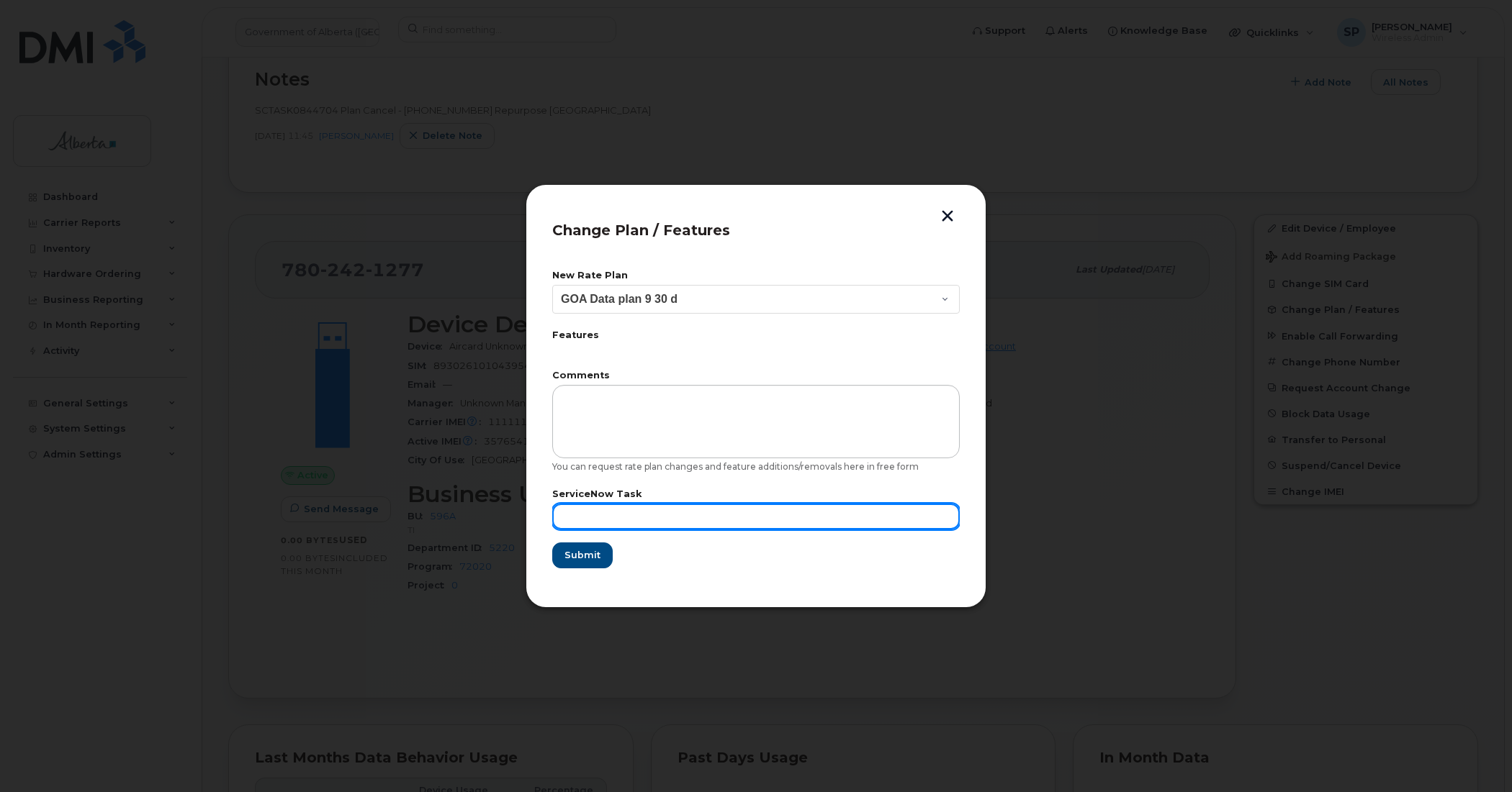
click at [589, 512] on input "text" at bounding box center [755, 517] width 407 height 26
paste input "SCTASK0844704"
type input "SCTASK0844704"
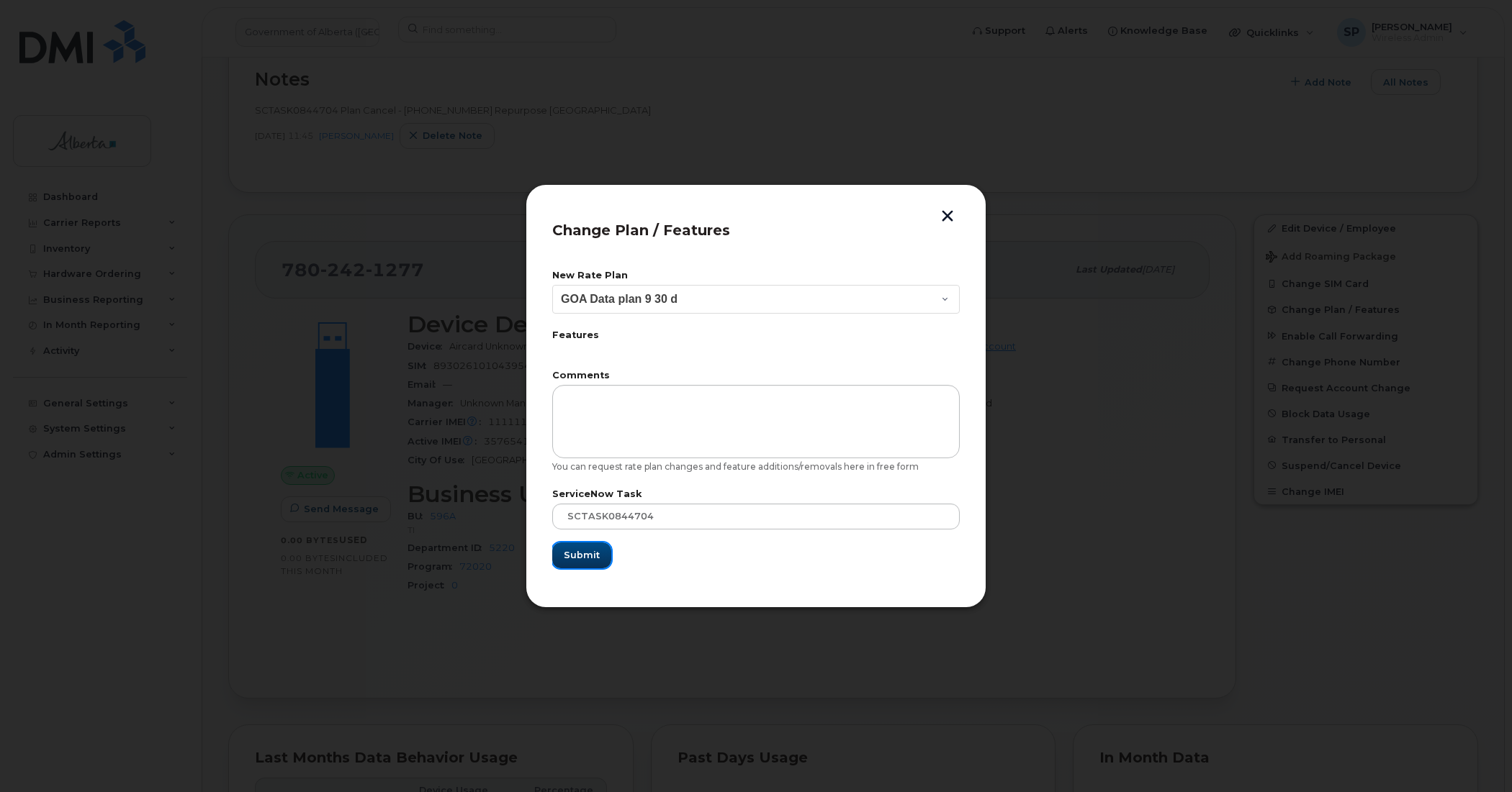
click at [592, 556] on span "Submit" at bounding box center [582, 555] width 36 height 14
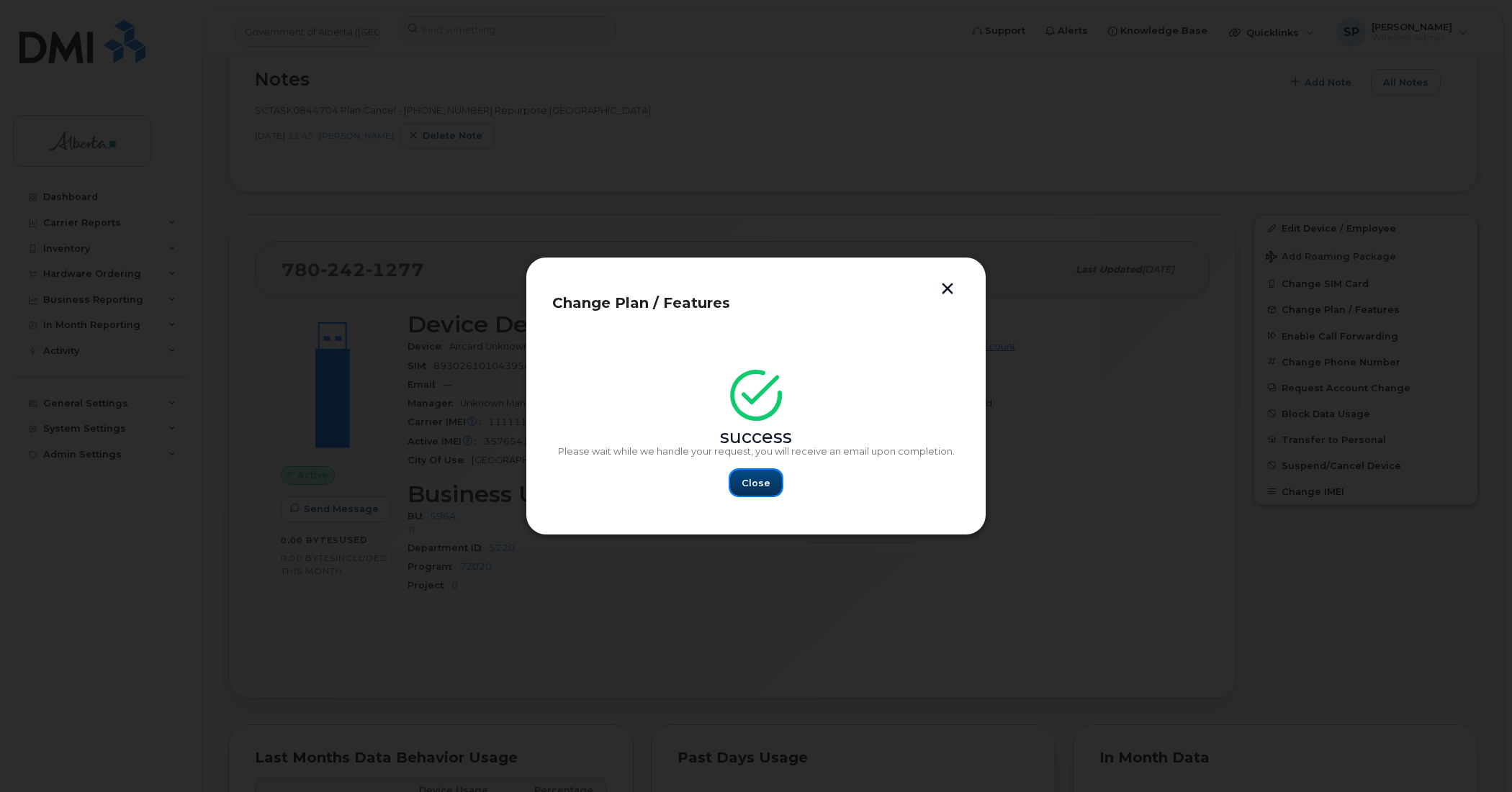
click at [771, 477] on button "Close" at bounding box center [756, 483] width 52 height 26
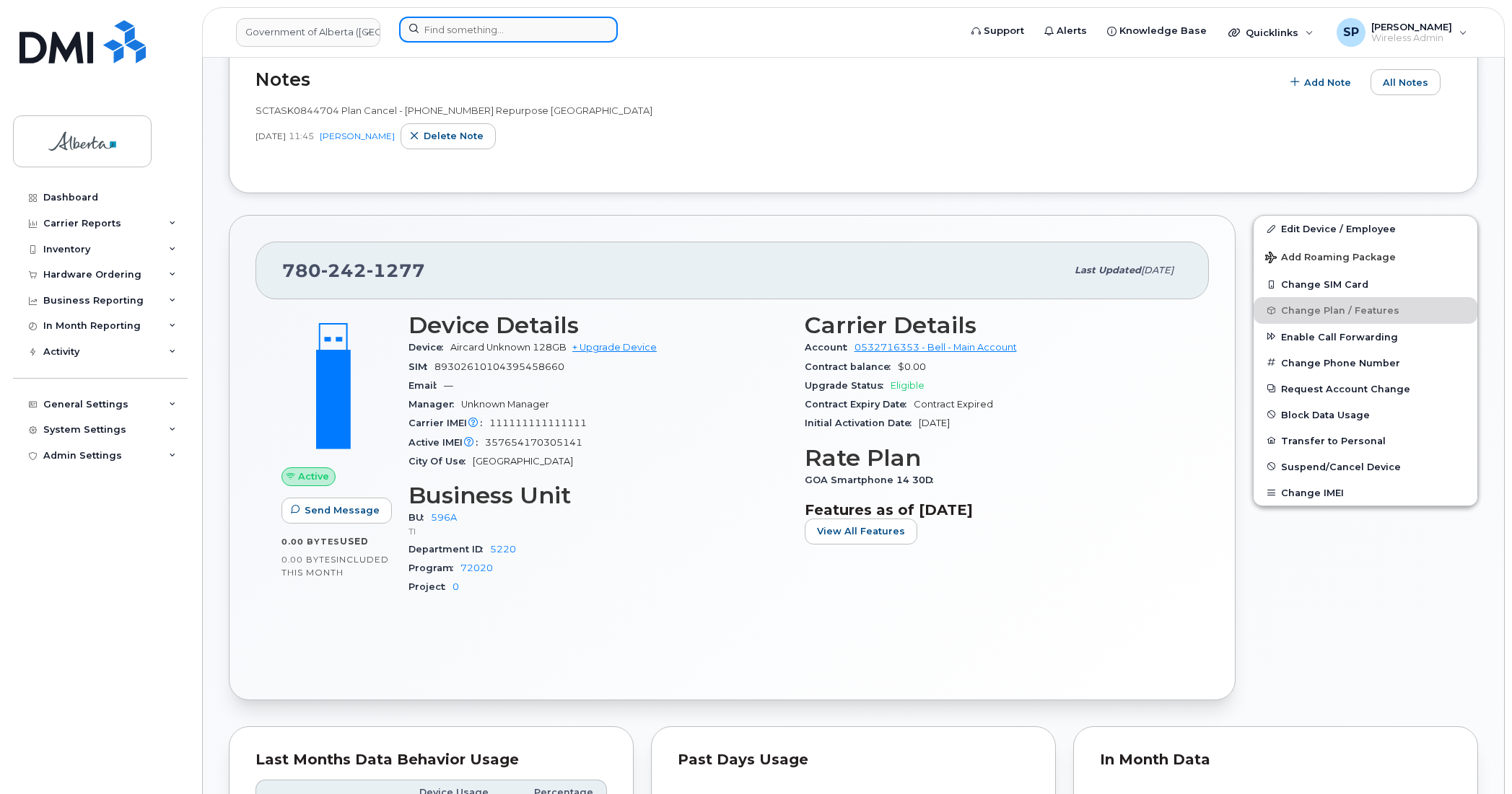
click at [460, 30] on input at bounding box center [508, 30] width 219 height 26
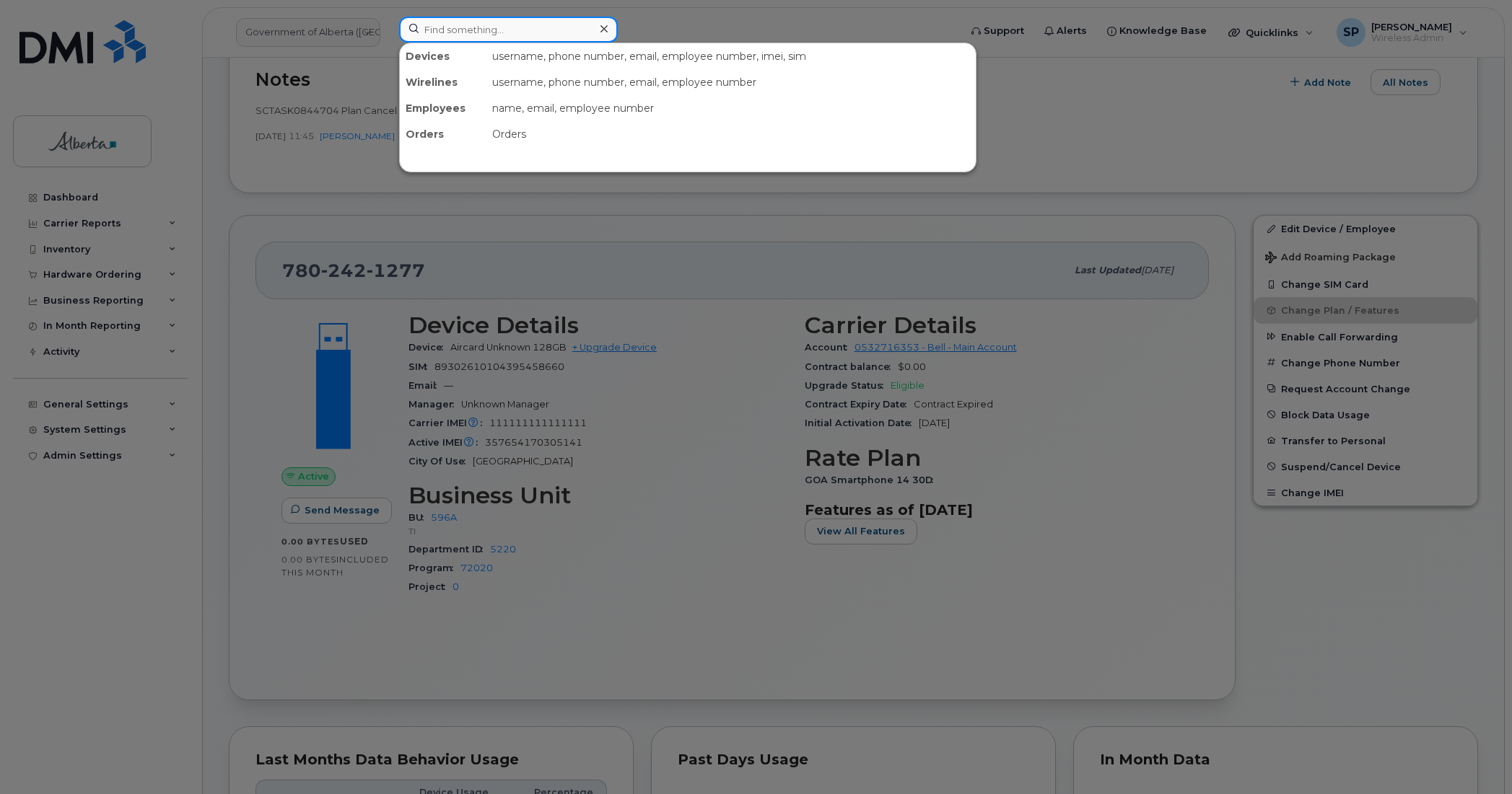
paste input "Nutan.Srivastava"
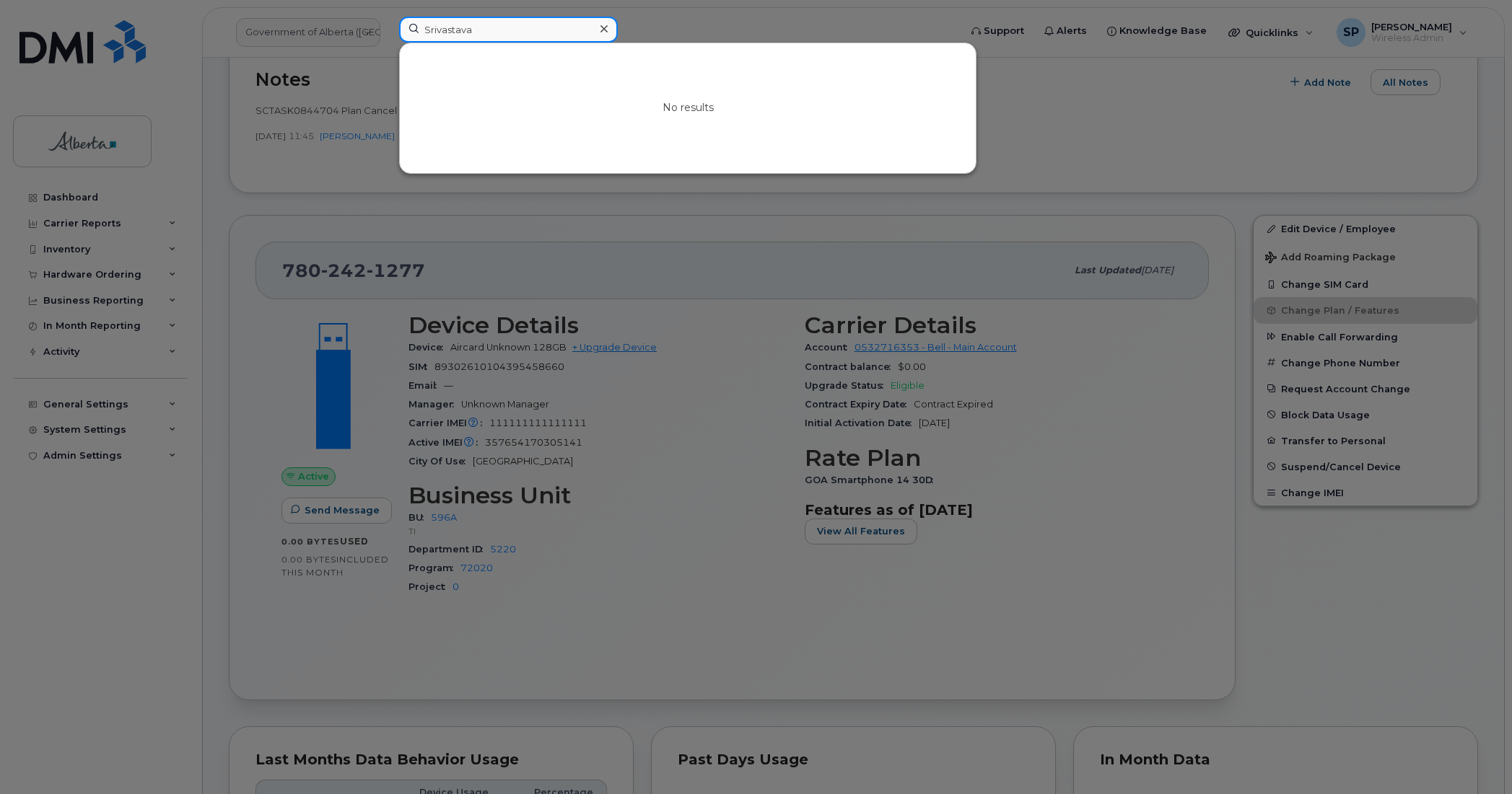
drag, startPoint x: 502, startPoint y: 35, endPoint x: 388, endPoint y: 16, distance: 115.6
click at [388, 17] on div "Srivastava No results" at bounding box center [675, 33] width 574 height 32
paste input "4035422095"
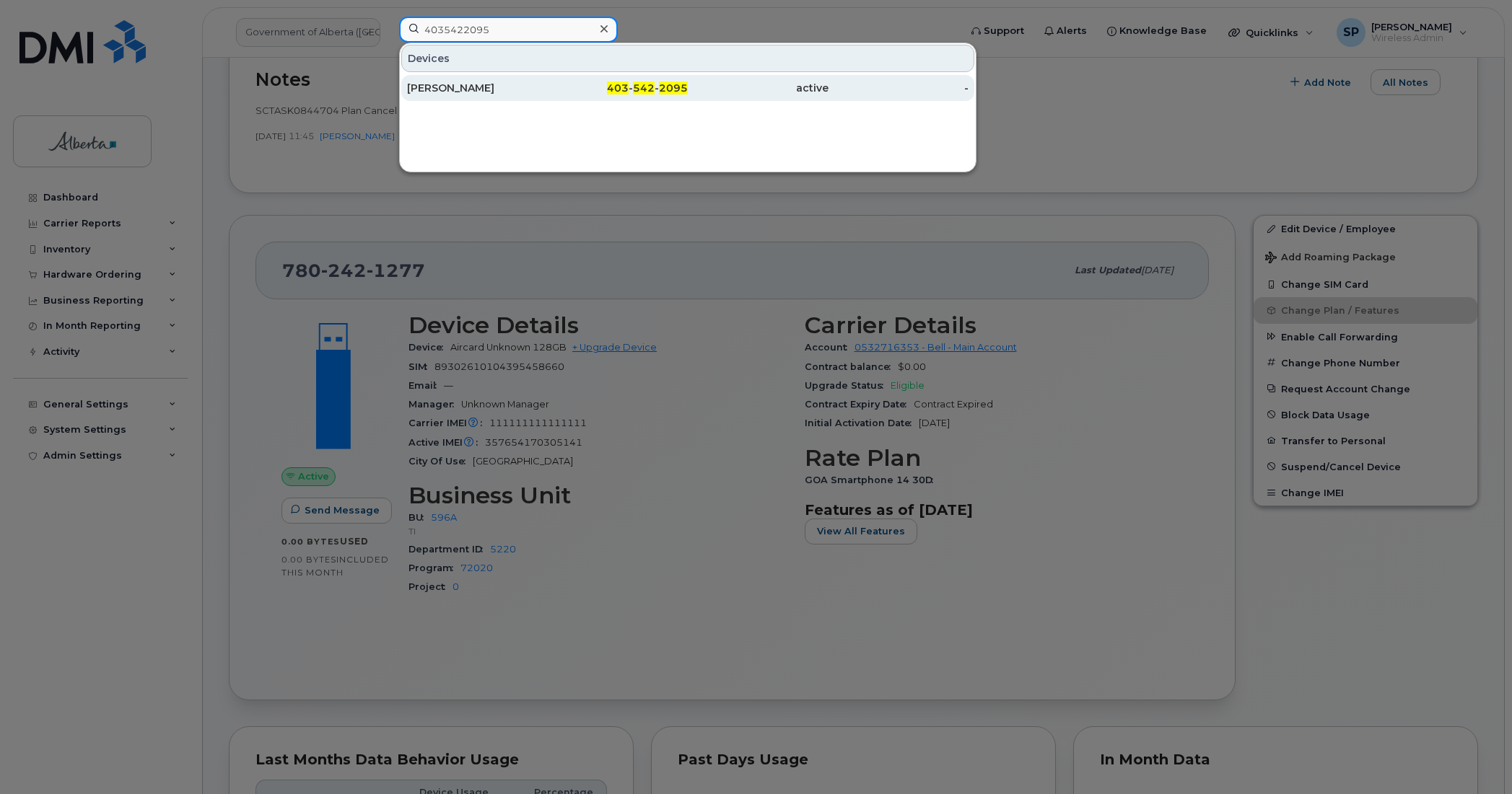
type input "4035422095"
click at [471, 87] on div "[PERSON_NAME]" at bounding box center [478, 88] width 141 height 14
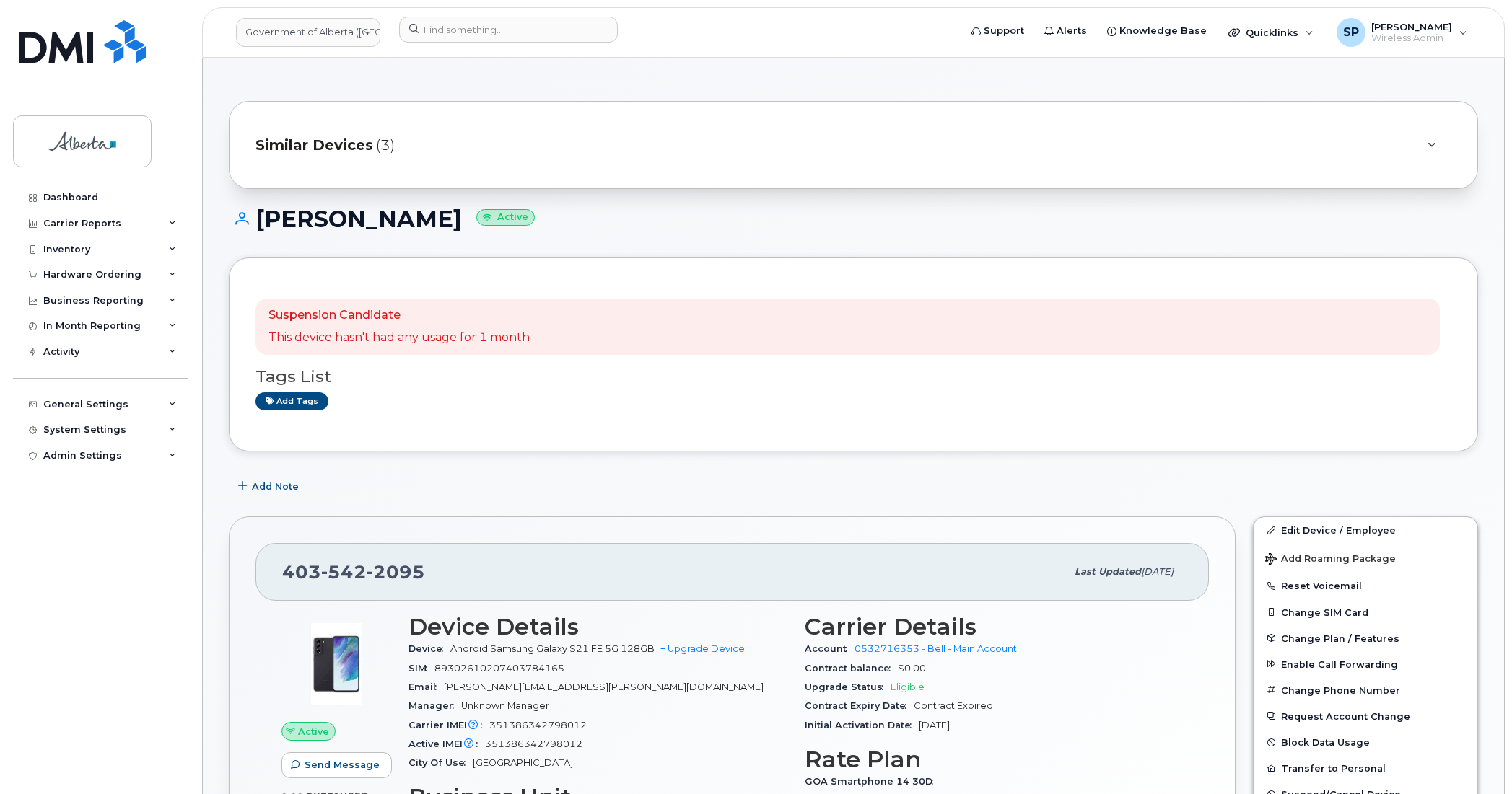
click at [1283, 239] on div "[PERSON_NAME] Active" at bounding box center [853, 232] width 1249 height 51
click at [1293, 532] on link "Edit Device / Employee" at bounding box center [1365, 531] width 223 height 26
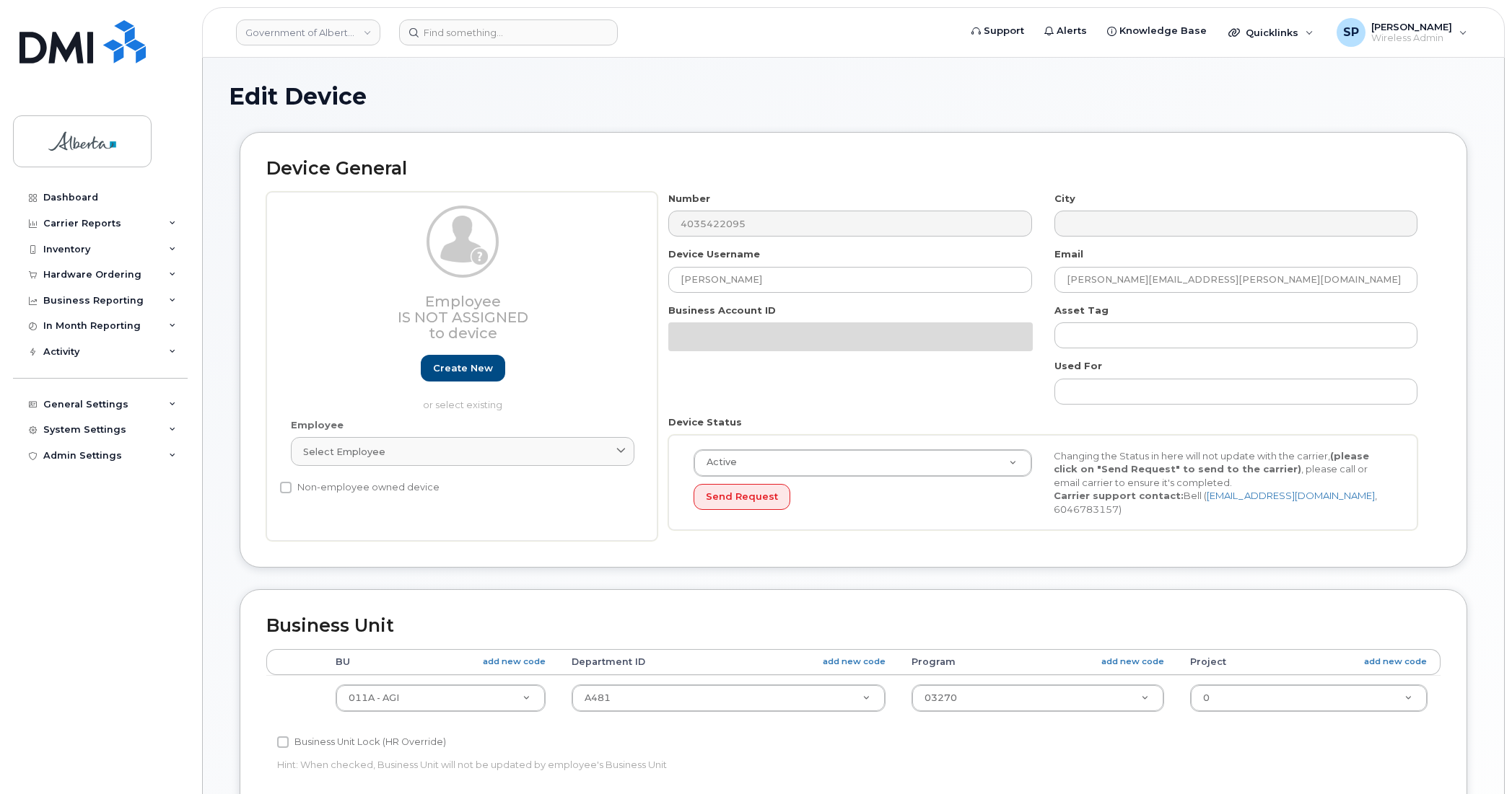
select select "4120336"
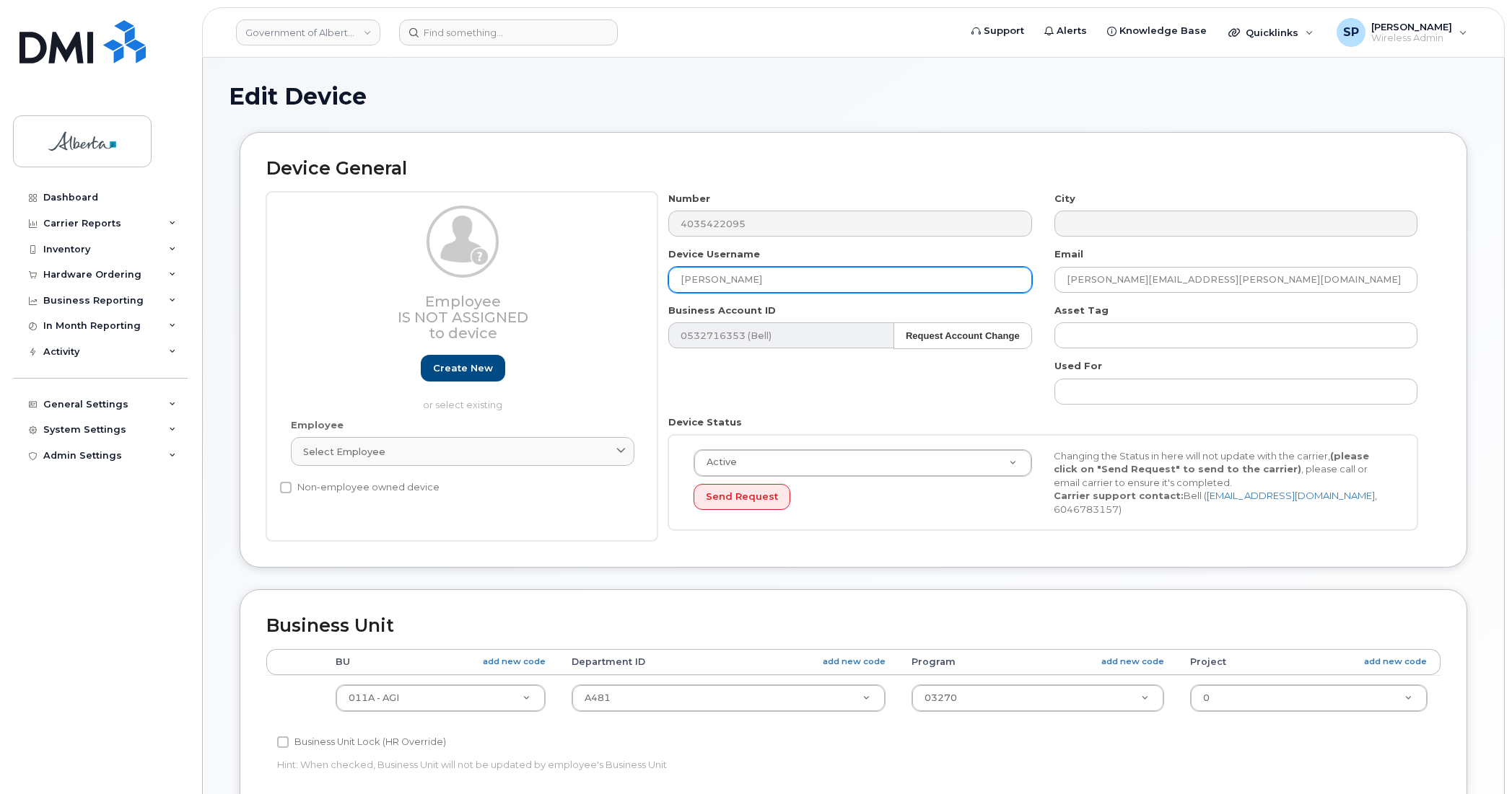
click at [769, 279] on input "[PERSON_NAME]" at bounding box center [849, 280] width 364 height 26
drag, startPoint x: 762, startPoint y: 269, endPoint x: 619, endPoint y: 292, distance: 144.8
click at [619, 292] on div "Employee Is not assigned to device Create new or select existing Employee Selec…" at bounding box center [853, 366] width 1175 height 350
paste input "Repurpose [GEOGRAPHIC_DATA]"
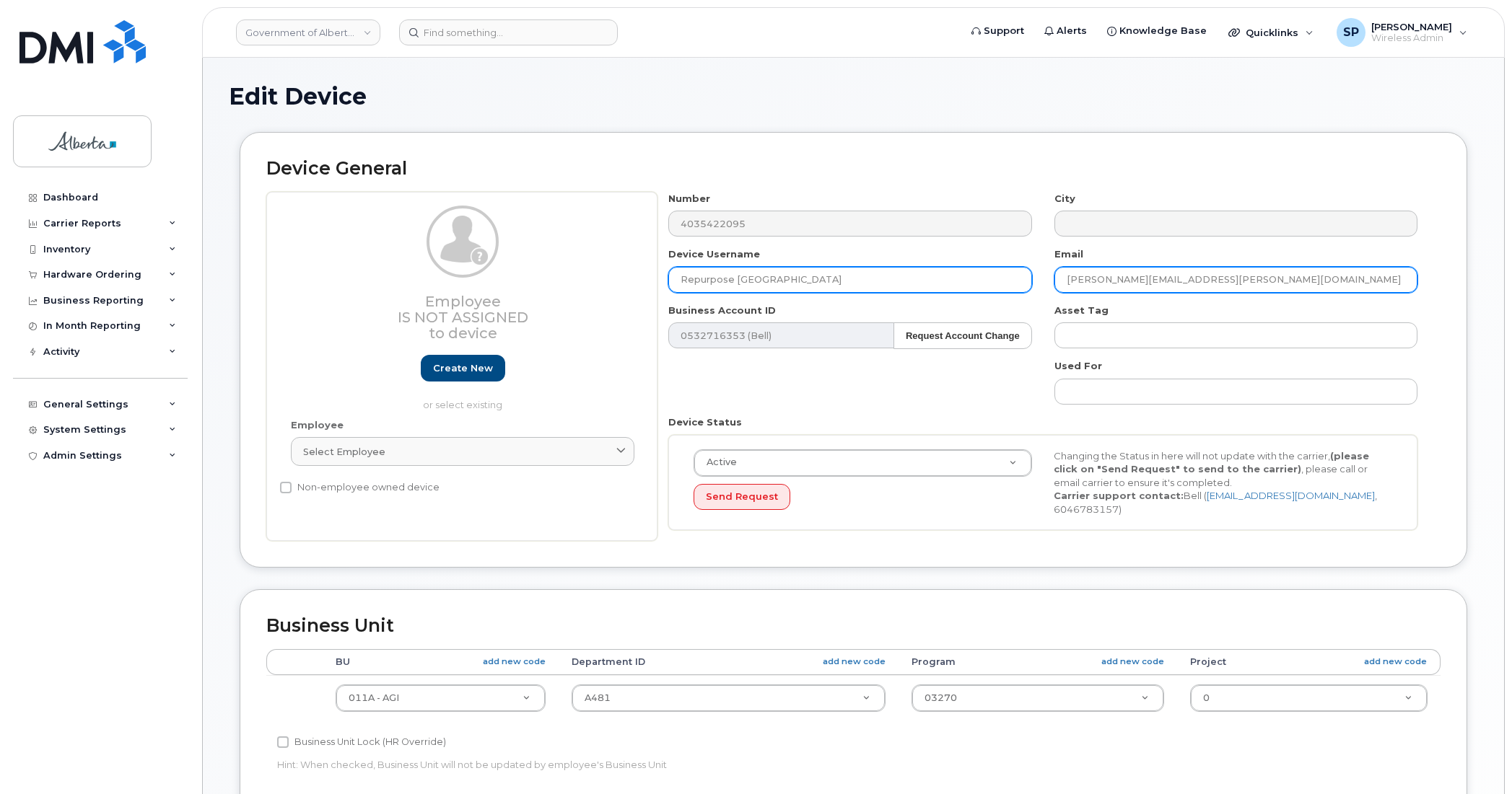
type input "Repurpose [GEOGRAPHIC_DATA]"
drag, startPoint x: 1223, startPoint y: 269, endPoint x: 1025, endPoint y: 302, distance: 200.7
click at [1025, 302] on div "Number 4035422095 City Device Username Repurpose [GEOGRAPHIC_DATA] Email [PERSO…" at bounding box center [1044, 366] width 772 height 350
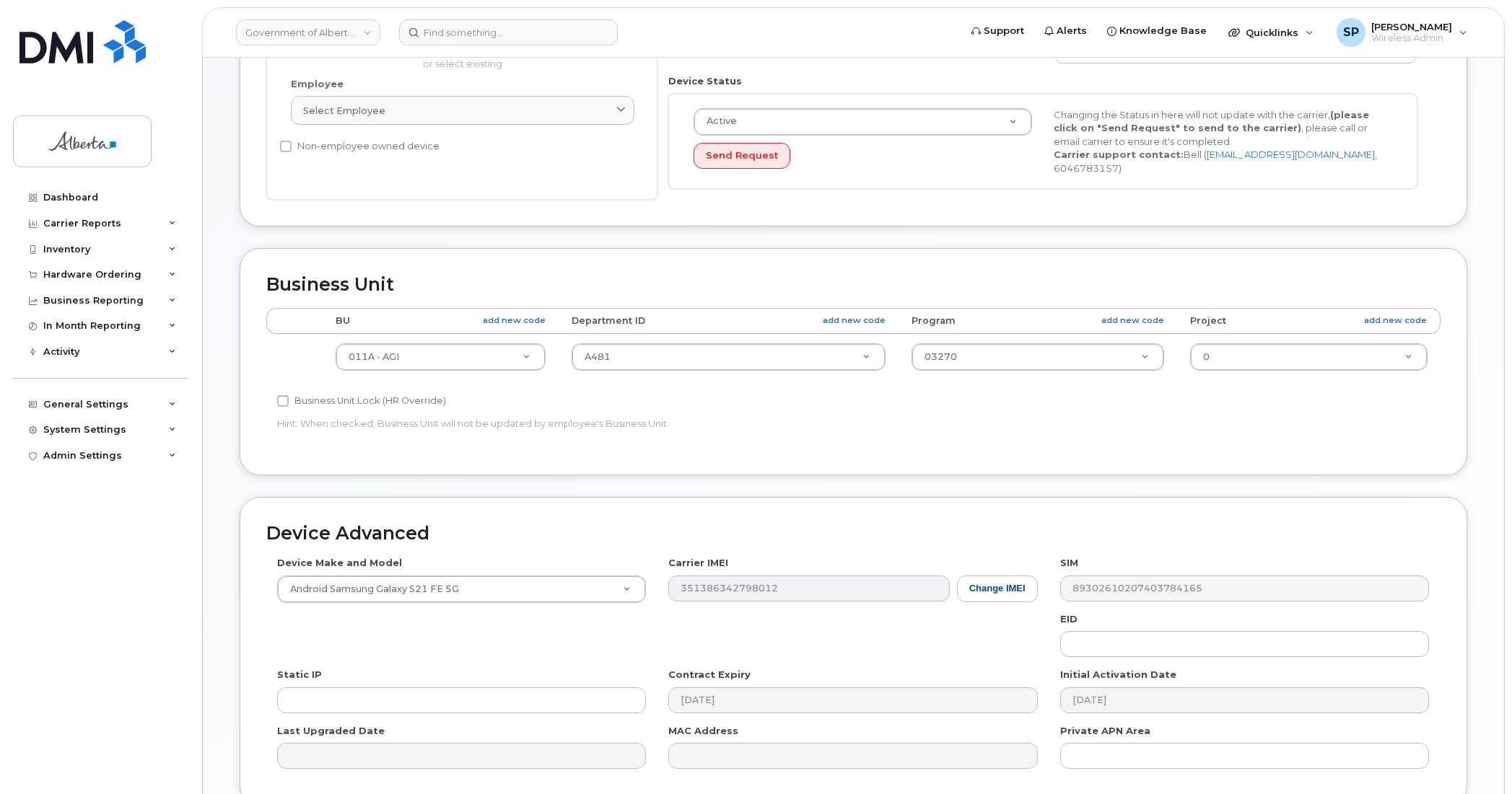
scroll to position [358, 0]
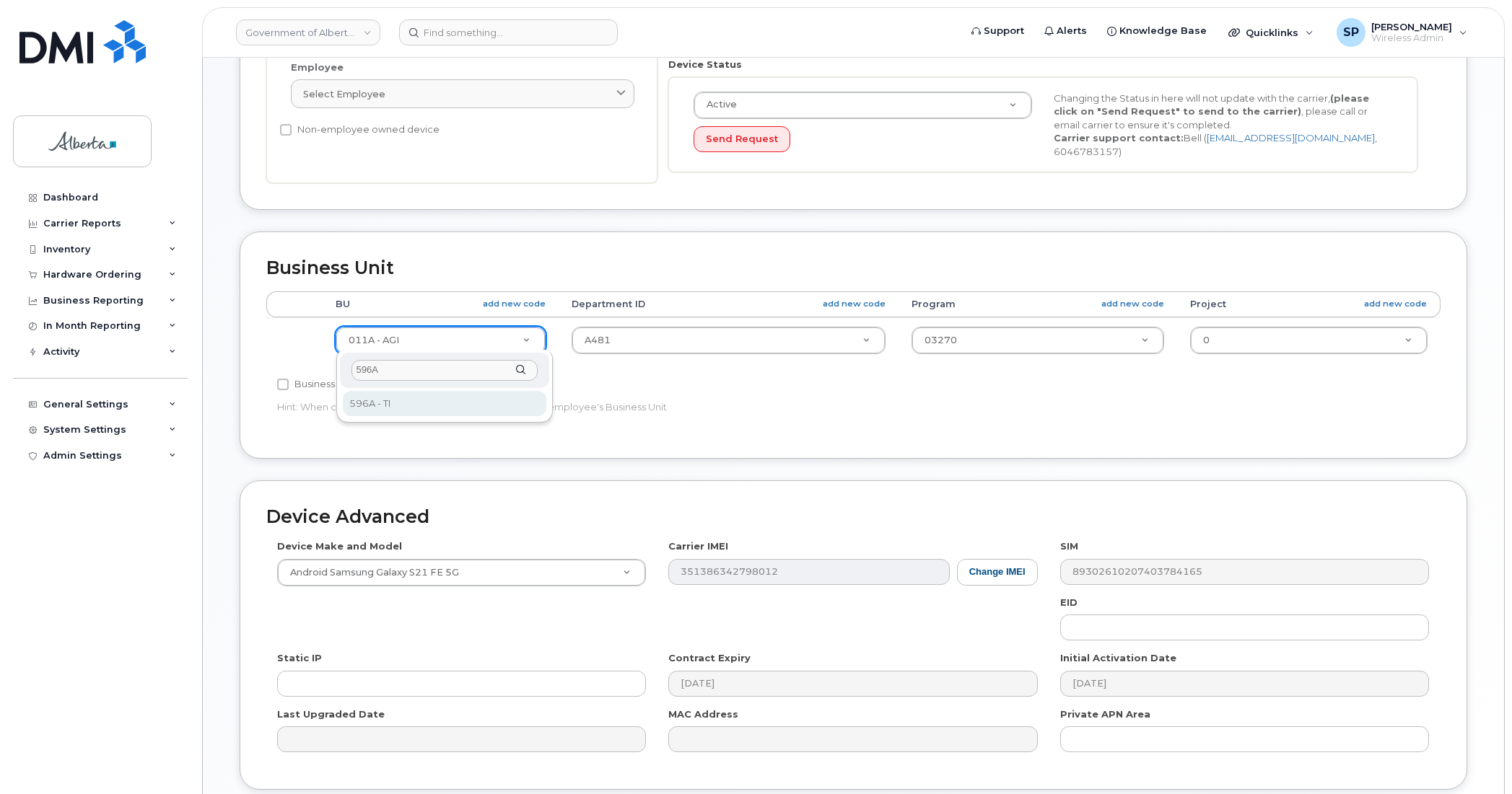
type input "596A"
select select "4797729"
click at [1315, 393] on div "Accounting Categories Rules BU add new code Department ID add new code Program …" at bounding box center [853, 362] width 1175 height 141
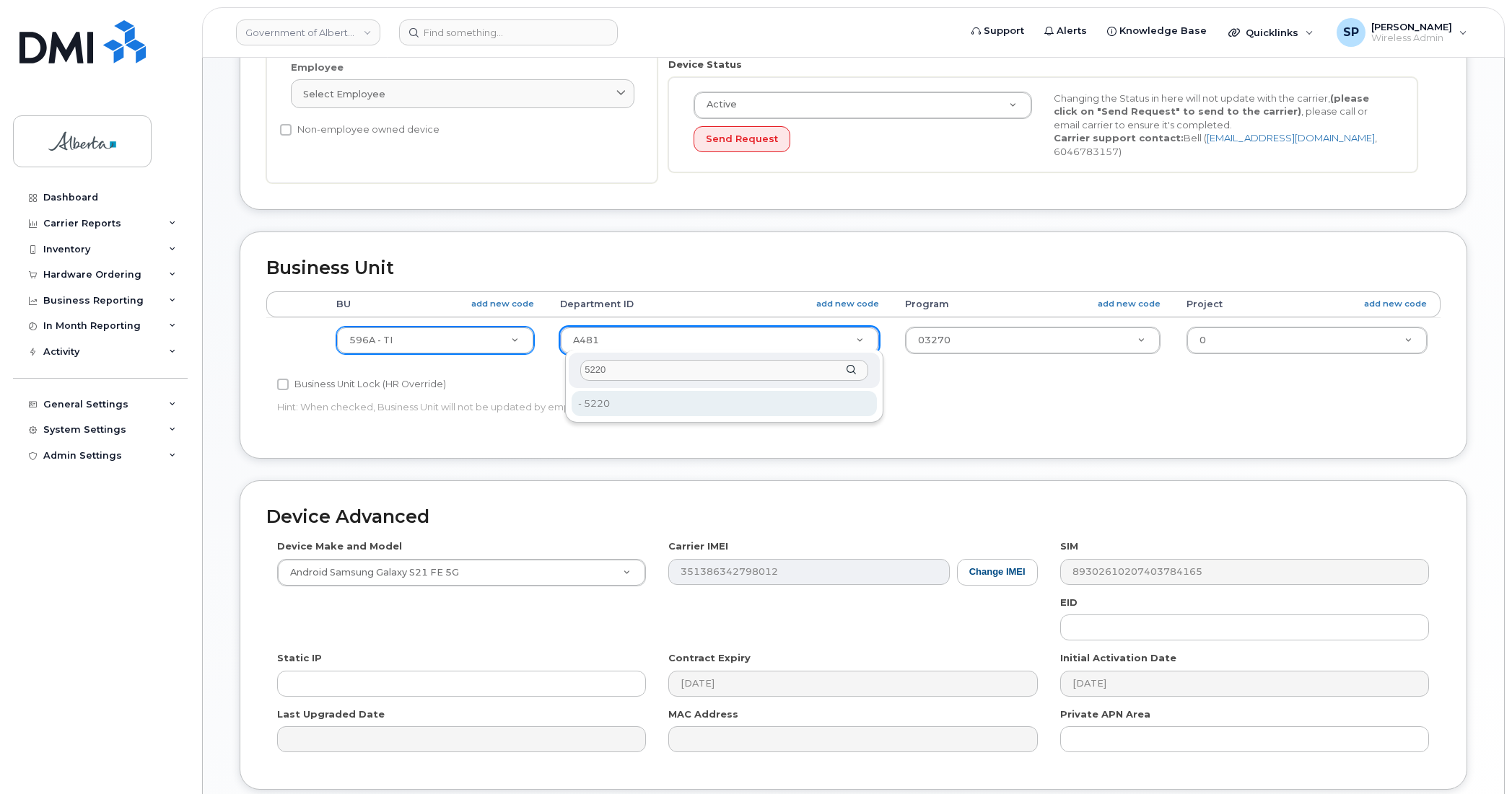
type input "5220"
type input "4802987"
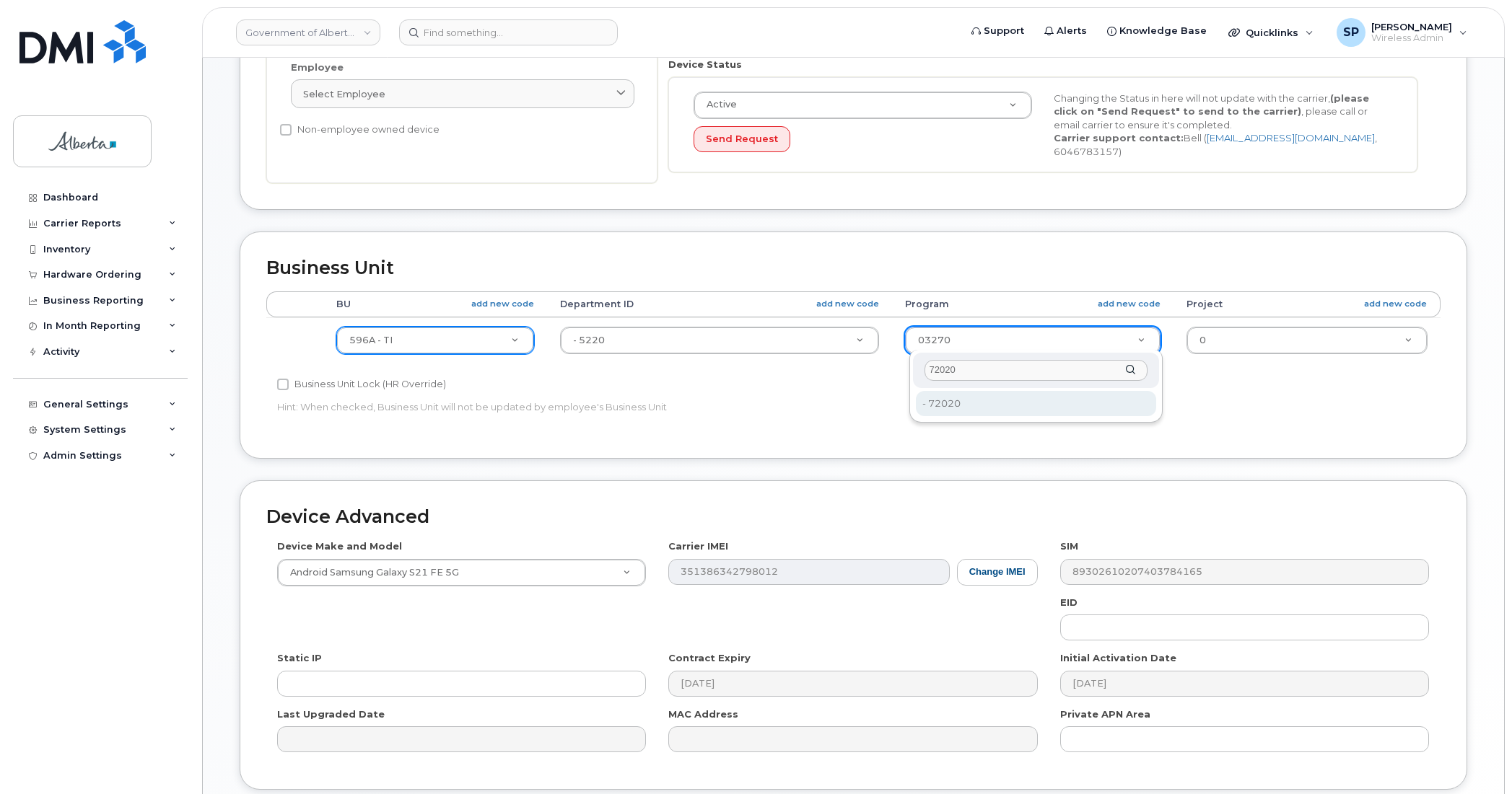
type input "72020"
type input "4803008"
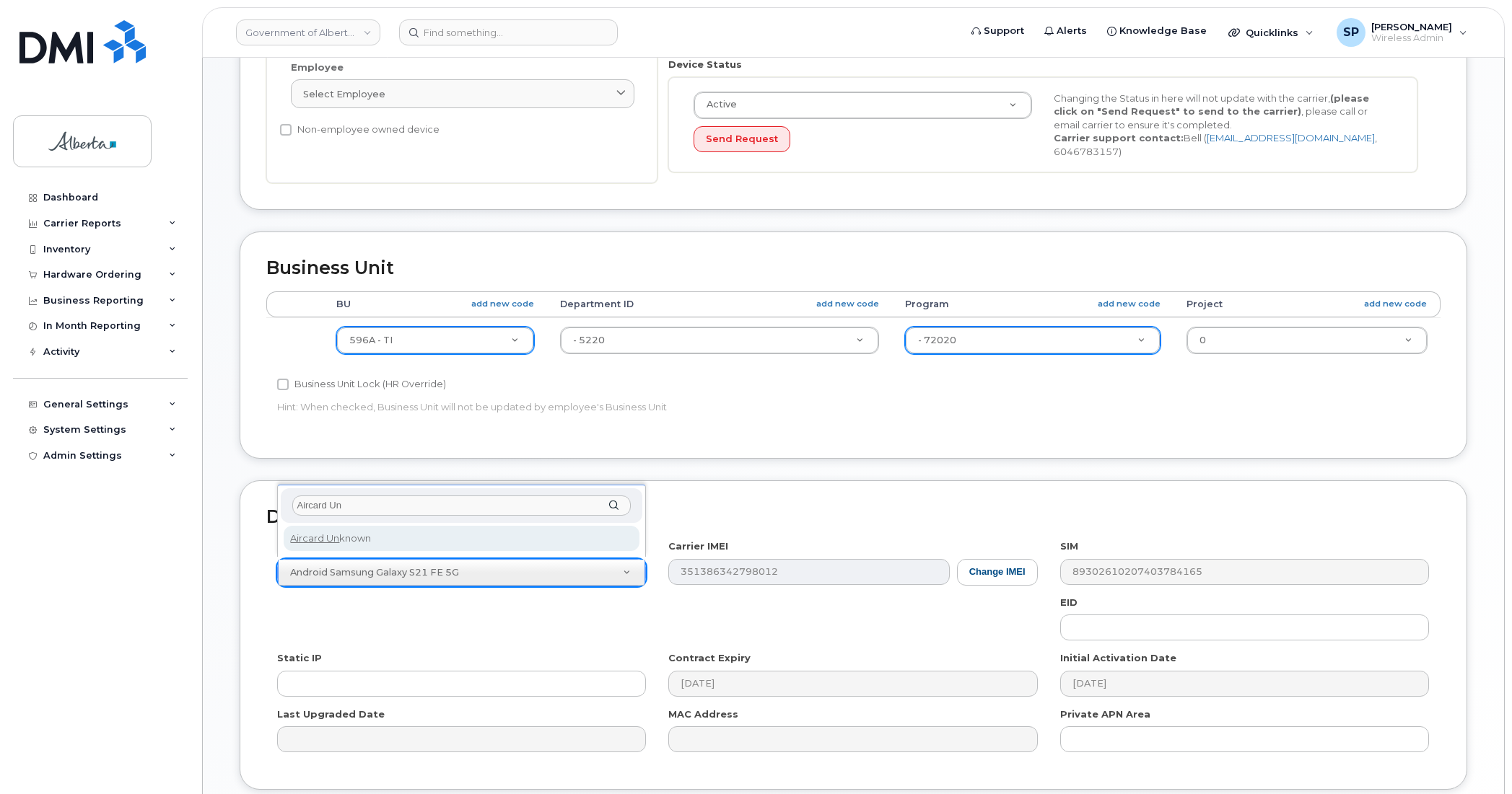
type input "Aircard Un"
select select "971"
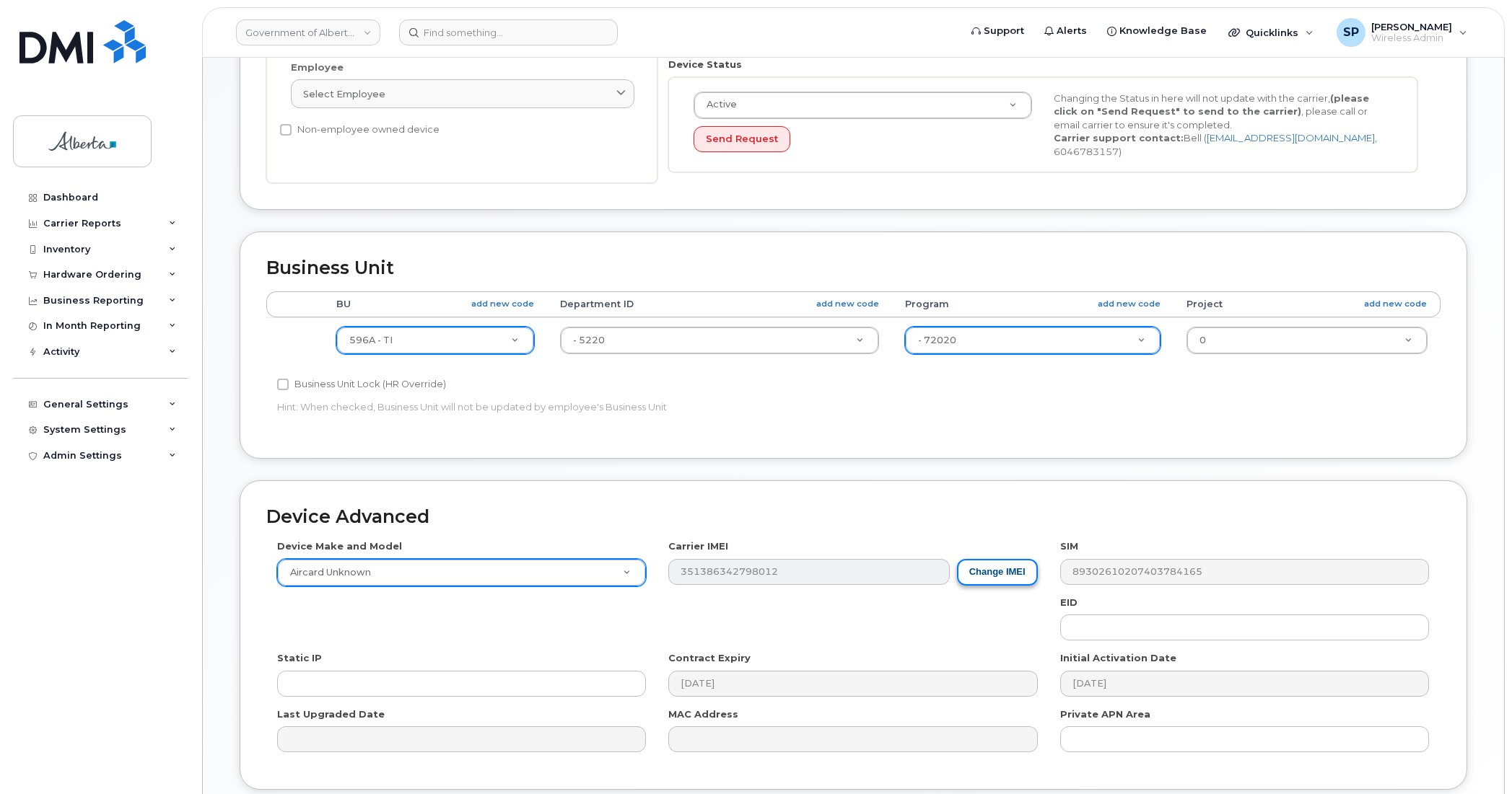
click at [998, 560] on button "Change IMEI" at bounding box center [997, 573] width 81 height 27
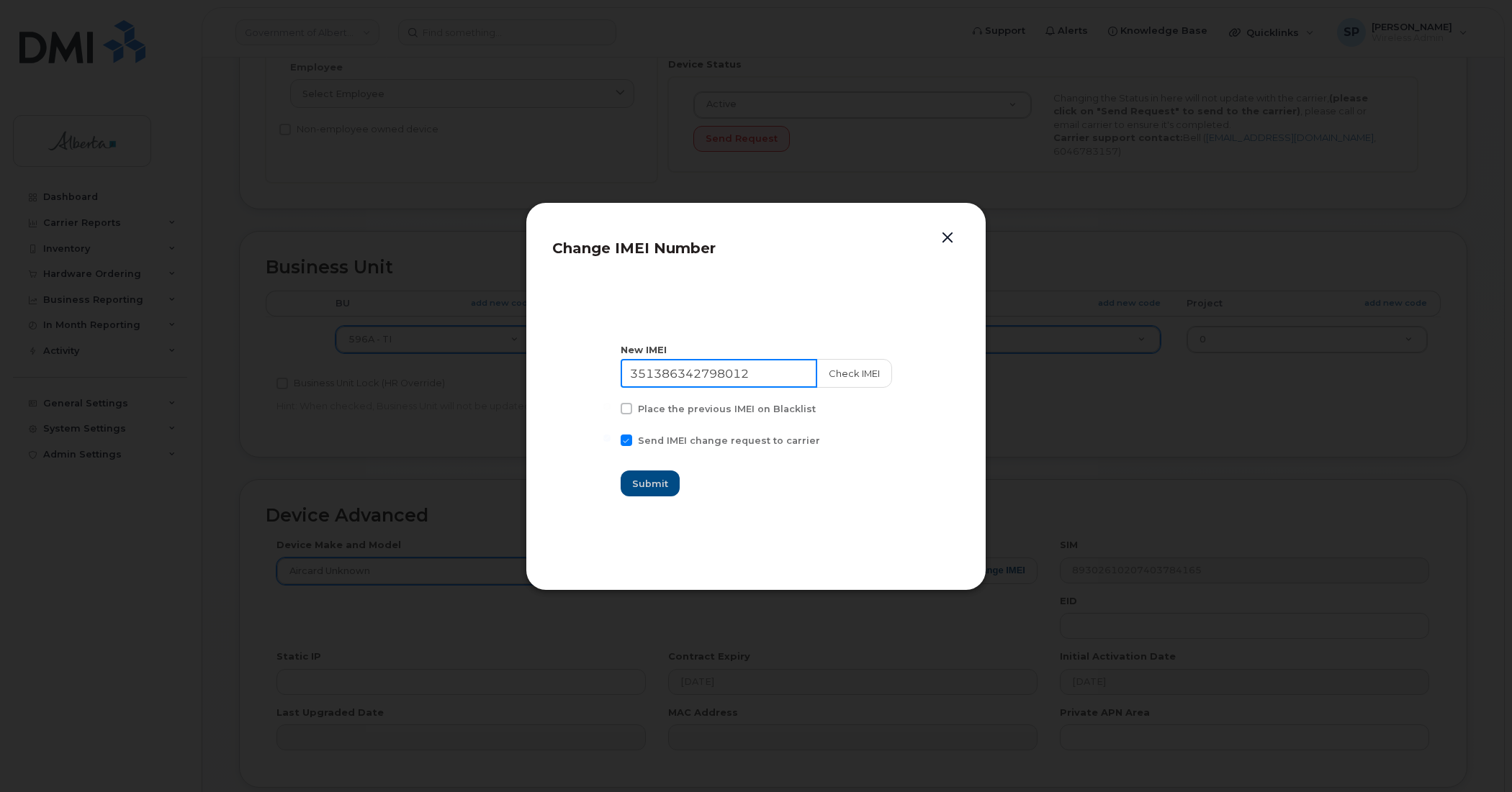
drag, startPoint x: 777, startPoint y: 369, endPoint x: 566, endPoint y: 368, distance: 211.0
click at [566, 368] on section "New IMEI 351386342798012 Check IMEI Place the previous IMEI on Blacklist Send I…" at bounding box center [755, 420] width 407 height 288
type input "111111111111111"
click at [663, 485] on span "Submit" at bounding box center [651, 484] width 36 height 14
type input "111111111111111"
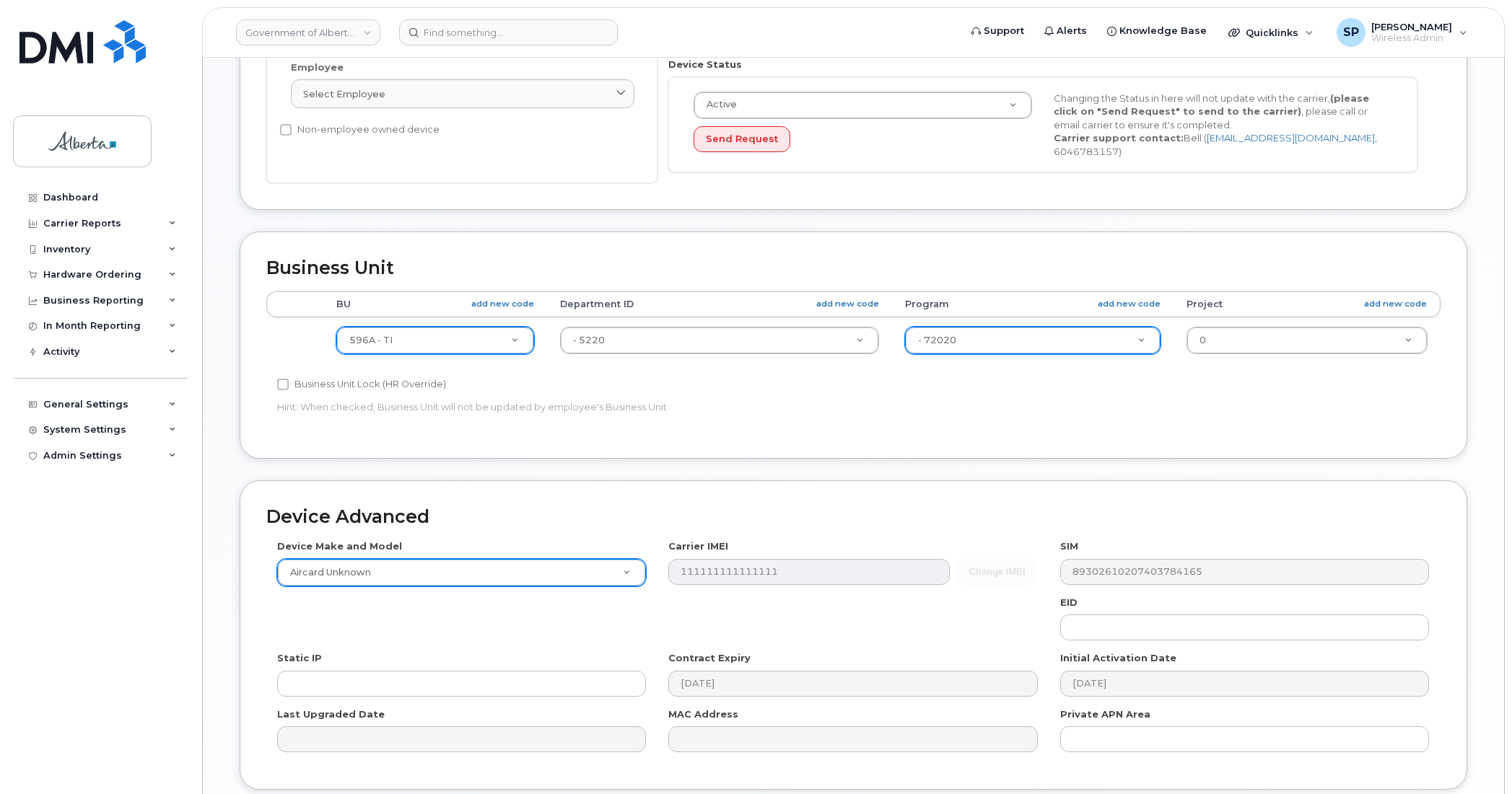
drag, startPoint x: 1511, startPoint y: 366, endPoint x: 1513, endPoint y: 293, distance: 73.0
click at [1512, 293] on html "Government of Alberta (GOA) Support Alerts Knowledge Base Quicklinks Suspend / …" at bounding box center [756, 276] width 1512 height 1269
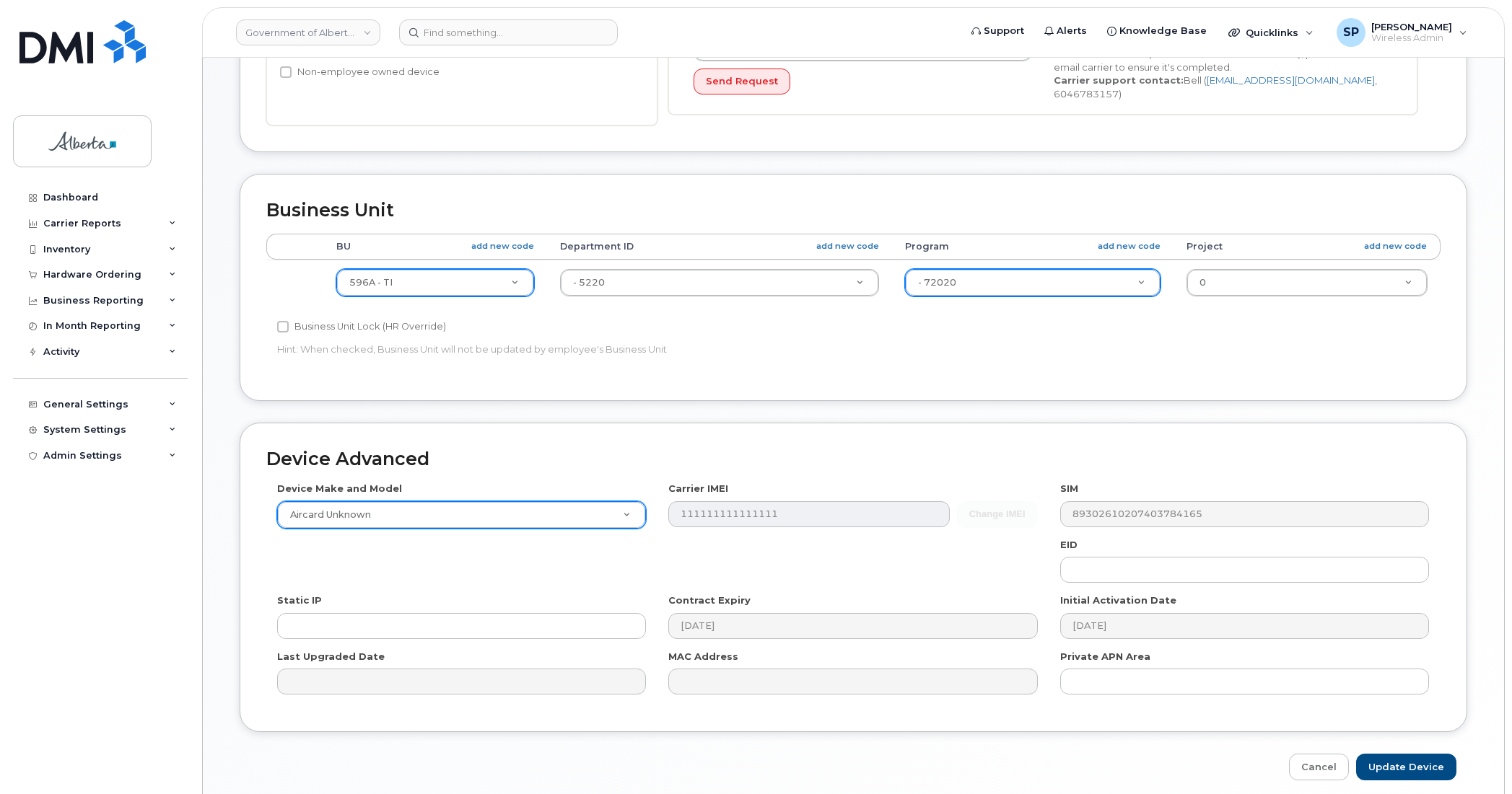
scroll to position [471, 0]
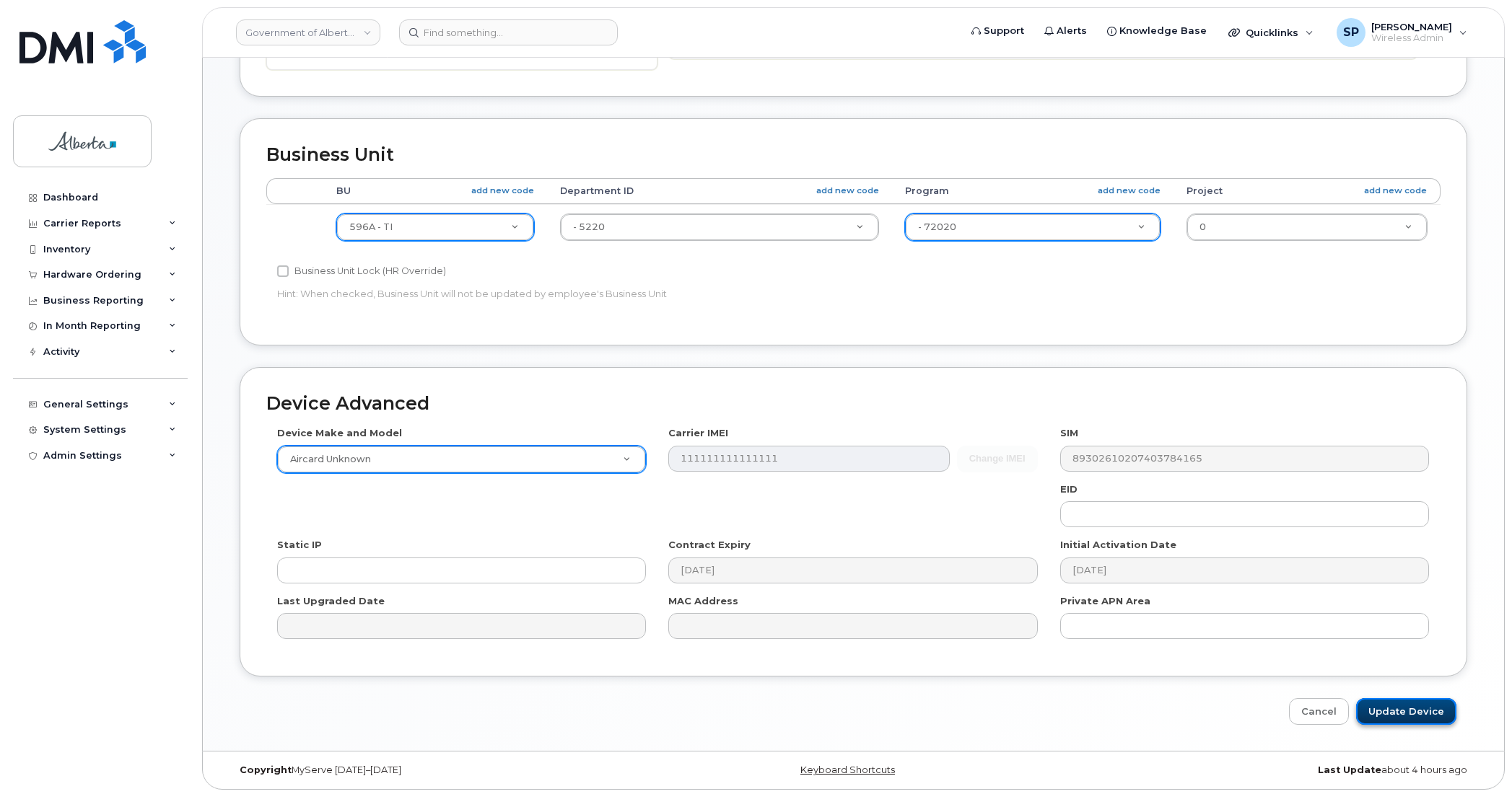
click at [1395, 712] on input "Update Device" at bounding box center [1405, 712] width 100 height 27
type input "Saving..."
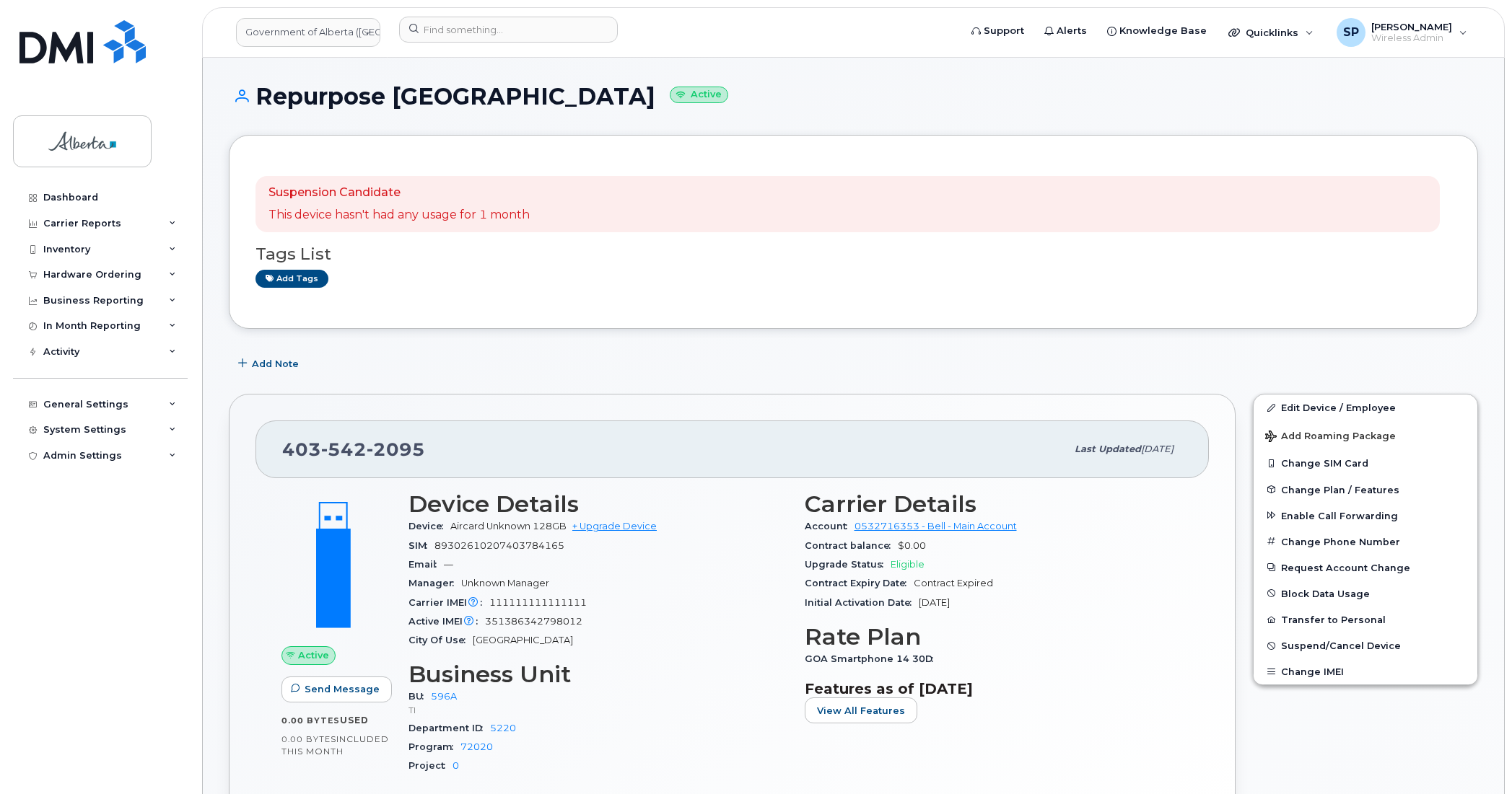
click at [1384, 281] on div "Add tags" at bounding box center [848, 278] width 1185 height 18
click at [1321, 492] on span "Change Plan / Features" at bounding box center [1340, 489] width 119 height 11
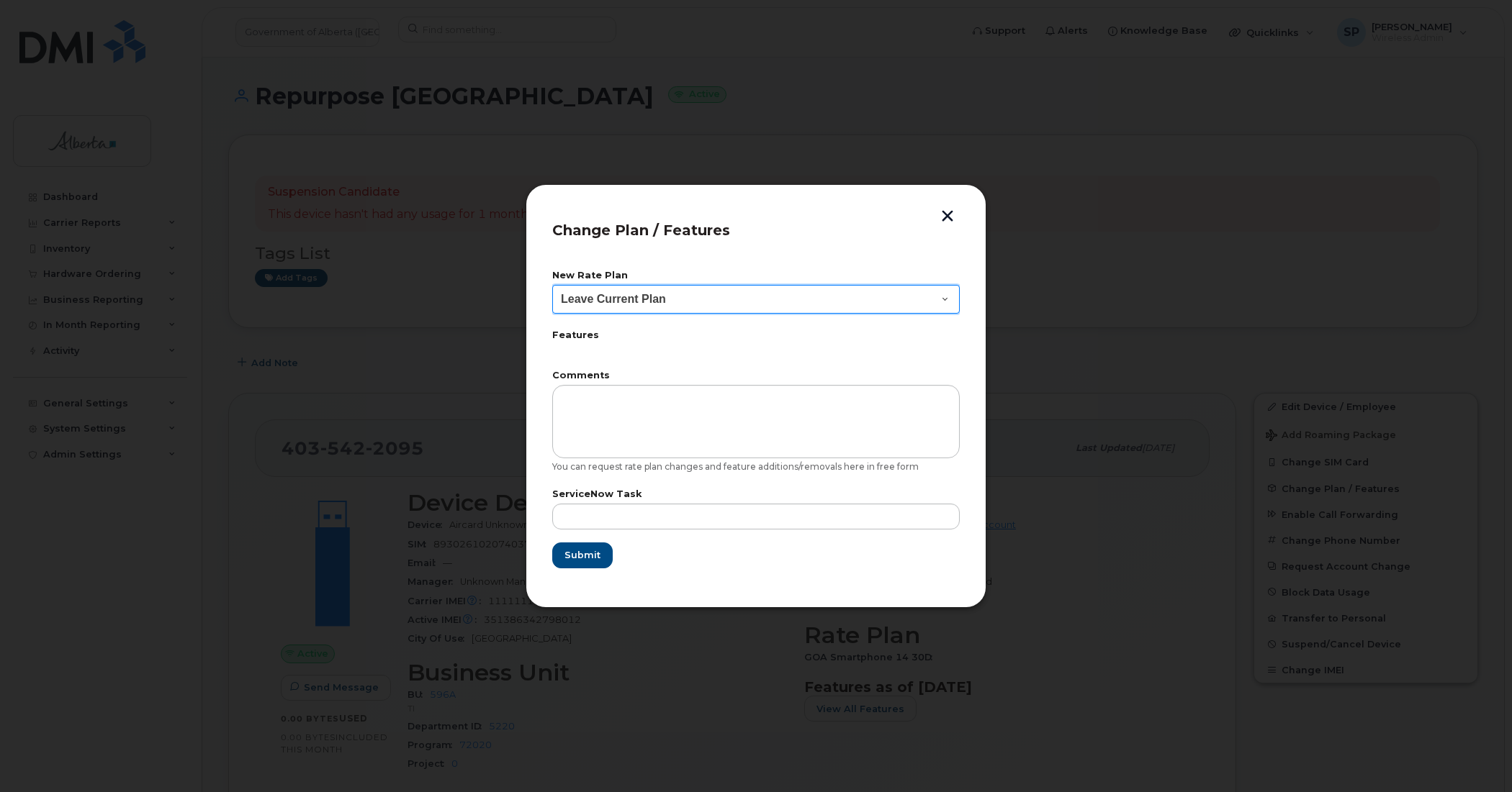
click at [636, 296] on select "Leave Current Plan GOA Data plan 9 30 d GOA–Unlimited Data Plan 9" at bounding box center [755, 299] width 407 height 29
select select "1790211"
click at [552, 285] on select "Leave Current Plan GOA Data plan 9 30 d GOA–Unlimited Data Plan 9" at bounding box center [755, 299] width 407 height 29
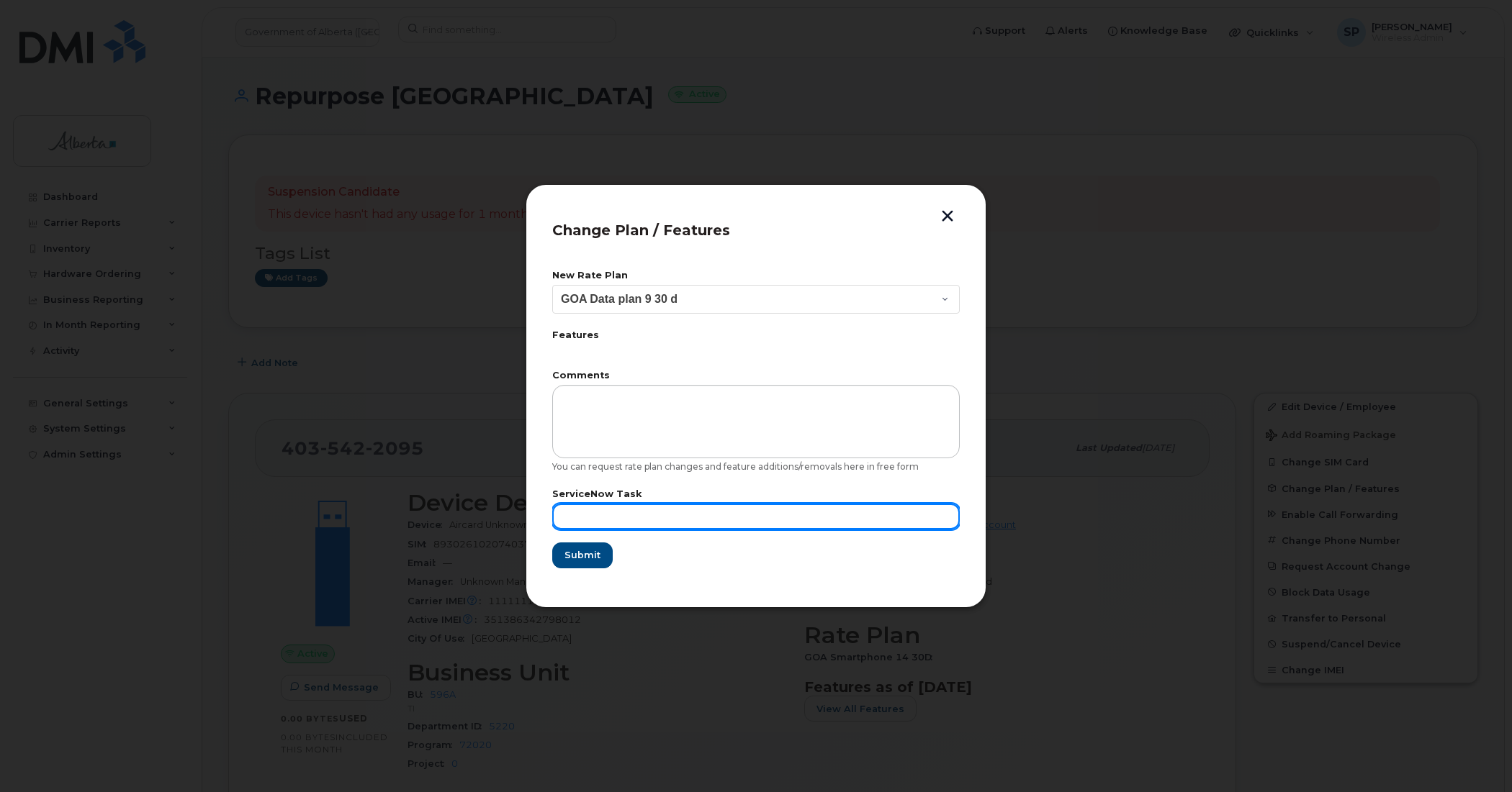
click at [619, 510] on input "text" at bounding box center [755, 517] width 407 height 26
paste input "SCTASK0844718"
type input "SCTASK0844718"
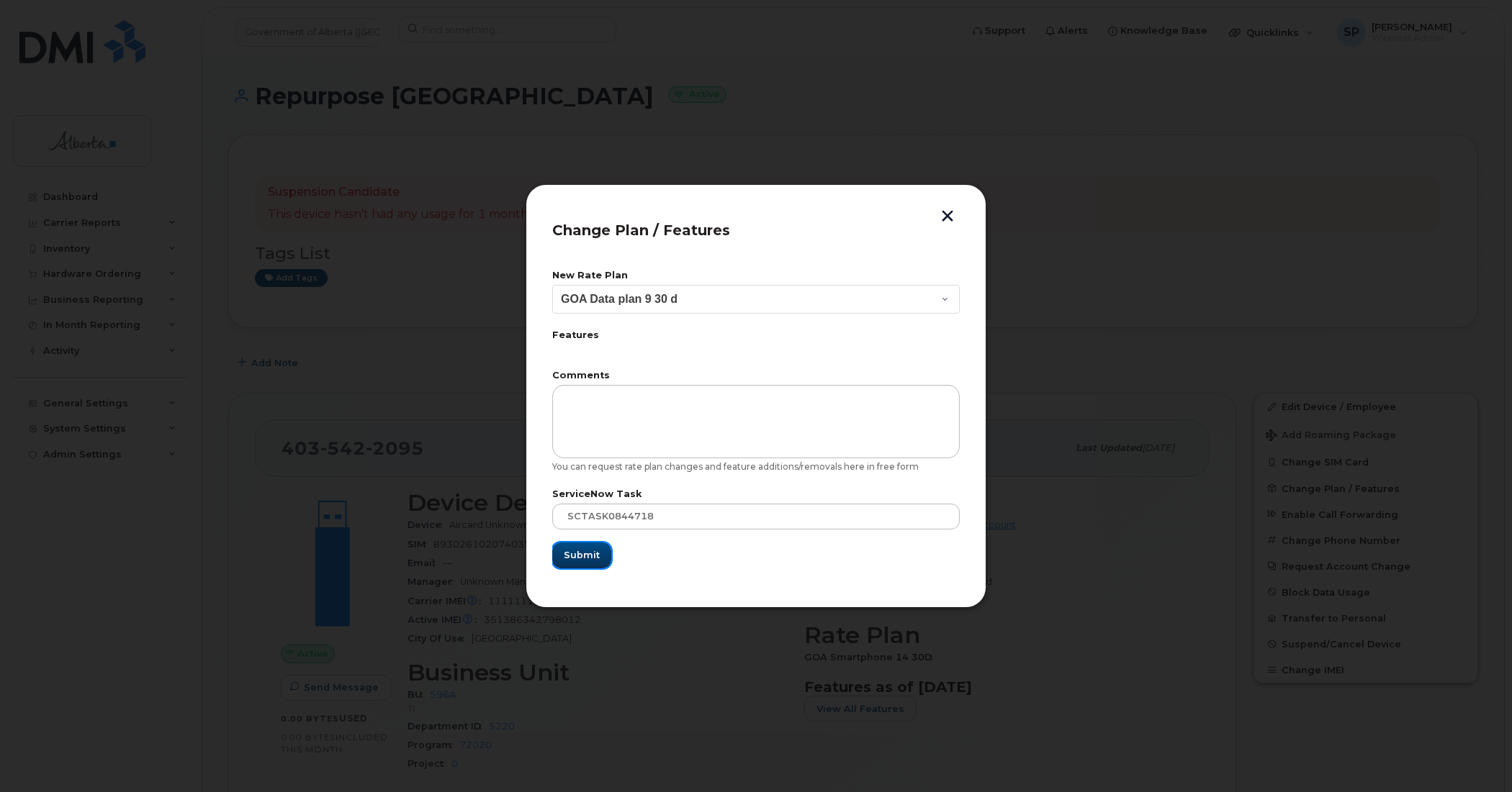
click at [576, 554] on span "Submit" at bounding box center [582, 555] width 36 height 14
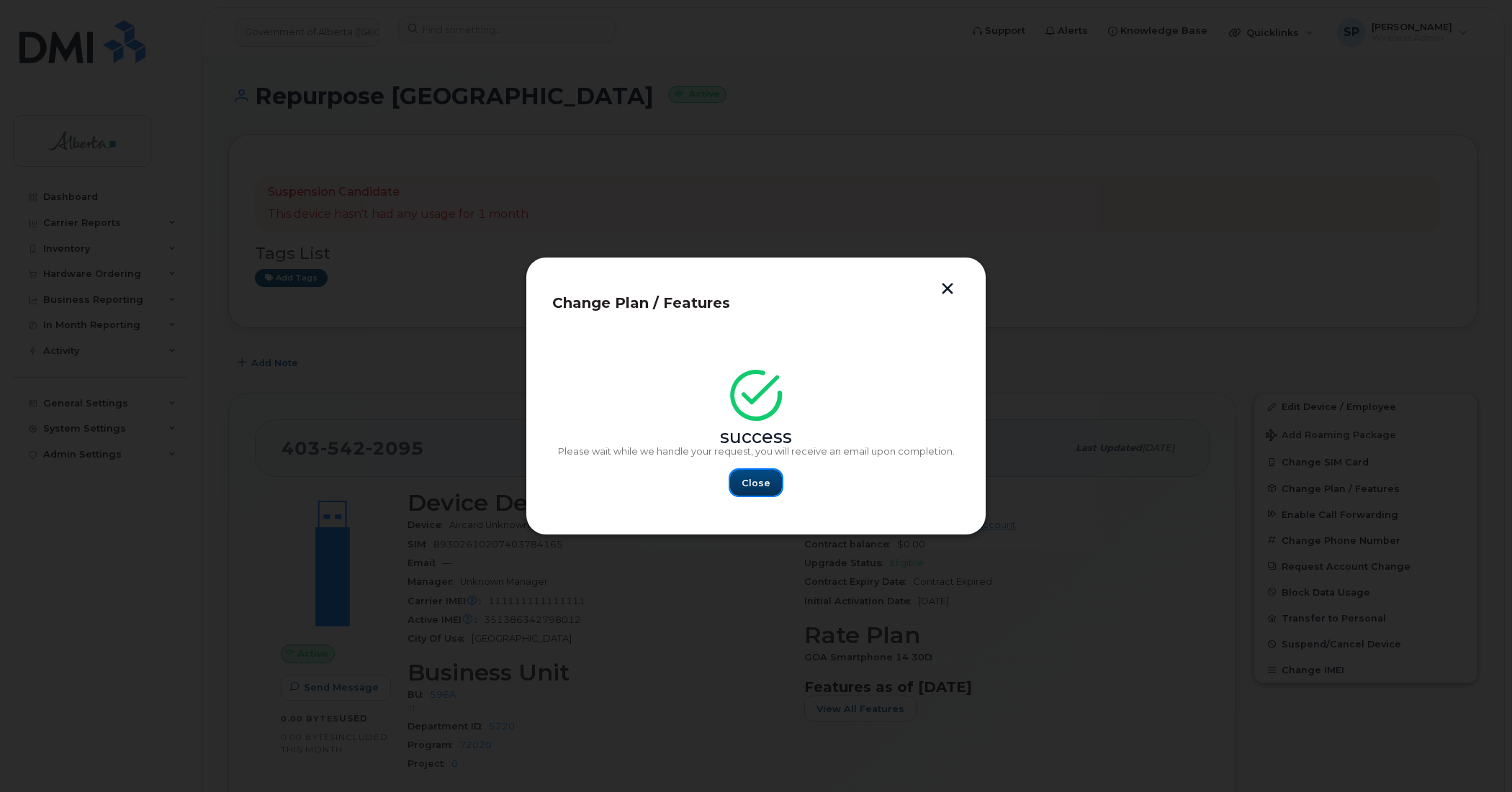
click at [758, 485] on span "Close" at bounding box center [756, 483] width 29 height 14
